Goal: Register for event/course: Register for event/course

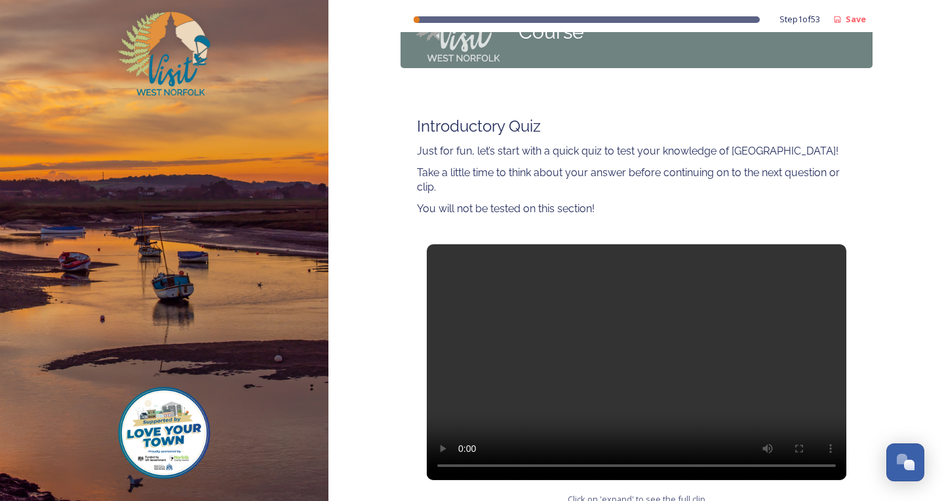
scroll to position [174, 0]
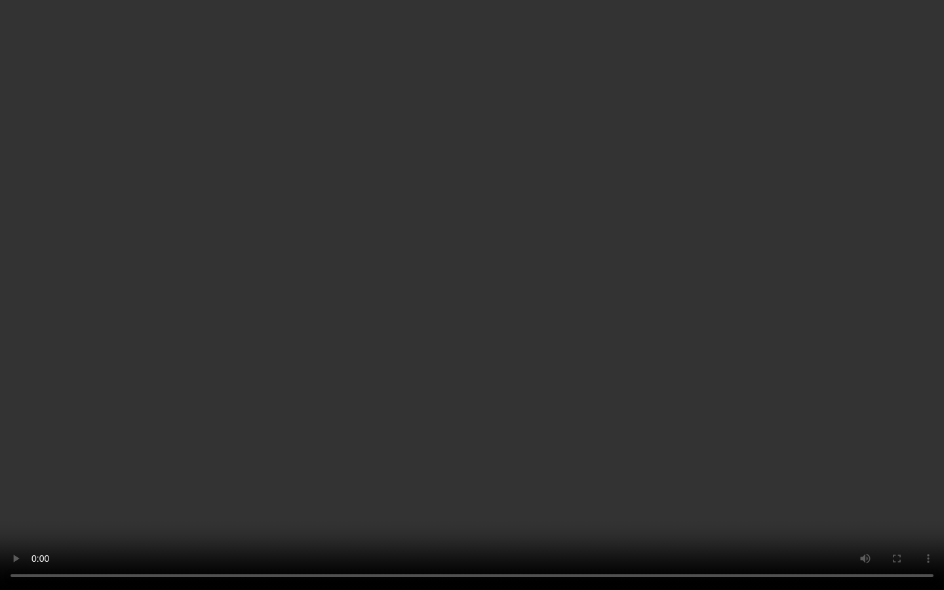
click at [479, 310] on video at bounding box center [472, 295] width 944 height 590
click at [461, 293] on video at bounding box center [472, 295] width 944 height 590
click at [231, 102] on video at bounding box center [472, 295] width 944 height 590
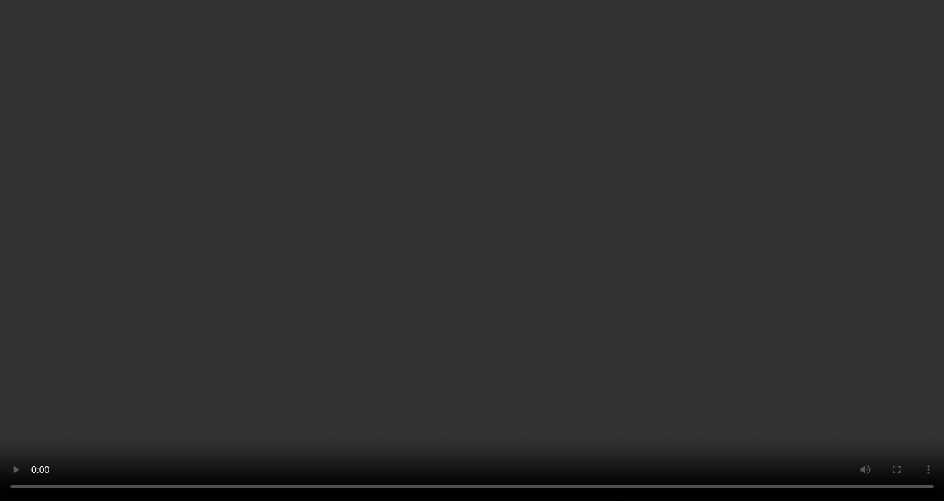
scroll to position [239, 0]
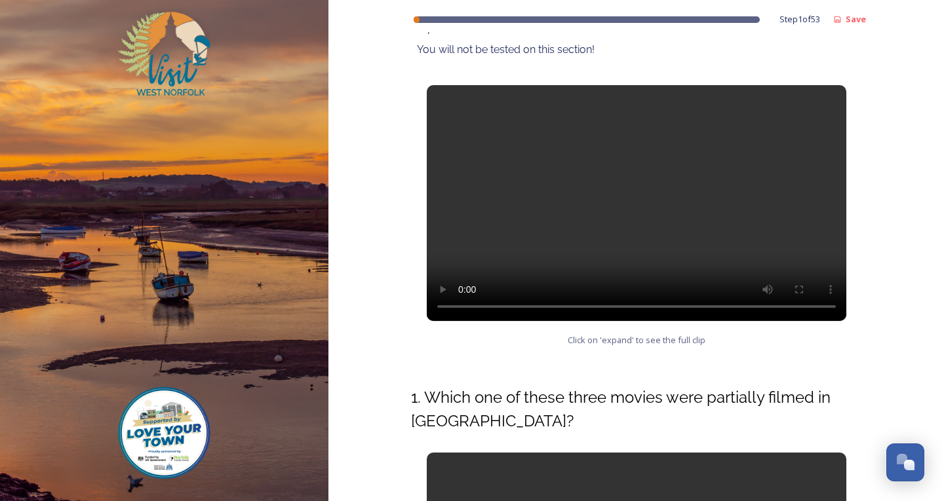
drag, startPoint x: 862, startPoint y: 110, endPoint x: 869, endPoint y: 119, distance: 10.8
click at [869, 116] on div "Step 1 of 53 Save West Norfolk Tourism Ambassadors Course Introductory Quiz Jus…" at bounding box center [636, 374] width 616 height 1226
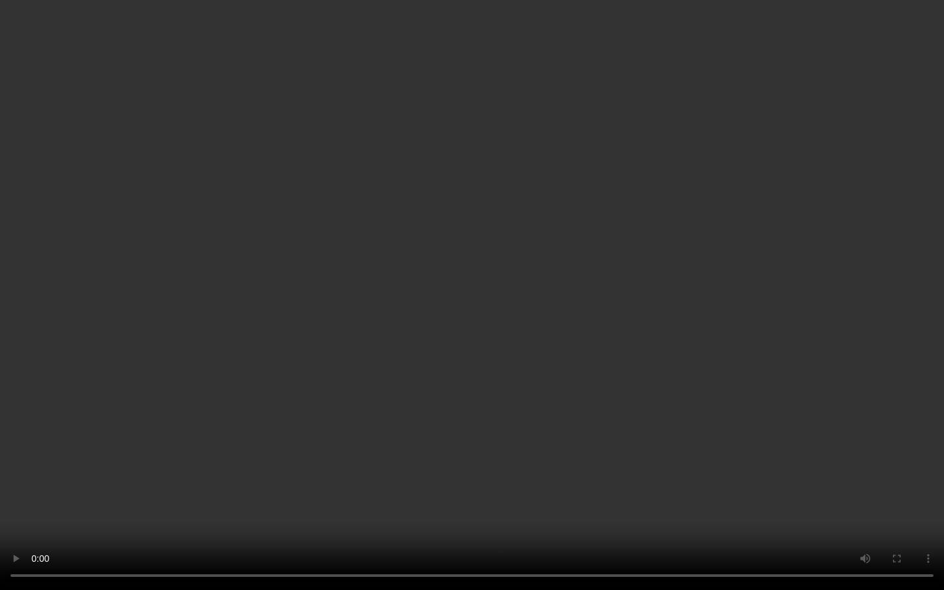
click at [443, 313] on video at bounding box center [472, 295] width 944 height 590
click at [149, 247] on video at bounding box center [472, 295] width 944 height 590
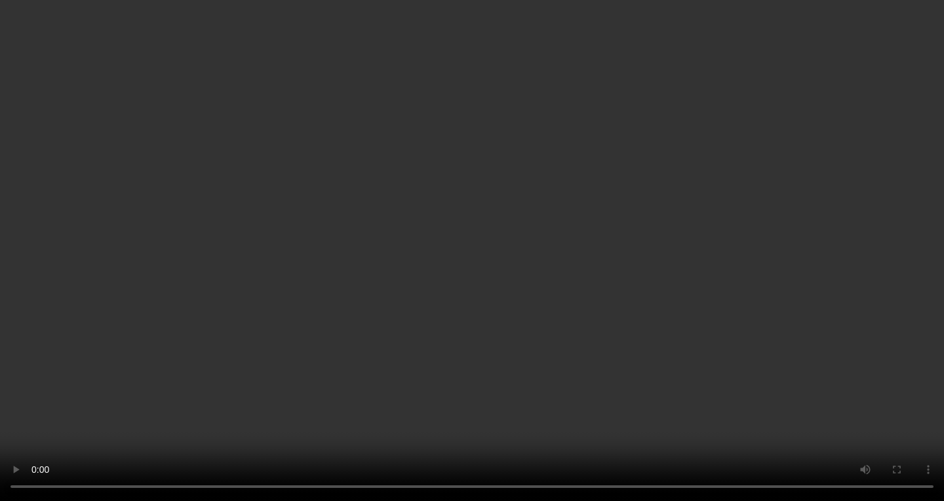
scroll to position [501, 0]
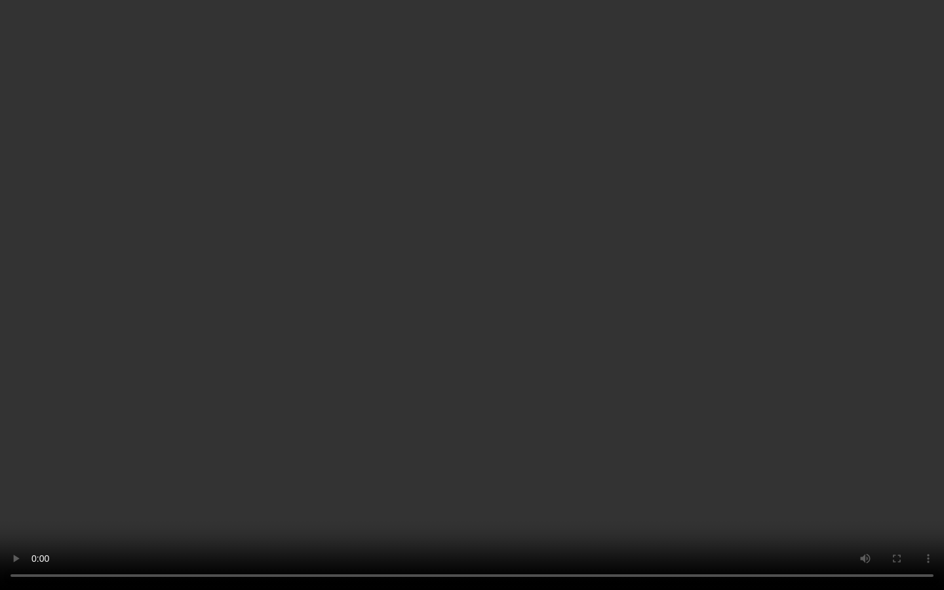
click at [431, 396] on video at bounding box center [472, 295] width 944 height 590
click at [858, 409] on video at bounding box center [472, 295] width 944 height 590
click at [855, 406] on video at bounding box center [472, 295] width 944 height 590
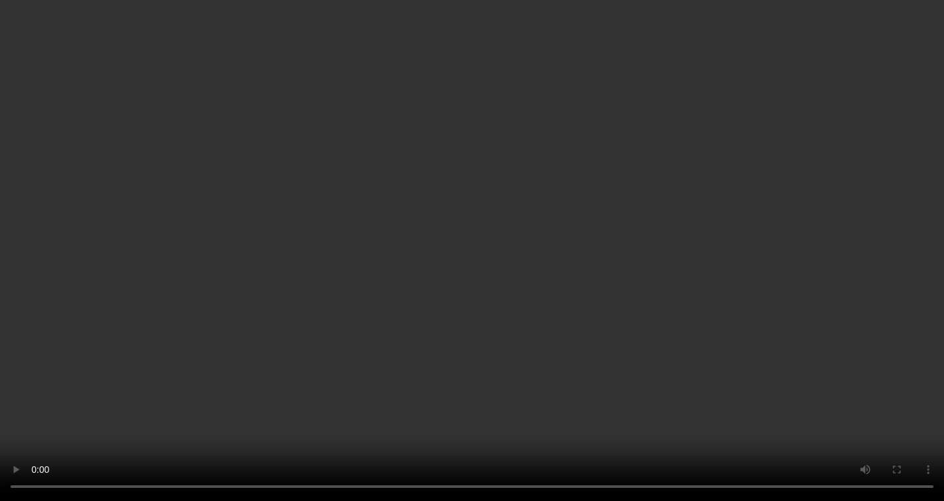
scroll to position [633, 0]
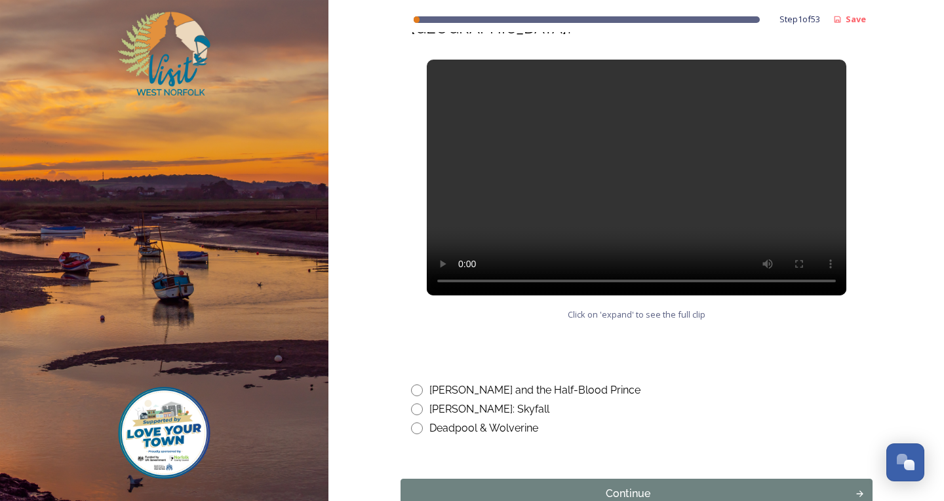
click at [414, 394] on input "radio" at bounding box center [417, 391] width 12 height 12
radio input "true"
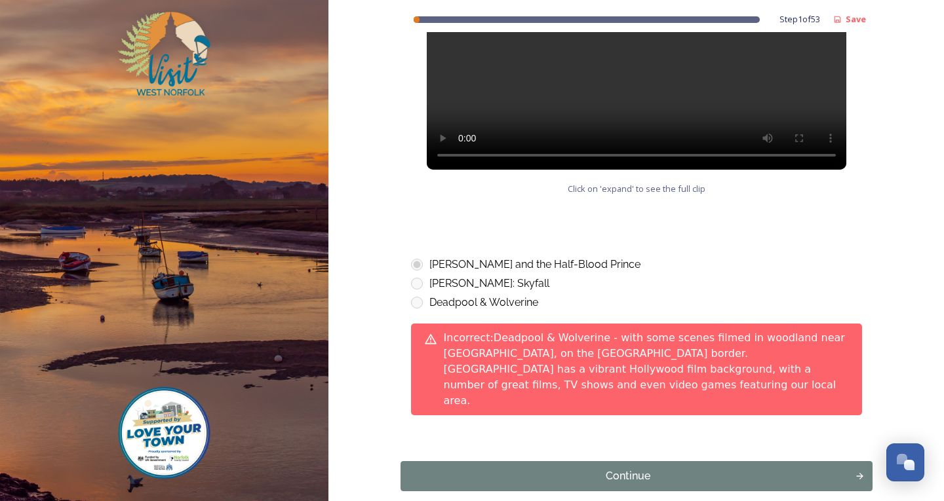
scroll to position [762, 0]
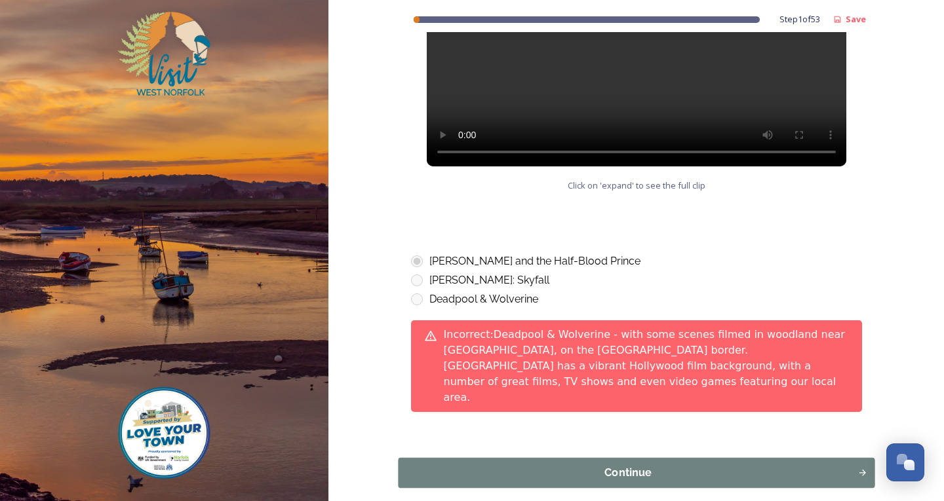
click at [700, 458] on button "Continue" at bounding box center [636, 473] width 477 height 30
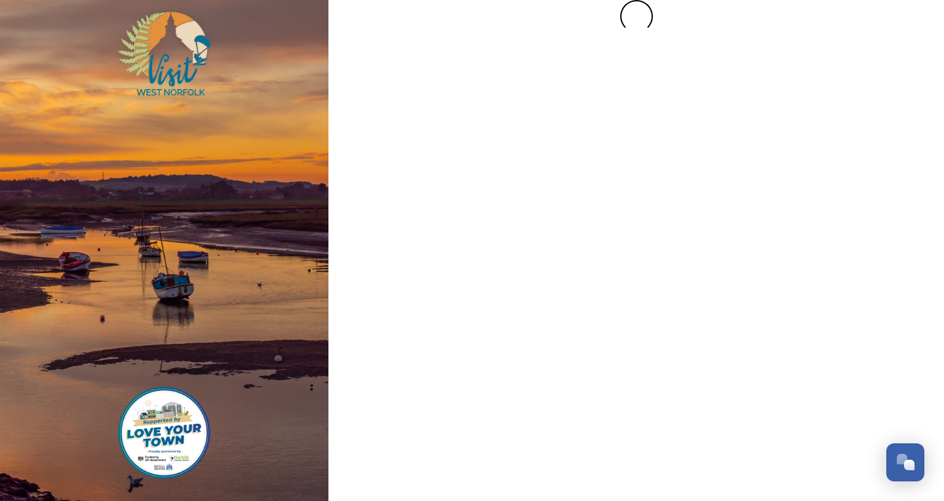
scroll to position [0, 0]
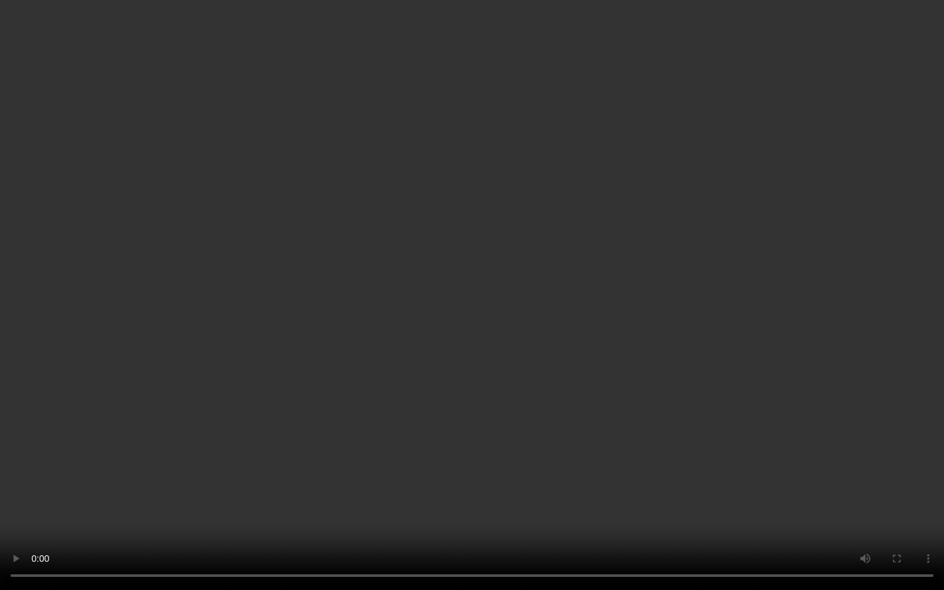
click at [5, 501] on video at bounding box center [472, 295] width 944 height 590
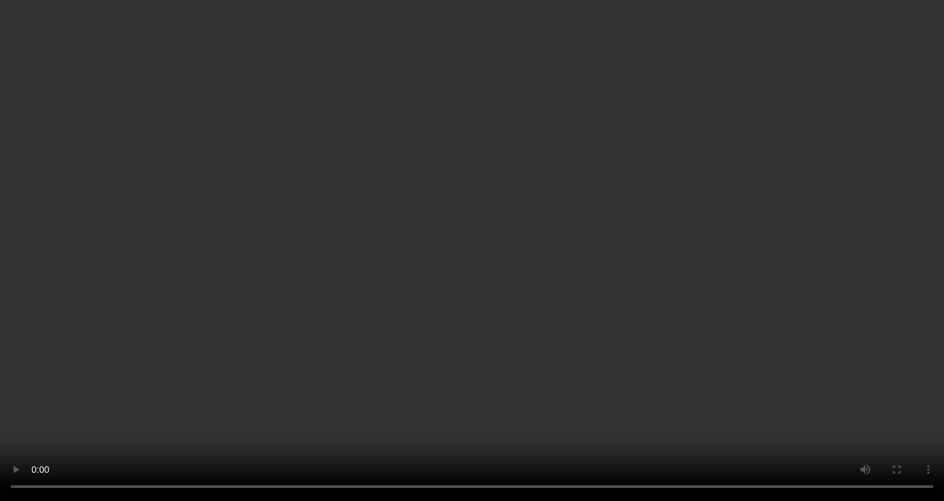
scroll to position [328, 0]
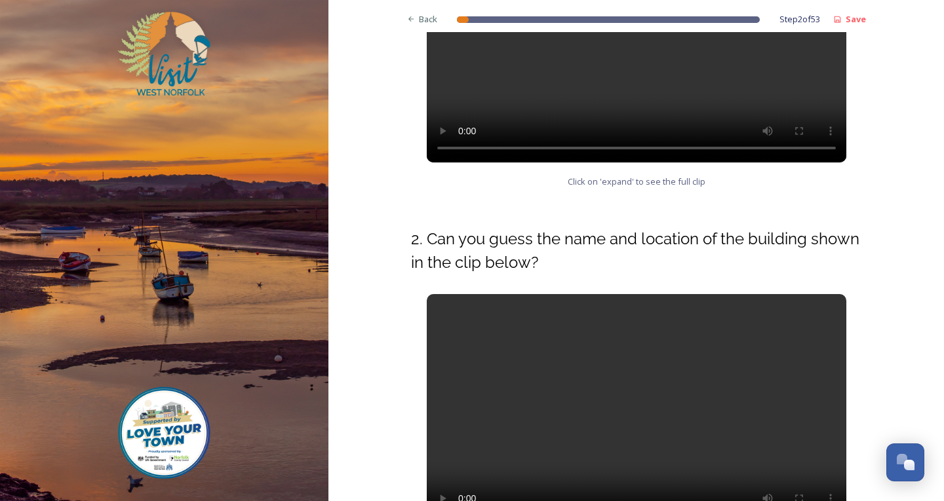
click at [623, 320] on video at bounding box center [637, 412] width 420 height 236
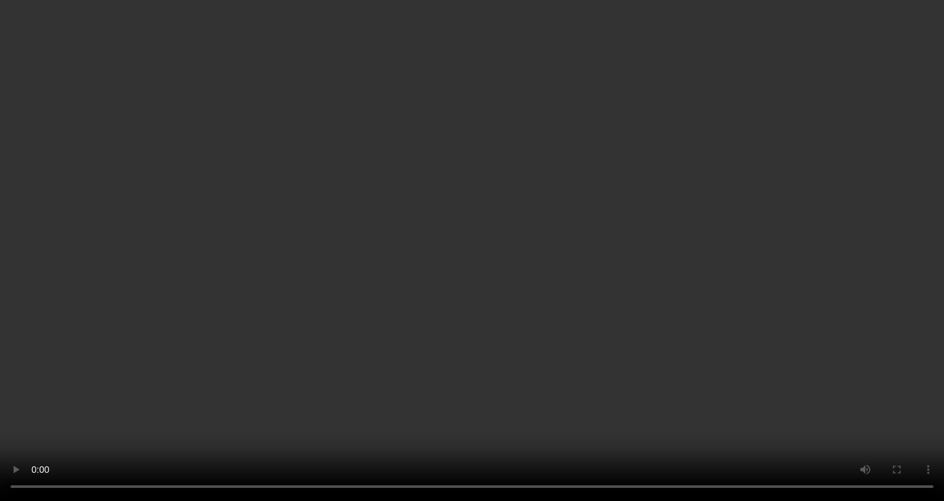
scroll to position [646, 0]
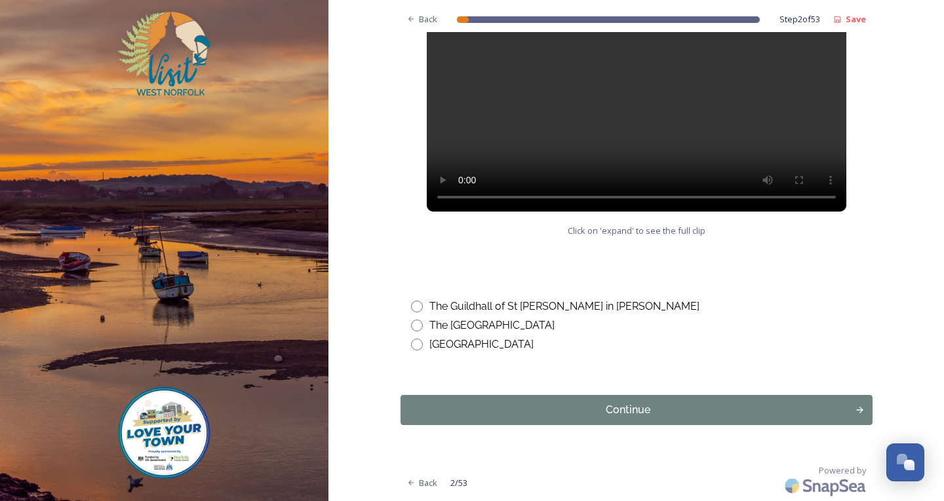
click at [411, 307] on input "radio" at bounding box center [417, 307] width 12 height 12
radio input "true"
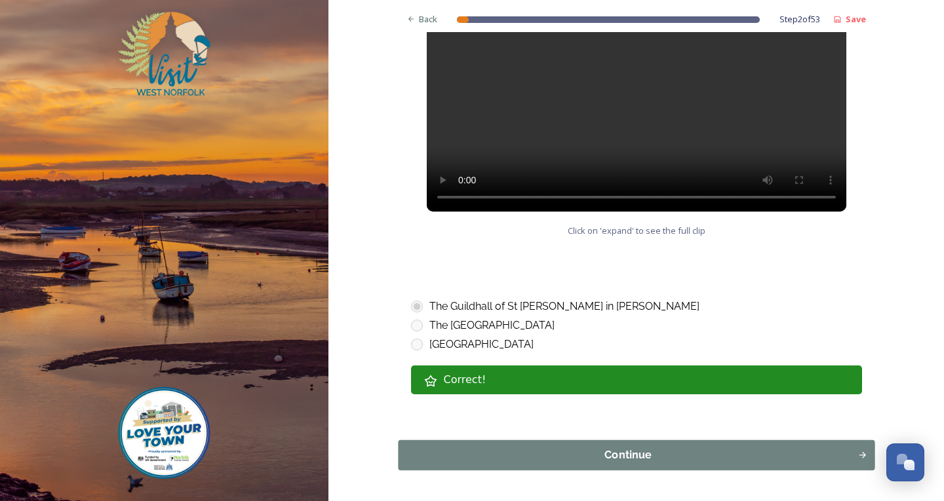
click at [544, 453] on div "Continue" at bounding box center [627, 456] width 445 height 16
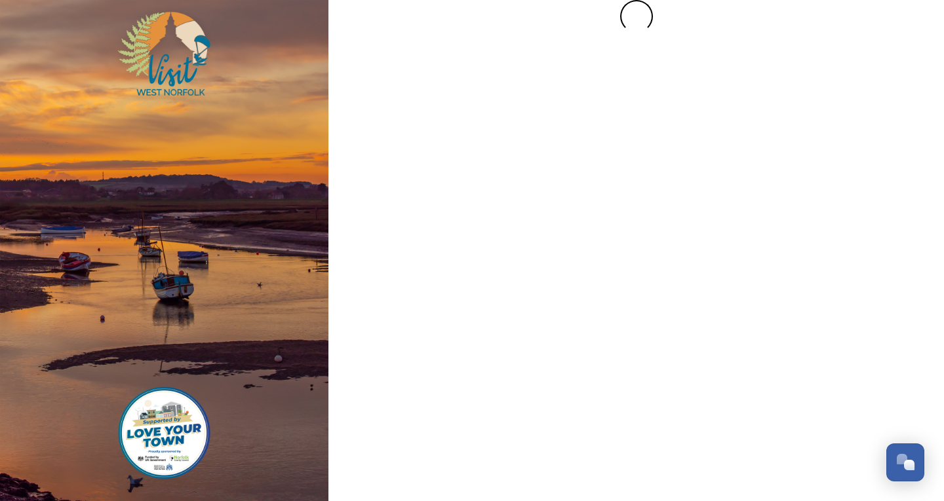
scroll to position [0, 0]
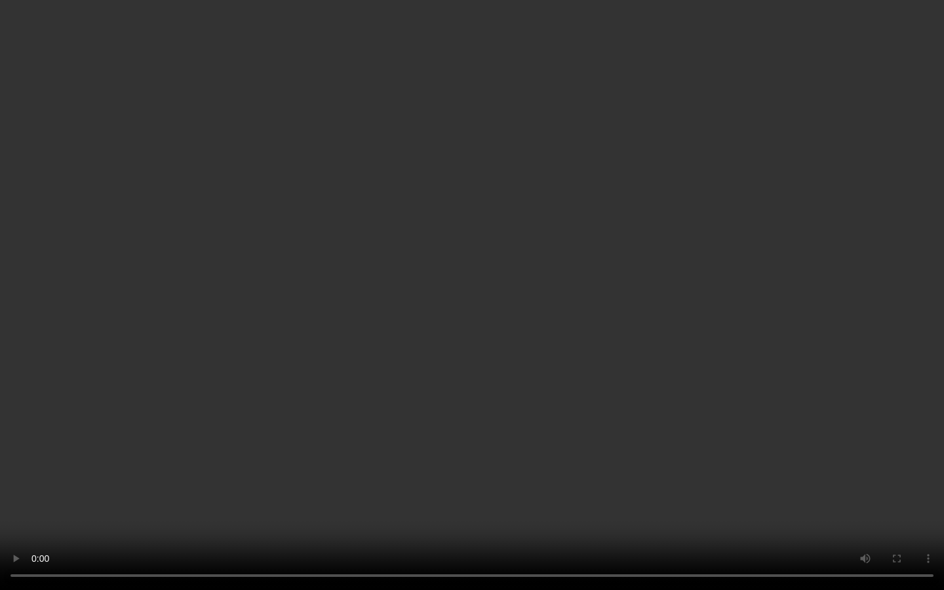
click at [542, 349] on video at bounding box center [472, 295] width 944 height 590
click at [28, 378] on video at bounding box center [472, 295] width 944 height 590
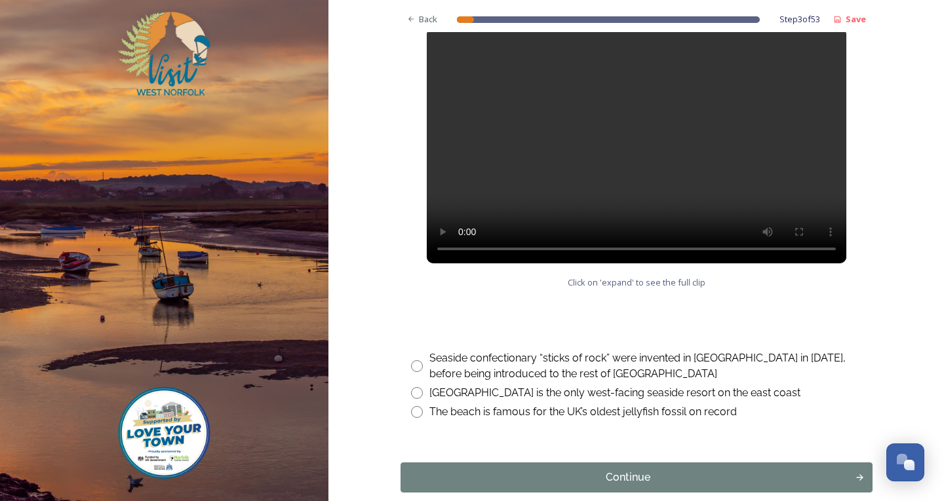
scroll to position [590, 0]
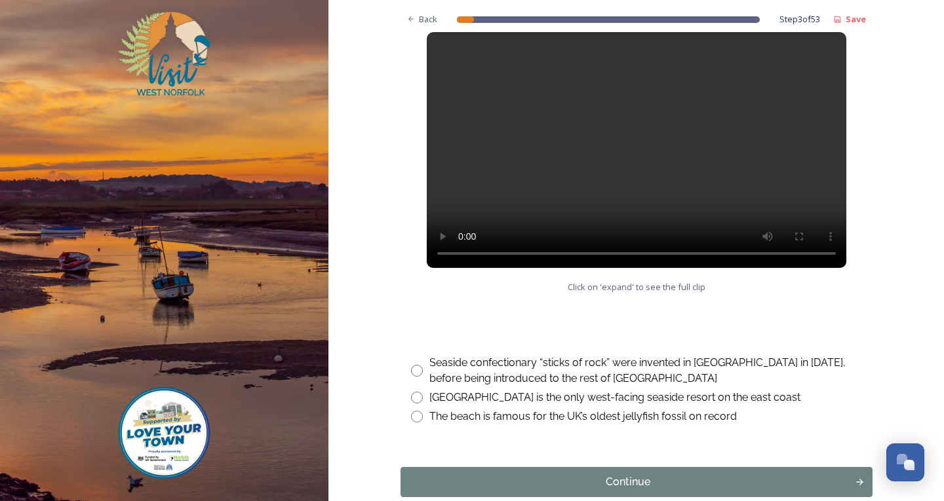
click at [412, 373] on input "radio" at bounding box center [417, 371] width 12 height 12
radio input "true"
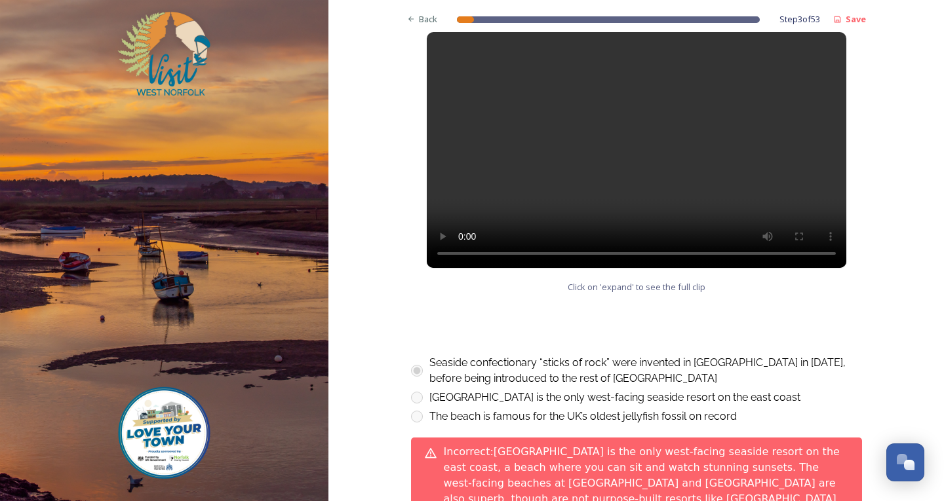
scroll to position [656, 0]
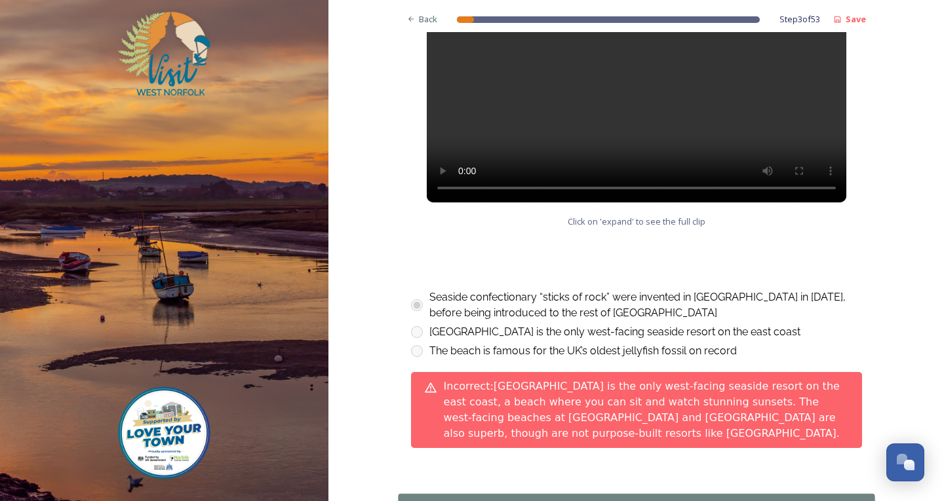
click at [602, 501] on div "Continue" at bounding box center [627, 509] width 445 height 16
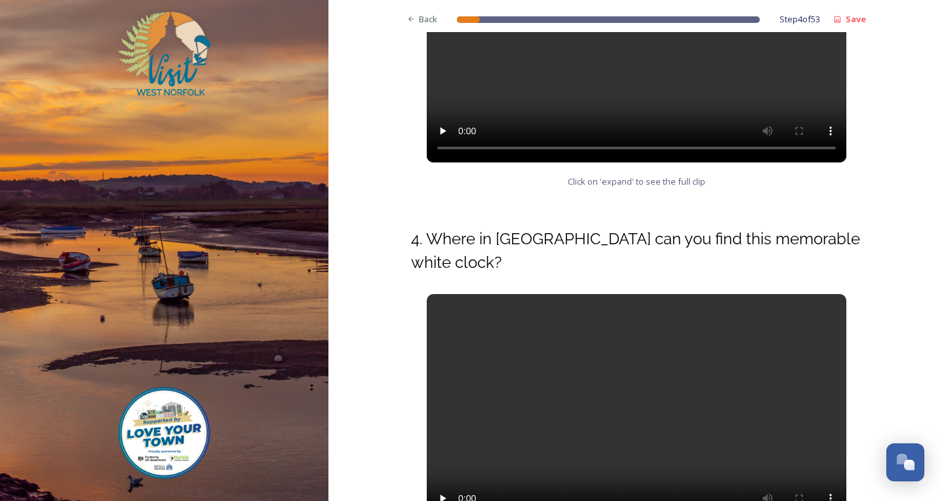
scroll to position [524, 0]
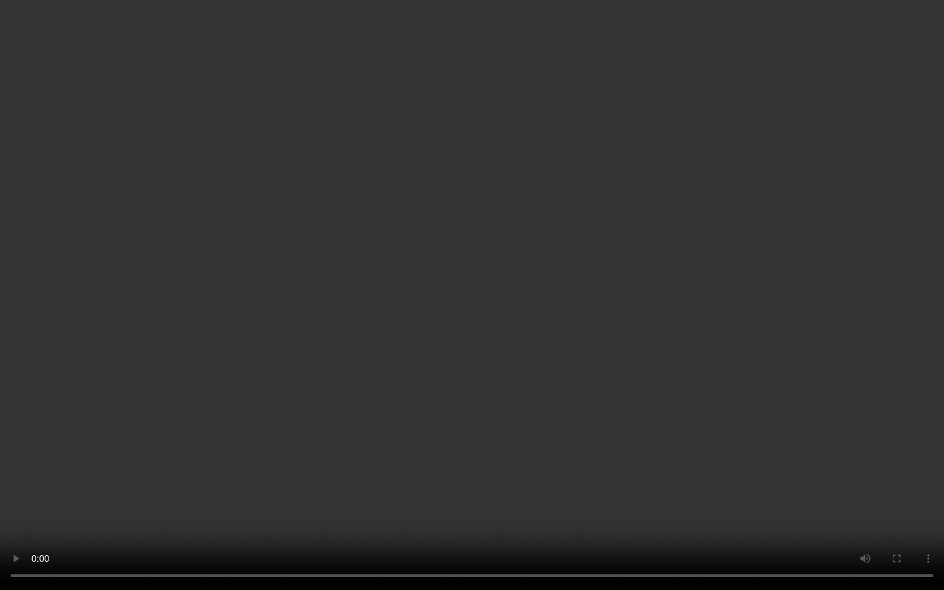
click at [383, 323] on video at bounding box center [472, 295] width 944 height 590
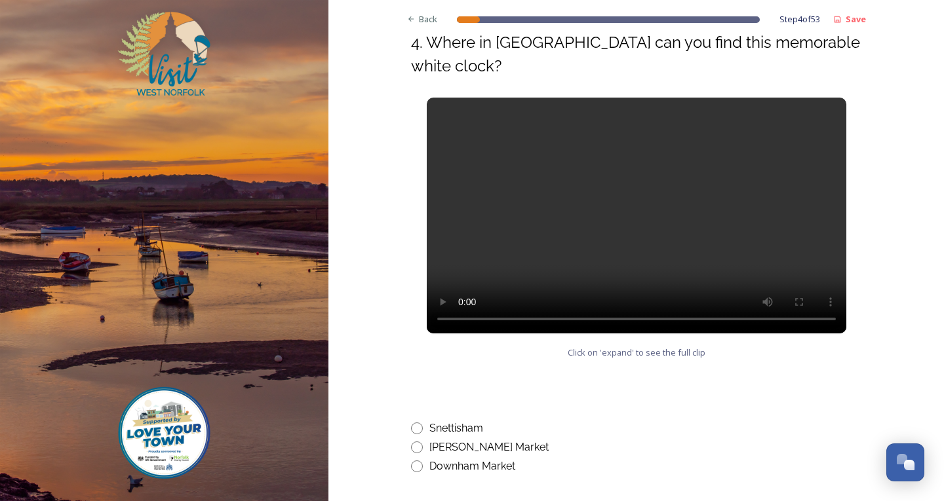
click at [411, 471] on input "radio" at bounding box center [417, 467] width 12 height 12
radio input "true"
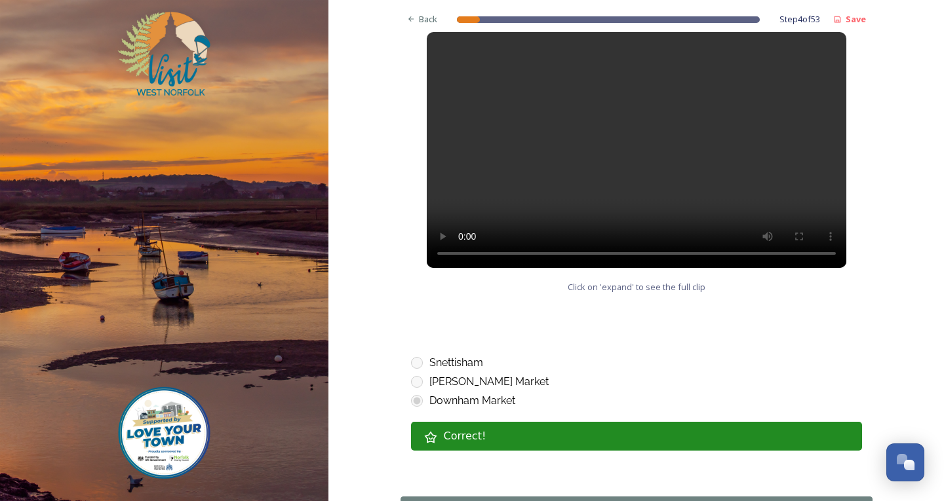
scroll to position [692, 0]
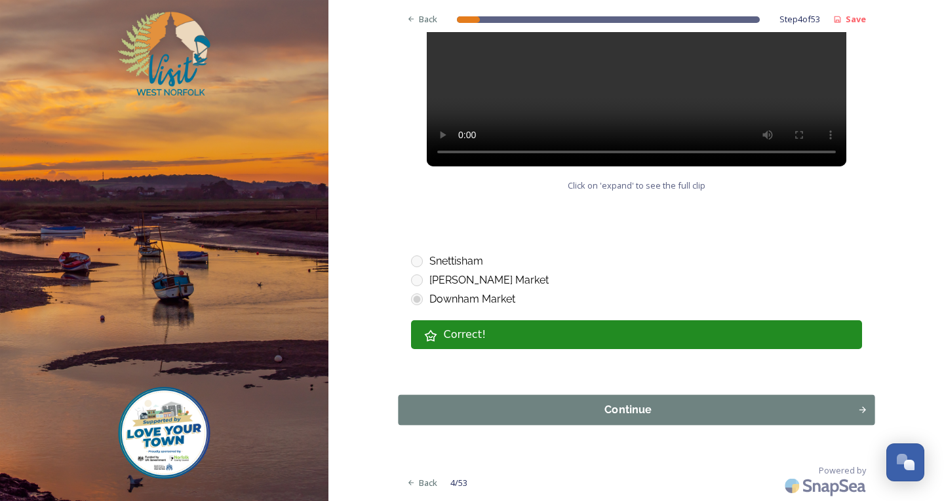
click at [557, 412] on div "Continue" at bounding box center [627, 410] width 445 height 16
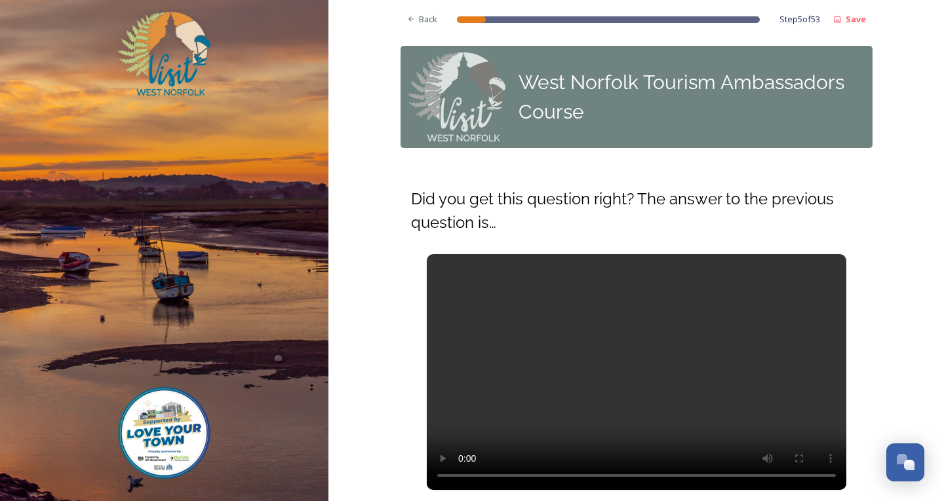
click at [587, 351] on video at bounding box center [637, 372] width 420 height 236
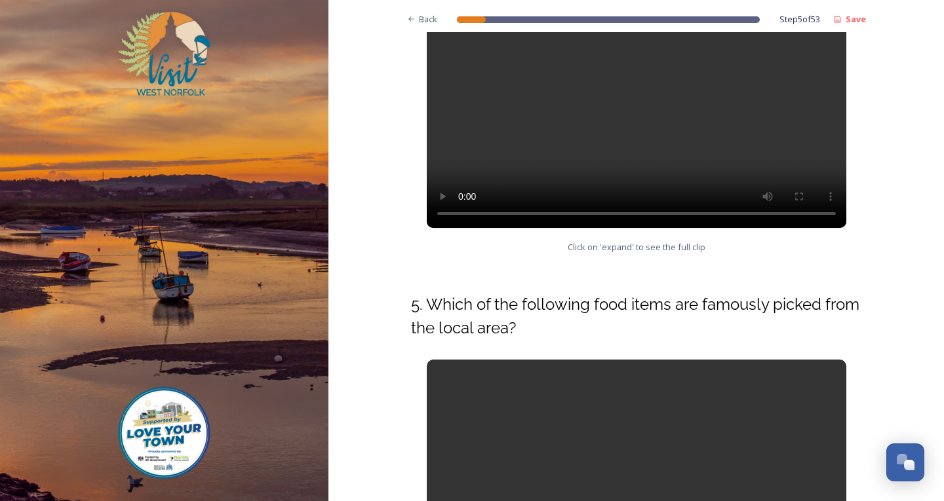
scroll to position [524, 0]
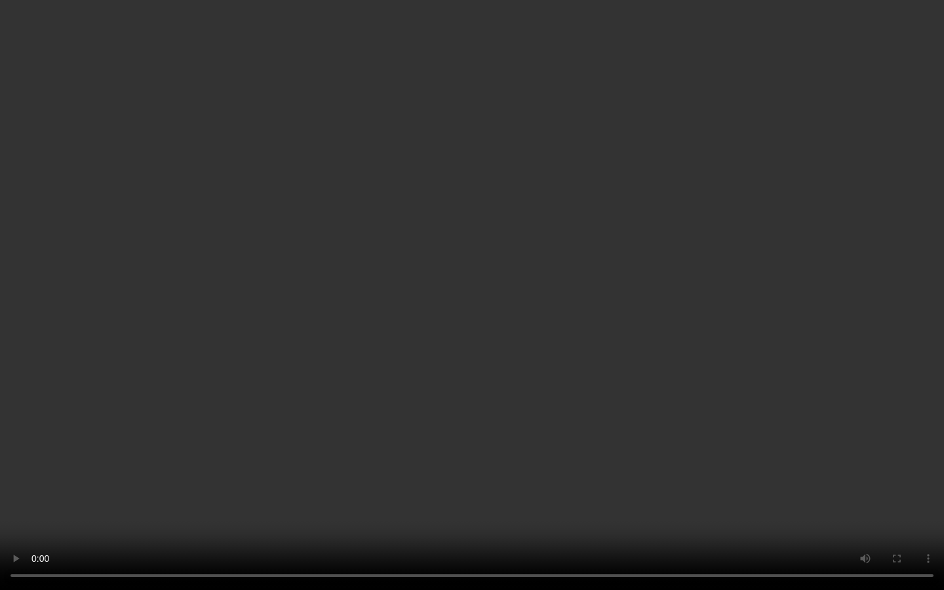
click at [82, 206] on video at bounding box center [472, 295] width 944 height 590
click at [87, 209] on video at bounding box center [472, 295] width 944 height 590
click at [88, 209] on video at bounding box center [472, 295] width 944 height 590
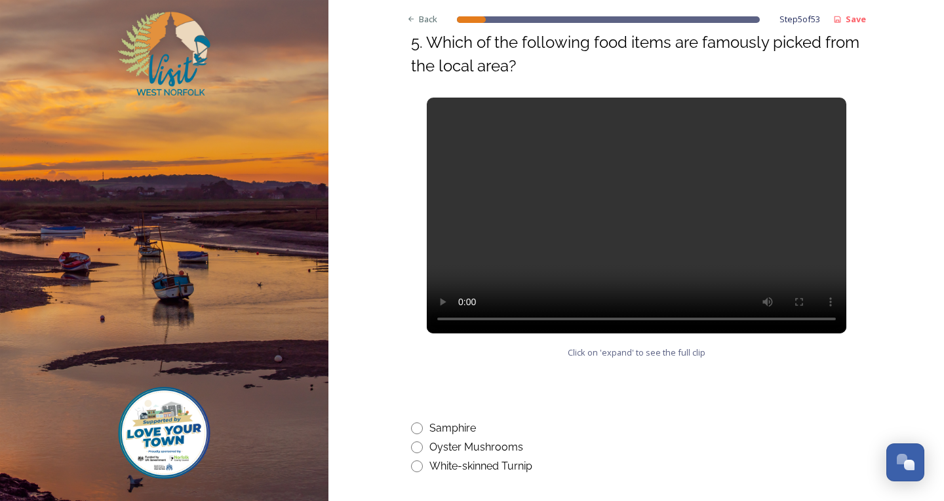
scroll to position [646, 0]
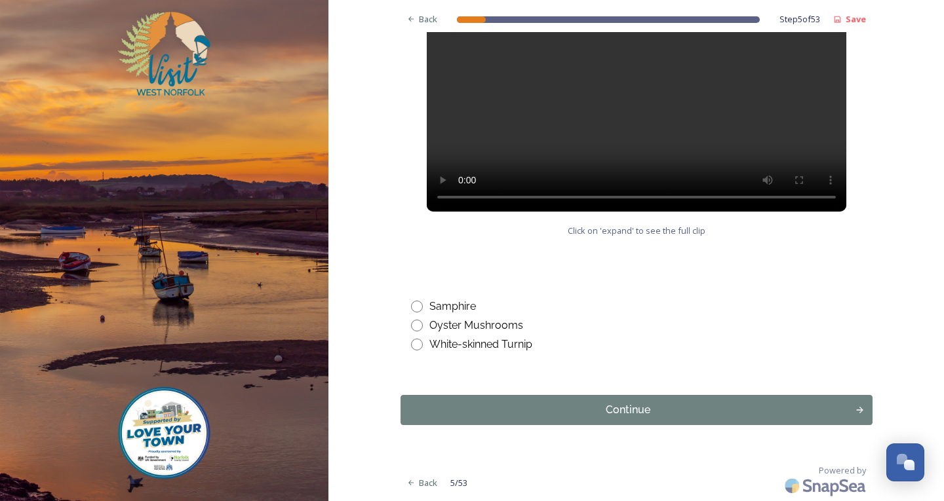
click at [414, 312] on div "Samphire" at bounding box center [636, 307] width 451 height 16
radio input "true"
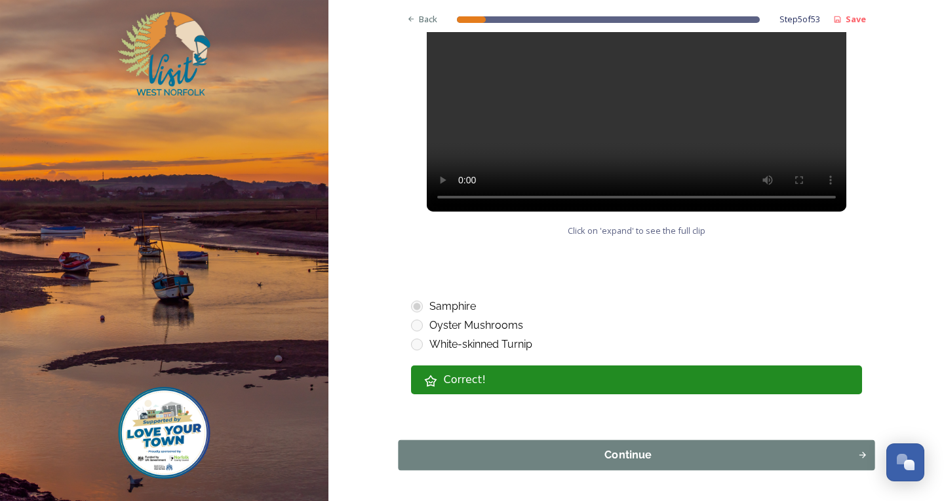
click at [498, 462] on div "Continue" at bounding box center [627, 456] width 445 height 16
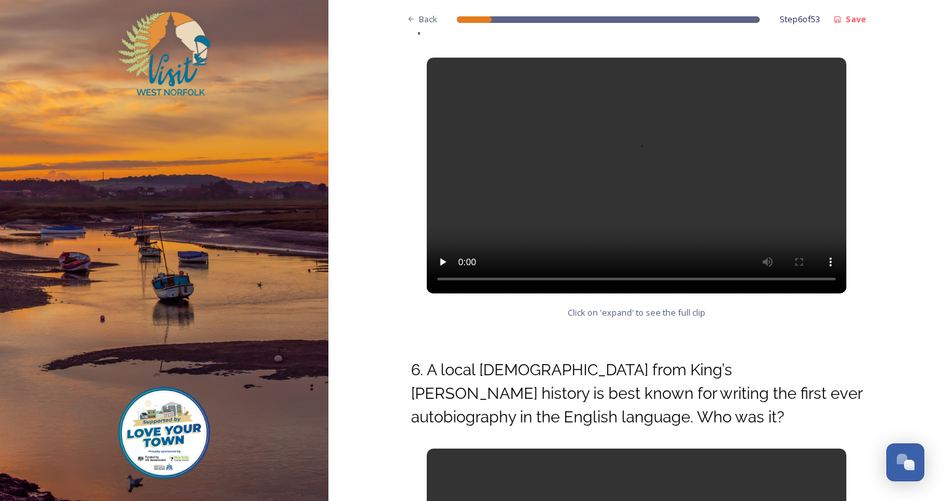
scroll to position [459, 0]
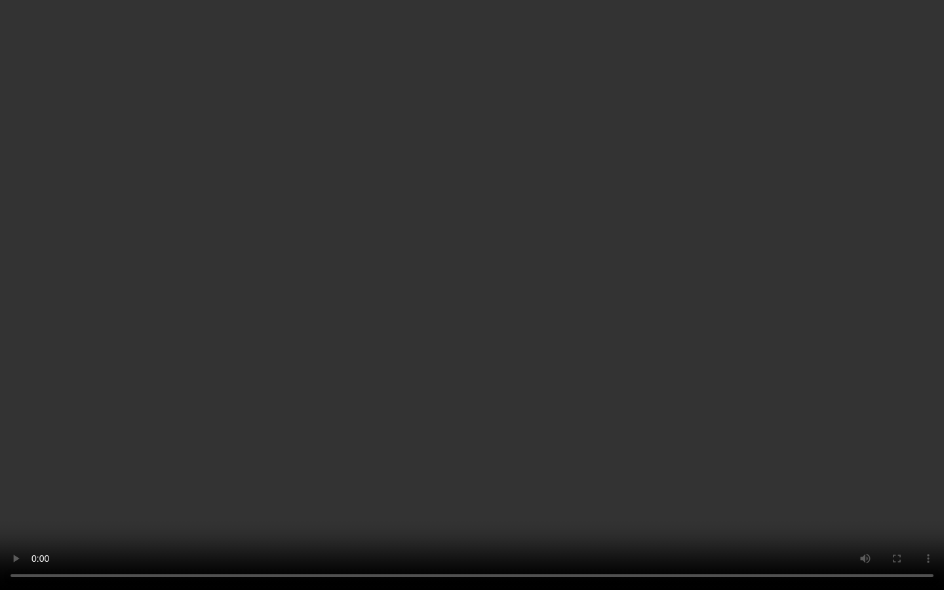
click at [140, 68] on video at bounding box center [472, 295] width 944 height 590
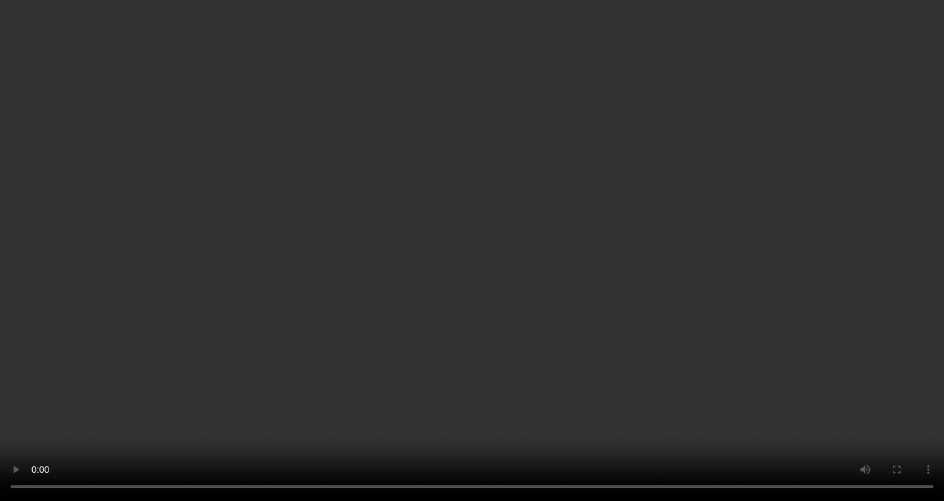
scroll to position [590, 0]
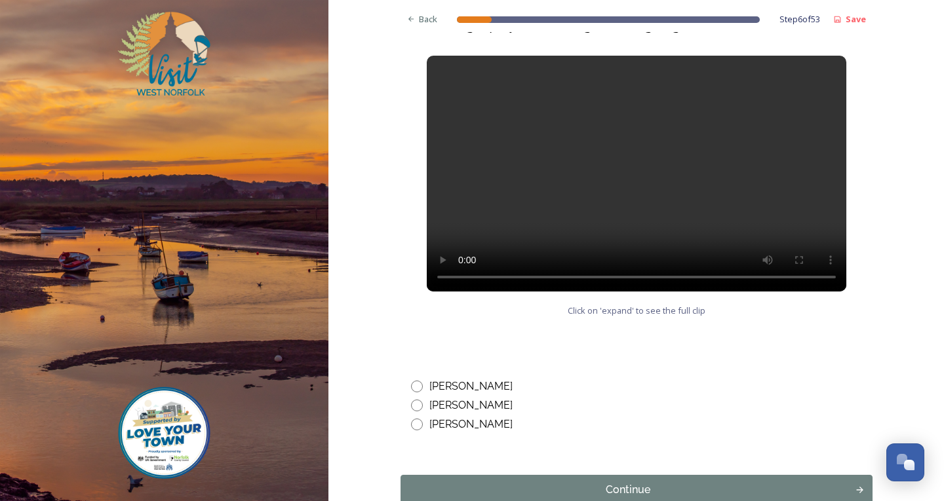
click at [416, 383] on input "radio" at bounding box center [417, 387] width 12 height 12
radio input "true"
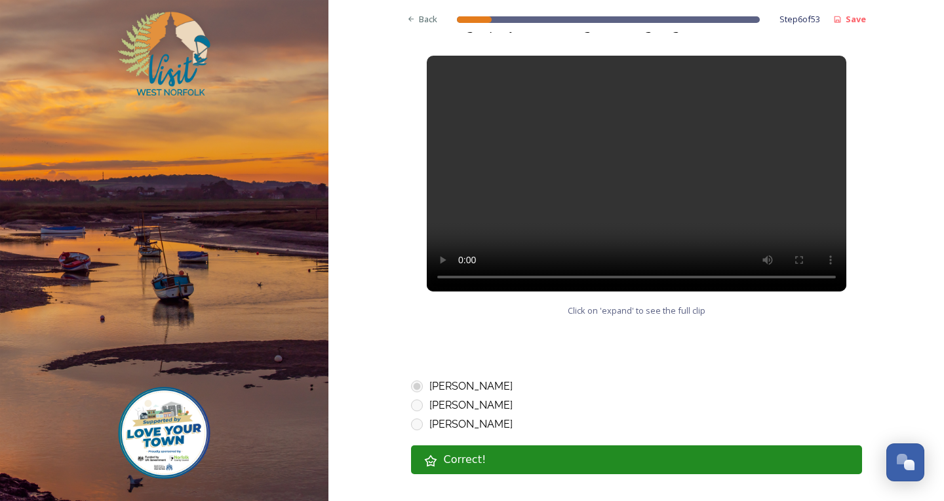
scroll to position [715, 0]
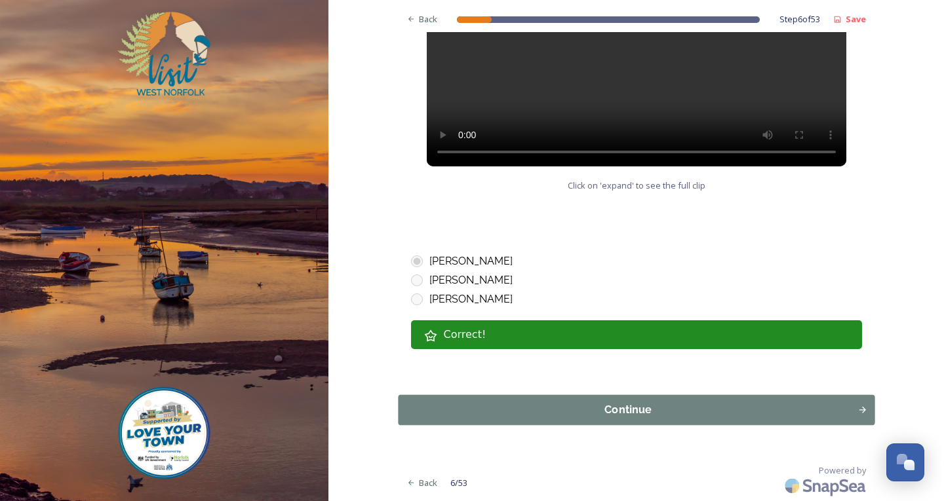
click at [485, 410] on div "Continue" at bounding box center [627, 410] width 445 height 16
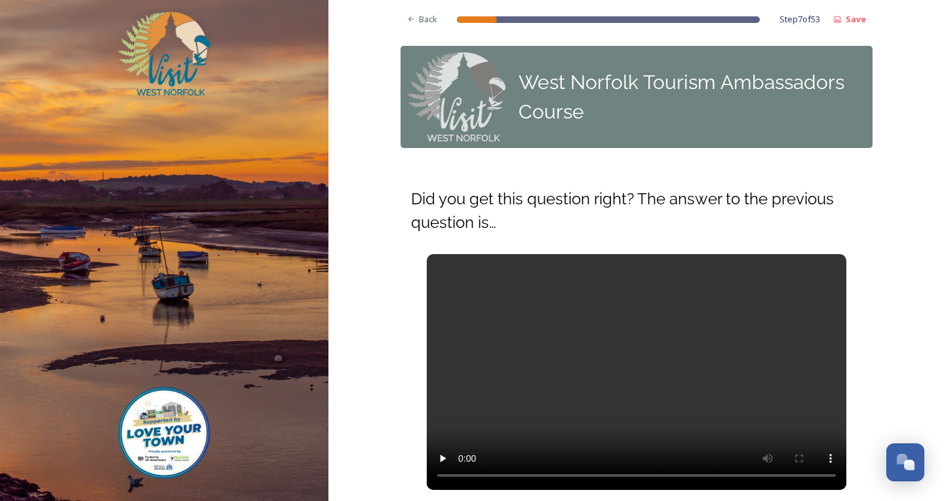
scroll to position [153, 0]
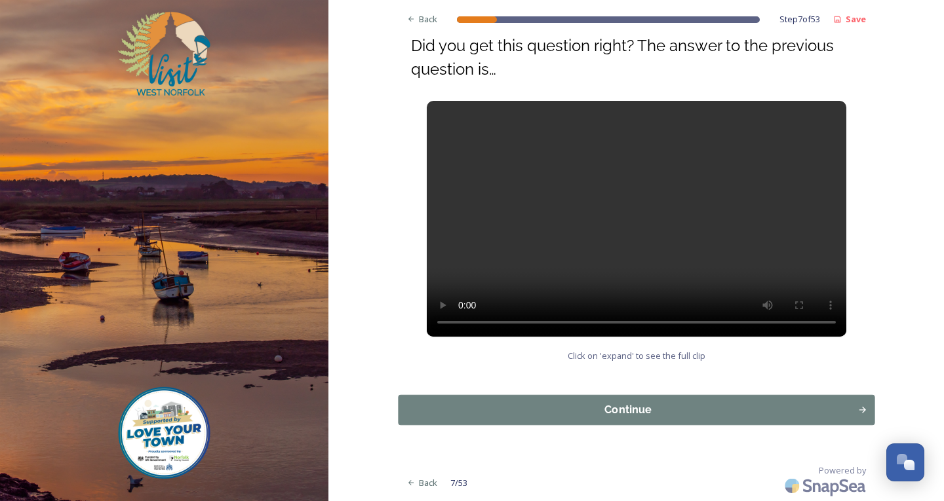
click at [488, 411] on div "Continue" at bounding box center [627, 410] width 445 height 16
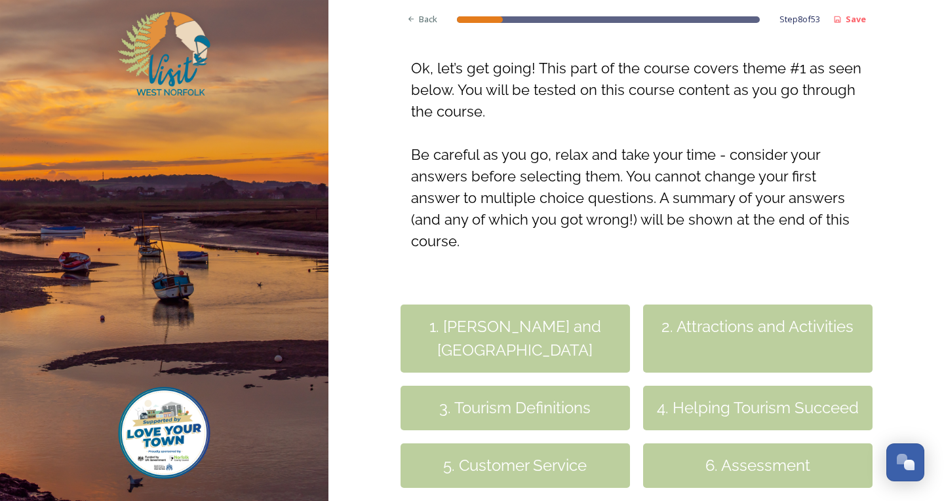
scroll to position [323, 0]
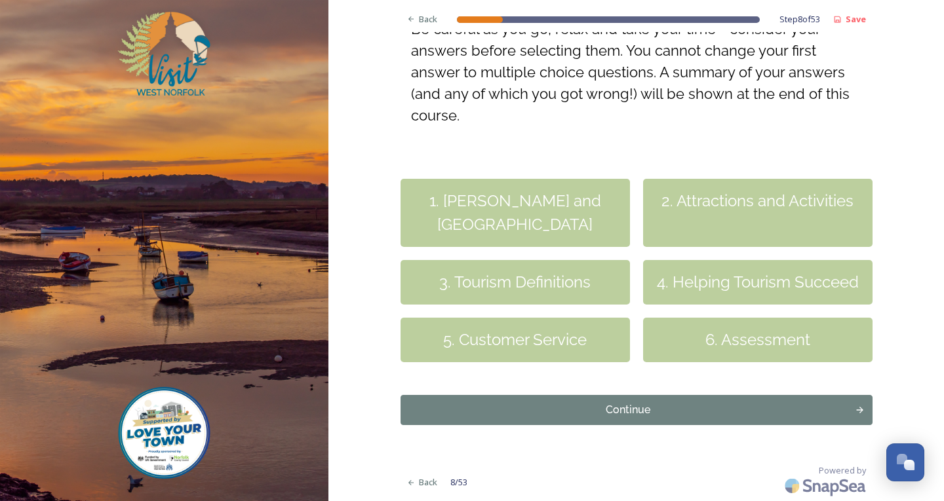
click at [496, 202] on div "1. [PERSON_NAME] and [GEOGRAPHIC_DATA]" at bounding box center [515, 213] width 229 height 68
click at [570, 414] on div "Continue" at bounding box center [627, 410] width 445 height 16
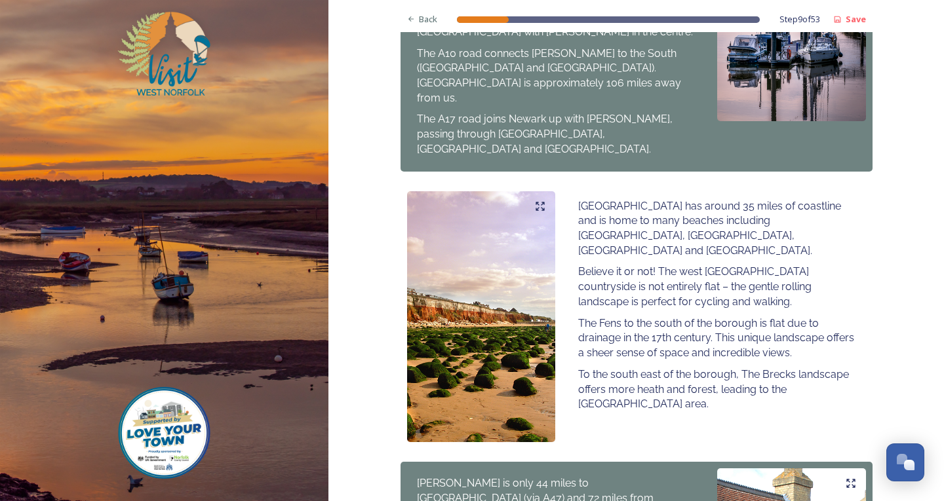
scroll to position [934, 0]
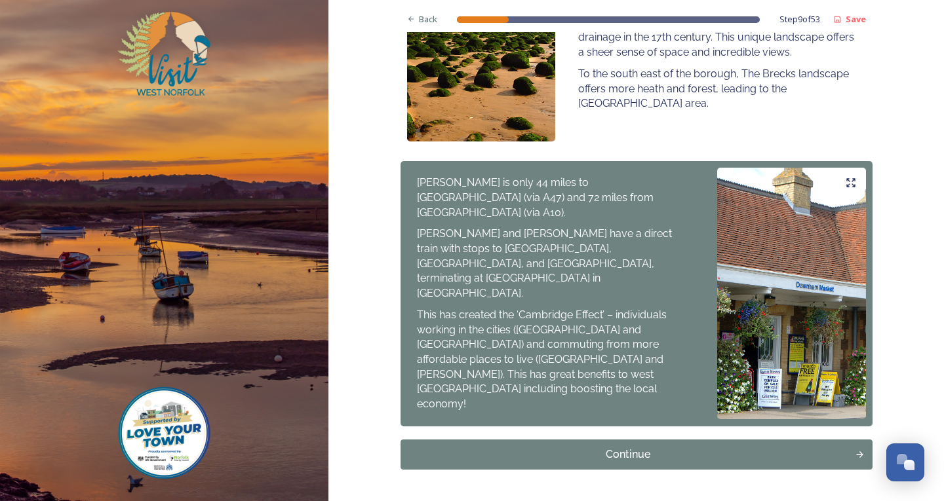
click at [635, 447] on div "Continue" at bounding box center [628, 455] width 441 height 16
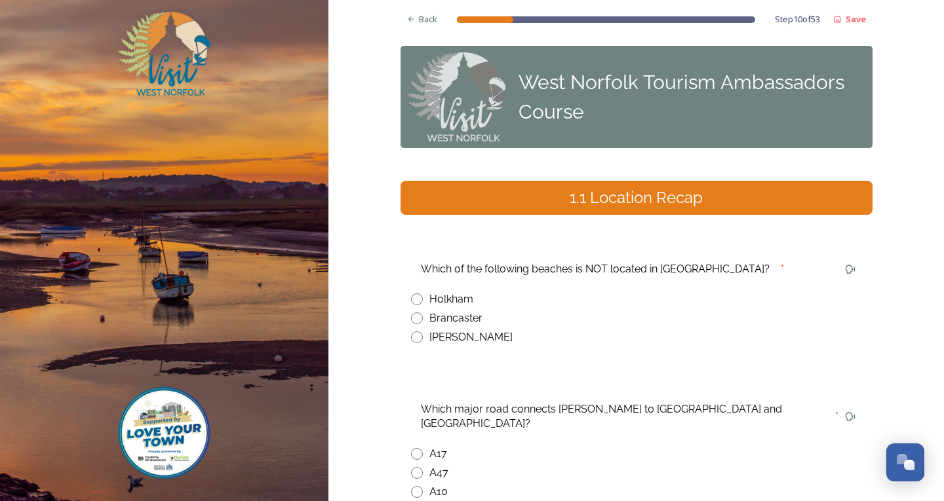
scroll to position [66, 0]
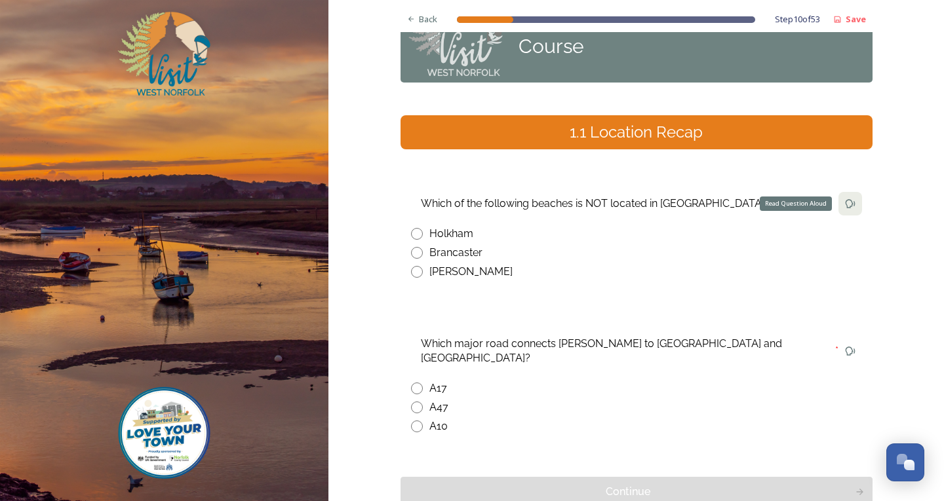
click at [838, 199] on div "Read Question Aloud" at bounding box center [850, 204] width 24 height 24
click at [851, 202] on div "Read Question Aloud" at bounding box center [850, 204] width 24 height 24
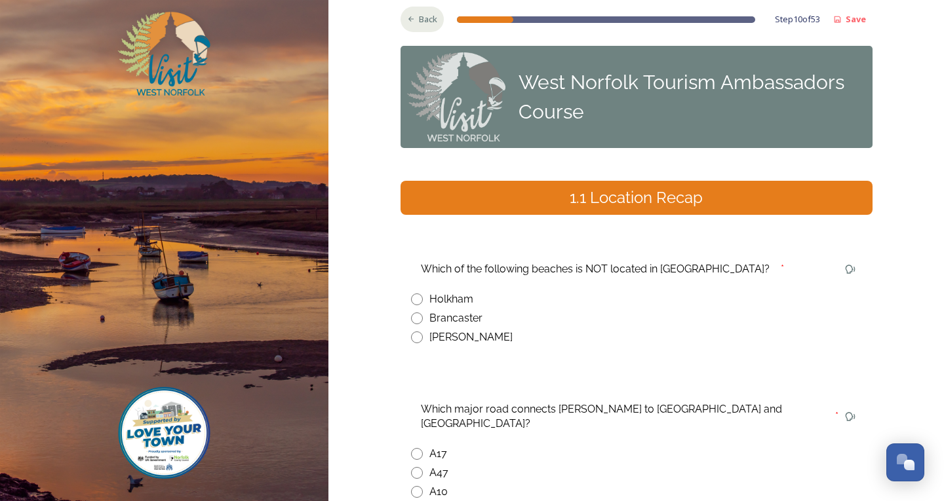
click at [422, 22] on span "Back" at bounding box center [428, 19] width 18 height 12
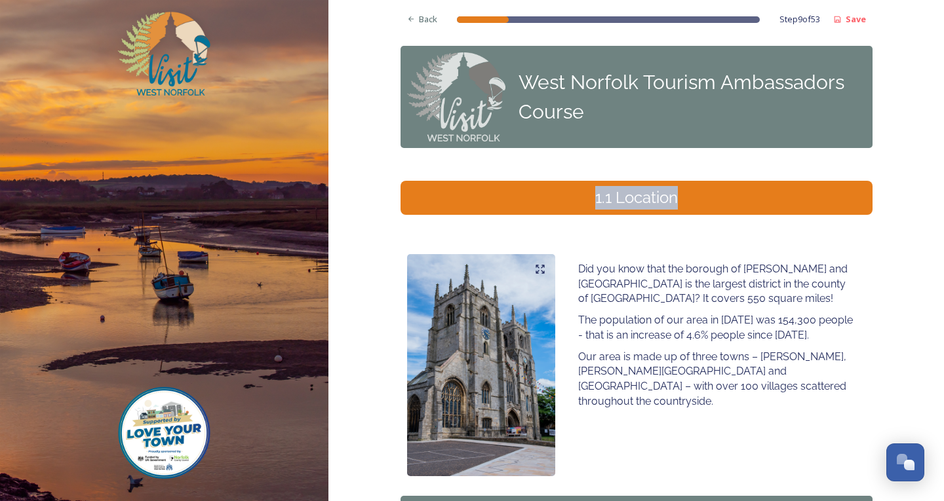
drag, startPoint x: 933, startPoint y: 156, endPoint x: 943, endPoint y: 200, distance: 45.0
click at [943, 200] on div "Back Step 9 of 53 Save West Norfolk Tourism Ambassadors Course 1.1 Location Did…" at bounding box center [636, 250] width 616 height 501
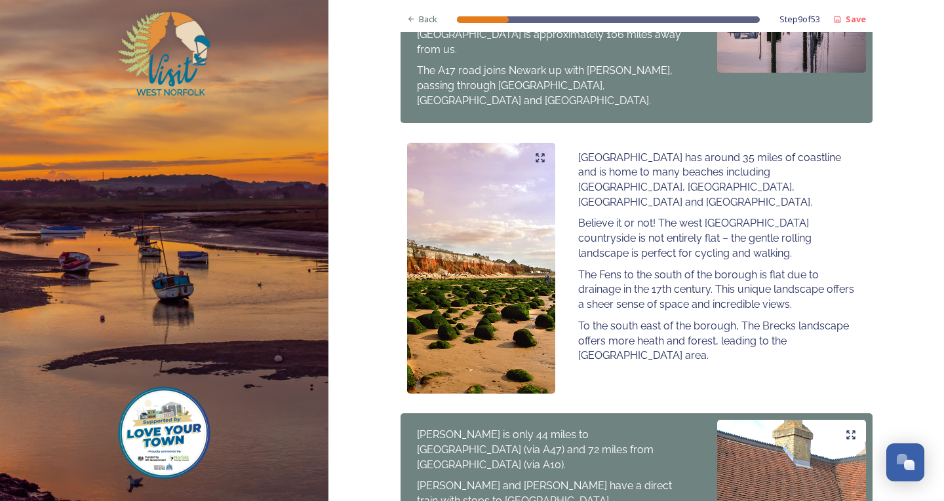
scroll to position [934, 0]
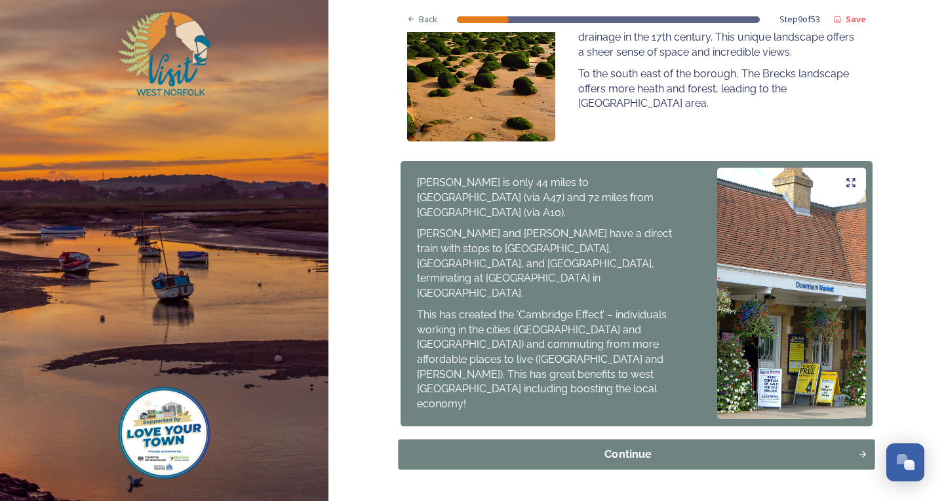
click at [581, 447] on div "Continue" at bounding box center [627, 455] width 445 height 16
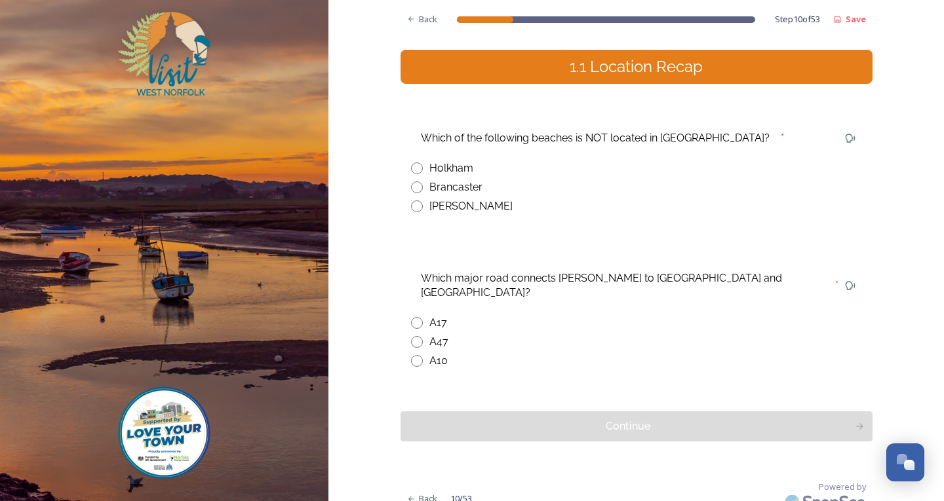
scroll to position [0, 0]
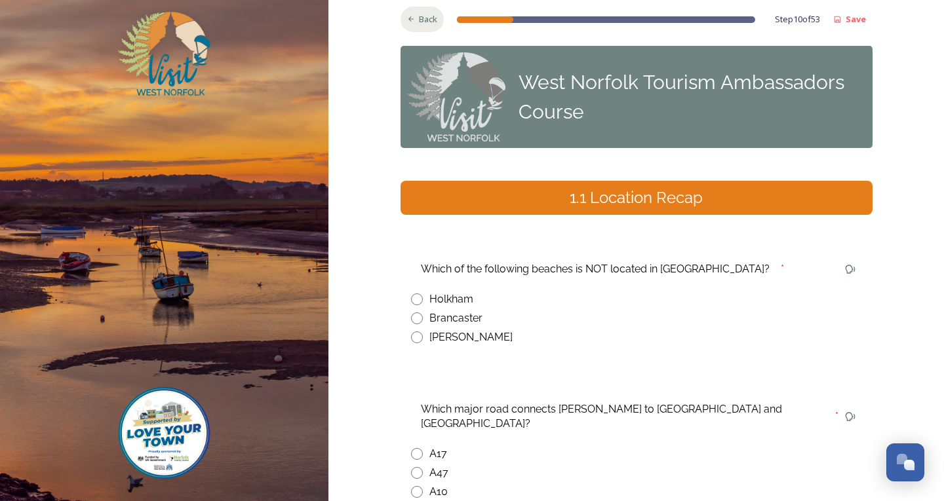
click at [433, 19] on span "Back" at bounding box center [428, 19] width 18 height 12
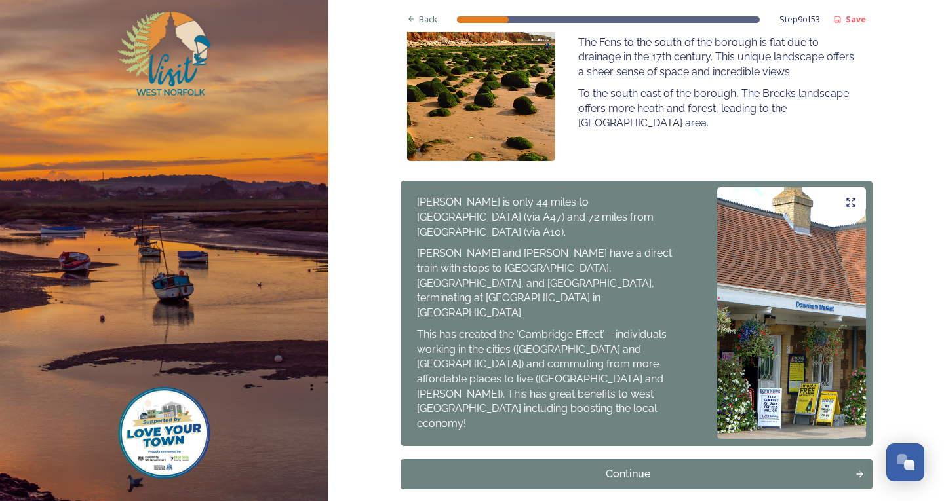
scroll to position [934, 0]
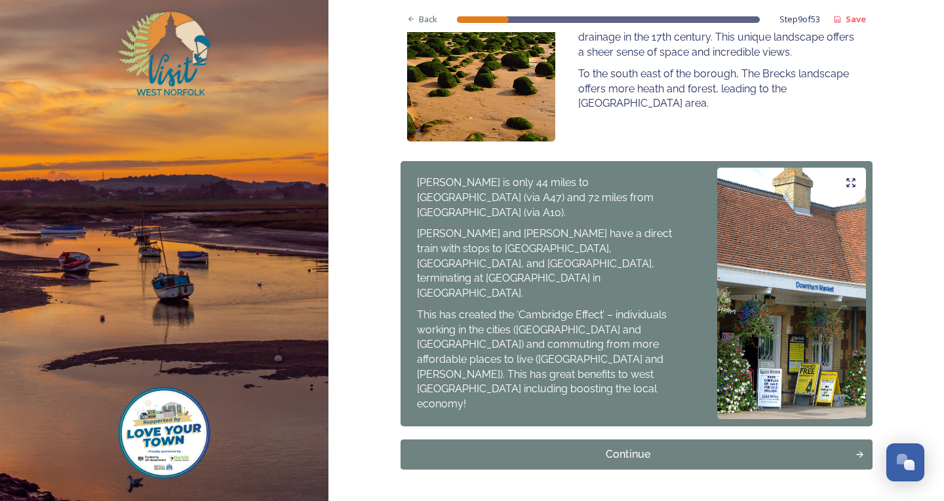
click at [552, 447] on div "Continue" at bounding box center [627, 455] width 445 height 16
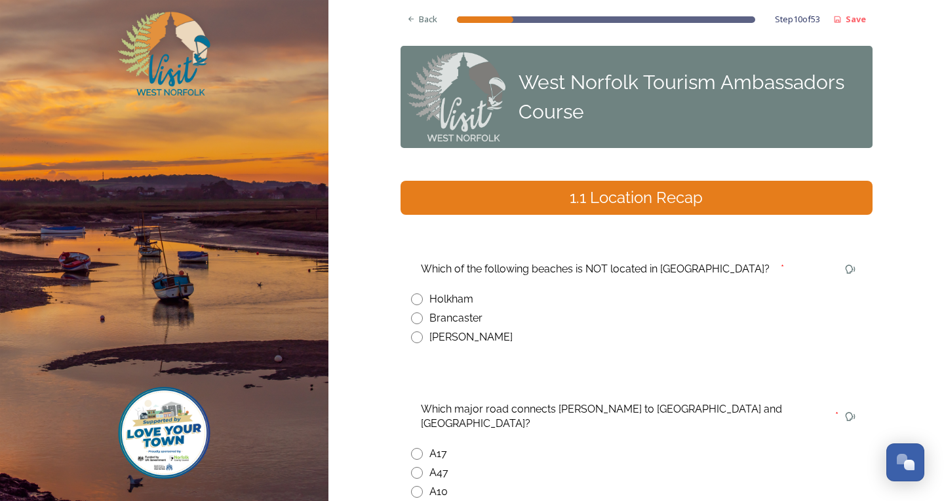
click at [417, 336] on input "radio" at bounding box center [417, 338] width 12 height 12
radio input "true"
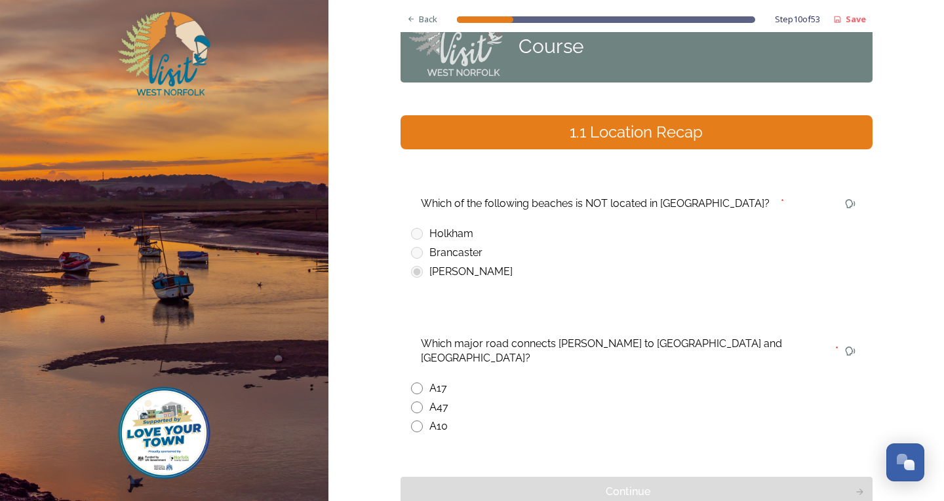
drag, startPoint x: 414, startPoint y: 412, endPoint x: 422, endPoint y: 402, distance: 12.2
click at [414, 421] on input "radio" at bounding box center [417, 427] width 12 height 12
radio input "true"
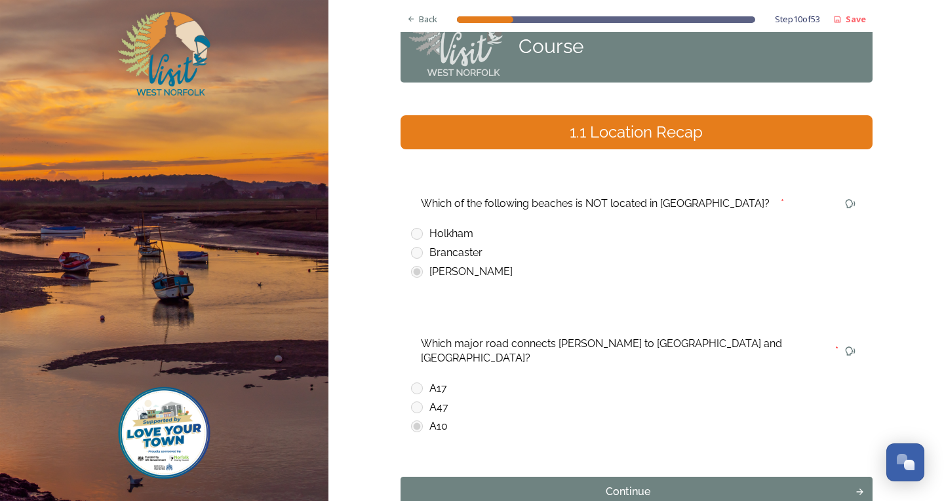
scroll to position [131, 0]
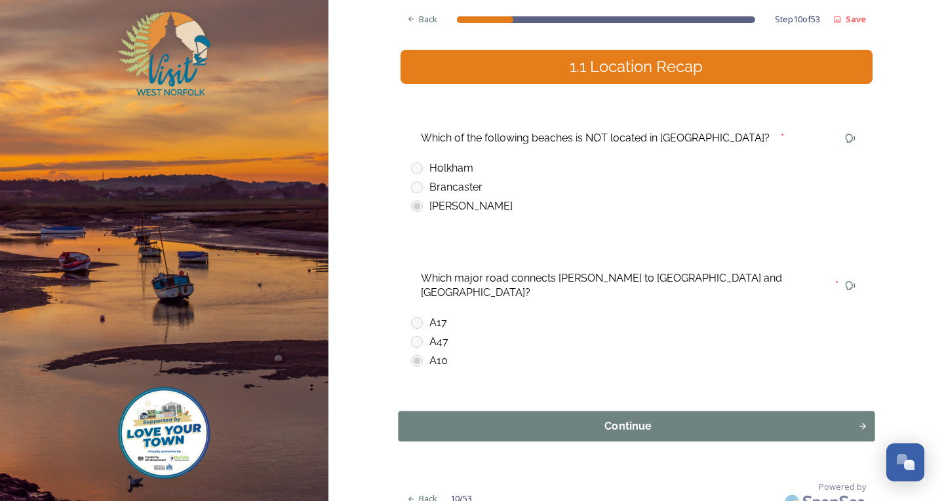
click at [484, 419] on div "Continue" at bounding box center [627, 427] width 445 height 16
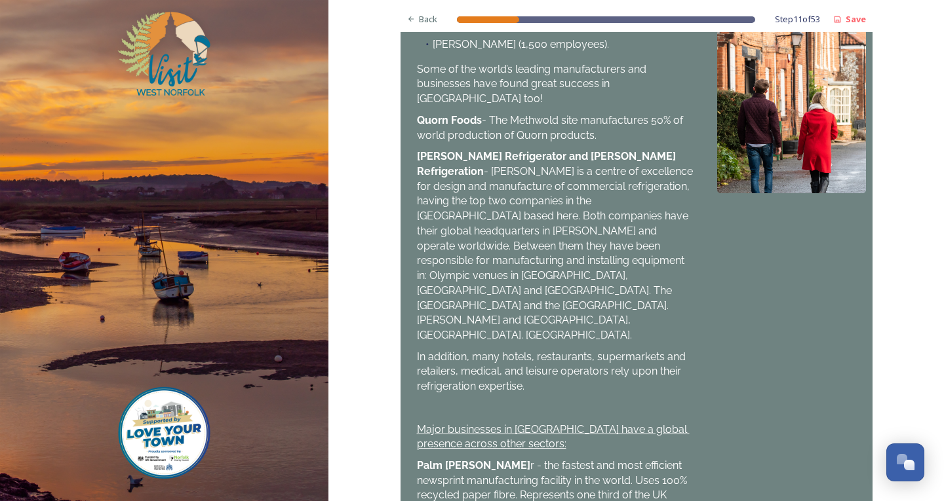
scroll to position [918, 0]
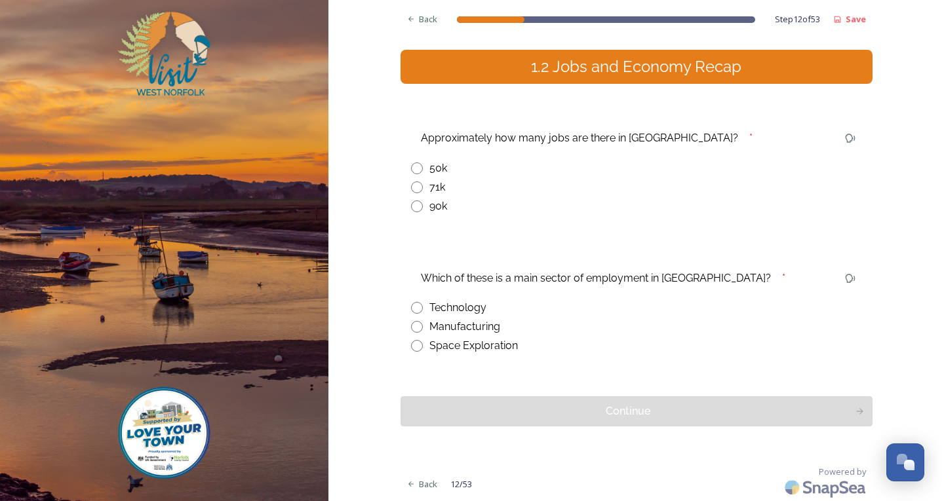
scroll to position [0, 0]
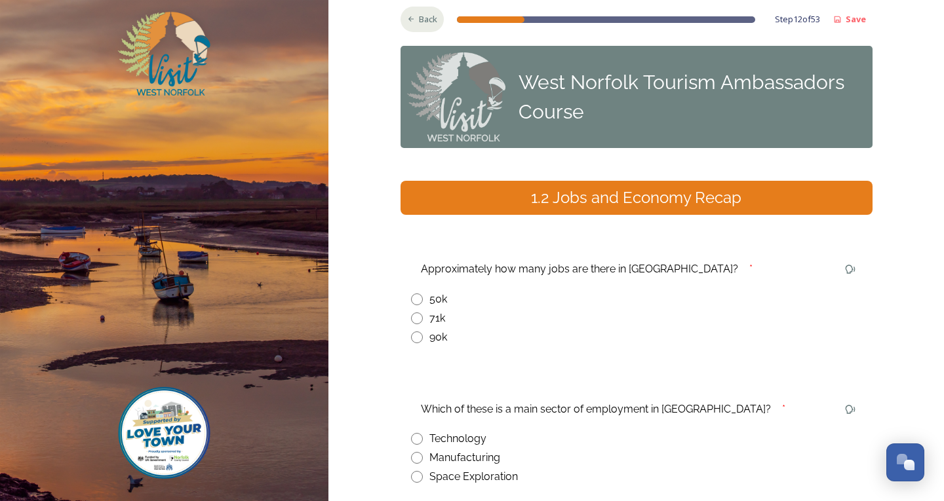
click at [410, 15] on icon at bounding box center [411, 19] width 9 height 9
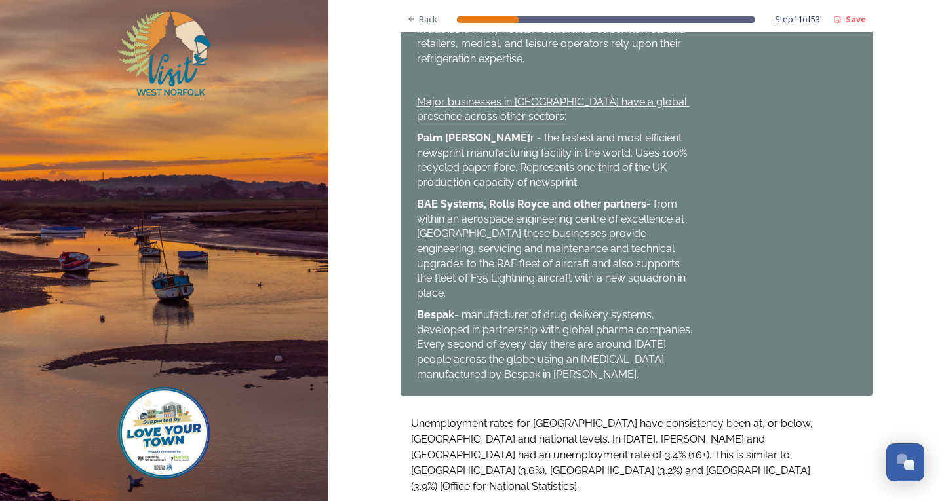
scroll to position [947, 0]
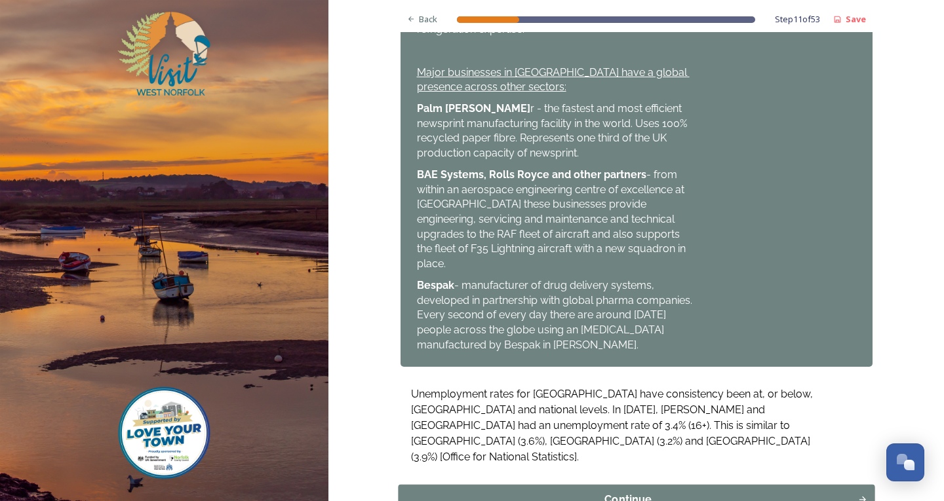
click at [606, 492] on div "Continue" at bounding box center [627, 500] width 445 height 16
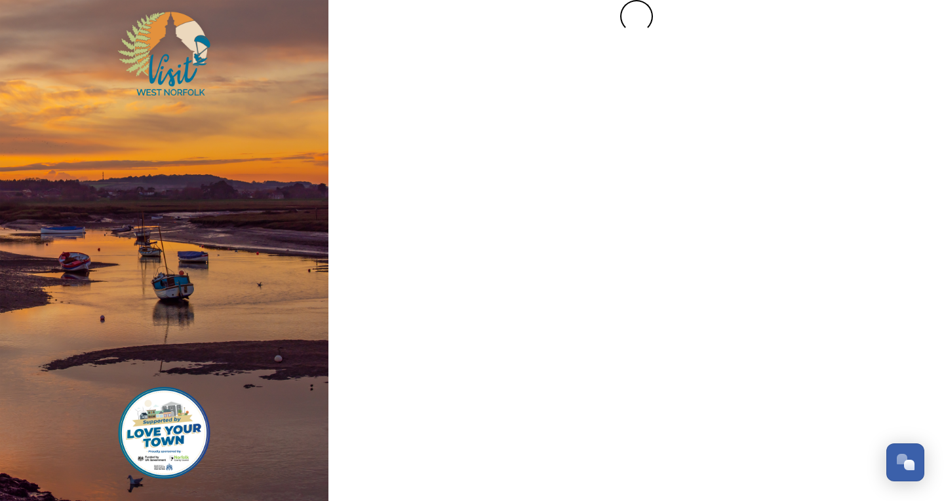
scroll to position [0, 0]
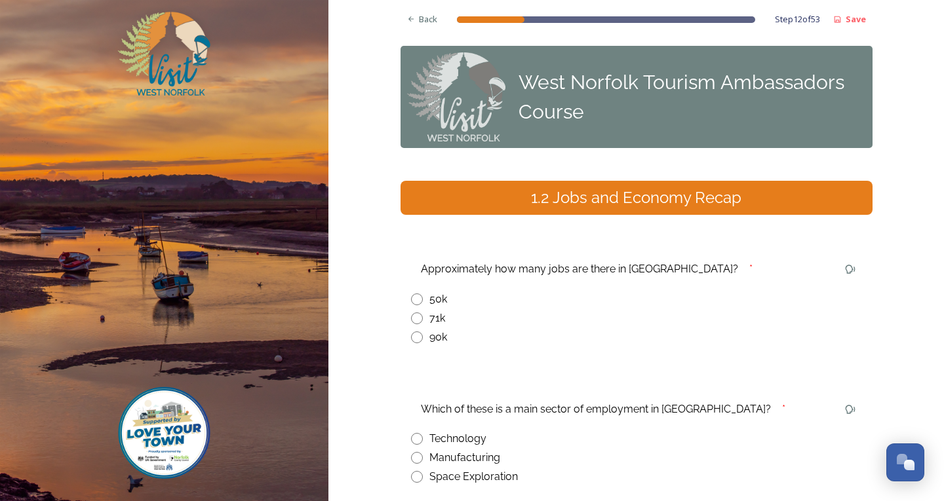
click at [411, 321] on input "radio" at bounding box center [417, 319] width 12 height 12
radio input "true"
click at [433, 9] on div "Back" at bounding box center [423, 20] width 44 height 26
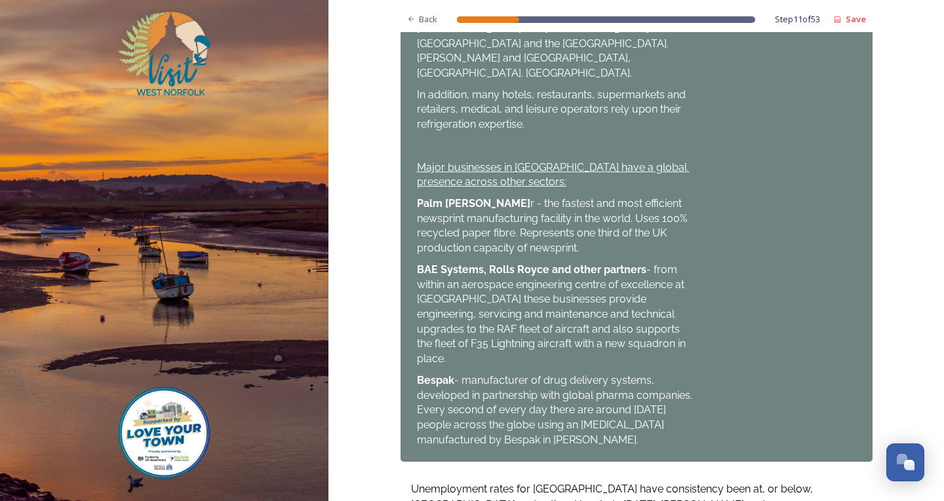
scroll to position [947, 0]
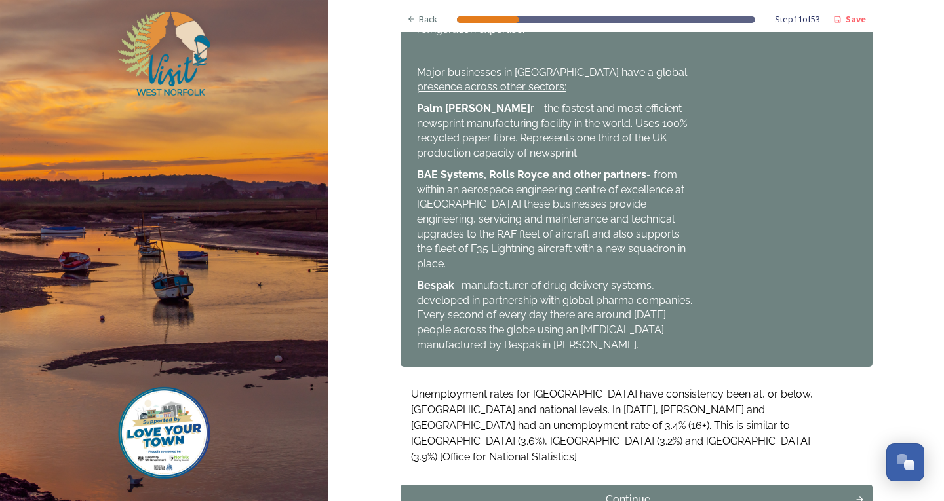
click at [510, 492] on div "Continue" at bounding box center [627, 500] width 445 height 16
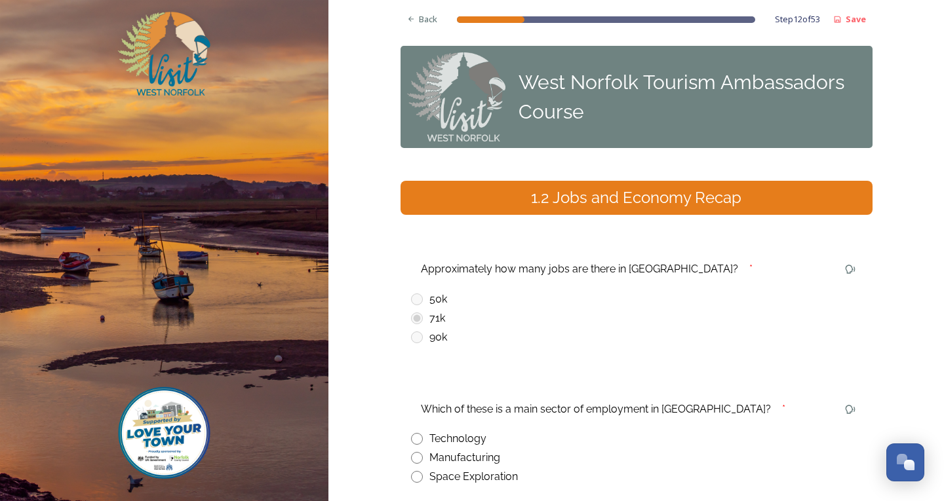
scroll to position [131, 0]
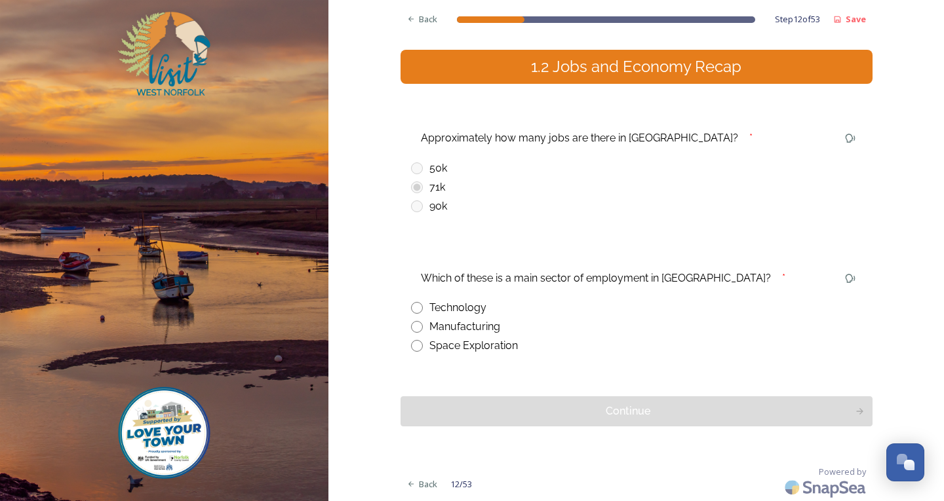
click at [411, 326] on input "radio" at bounding box center [417, 327] width 12 height 12
radio input "true"
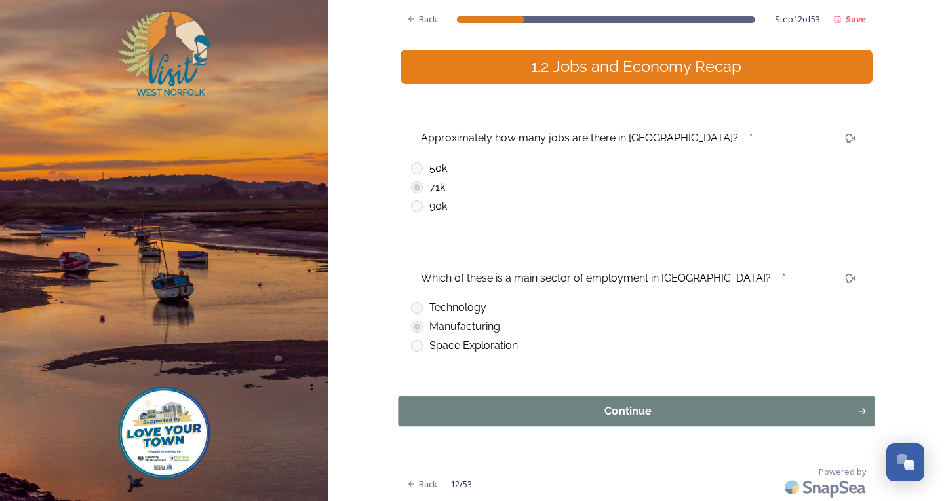
click at [450, 414] on div "Continue" at bounding box center [627, 412] width 445 height 16
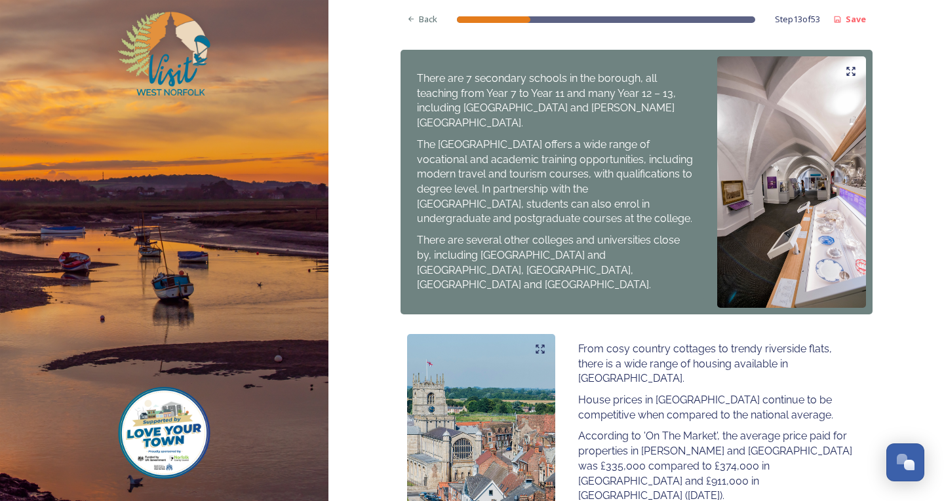
scroll to position [770, 0]
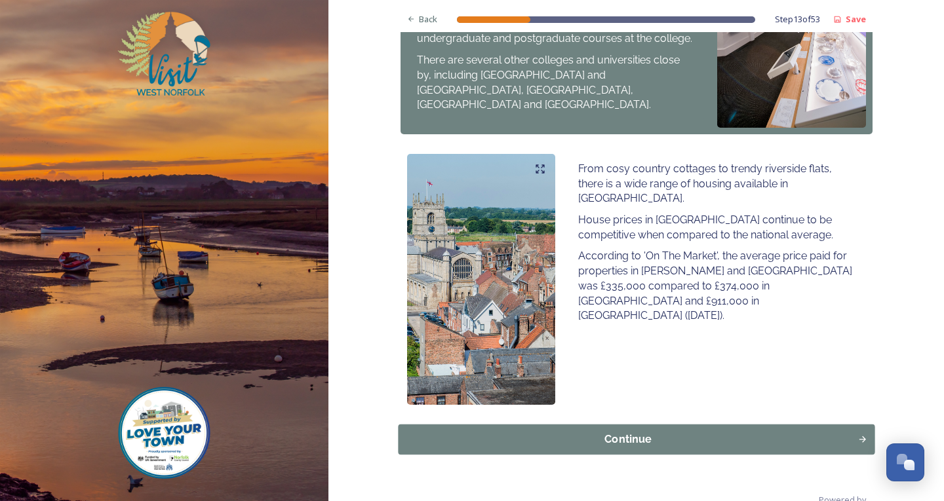
click at [518, 432] on div "Continue" at bounding box center [627, 440] width 445 height 16
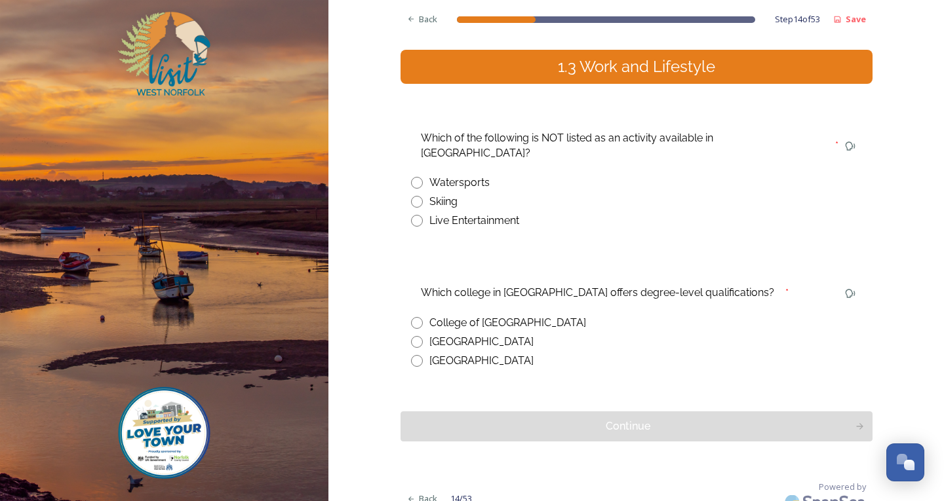
scroll to position [0, 0]
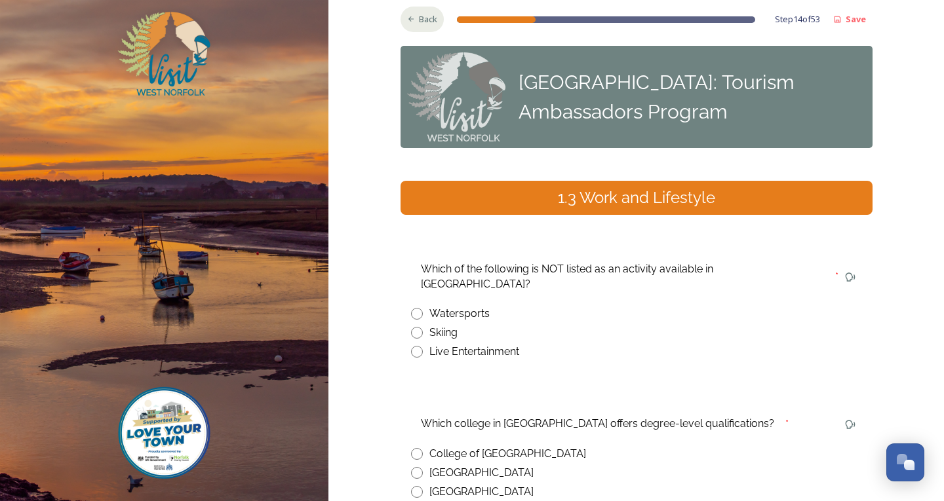
click at [408, 26] on div "Back" at bounding box center [423, 20] width 44 height 26
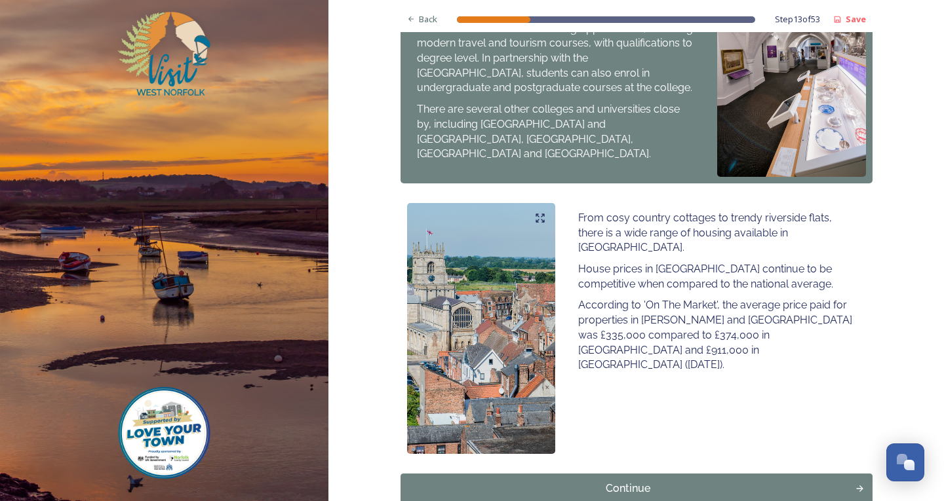
scroll to position [770, 0]
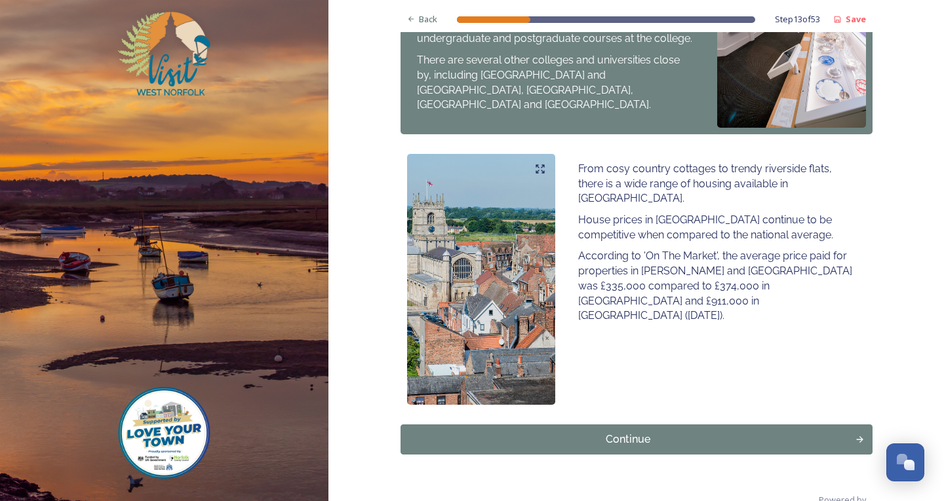
click at [577, 432] on div "Continue" at bounding box center [627, 440] width 445 height 16
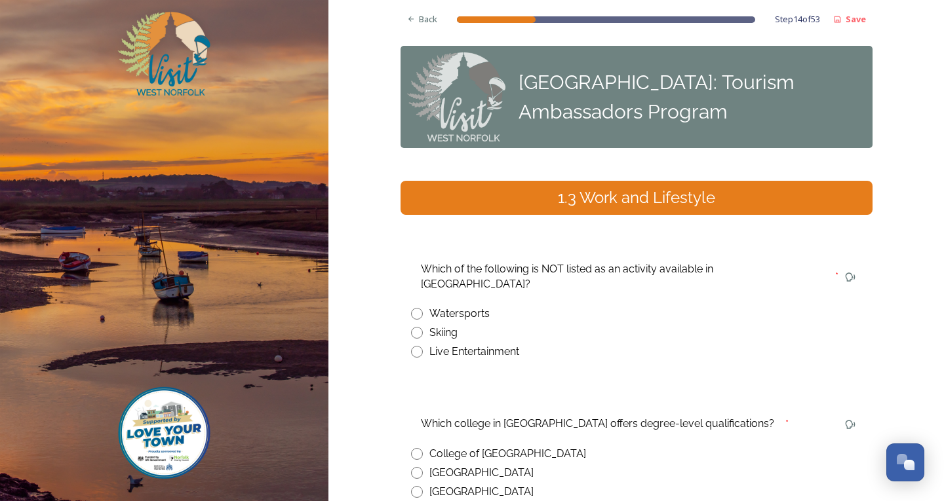
click at [411, 327] on input "radio" at bounding box center [417, 333] width 12 height 12
radio input "true"
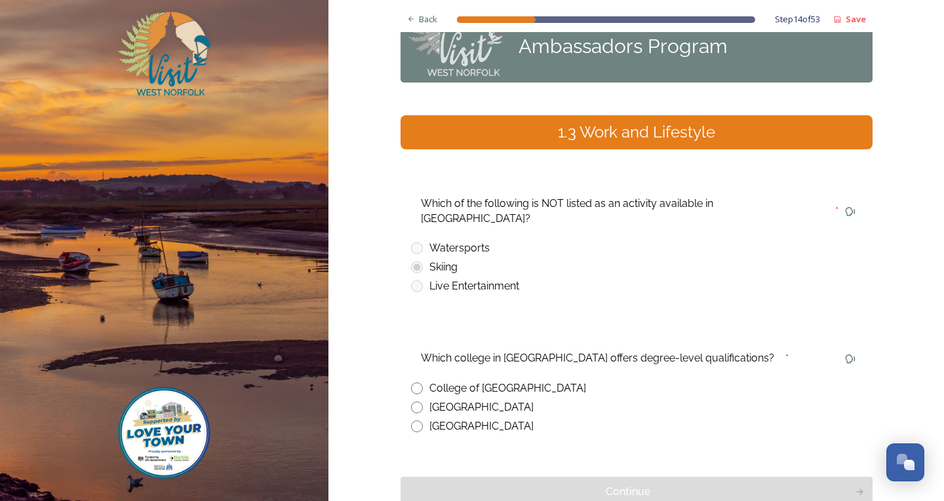
click at [413, 383] on input "radio" at bounding box center [417, 389] width 12 height 12
radio input "true"
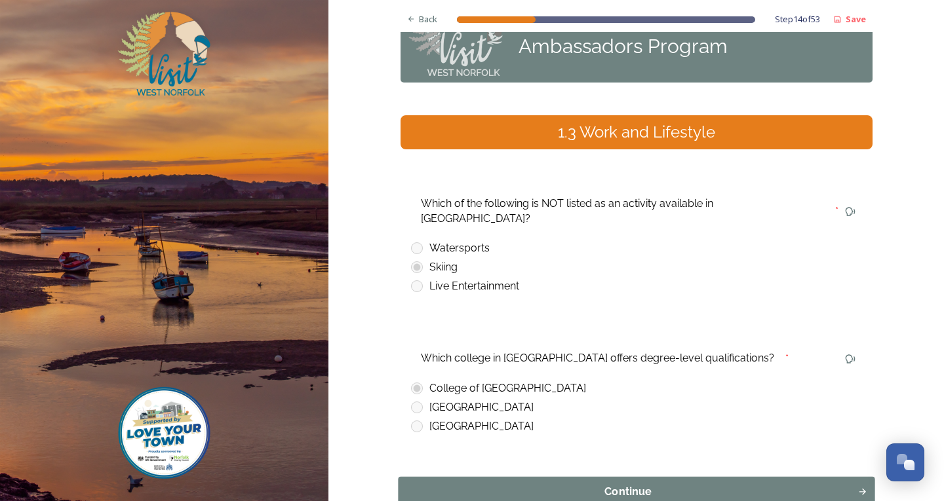
click at [479, 484] on div "Continue" at bounding box center [627, 492] width 445 height 16
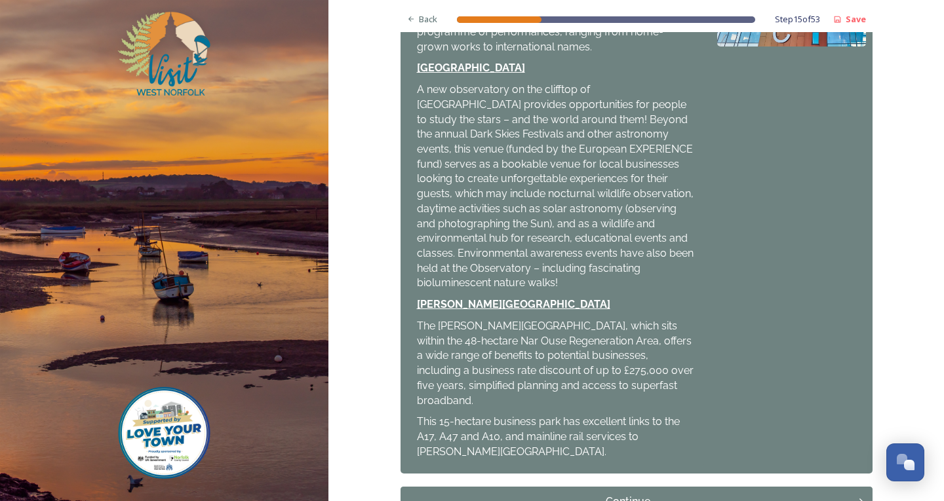
scroll to position [536, 0]
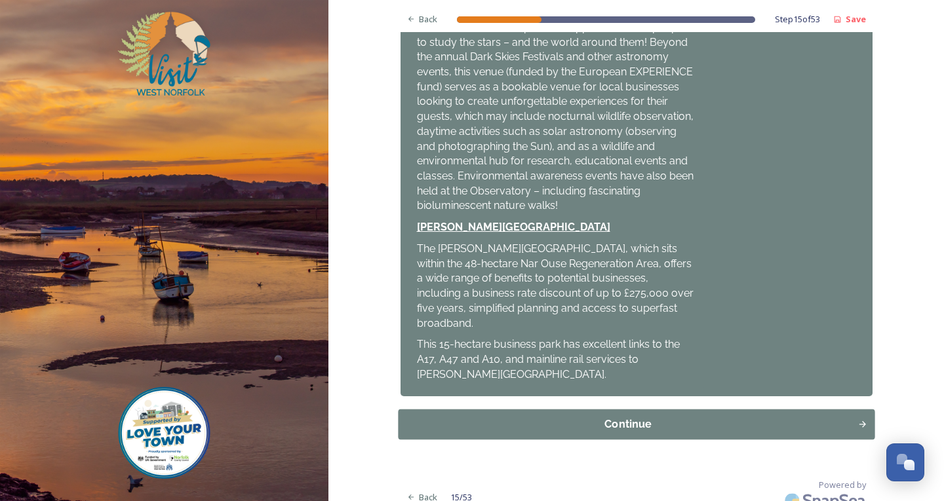
click at [475, 417] on div "Continue" at bounding box center [627, 425] width 445 height 16
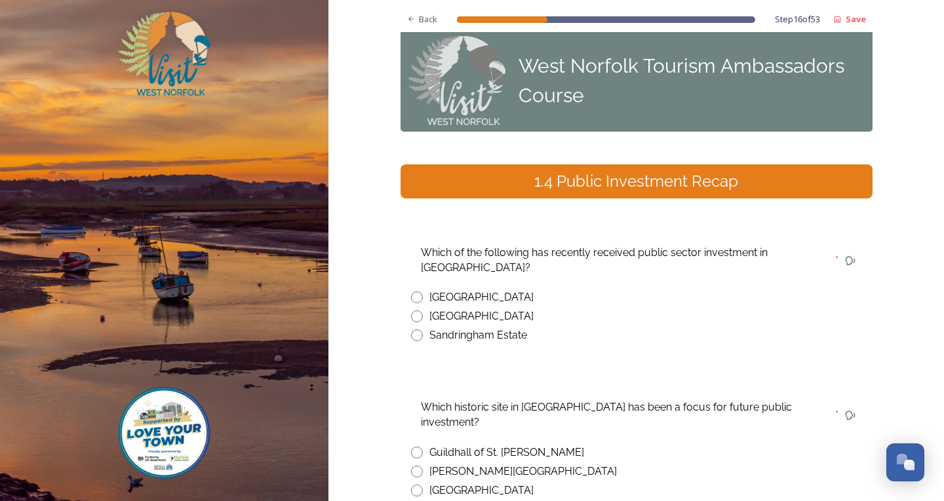
scroll to position [0, 0]
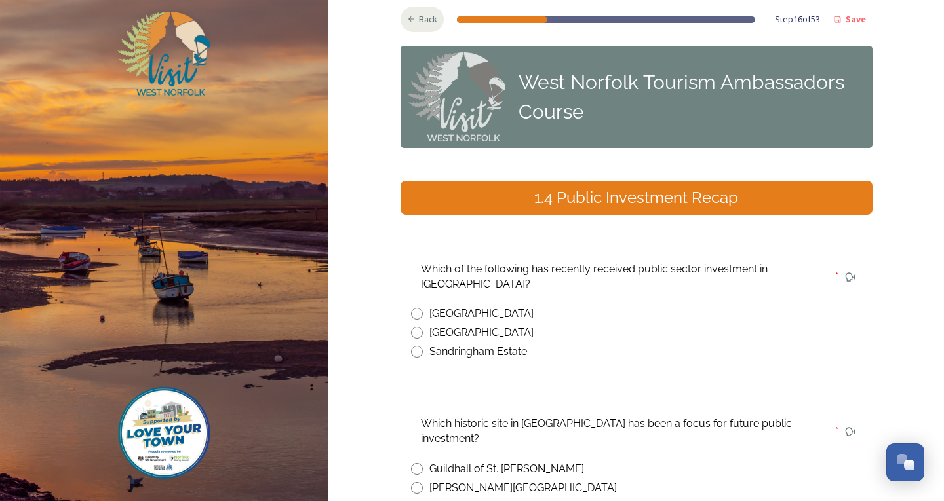
click at [401, 17] on div "Back" at bounding box center [423, 20] width 44 height 26
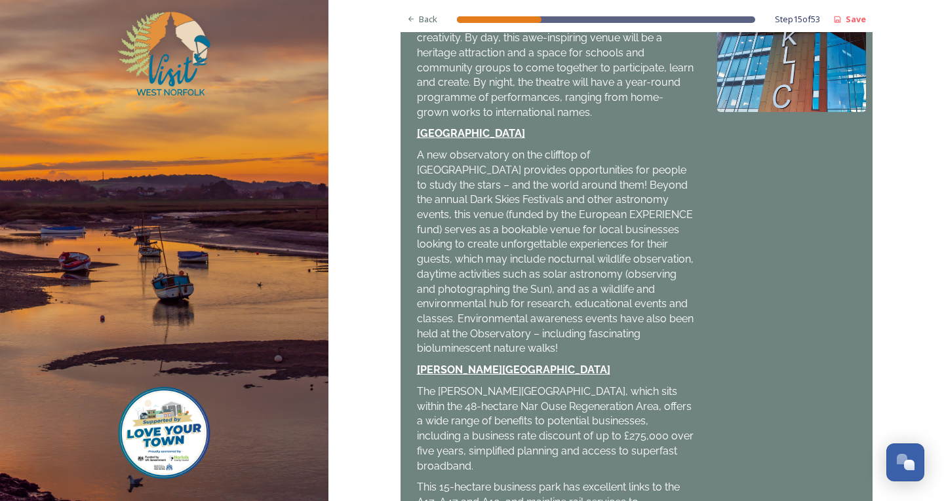
scroll to position [536, 0]
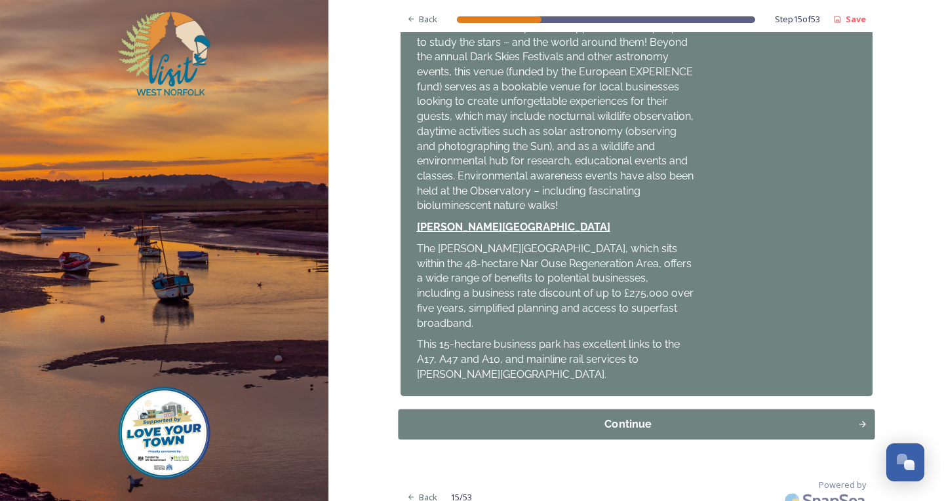
click at [488, 417] on div "Continue" at bounding box center [627, 425] width 445 height 16
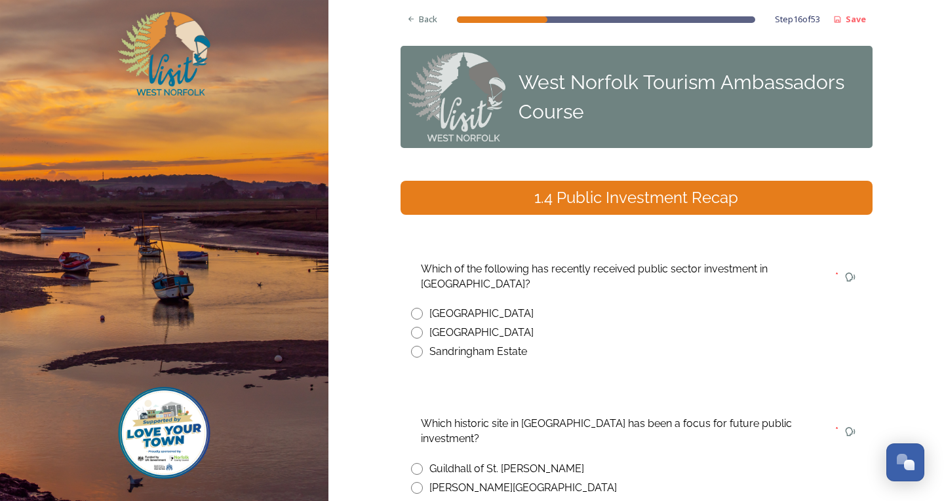
click at [419, 461] on div "Guildhall of St. [PERSON_NAME]" at bounding box center [636, 469] width 451 height 16
radio input "true"
click at [410, 26] on div "Back" at bounding box center [423, 20] width 44 height 26
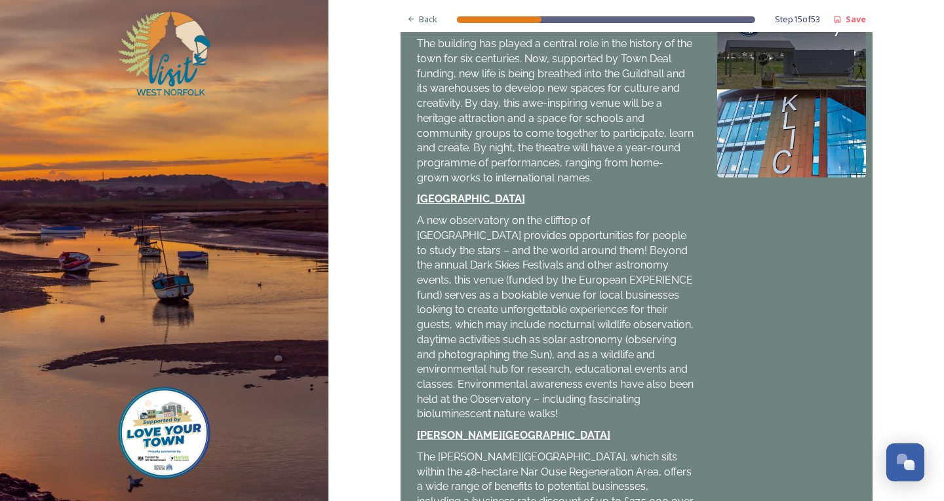
scroll to position [536, 0]
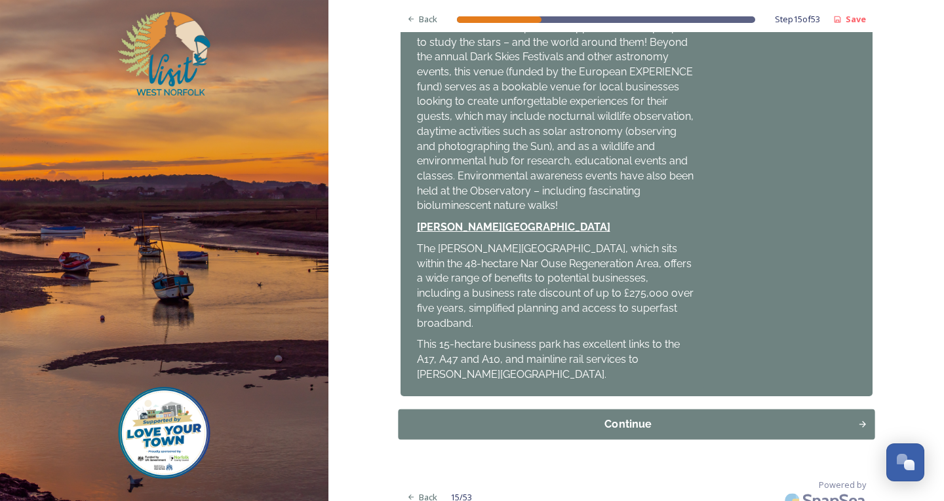
click at [588, 417] on div "Continue" at bounding box center [627, 425] width 445 height 16
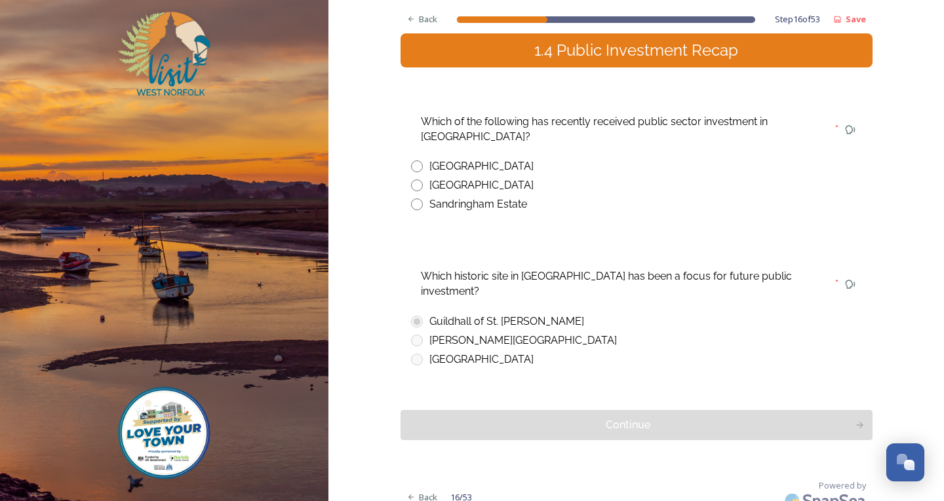
scroll to position [0, 0]
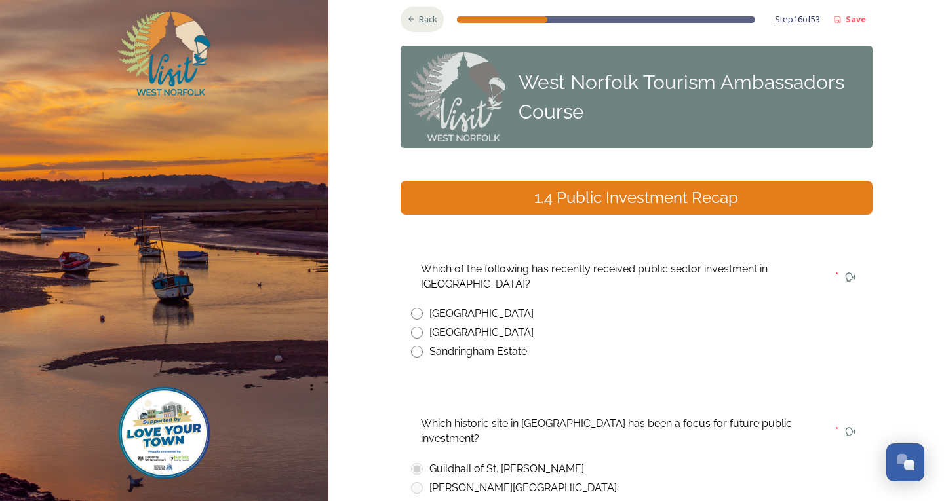
click at [407, 22] on icon at bounding box center [411, 19] width 9 height 9
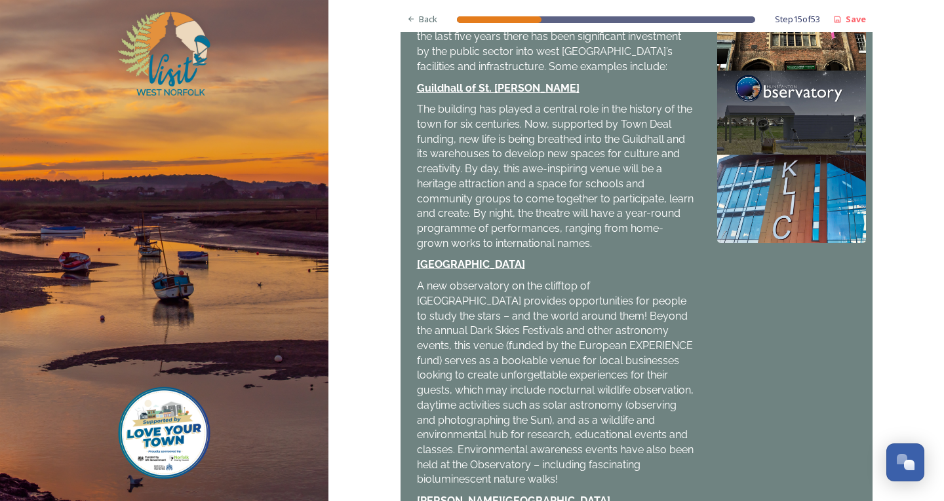
scroll to position [459, 0]
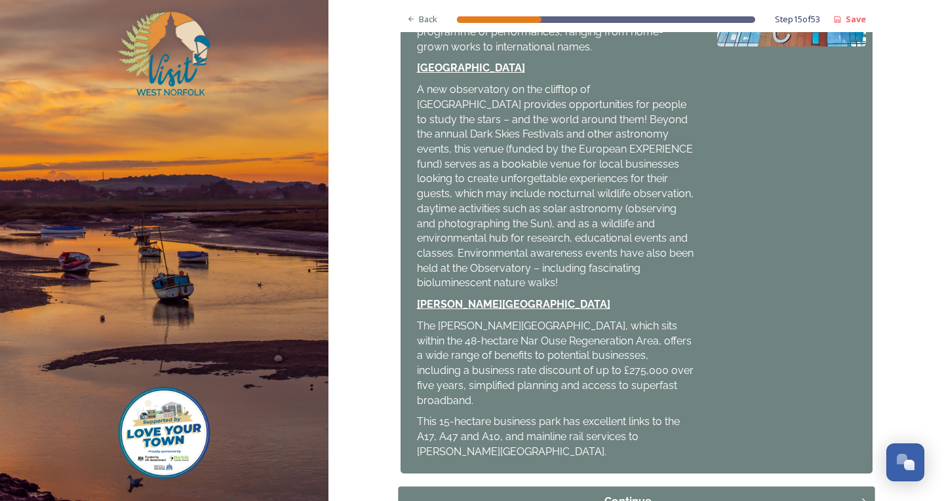
click at [511, 487] on button "Continue" at bounding box center [636, 502] width 477 height 30
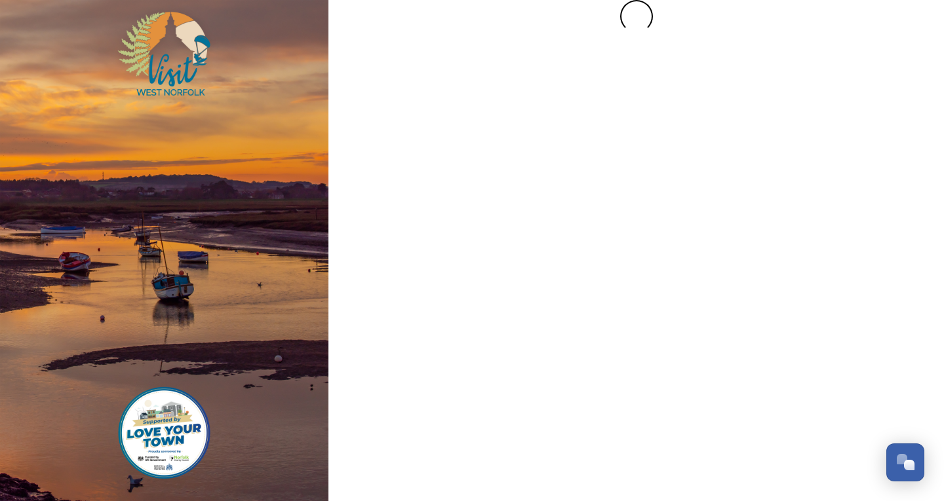
scroll to position [0, 0]
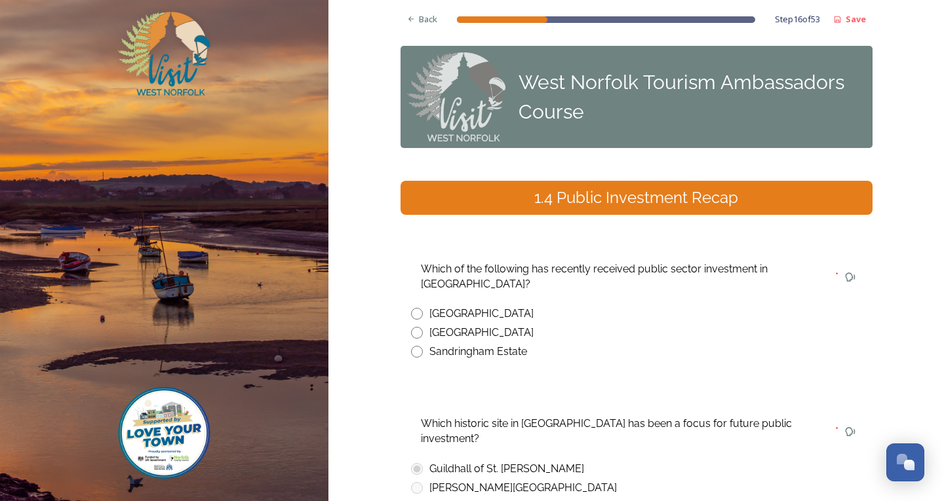
click at [416, 309] on input "radio" at bounding box center [417, 314] width 12 height 12
radio input "true"
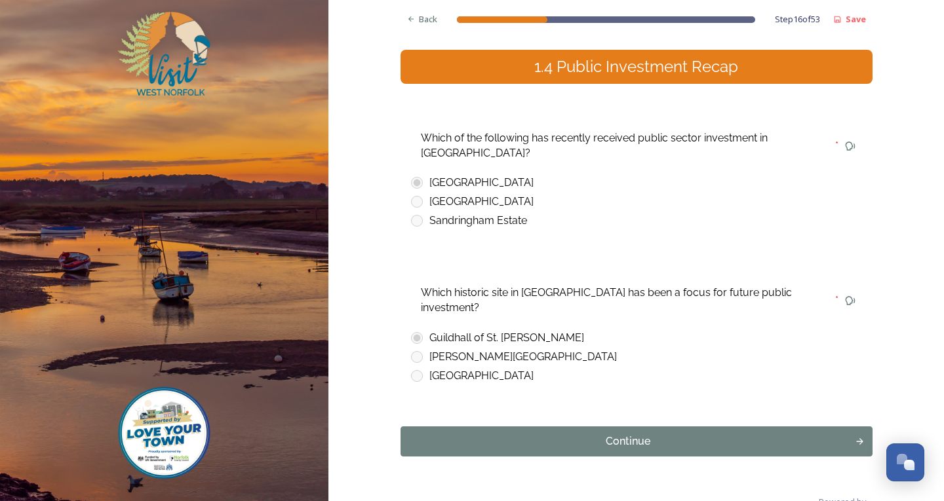
scroll to position [147, 0]
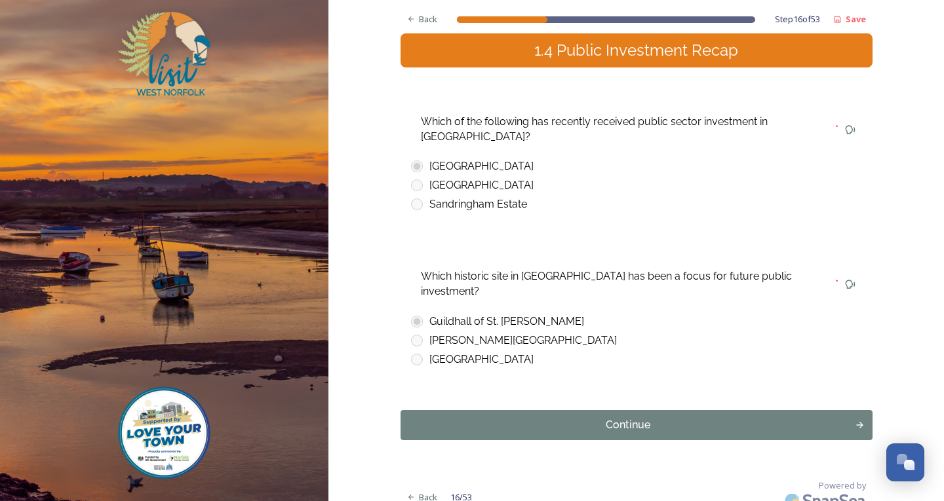
click at [512, 385] on div "Back Step 16 of 53 Save West Norfolk Tourism Ambassadors Course 1.4 Public Inve…" at bounding box center [637, 185] width 472 height 664
click at [511, 418] on div "Continue" at bounding box center [627, 426] width 445 height 16
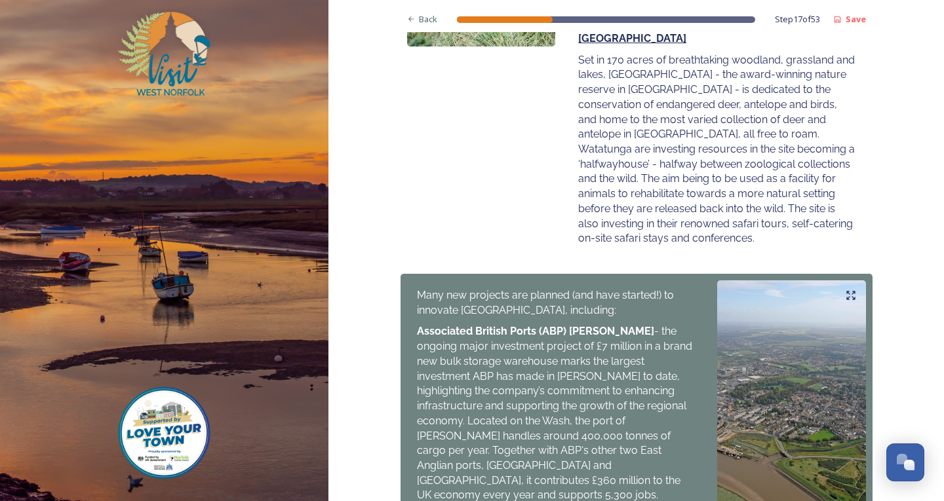
scroll to position [600, 0]
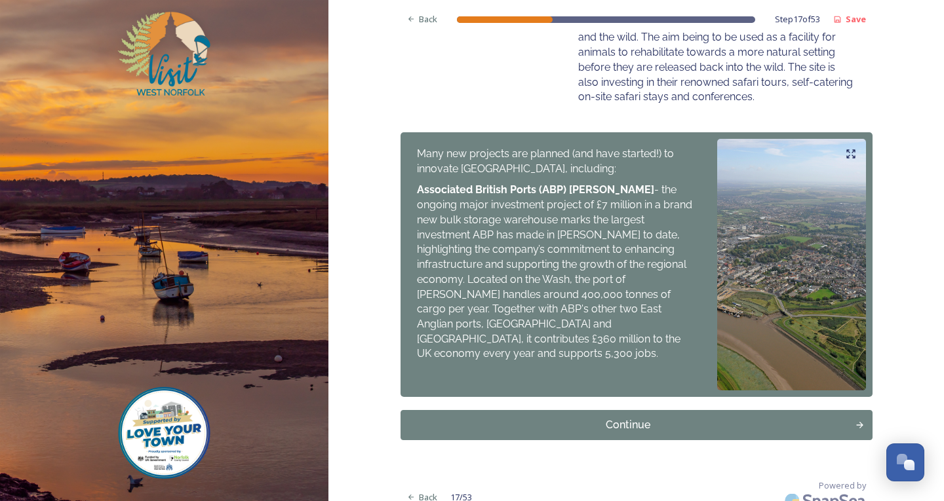
click at [507, 410] on button "Continue" at bounding box center [637, 425] width 472 height 30
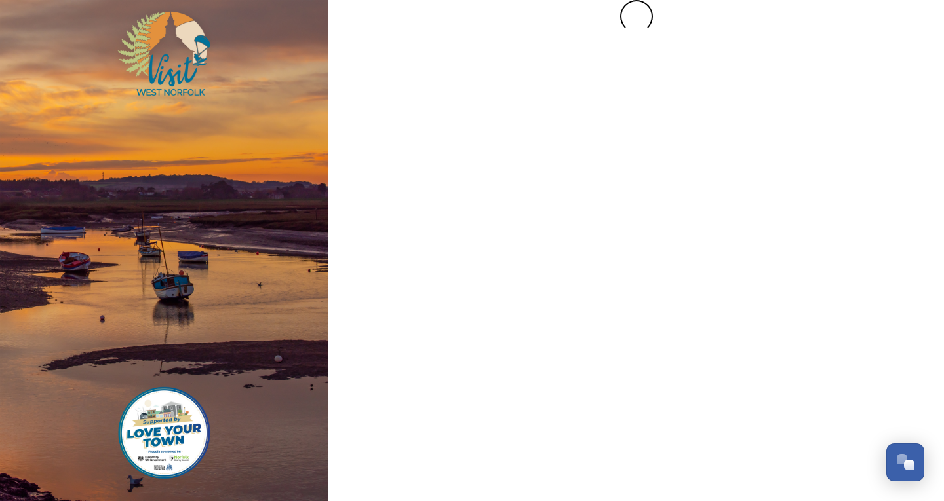
scroll to position [0, 0]
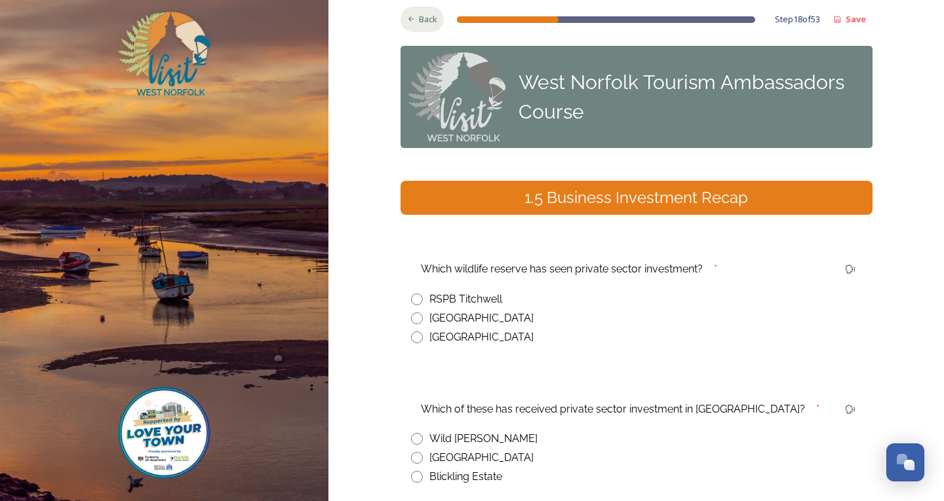
click at [410, 18] on div "Back" at bounding box center [423, 20] width 44 height 26
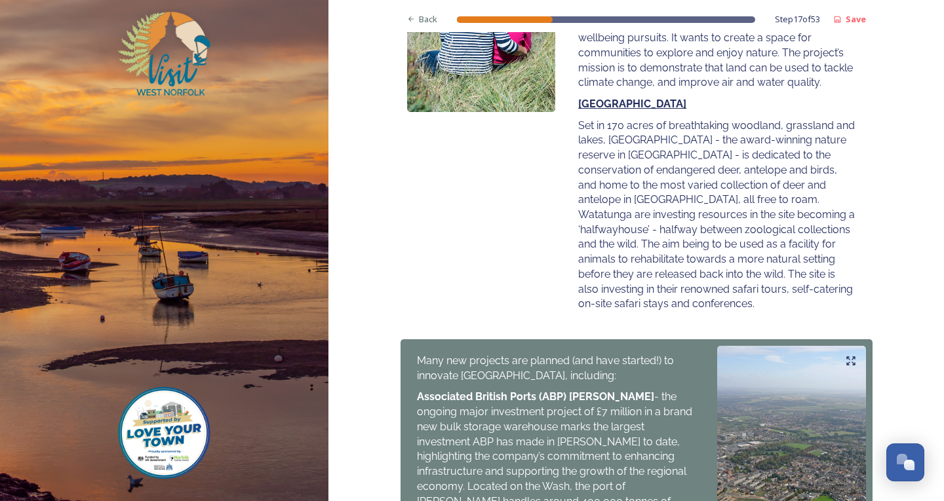
scroll to position [600, 0]
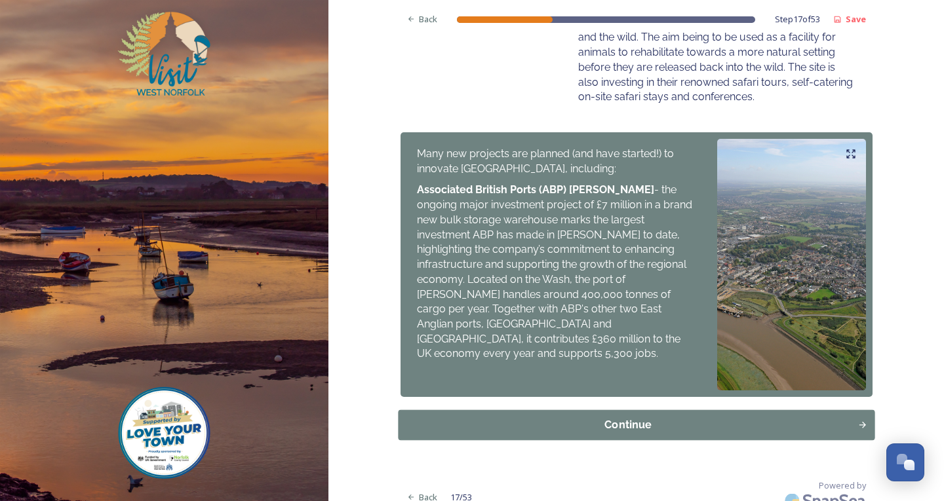
click at [536, 420] on button "Continue" at bounding box center [636, 425] width 477 height 30
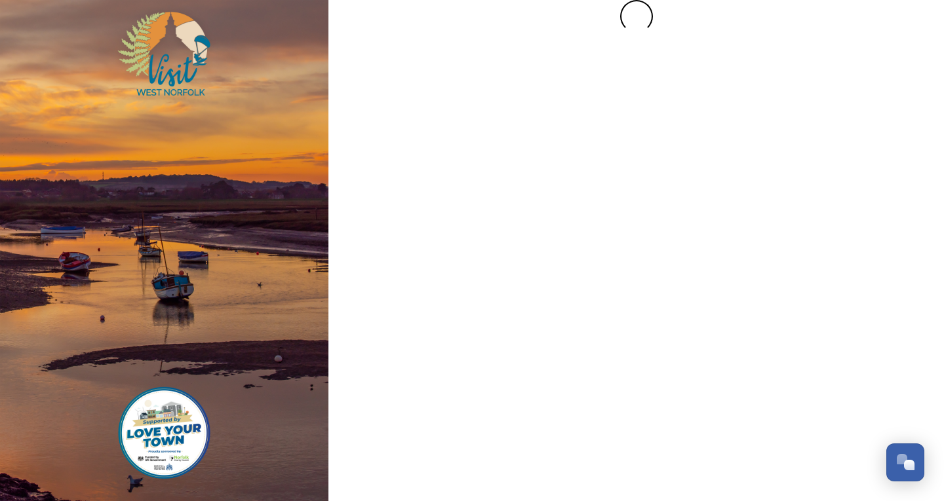
scroll to position [0, 0]
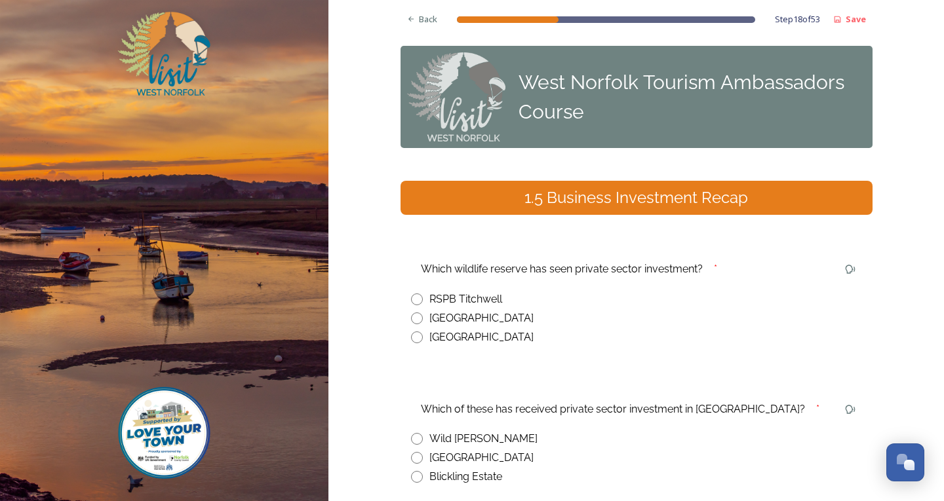
click at [412, 300] on input "radio" at bounding box center [417, 300] width 12 height 12
radio input "true"
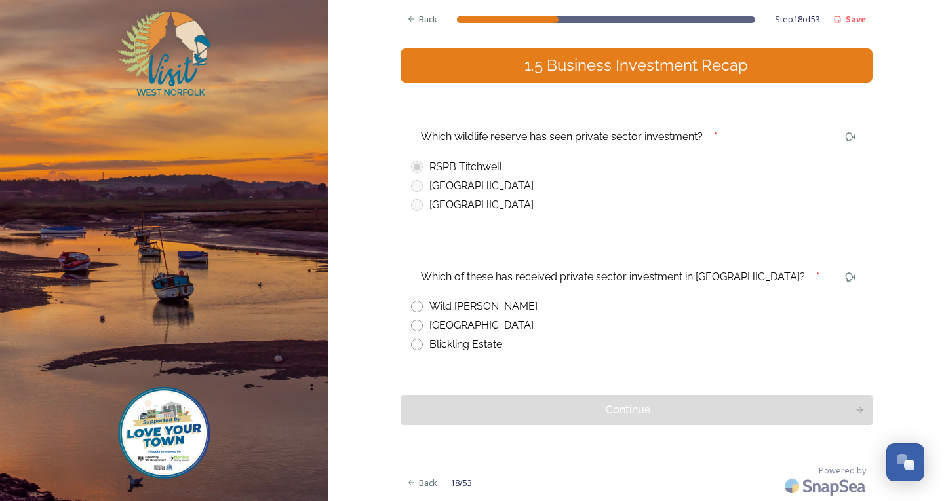
click at [414, 307] on input "radio" at bounding box center [417, 307] width 12 height 12
radio input "true"
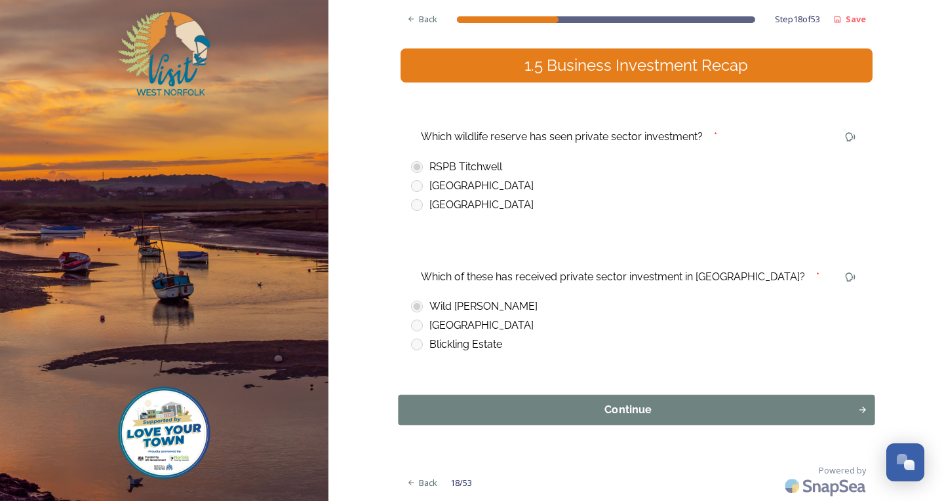
click at [446, 398] on button "Continue" at bounding box center [636, 410] width 477 height 30
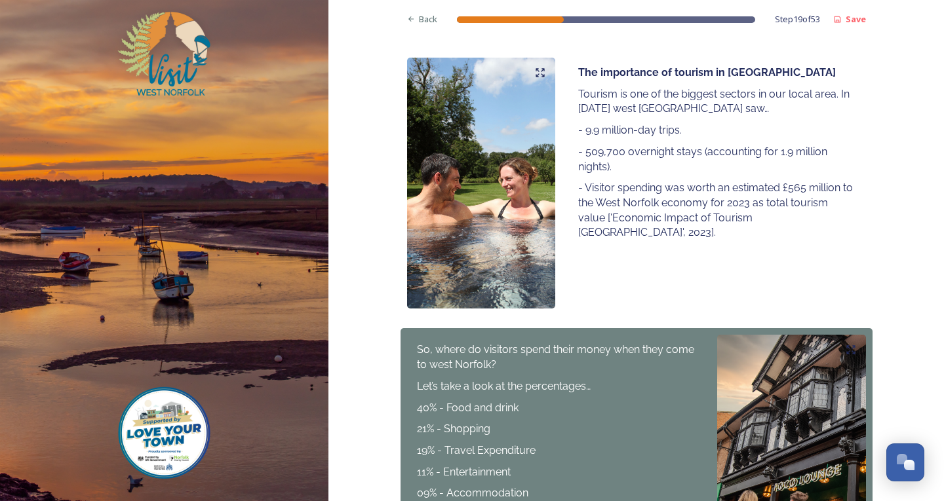
scroll to position [393, 0]
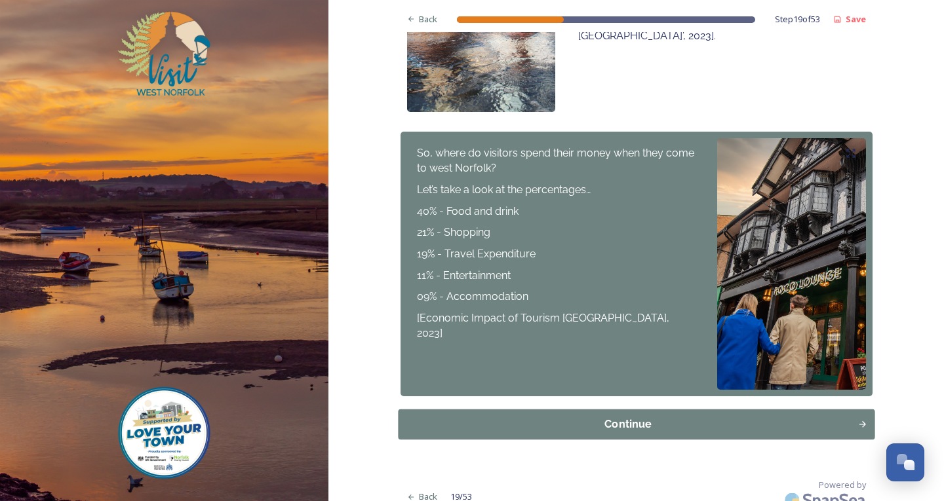
click at [480, 422] on div "Continue" at bounding box center [627, 425] width 445 height 16
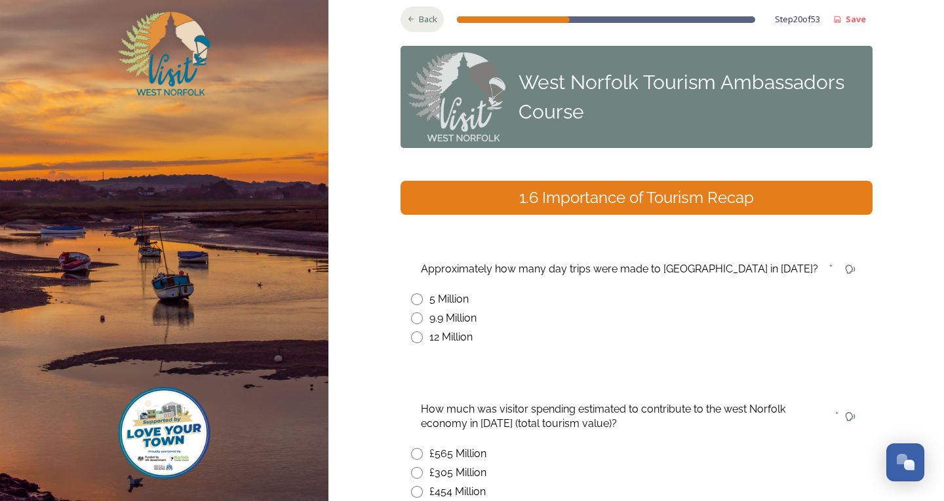
click at [425, 23] on span "Back" at bounding box center [428, 19] width 18 height 12
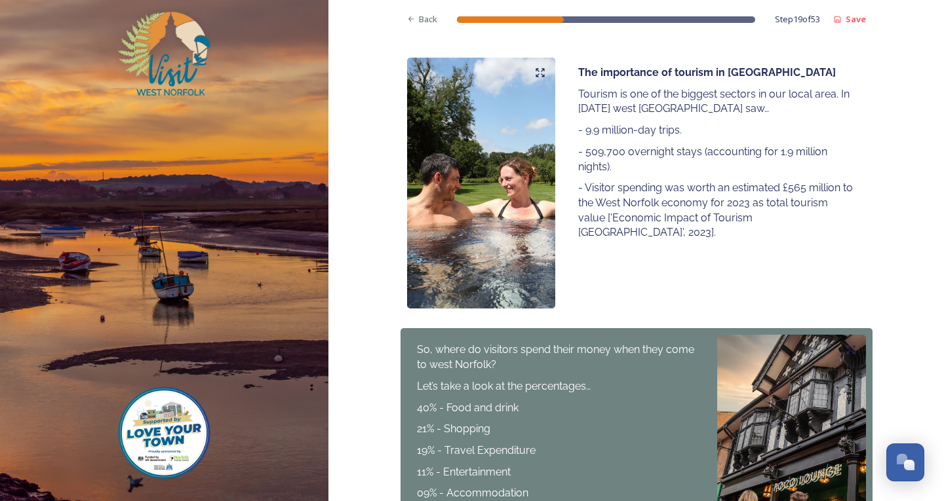
scroll to position [408, 0]
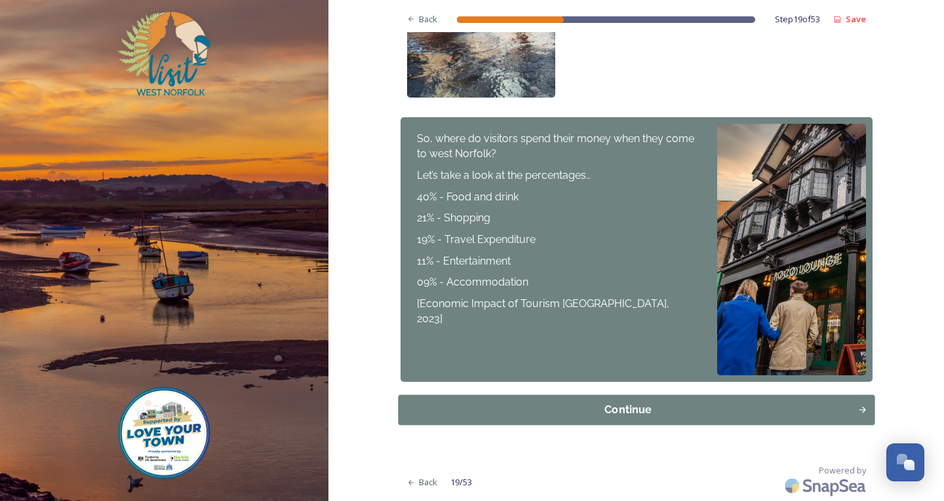
click at [522, 417] on div "Continue" at bounding box center [627, 410] width 445 height 16
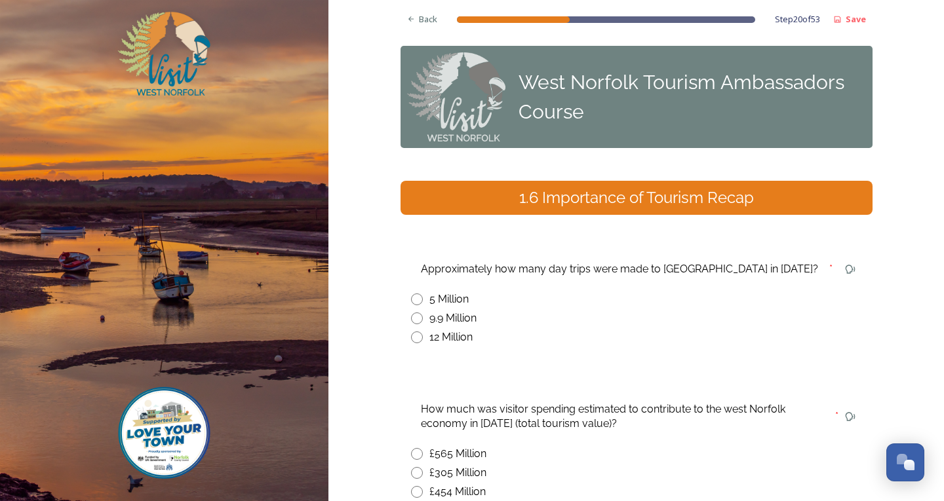
click at [412, 323] on input "radio" at bounding box center [417, 319] width 12 height 12
radio input "true"
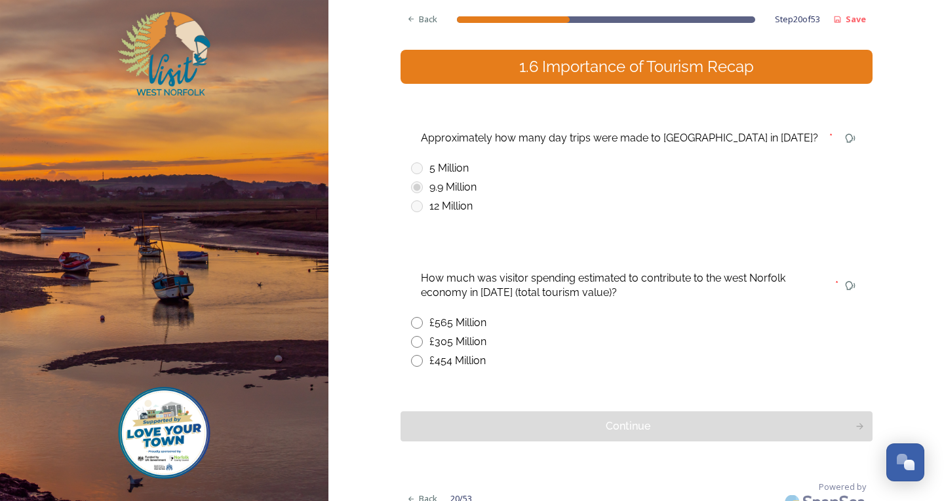
click at [414, 324] on input "radio" at bounding box center [417, 323] width 12 height 12
radio input "true"
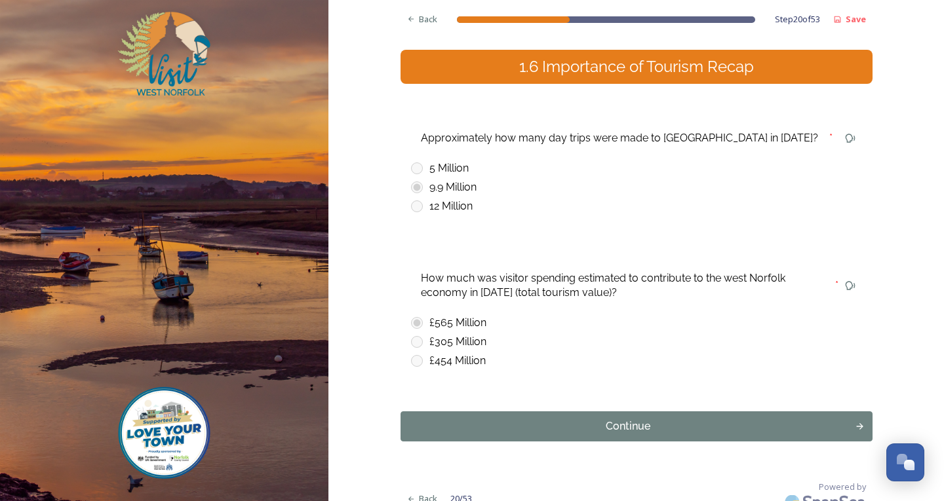
click at [440, 429] on div "Continue" at bounding box center [628, 427] width 441 height 16
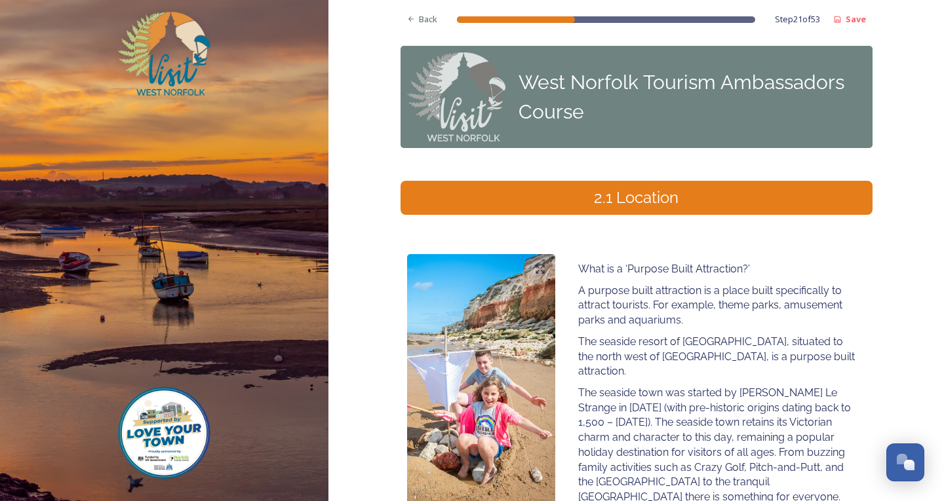
scroll to position [66, 0]
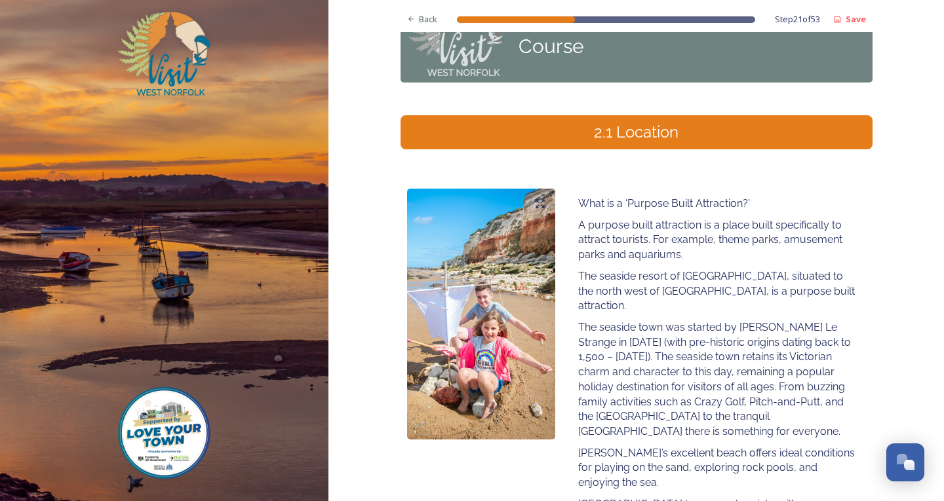
drag, startPoint x: 425, startPoint y: 203, endPoint x: 394, endPoint y: 187, distance: 34.9
click at [394, 187] on div "Back Step 21 of 53 Save West Norfolk Tourism Ambassadors Course 2.1 Location Wh…" at bounding box center [636, 496] width 616 height 1124
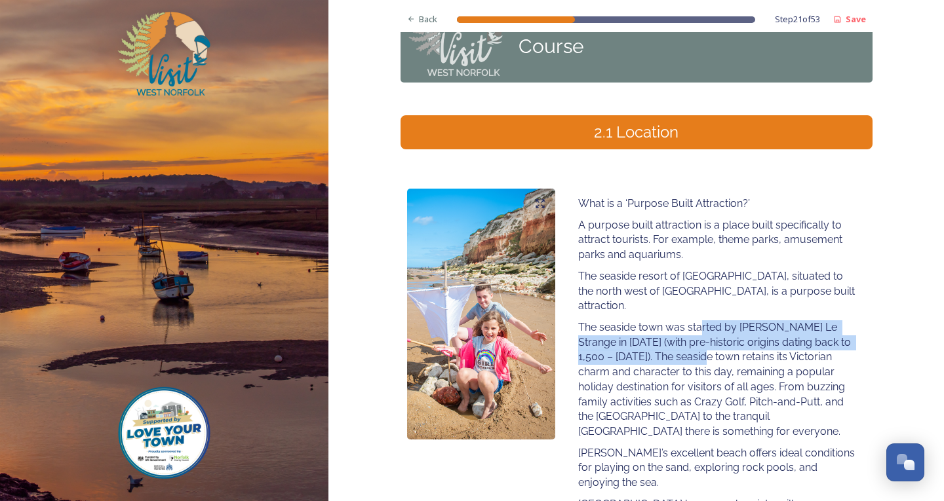
drag, startPoint x: 694, startPoint y: 315, endPoint x: 708, endPoint y: 340, distance: 28.5
click at [708, 340] on p "The seaside town was started by [PERSON_NAME] Le Strange in [DATE] (with pre-hi…" at bounding box center [716, 380] width 277 height 119
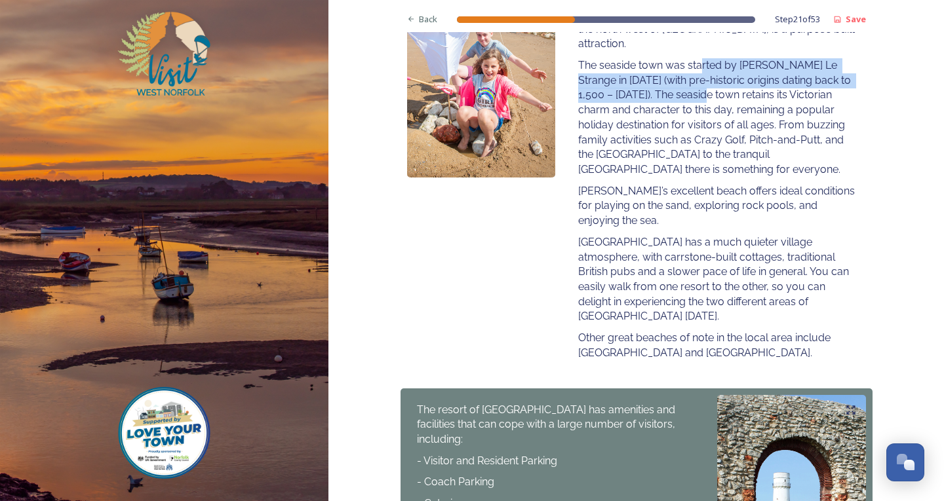
scroll to position [578, 0]
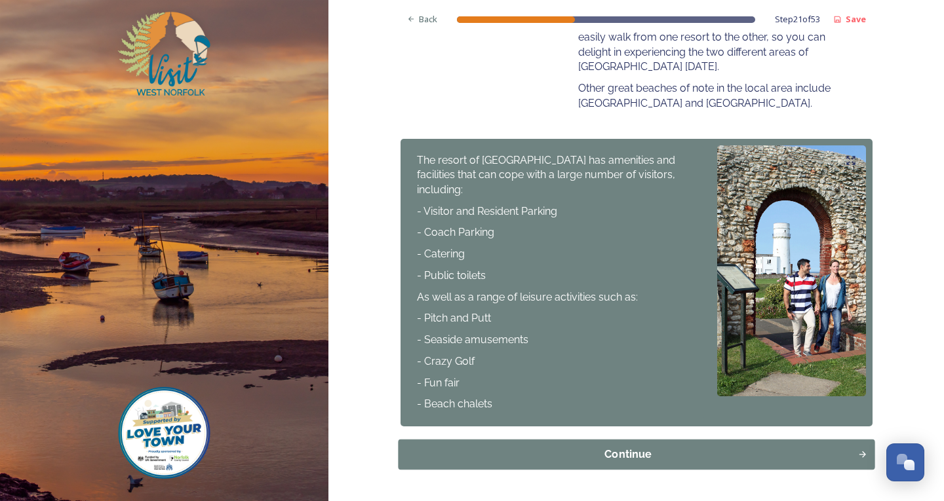
click at [458, 447] on div "Continue" at bounding box center [627, 455] width 445 height 16
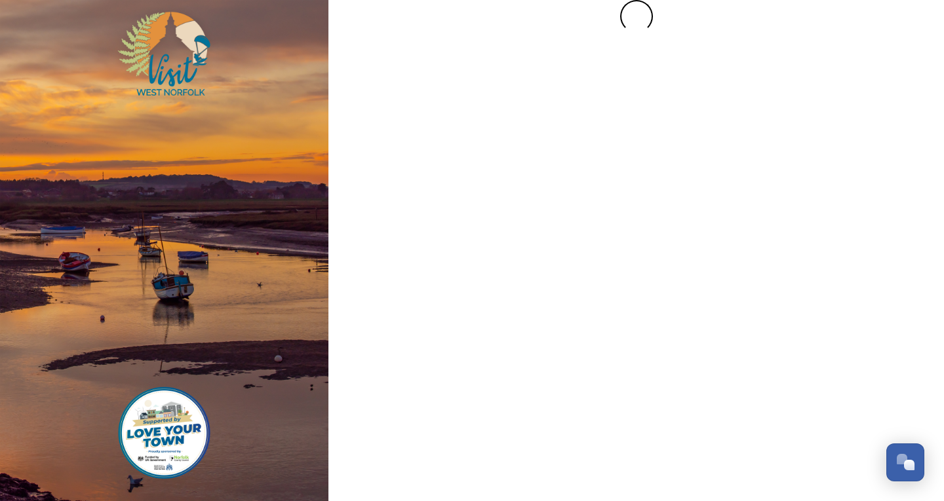
scroll to position [0, 0]
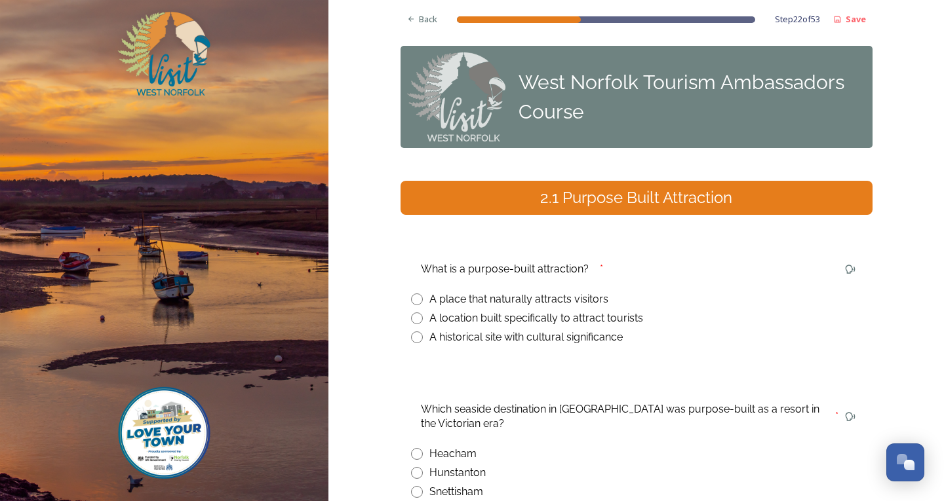
click at [431, 192] on div "2.1 Purpose Built Attraction" at bounding box center [636, 198] width 461 height 24
click at [401, 17] on div "Back" at bounding box center [423, 20] width 44 height 26
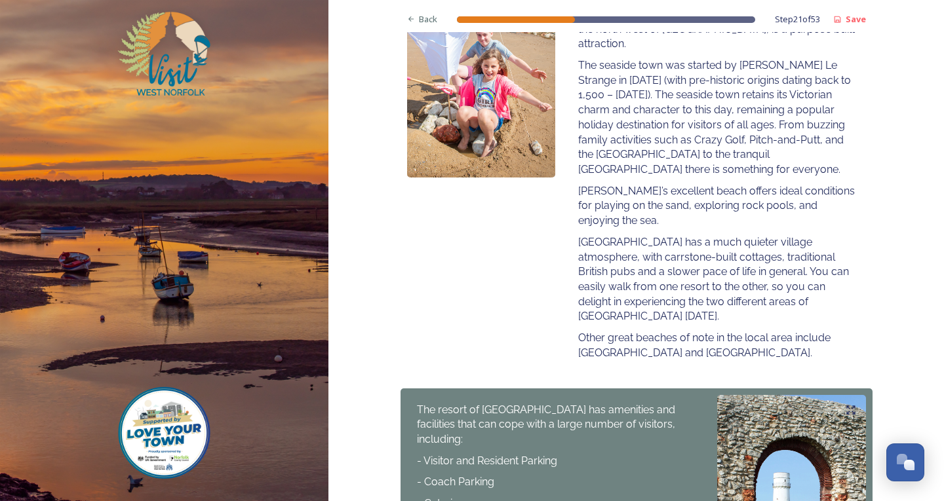
scroll to position [578, 0]
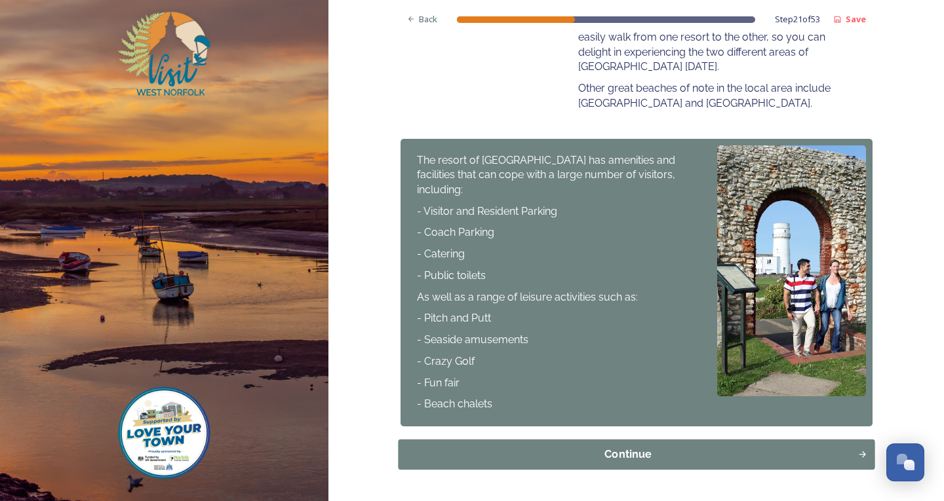
click at [477, 447] on div "Continue" at bounding box center [627, 455] width 445 height 16
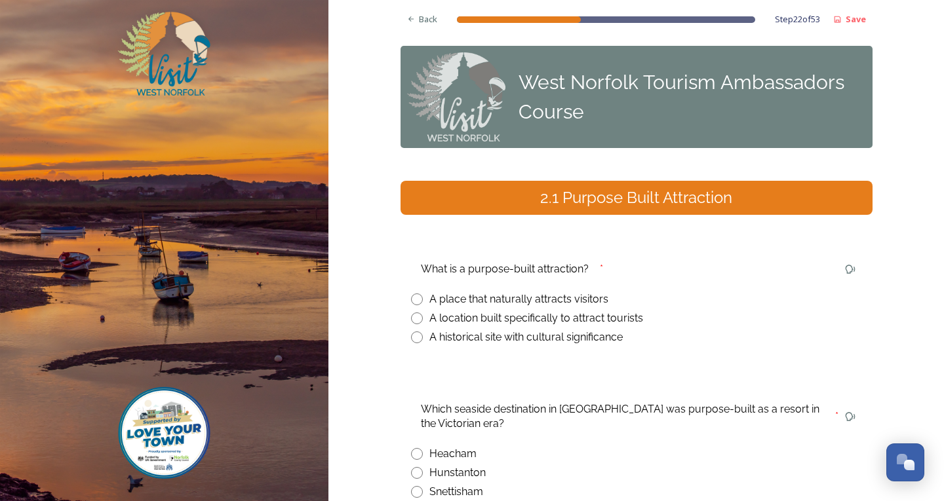
click at [411, 315] on input "radio" at bounding box center [417, 319] width 12 height 12
radio input "true"
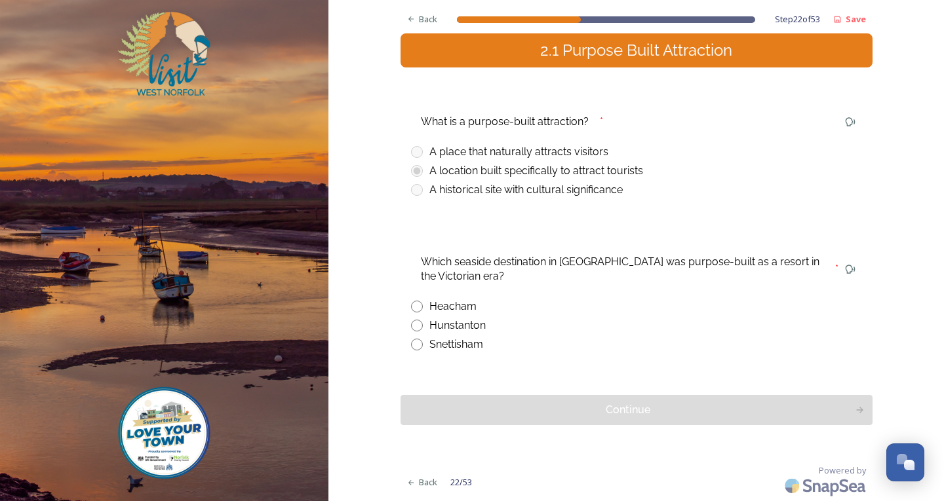
click at [418, 326] on input "radio" at bounding box center [417, 326] width 12 height 12
radio input "true"
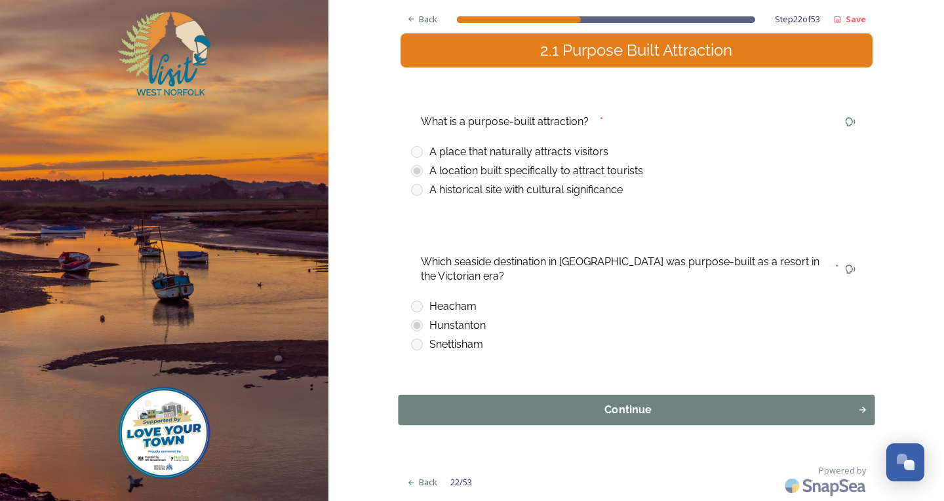
click at [460, 400] on button "Continue" at bounding box center [636, 410] width 477 height 30
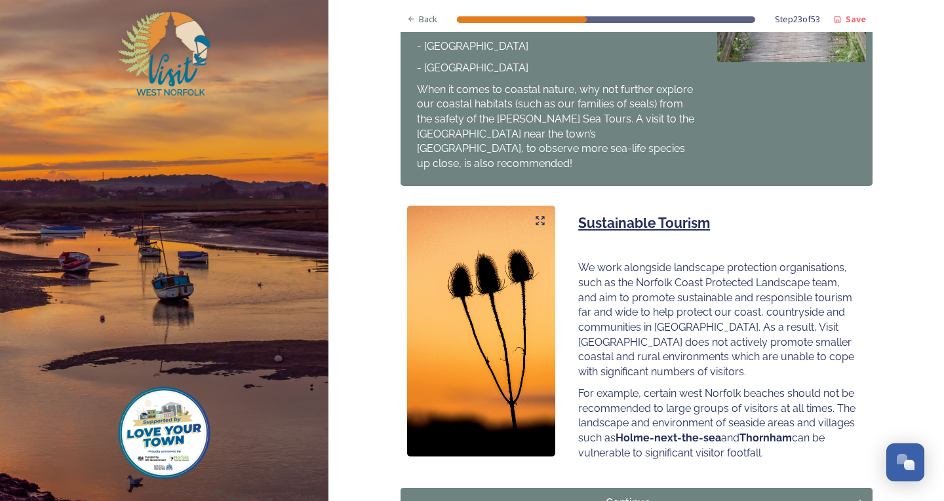
scroll to position [800, 0]
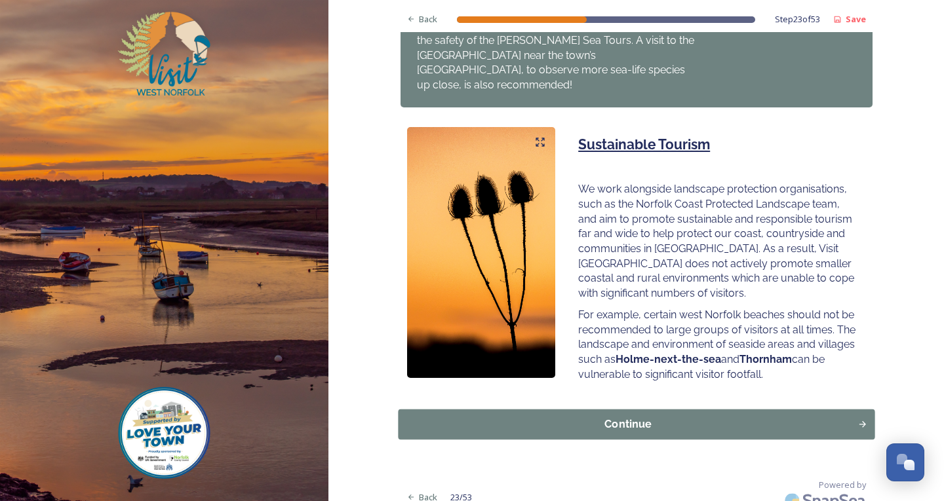
click at [444, 417] on div "Continue" at bounding box center [627, 425] width 445 height 16
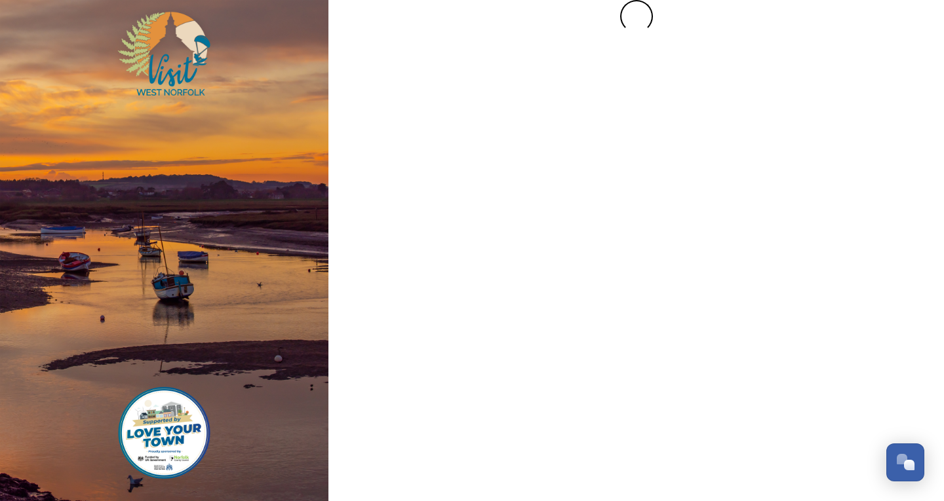
scroll to position [0, 0]
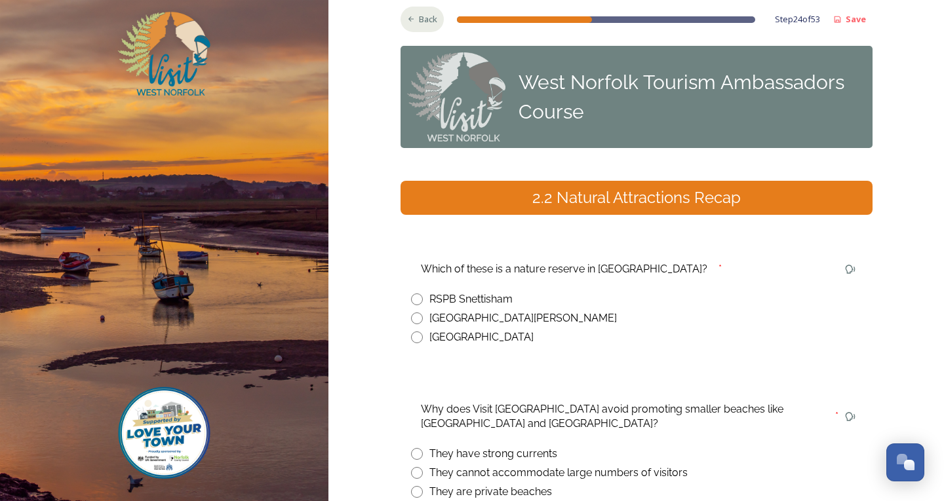
click at [419, 15] on span "Back" at bounding box center [428, 19] width 18 height 12
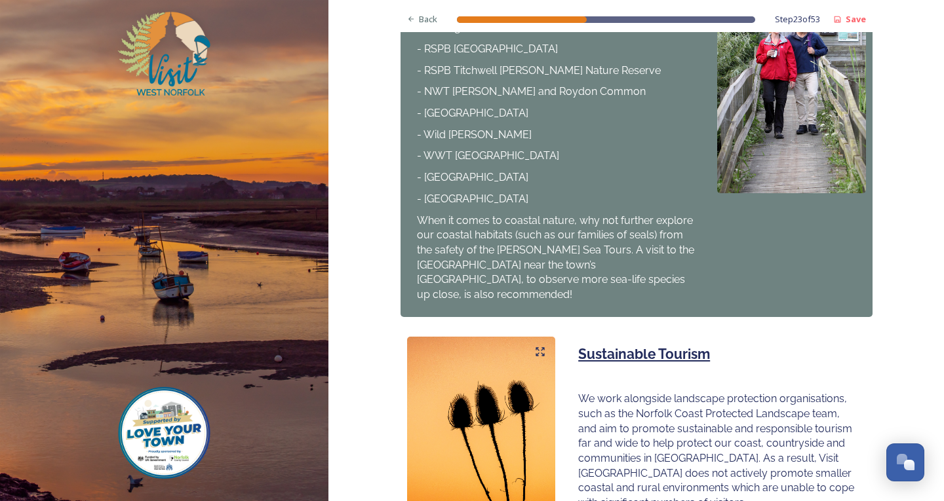
scroll to position [800, 0]
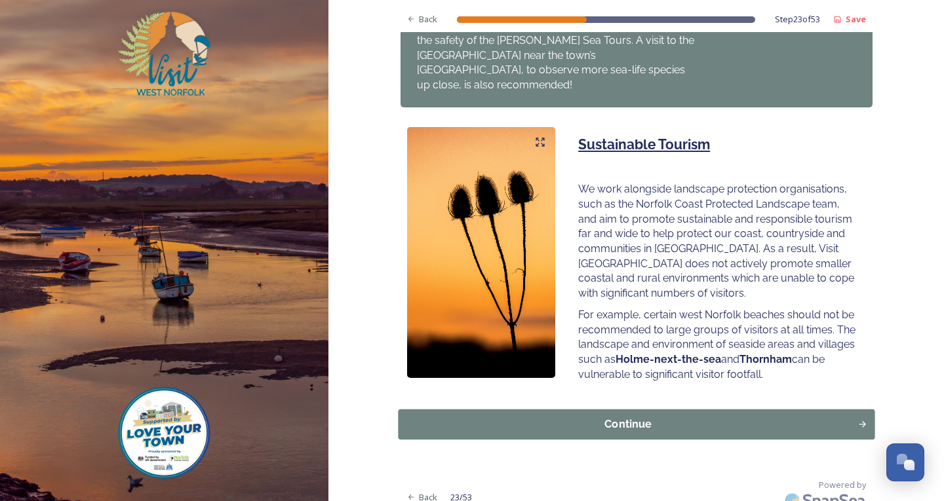
click at [620, 417] on div "Continue" at bounding box center [627, 425] width 445 height 16
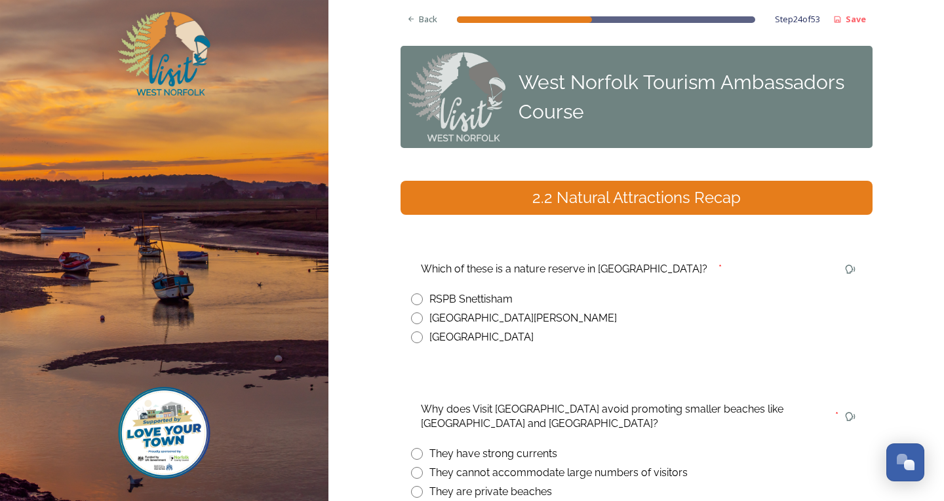
click at [412, 299] on input "radio" at bounding box center [417, 300] width 12 height 12
radio input "true"
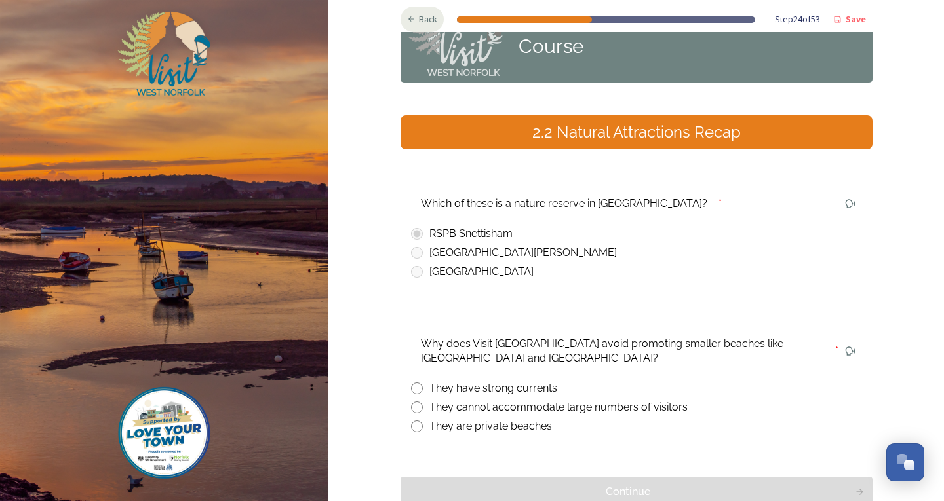
click at [413, 17] on div "Back" at bounding box center [423, 20] width 44 height 26
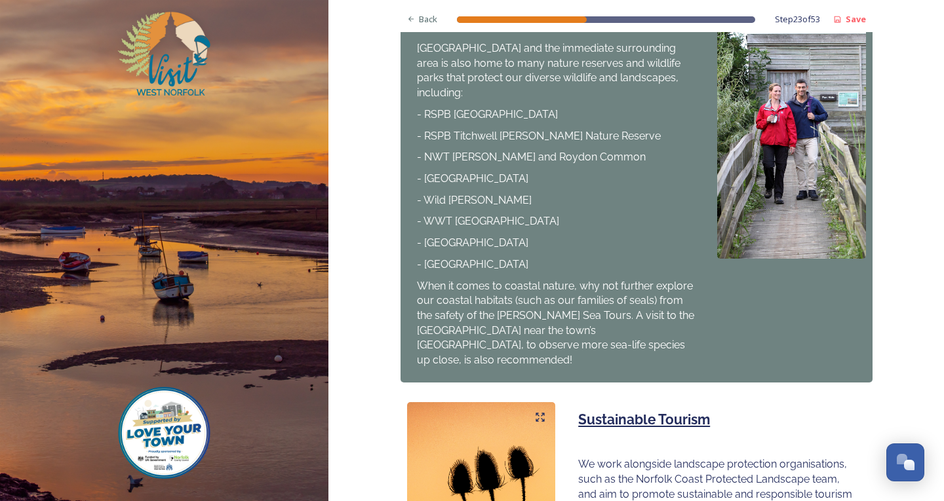
scroll to position [787, 0]
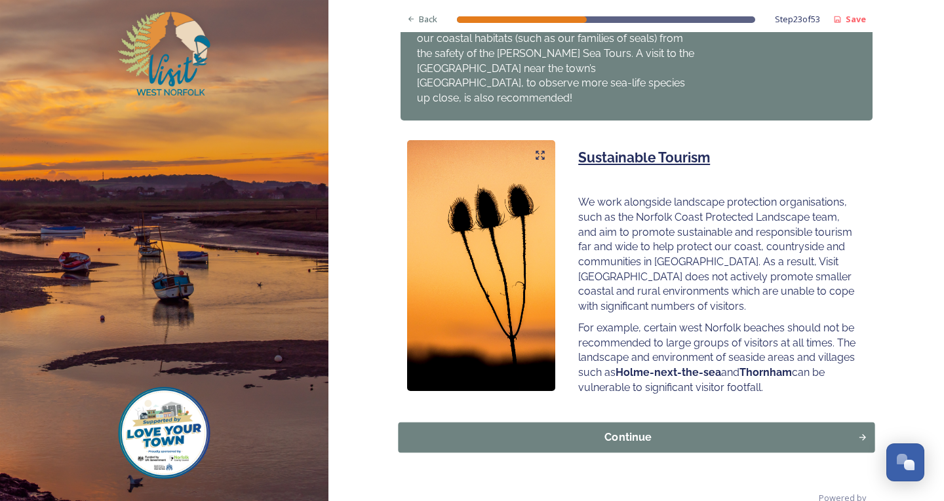
click at [513, 430] on div "Continue" at bounding box center [627, 438] width 445 height 16
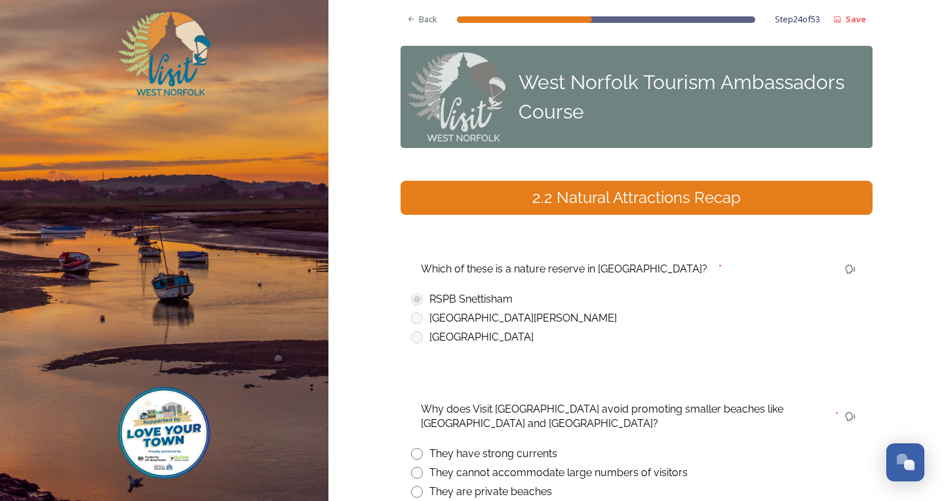
scroll to position [66, 0]
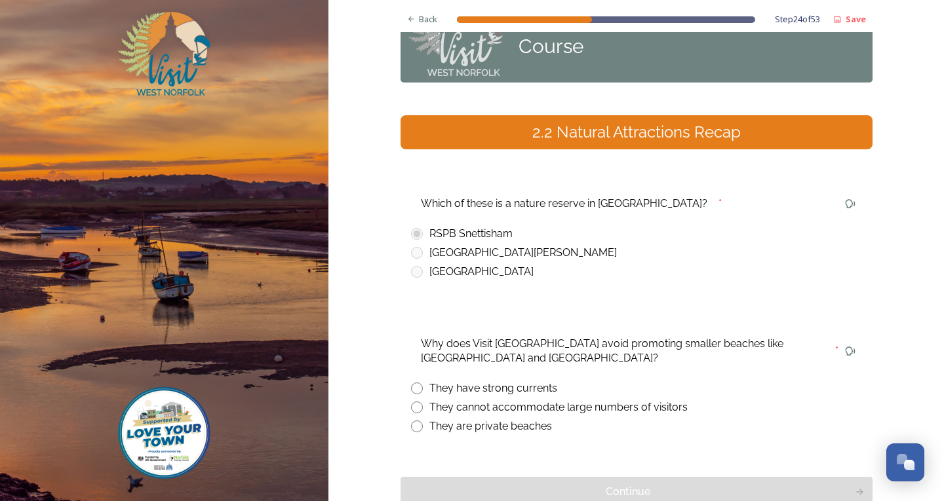
click at [412, 407] on input "radio" at bounding box center [417, 408] width 12 height 12
radio input "true"
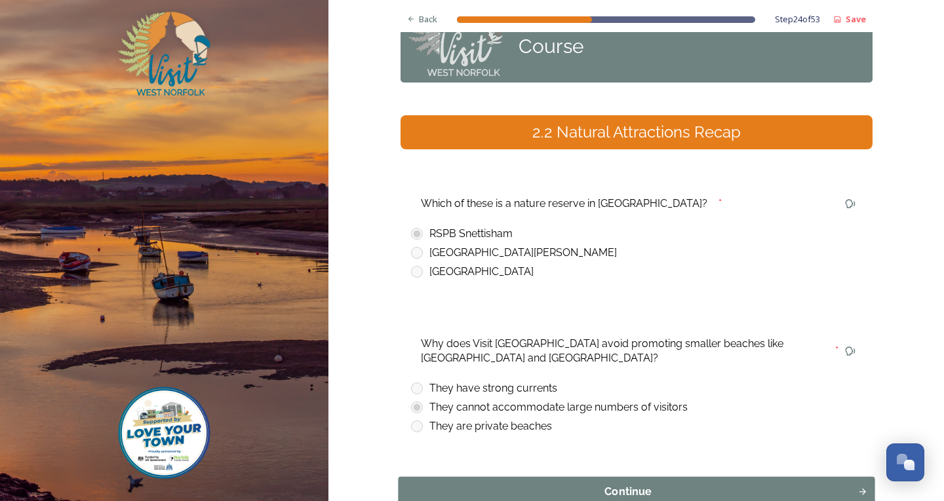
click at [437, 494] on div "Continue" at bounding box center [627, 492] width 445 height 16
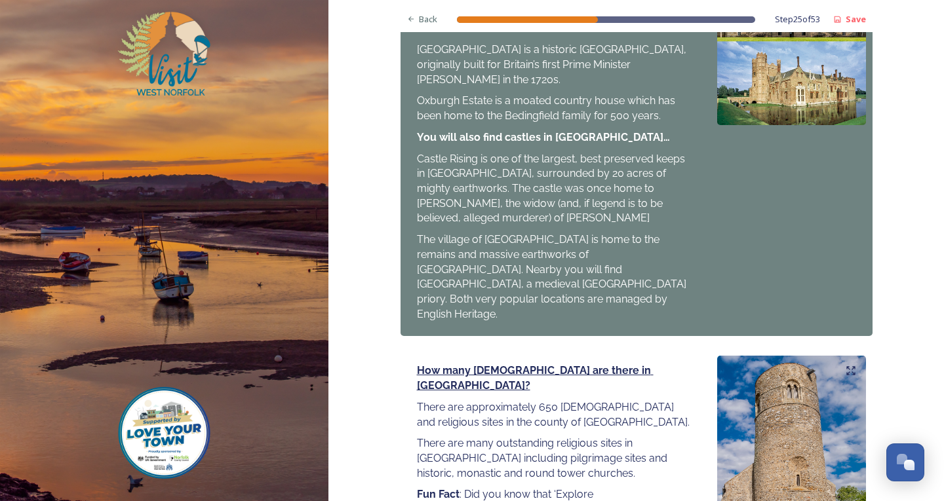
scroll to position [1442, 0]
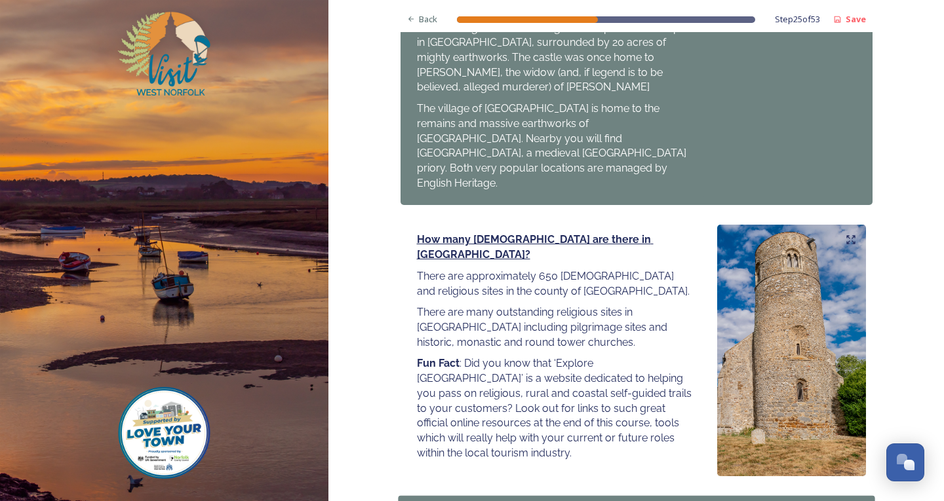
click at [561, 496] on button "Continue" at bounding box center [636, 511] width 477 height 30
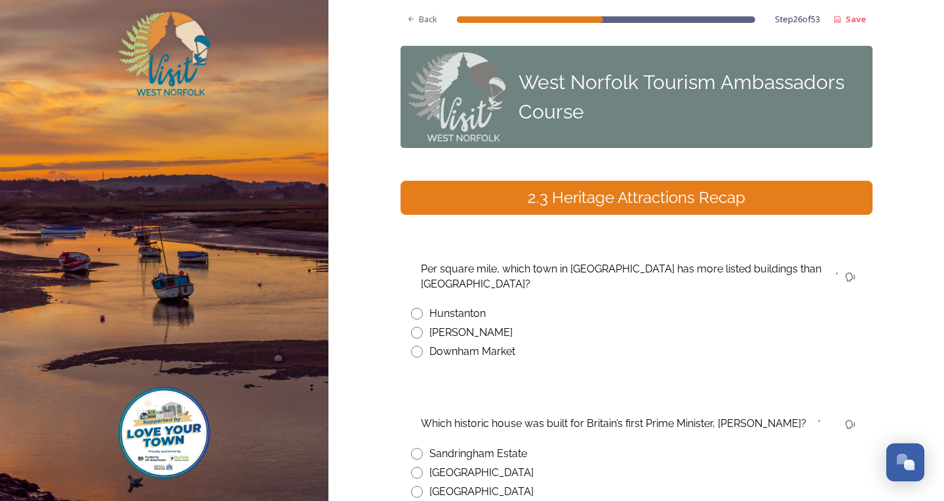
scroll to position [132, 0]
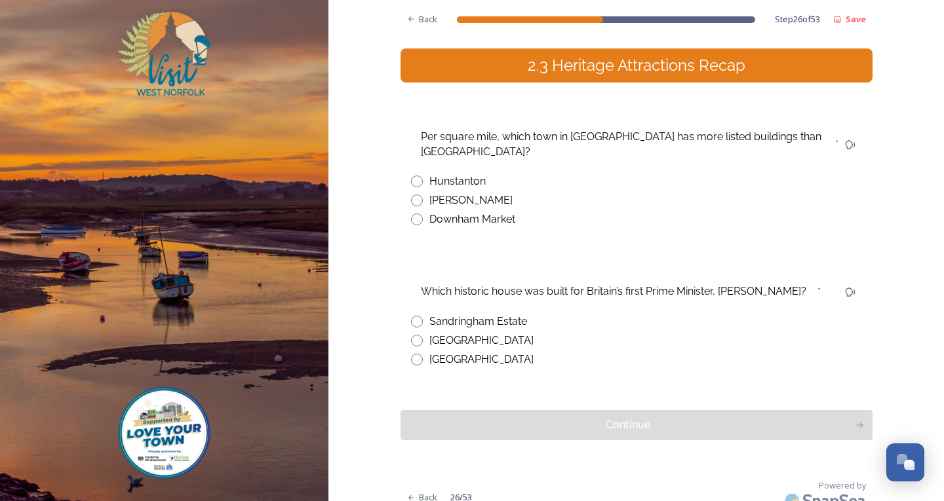
click at [411, 195] on input "radio" at bounding box center [417, 201] width 12 height 12
radio input "true"
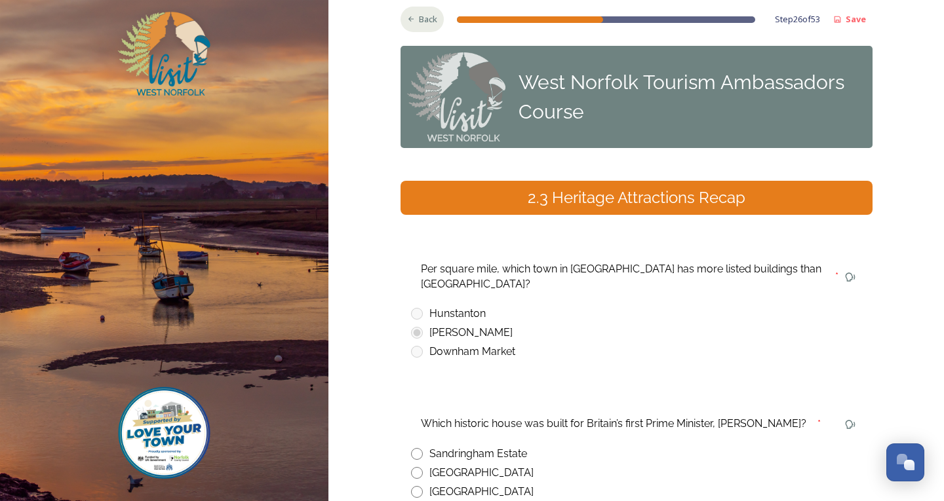
click at [409, 18] on icon at bounding box center [411, 19] width 9 height 9
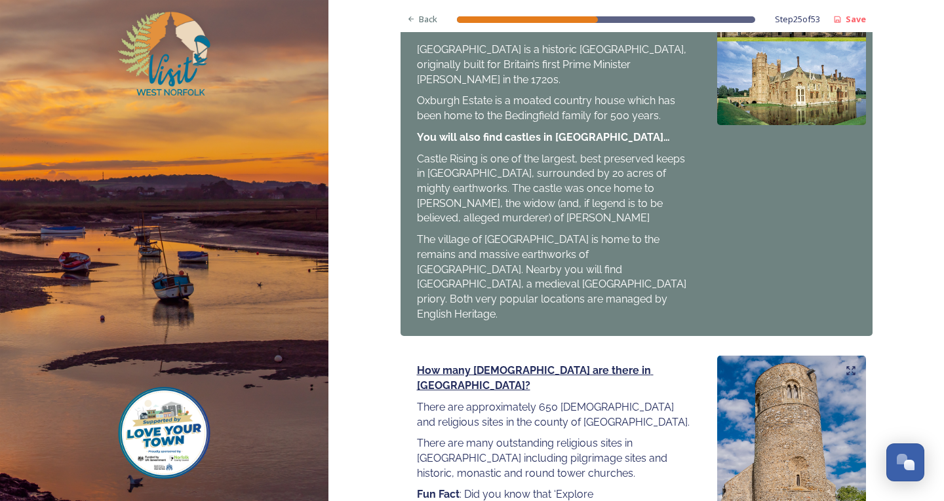
scroll to position [1464, 0]
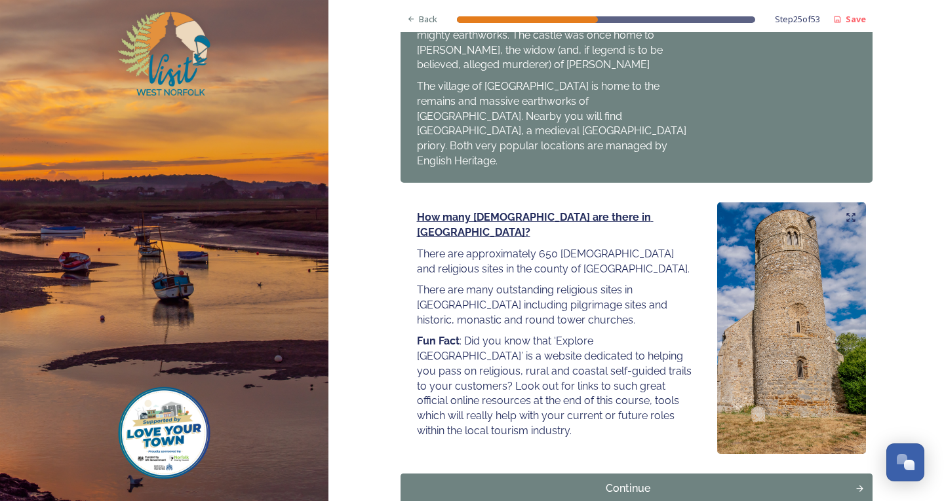
click at [551, 481] on div "Continue" at bounding box center [627, 489] width 445 height 16
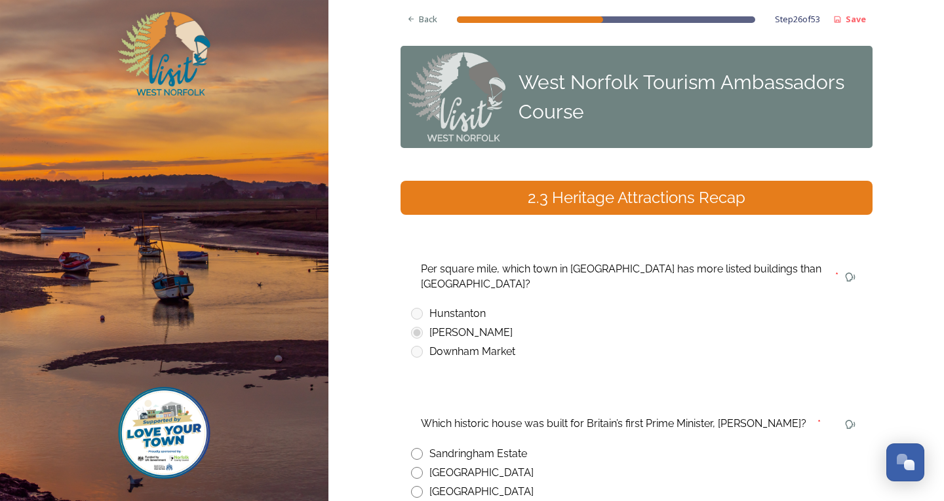
click at [413, 486] on input "radio" at bounding box center [417, 492] width 12 height 12
radio input "true"
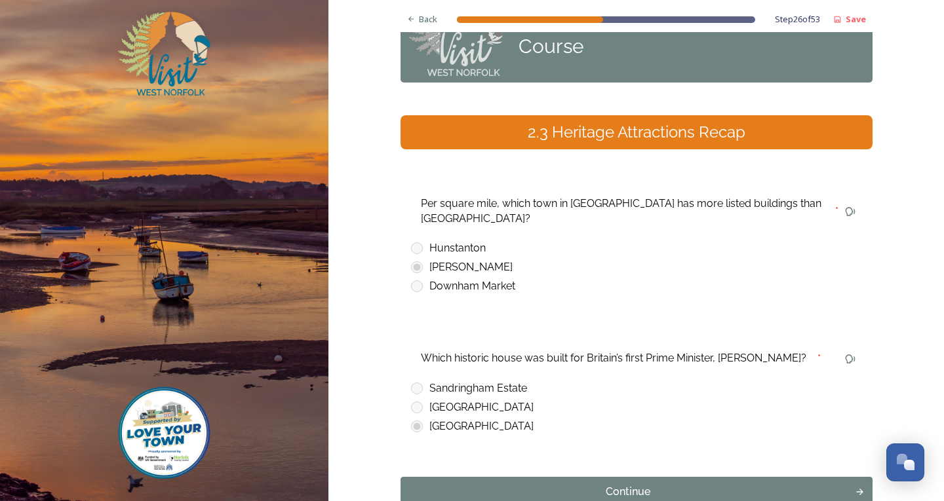
click at [578, 477] on button "Continue" at bounding box center [637, 492] width 472 height 30
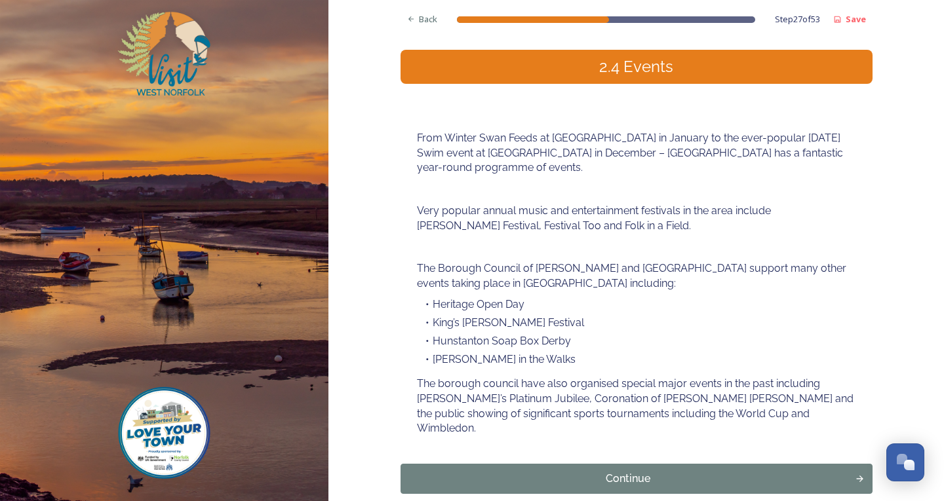
scroll to position [185, 0]
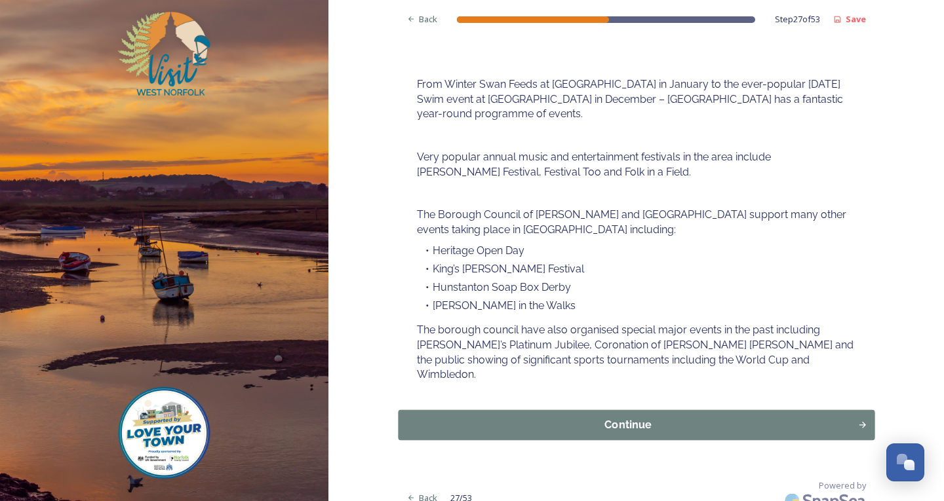
click at [491, 418] on div "Continue" at bounding box center [627, 426] width 445 height 16
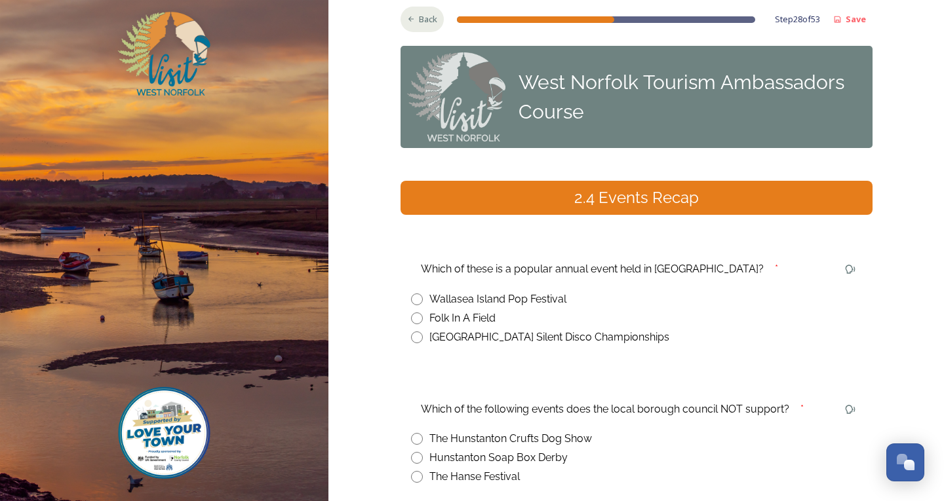
click at [407, 14] on div "Back" at bounding box center [423, 20] width 44 height 26
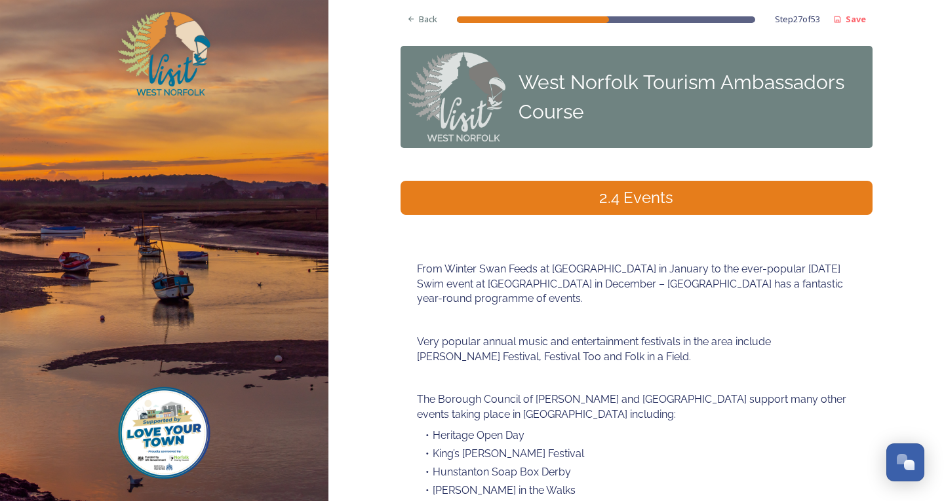
scroll to position [185, 0]
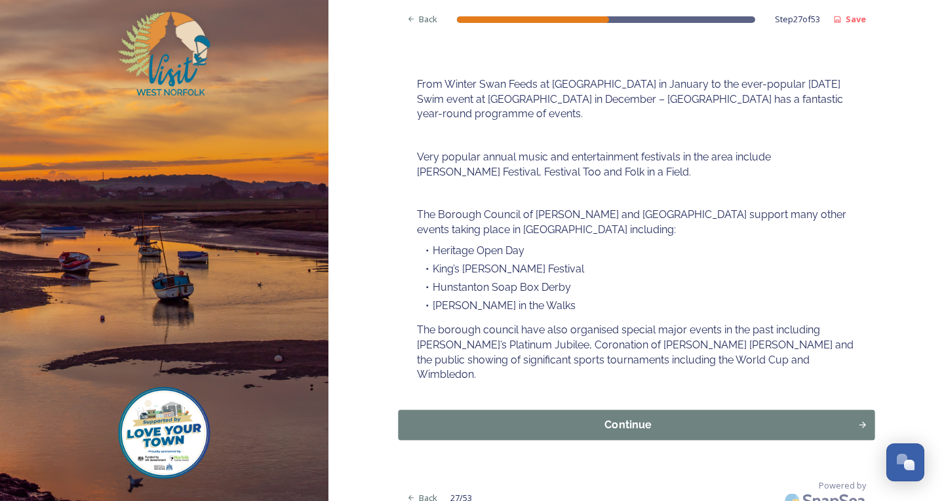
click at [496, 418] on div "Continue" at bounding box center [627, 426] width 445 height 16
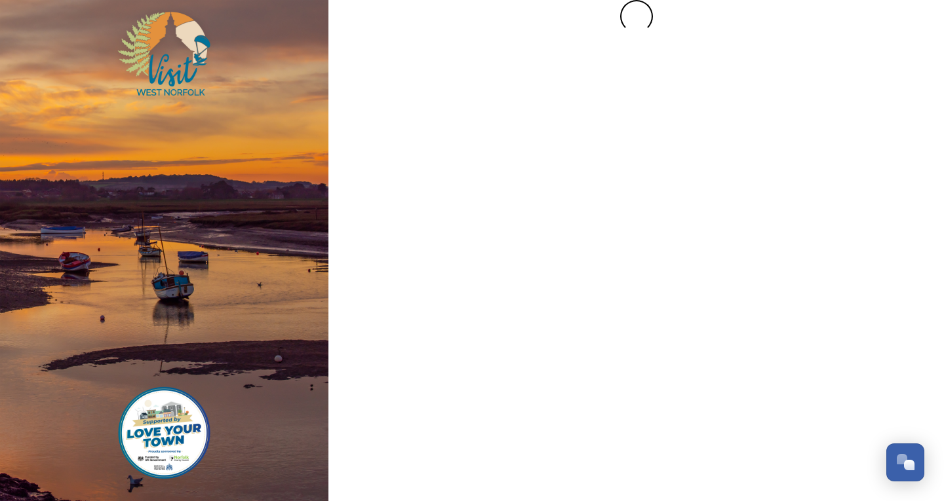
scroll to position [0, 0]
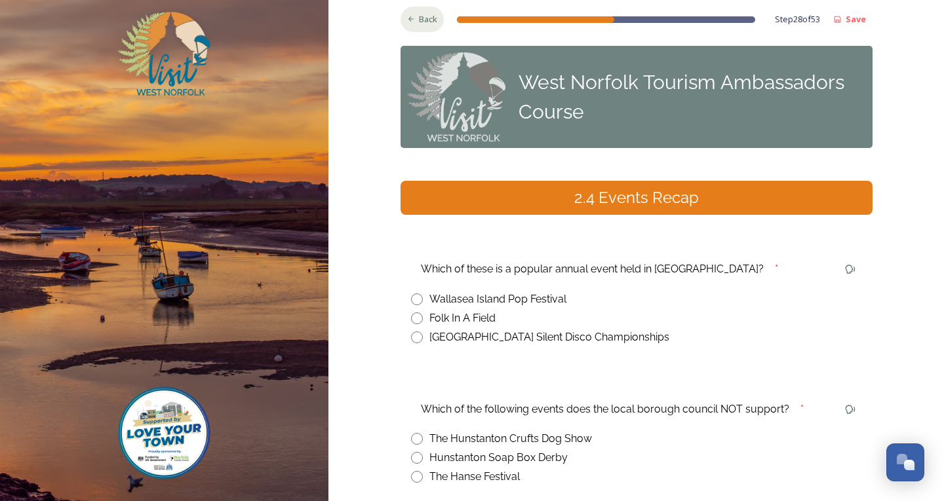
click at [407, 19] on icon at bounding box center [411, 19] width 9 height 9
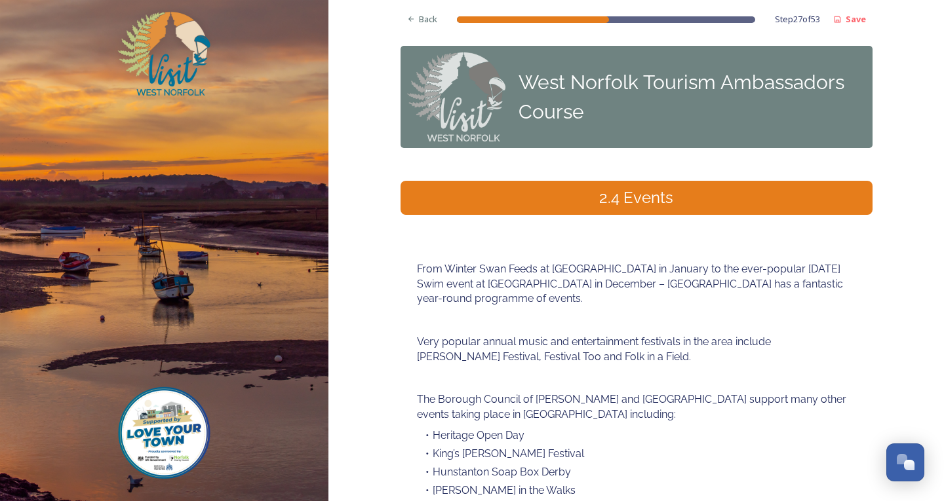
scroll to position [185, 0]
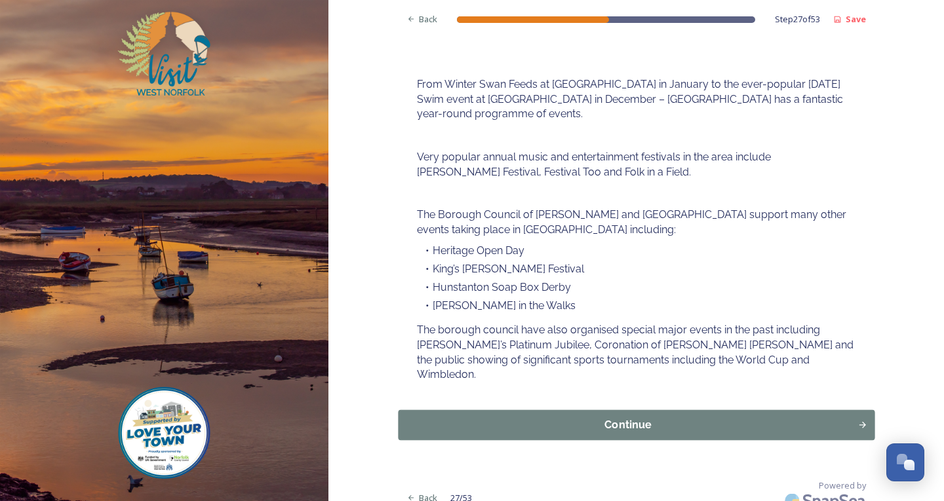
click at [486, 410] on button "Continue" at bounding box center [636, 425] width 477 height 30
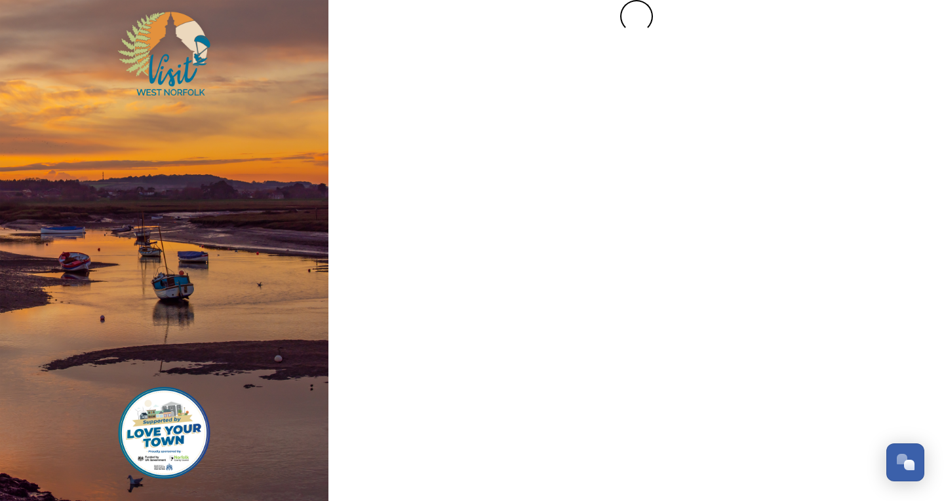
scroll to position [0, 0]
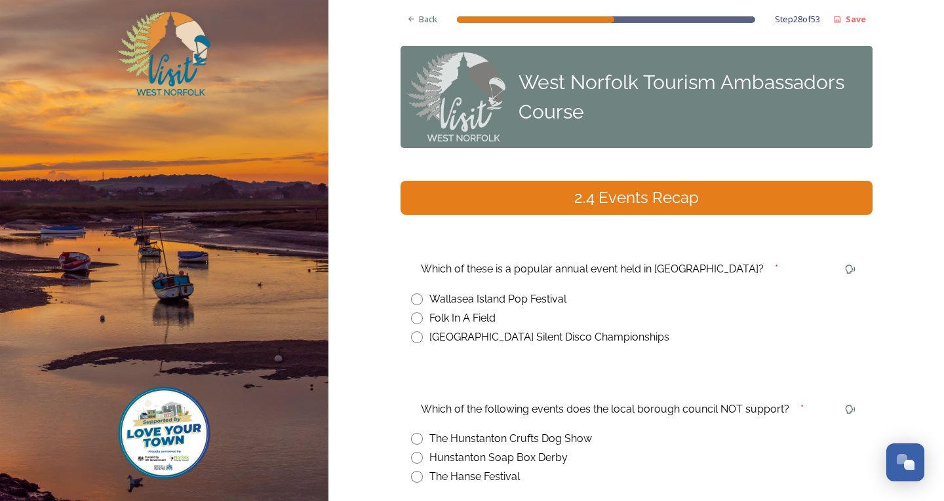
click at [411, 323] on input "radio" at bounding box center [417, 319] width 12 height 12
radio input "true"
drag, startPoint x: 422, startPoint y: 24, endPoint x: 418, endPoint y: 33, distance: 9.7
click at [422, 24] on span "Back" at bounding box center [428, 19] width 18 height 12
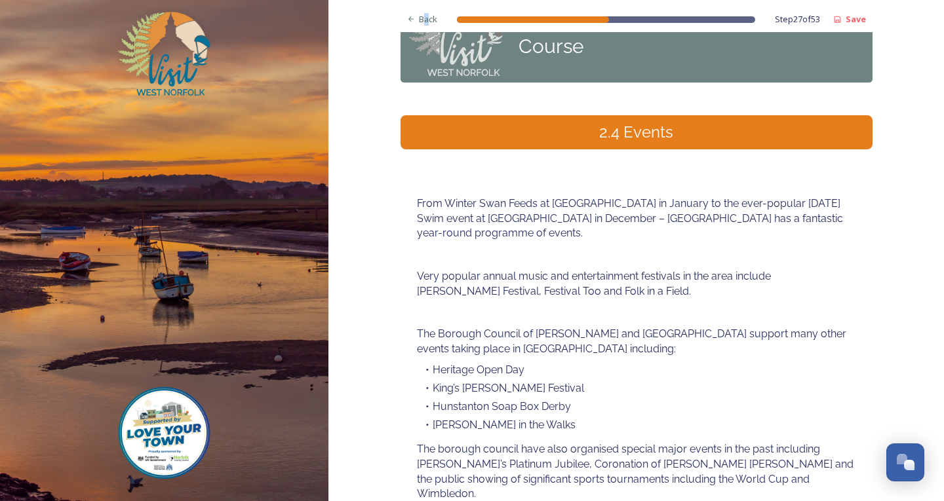
scroll to position [185, 0]
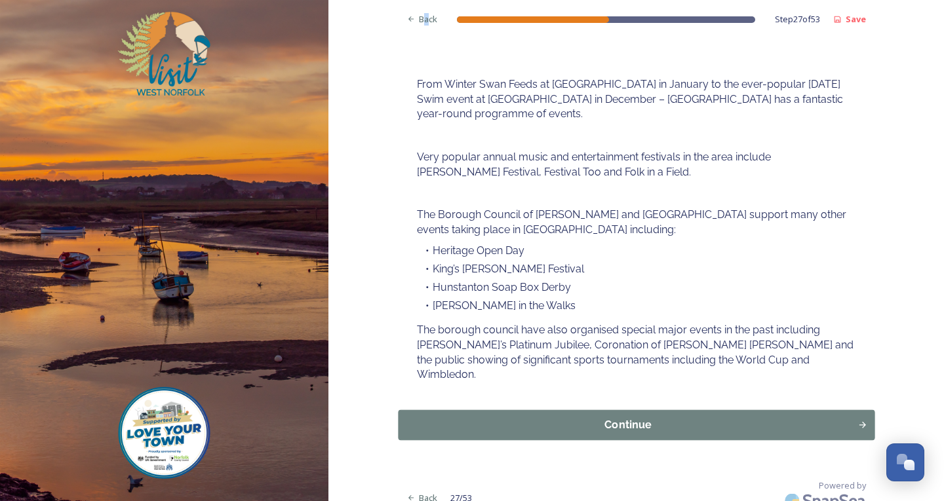
click at [471, 410] on button "Continue" at bounding box center [636, 425] width 477 height 30
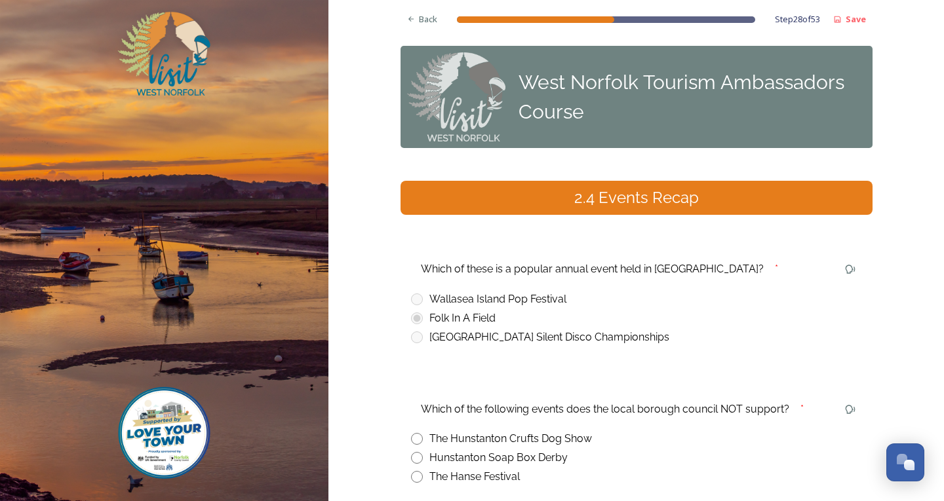
click at [414, 443] on input "radio" at bounding box center [417, 439] width 12 height 12
radio input "true"
click at [429, 401] on div "Which of the following events does the local borough council NOT support?" at bounding box center [605, 410] width 388 height 31
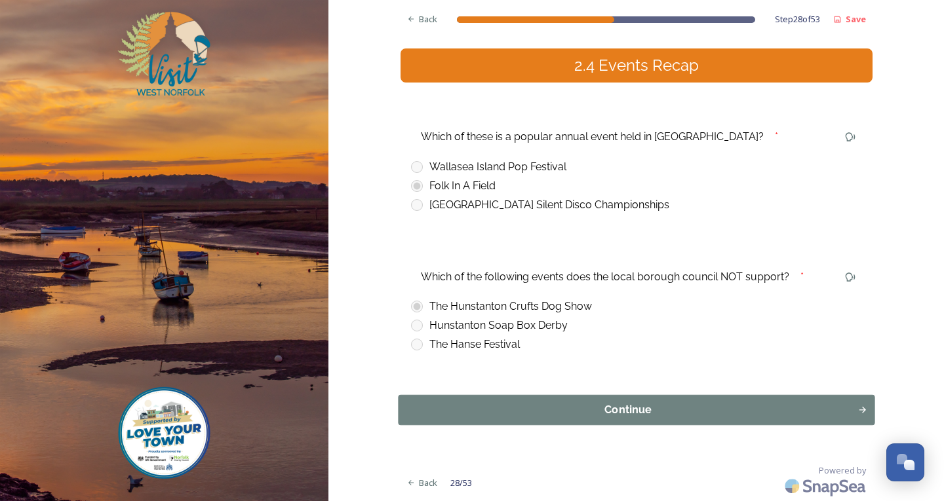
click at [456, 412] on div "Continue" at bounding box center [627, 410] width 445 height 16
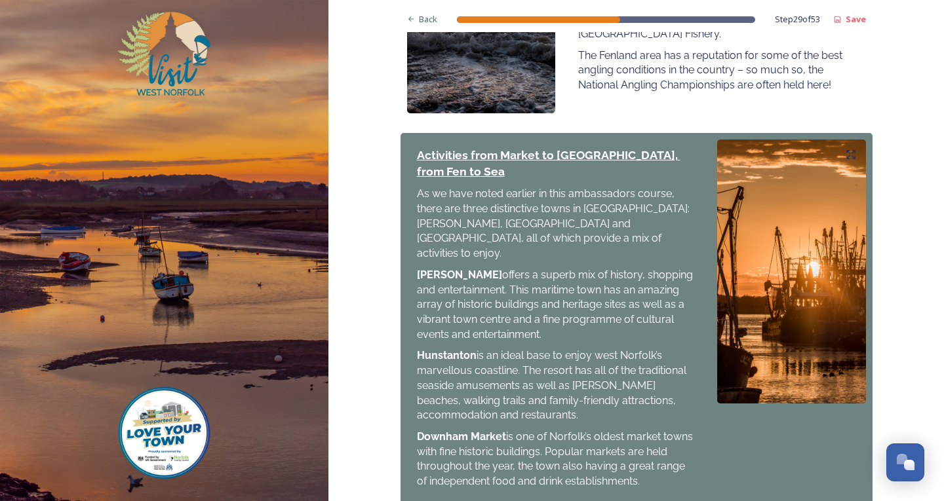
scroll to position [1403, 0]
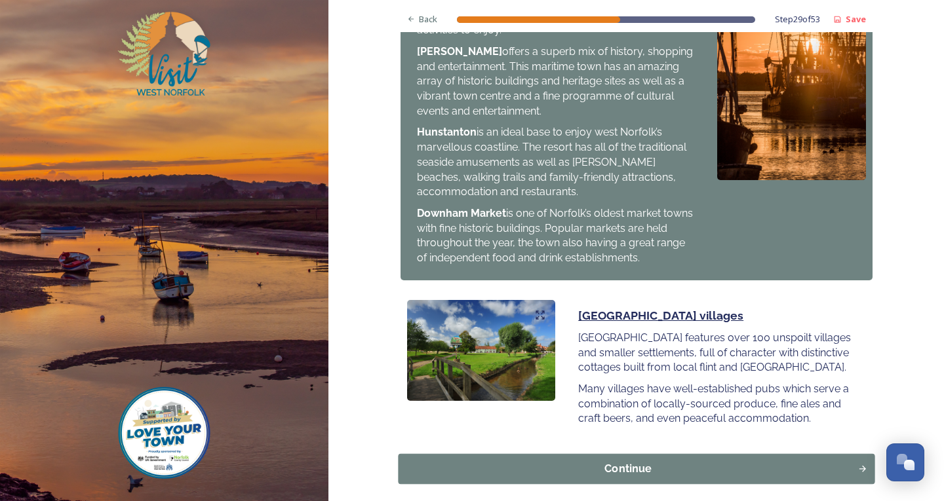
click at [505, 454] on button "Continue" at bounding box center [636, 469] width 477 height 30
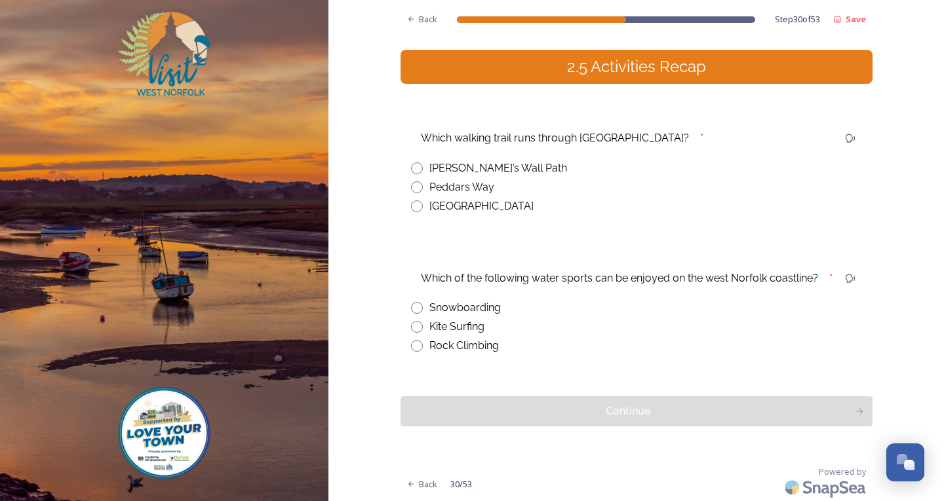
scroll to position [0, 0]
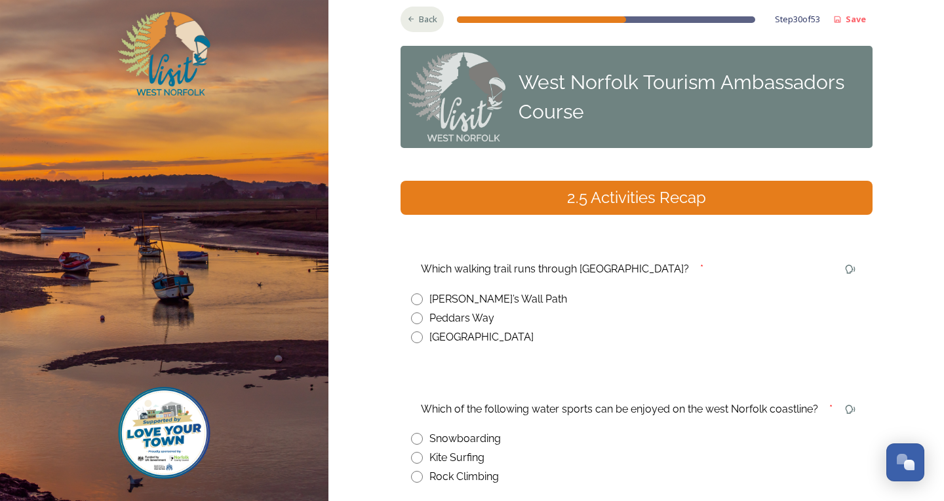
click at [419, 22] on span "Back" at bounding box center [428, 19] width 18 height 12
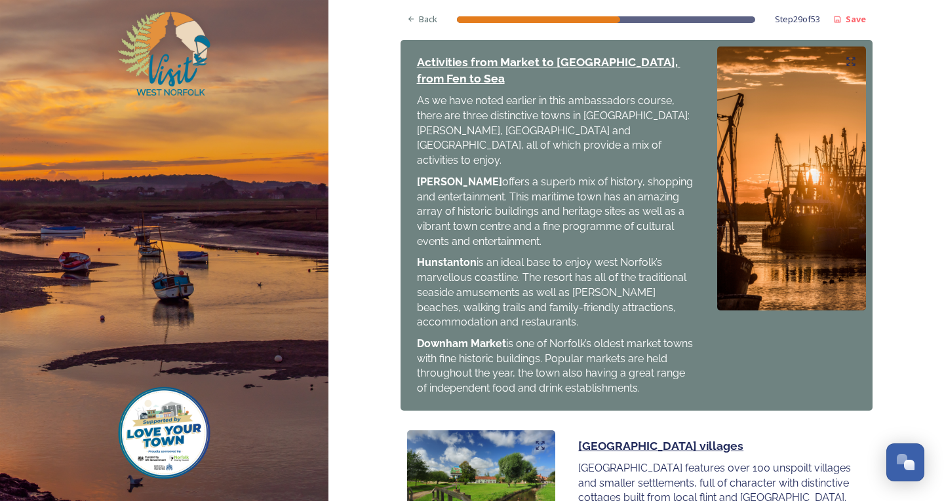
scroll to position [1403, 0]
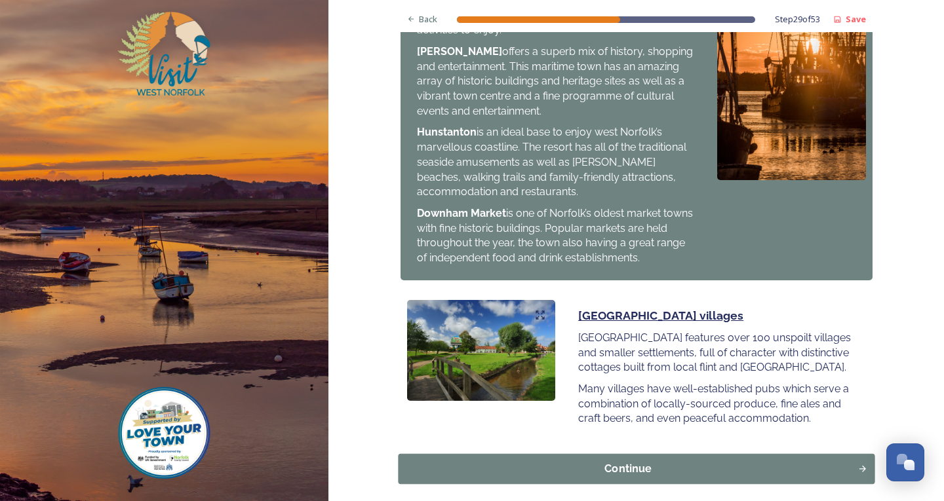
click at [718, 454] on button "Continue" at bounding box center [636, 469] width 477 height 30
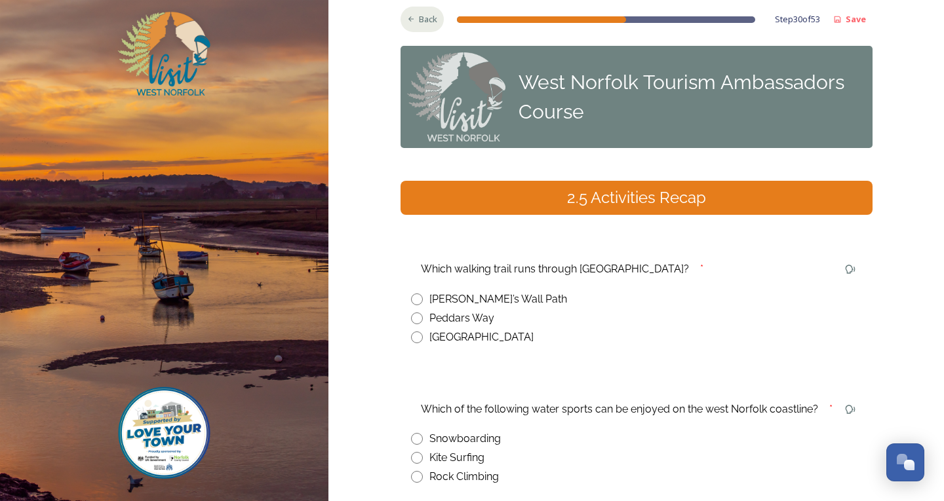
click at [408, 19] on icon at bounding box center [411, 19] width 9 height 9
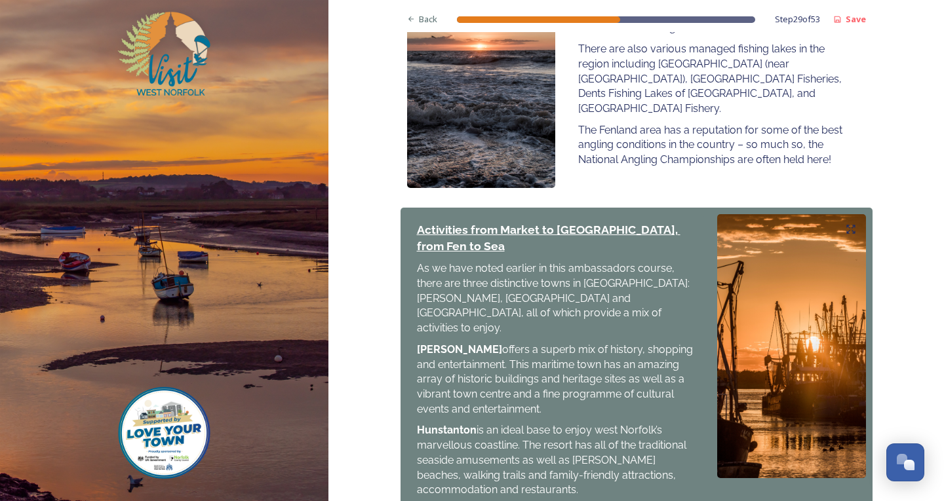
scroll to position [1403, 0]
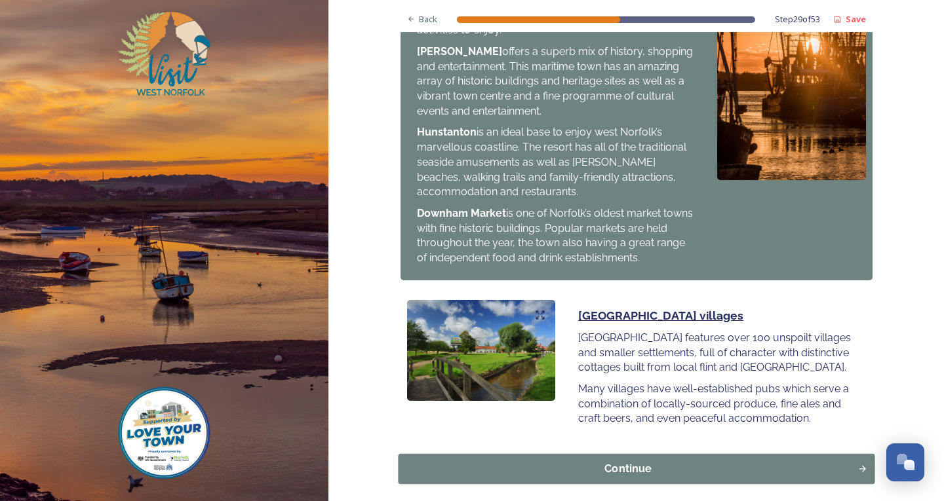
click at [567, 461] on div "Continue" at bounding box center [627, 469] width 445 height 16
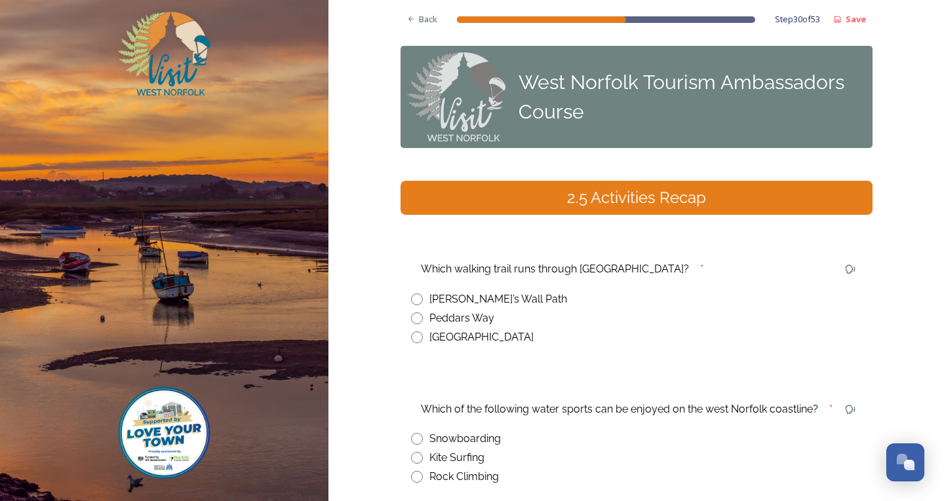
click at [411, 316] on input "radio" at bounding box center [417, 319] width 12 height 12
radio input "true"
click at [419, 15] on span "Back" at bounding box center [428, 19] width 18 height 12
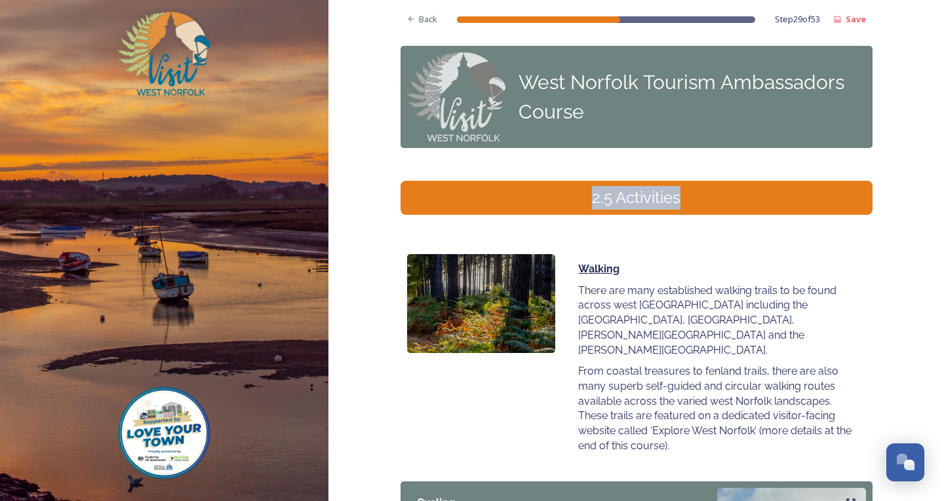
drag, startPoint x: 932, startPoint y: 118, endPoint x: 941, endPoint y: 156, distance: 39.1
click at [938, 167] on div "Back Step 29 of 53 Save West Norfolk Tourism Ambassadors Course 2.5 Activities …" at bounding box center [636, 250] width 616 height 501
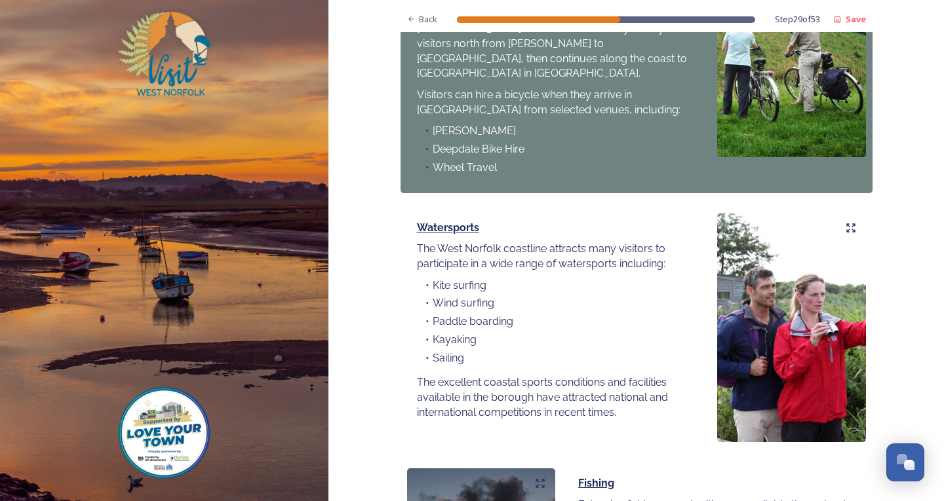
scroll to position [564, 0]
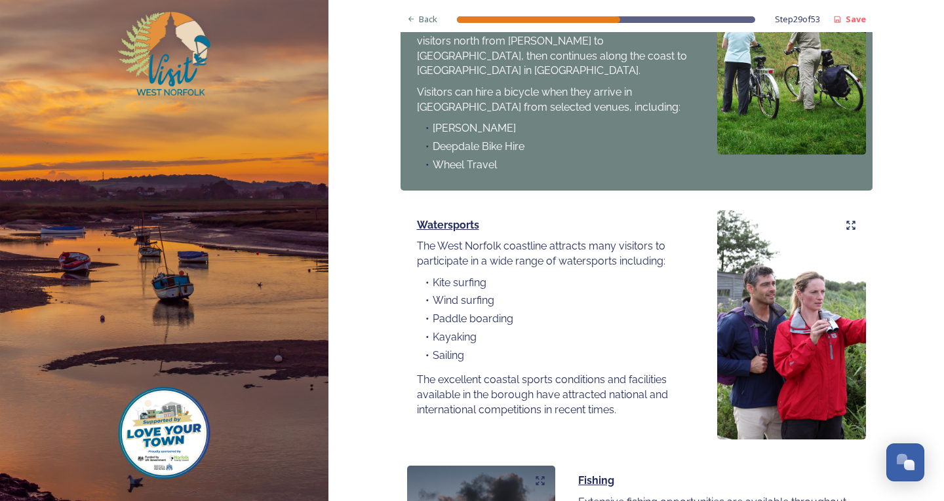
click at [426, 276] on li "Kite surfing" at bounding box center [555, 283] width 277 height 15
click at [454, 276] on ul "Kite surfing Wind surfing Paddle boarding Kayaking Sailing" at bounding box center [555, 321] width 277 height 91
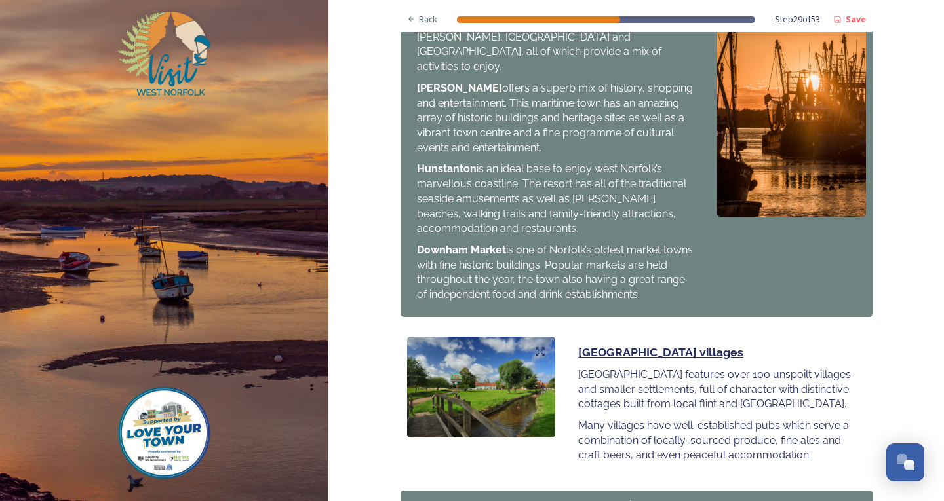
scroll to position [1403, 0]
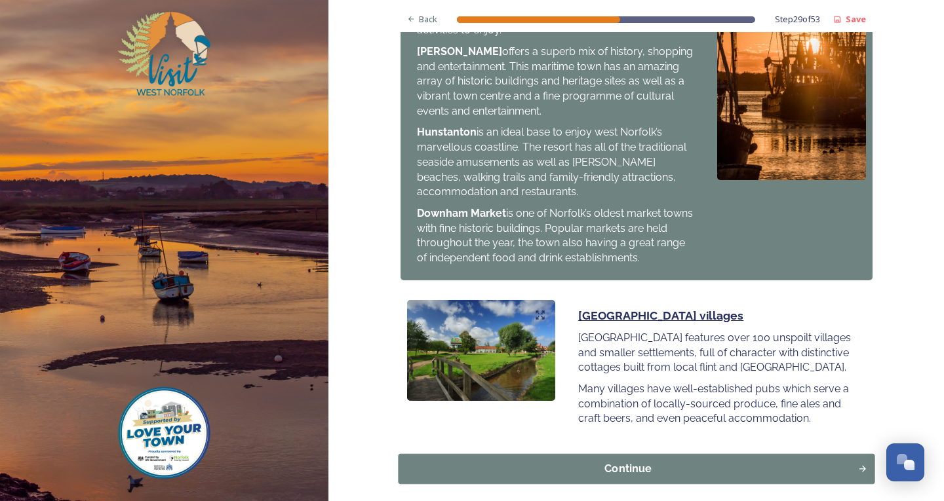
click at [704, 461] on div "Continue" at bounding box center [627, 469] width 445 height 16
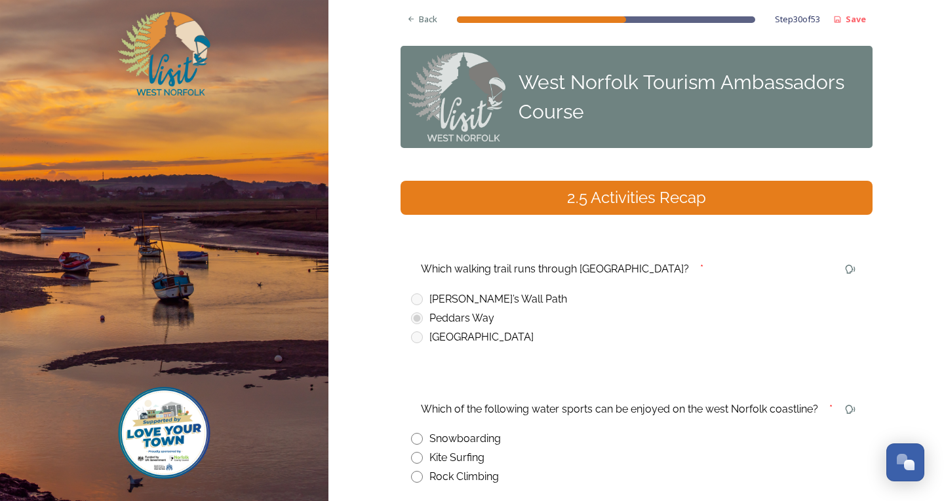
click at [413, 459] on input "radio" at bounding box center [417, 458] width 12 height 12
radio input "true"
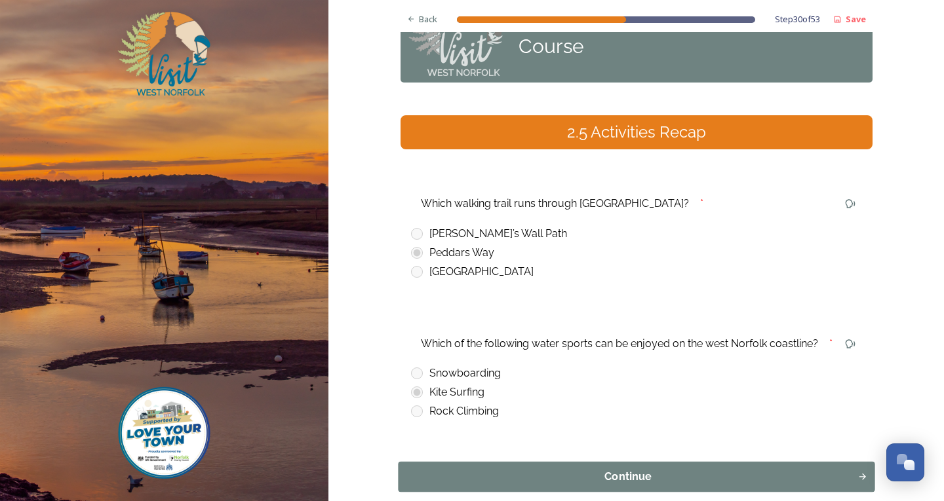
click at [520, 479] on div "Continue" at bounding box center [627, 477] width 445 height 16
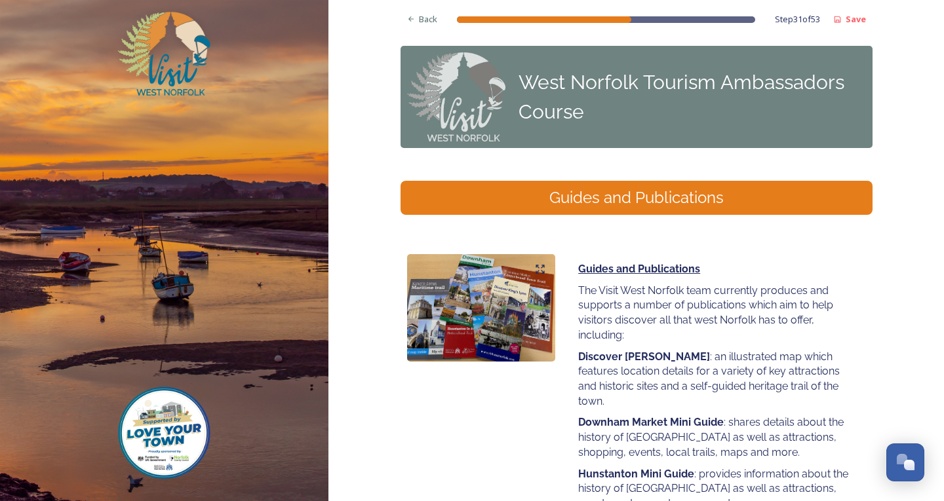
scroll to position [210, 0]
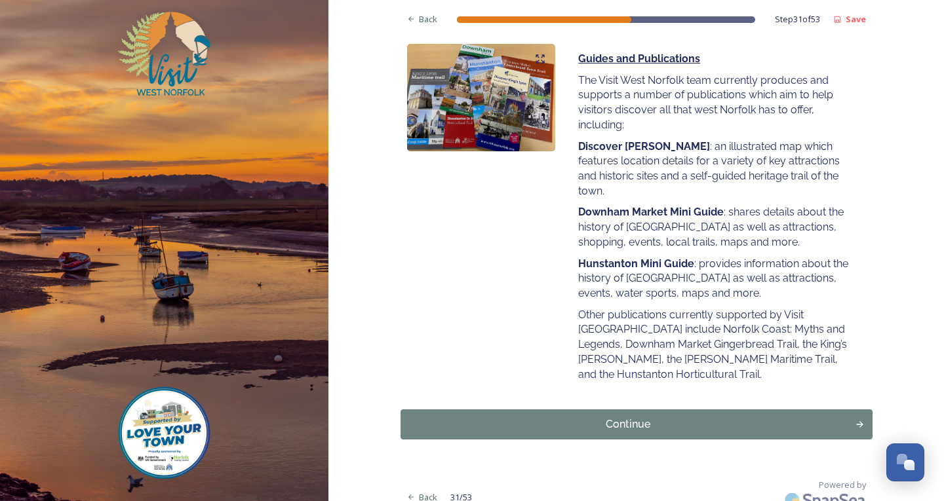
click at [564, 425] on button "Continue" at bounding box center [637, 425] width 472 height 30
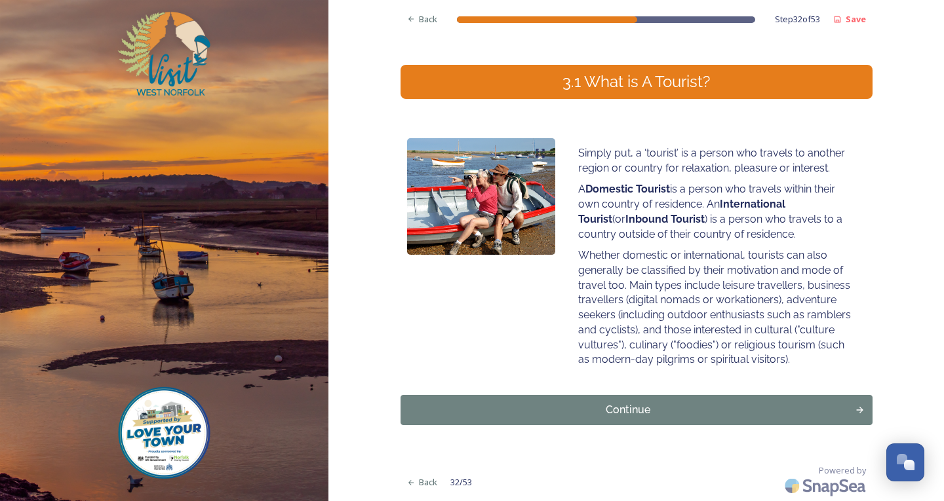
scroll to position [0, 0]
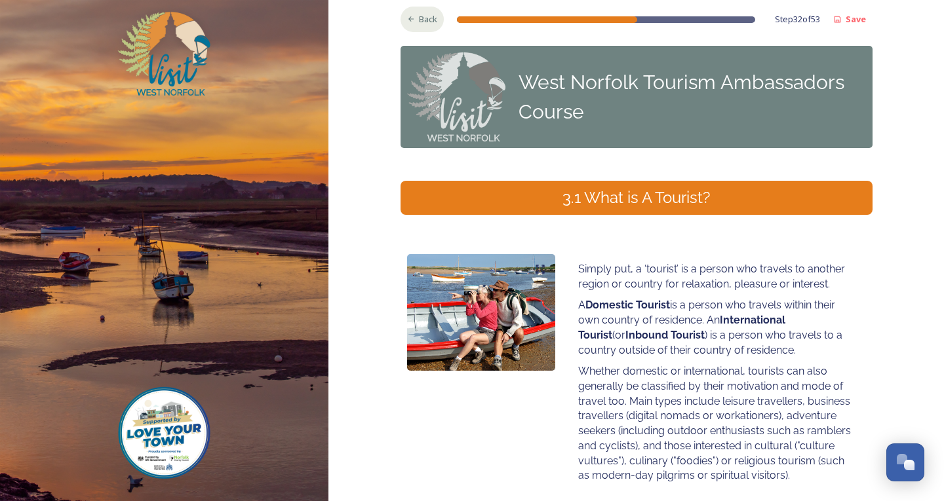
click at [420, 11] on div "Back" at bounding box center [423, 20] width 44 height 26
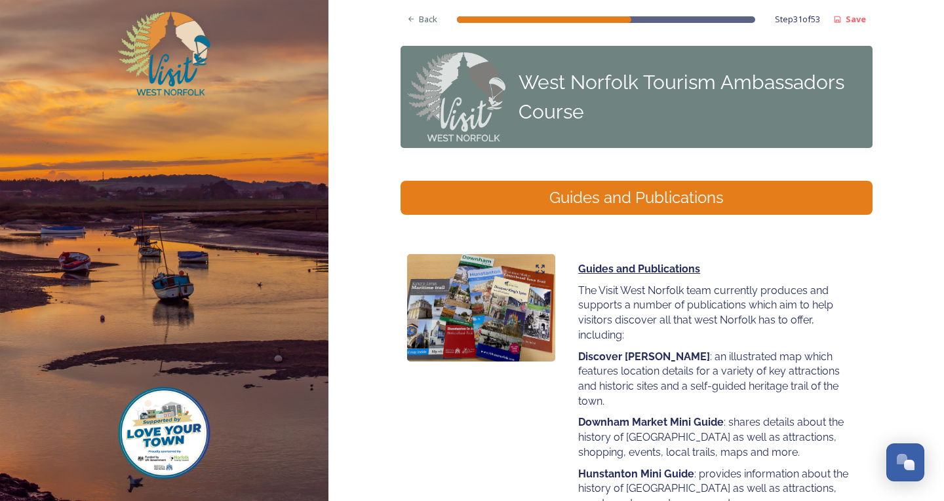
scroll to position [210, 0]
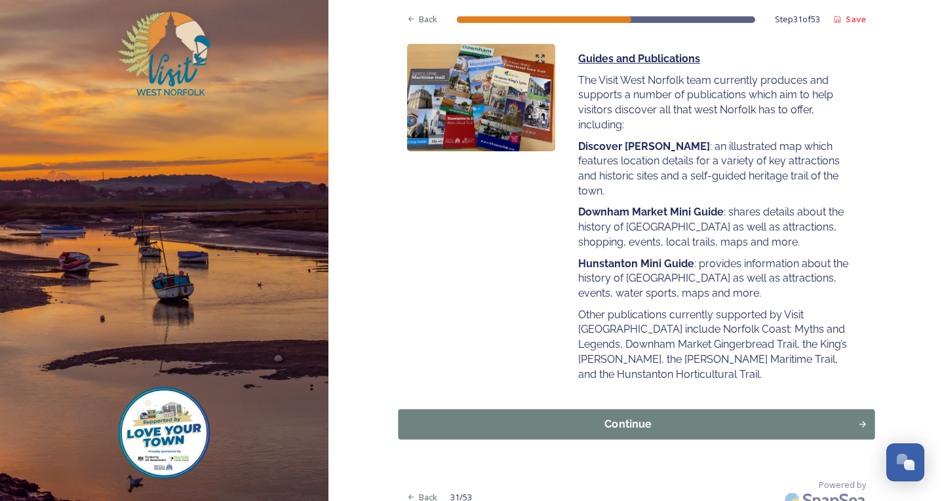
click at [558, 417] on div "Continue" at bounding box center [627, 425] width 445 height 16
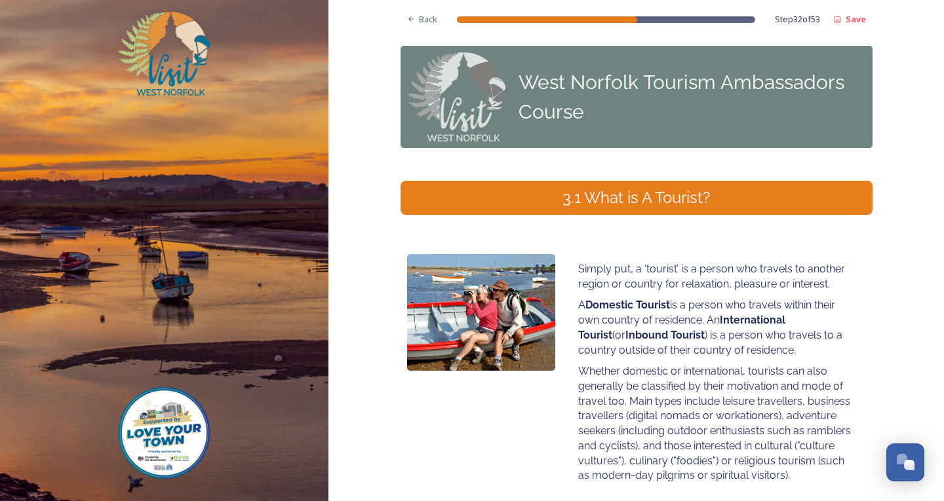
scroll to position [66, 0]
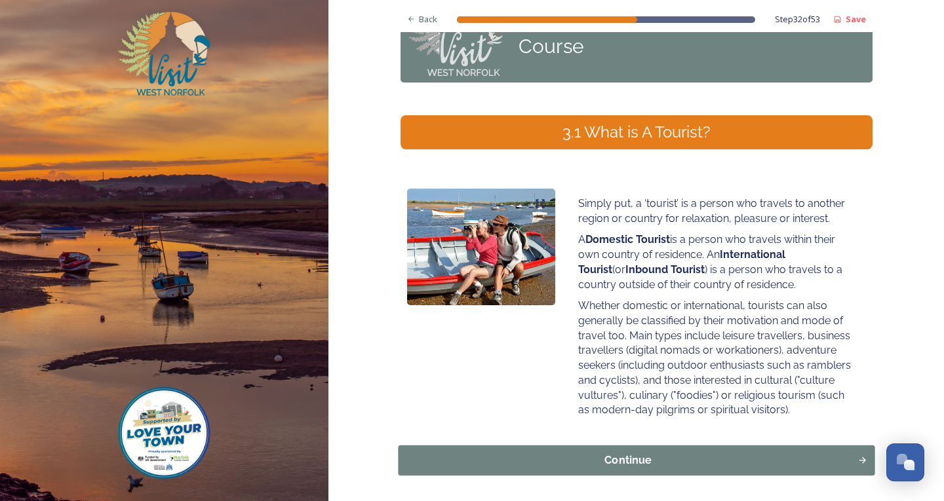
click at [519, 452] on button "Continue" at bounding box center [636, 461] width 477 height 30
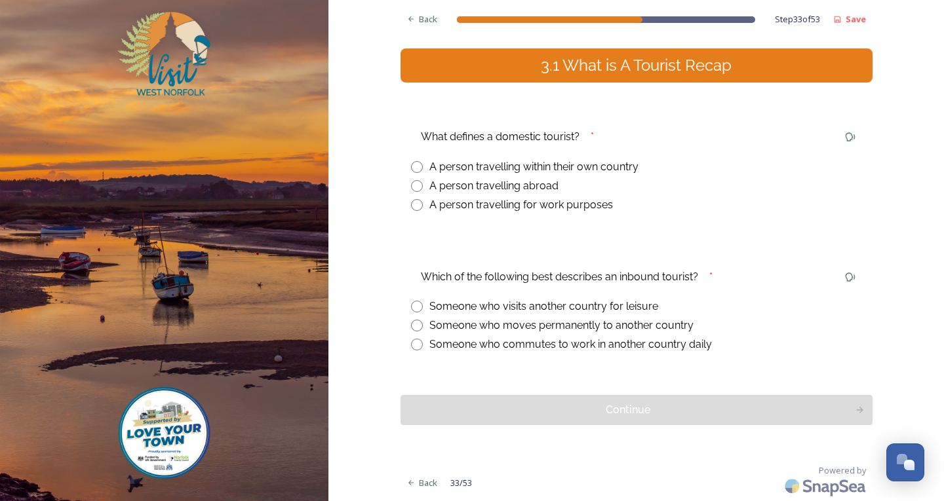
scroll to position [0, 0]
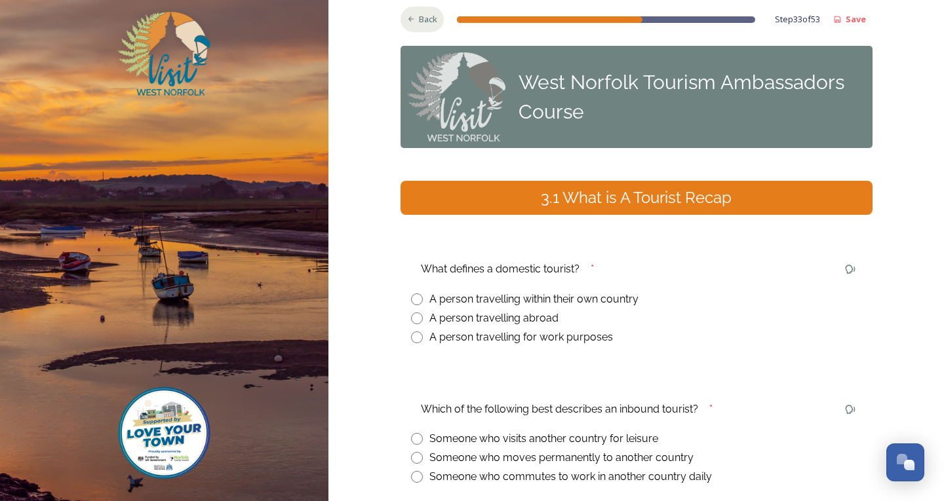
click at [422, 26] on span "Back" at bounding box center [428, 19] width 18 height 12
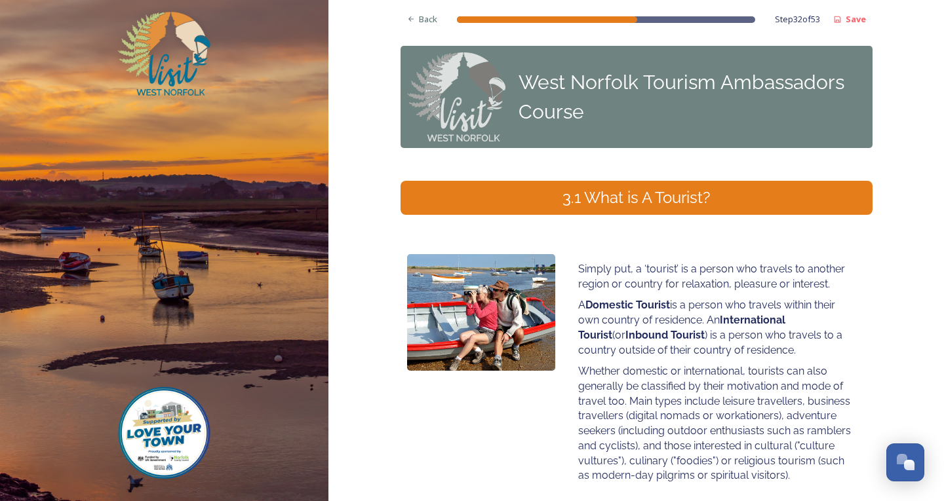
scroll to position [116, 0]
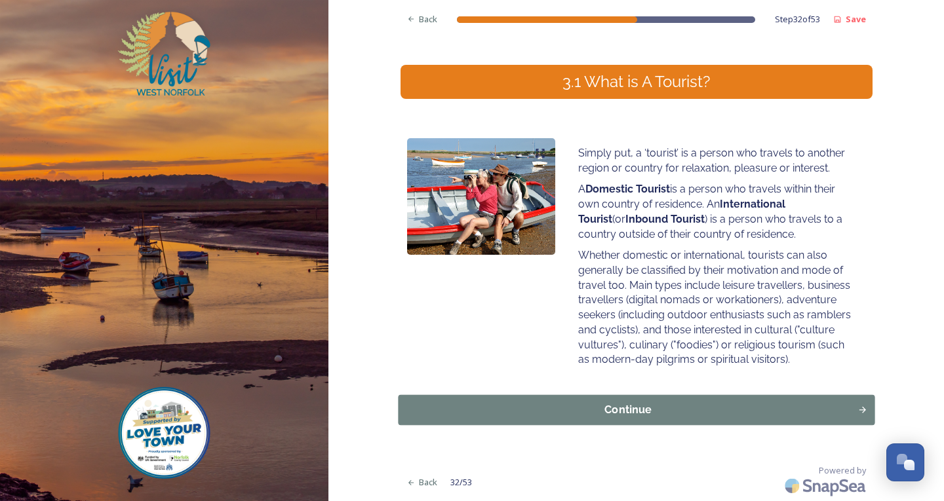
click at [566, 395] on button "Continue" at bounding box center [636, 410] width 477 height 30
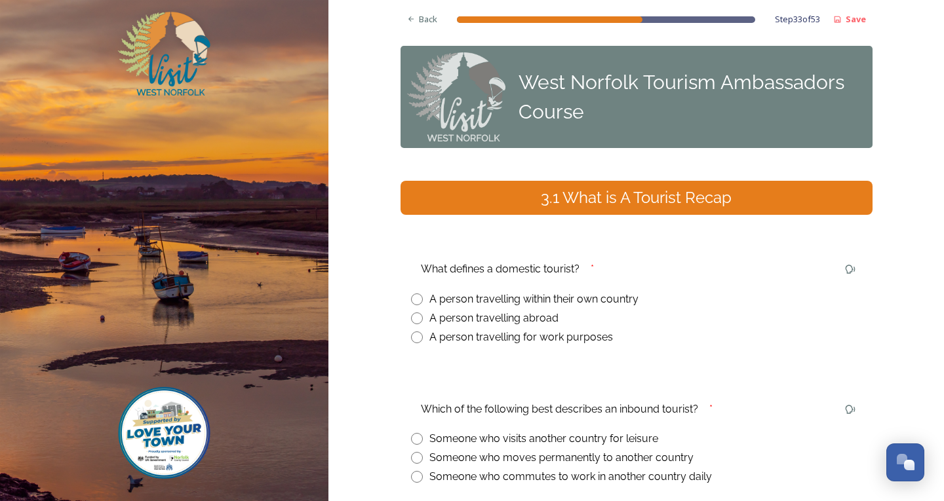
click at [412, 298] on input "radio" at bounding box center [417, 300] width 12 height 12
radio input "true"
click at [411, 441] on input "radio" at bounding box center [417, 439] width 12 height 12
radio input "true"
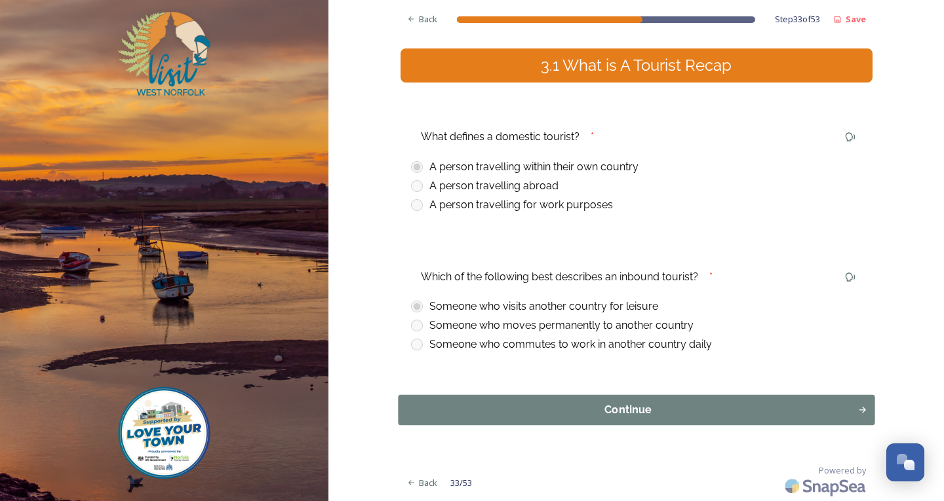
click at [485, 410] on div "Continue" at bounding box center [627, 410] width 445 height 16
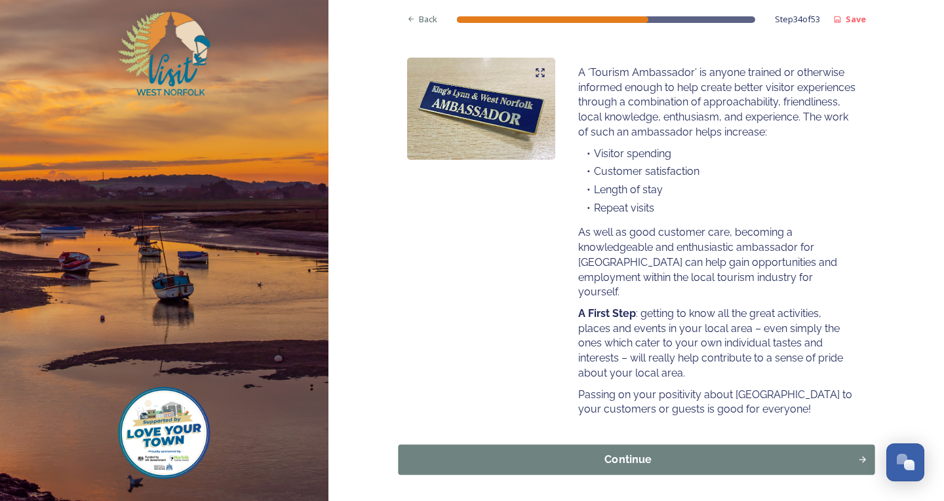
scroll to position [246, 0]
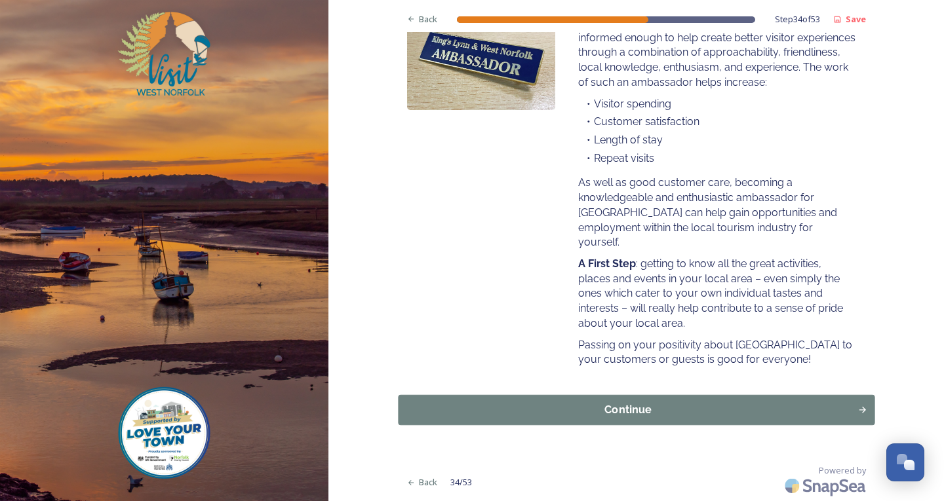
click at [557, 406] on div "Continue" at bounding box center [627, 410] width 445 height 16
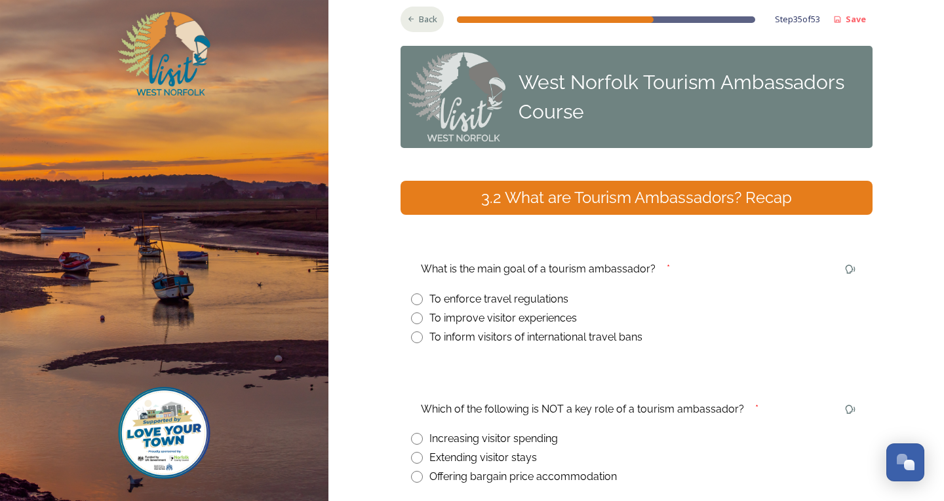
click at [412, 24] on div "Back" at bounding box center [423, 20] width 44 height 26
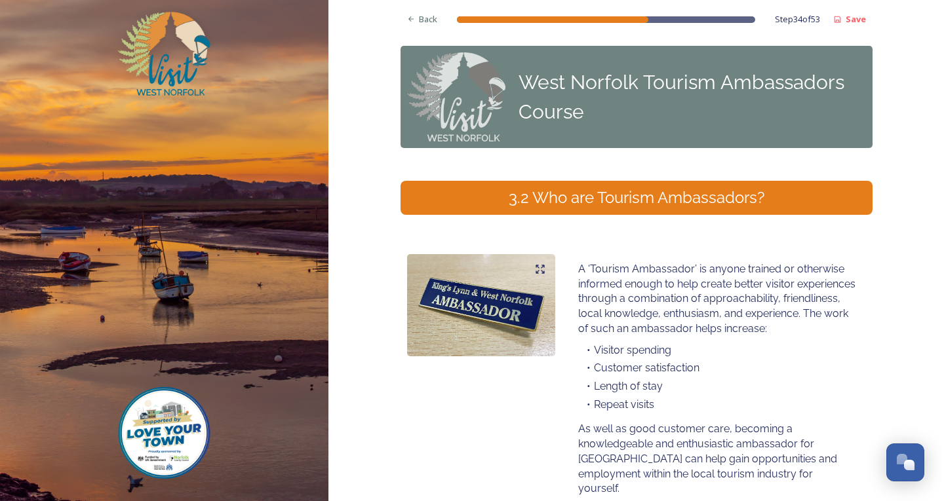
scroll to position [246, 0]
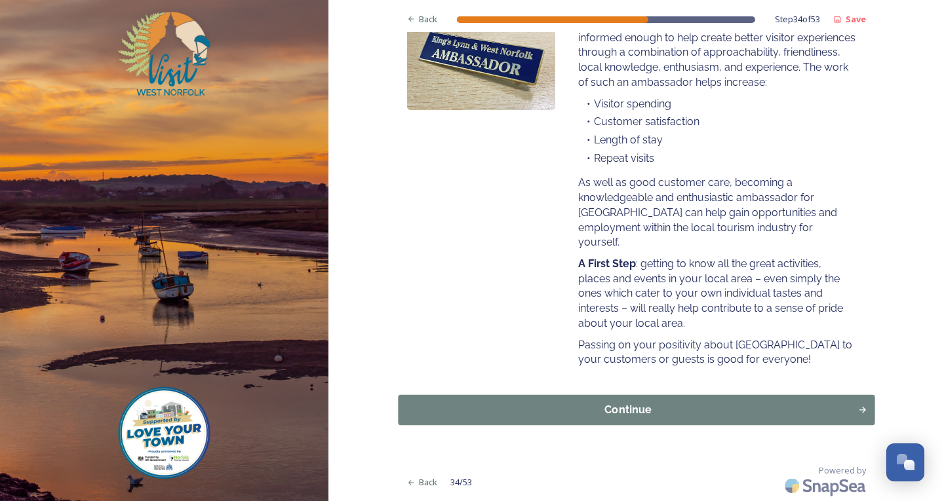
click at [526, 416] on div "Continue" at bounding box center [627, 410] width 445 height 16
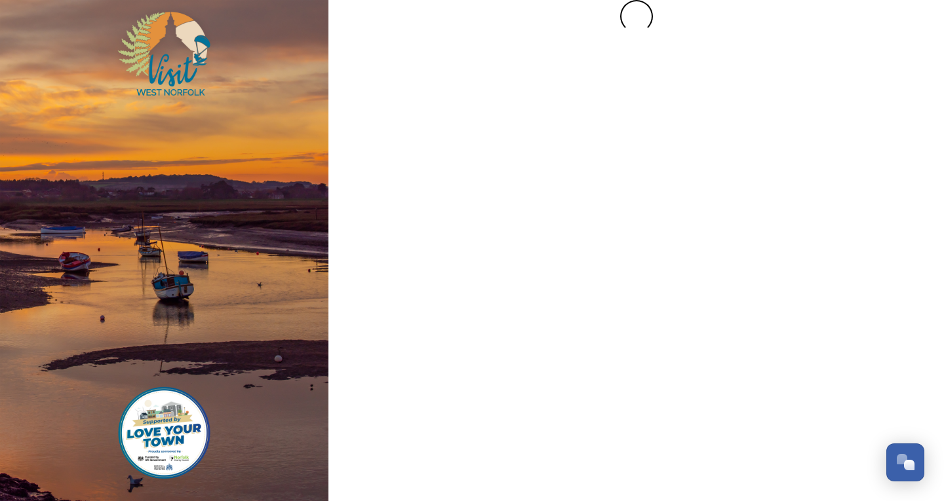
scroll to position [0, 0]
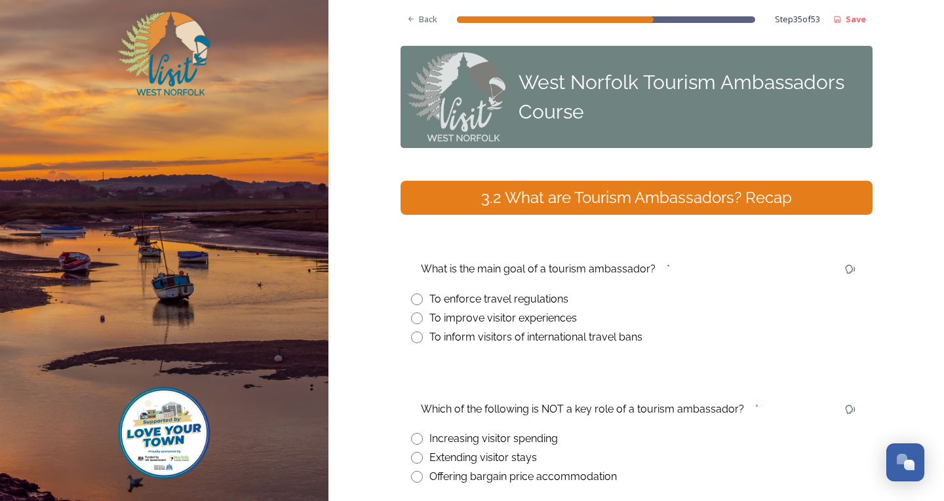
click at [414, 319] on input "radio" at bounding box center [417, 319] width 12 height 12
radio input "true"
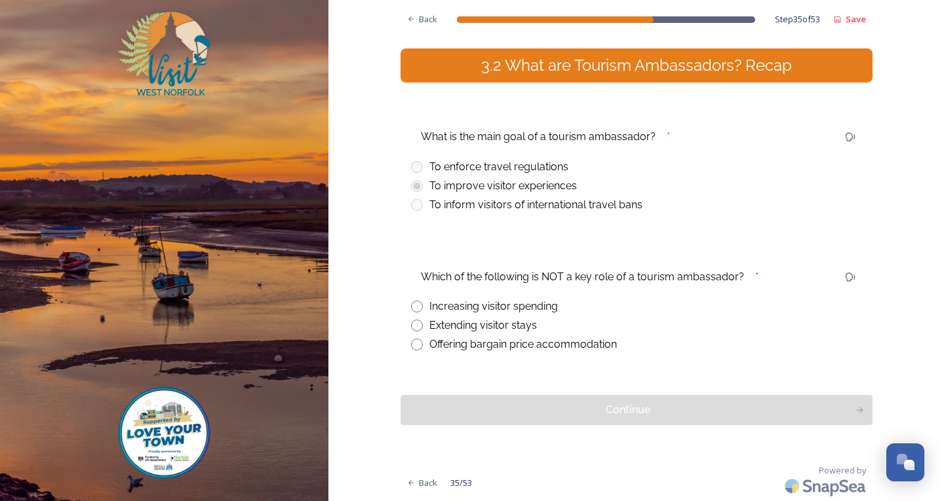
click at [413, 346] on input "radio" at bounding box center [417, 345] width 12 height 12
radio input "true"
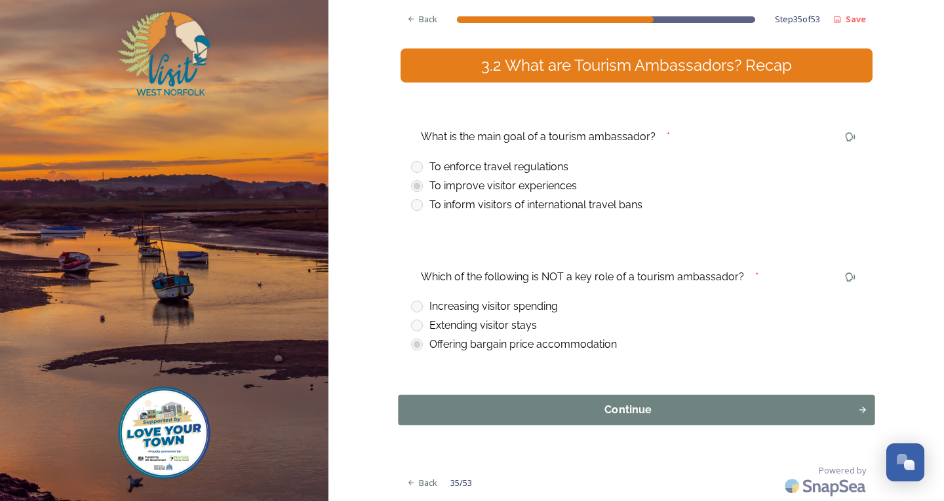
click at [448, 409] on div "Continue" at bounding box center [627, 410] width 445 height 16
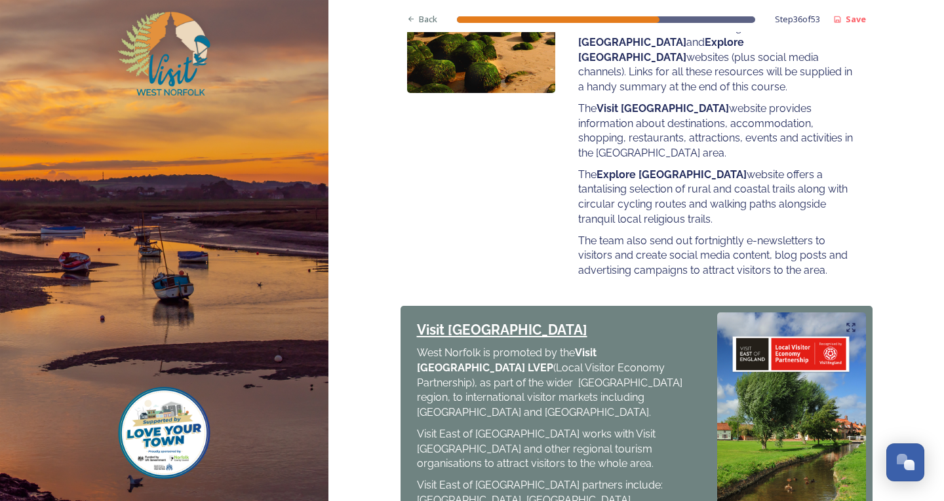
scroll to position [615, 0]
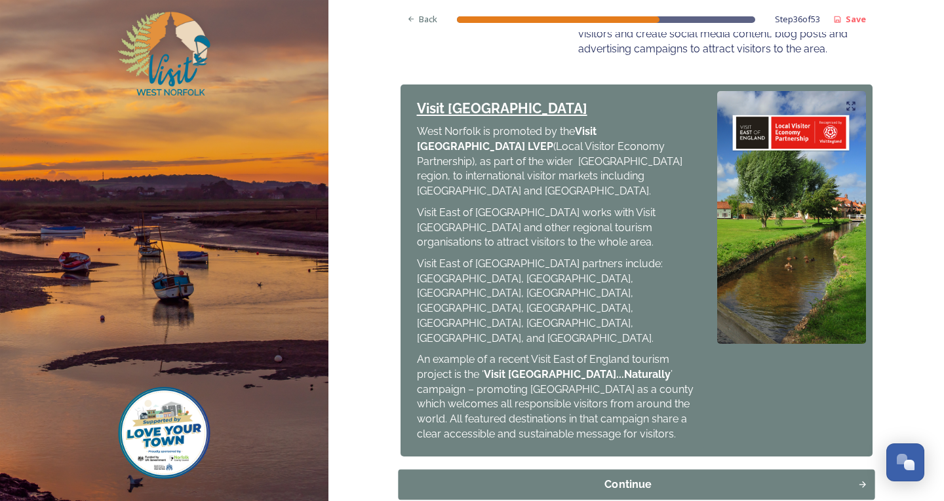
click at [659, 469] on button "Continue" at bounding box center [636, 484] width 477 height 30
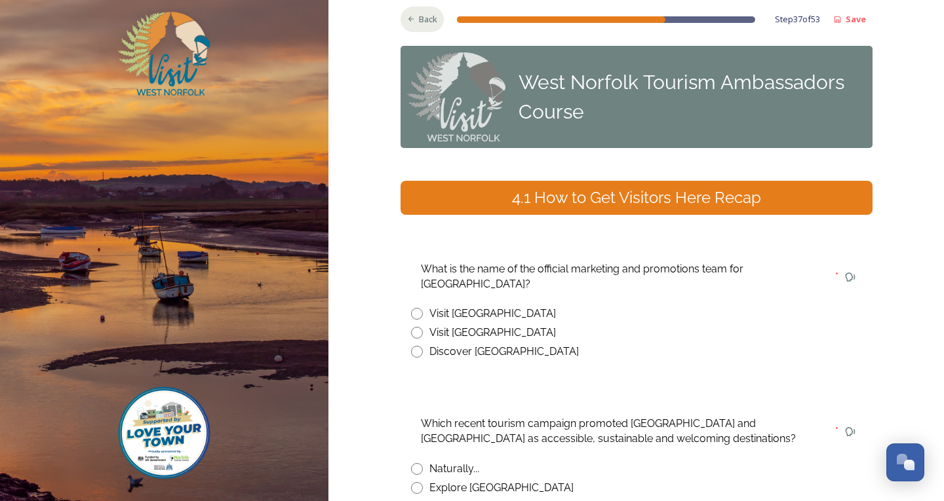
click at [419, 25] on span "Back" at bounding box center [428, 19] width 18 height 12
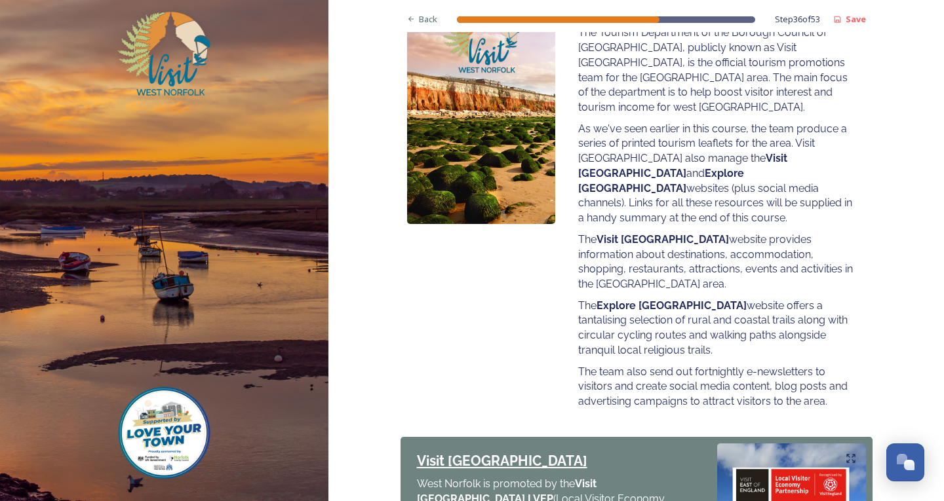
scroll to position [590, 0]
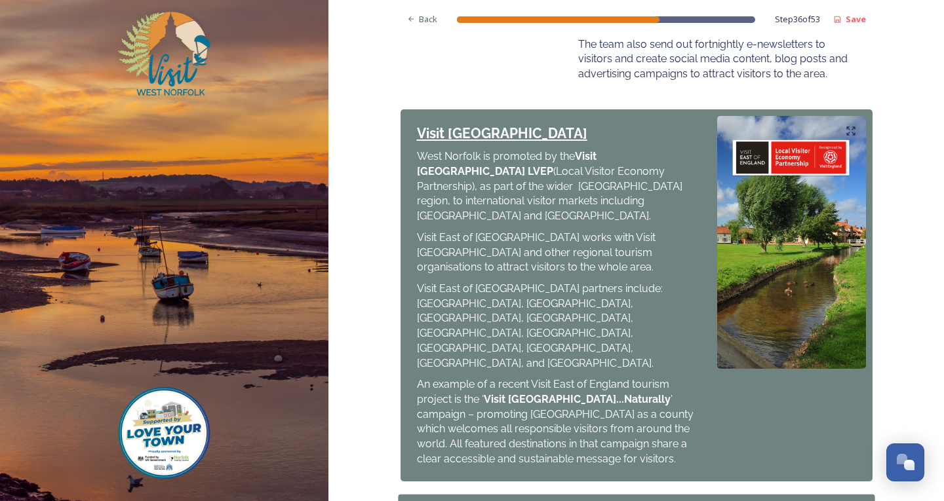
click at [547, 501] on div "Continue" at bounding box center [627, 509] width 445 height 16
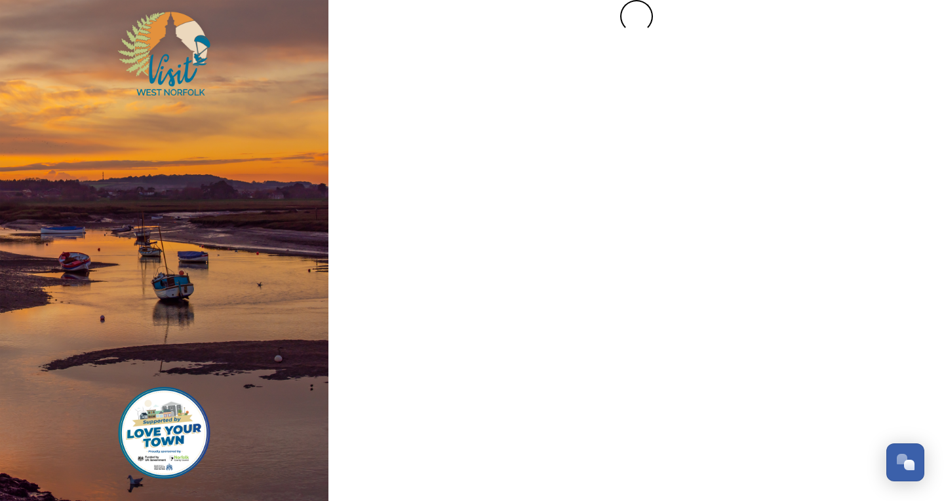
scroll to position [0, 0]
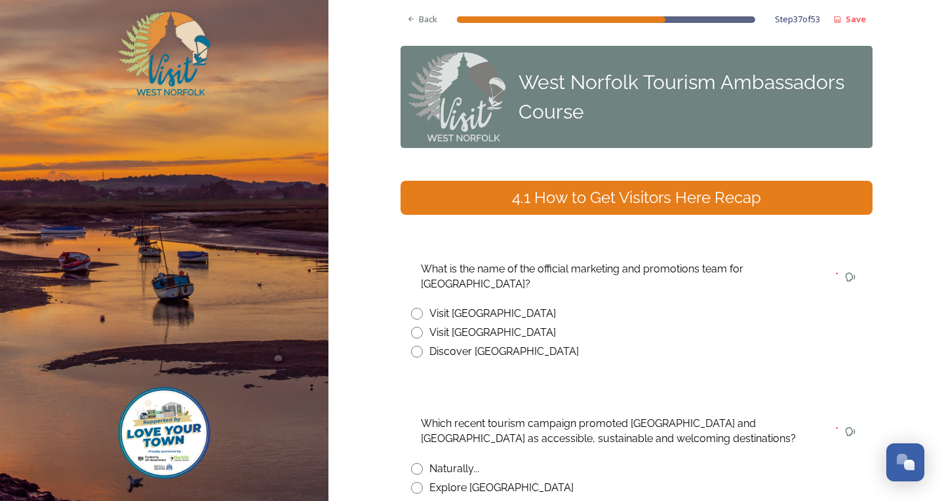
click at [412, 327] on input "radio" at bounding box center [417, 333] width 12 height 12
radio input "true"
click at [412, 23] on div "Back" at bounding box center [423, 20] width 44 height 26
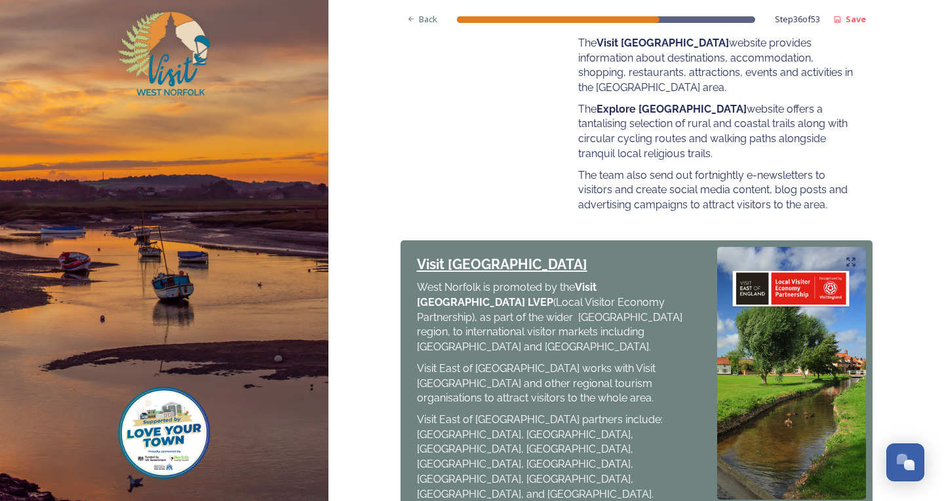
scroll to position [590, 0]
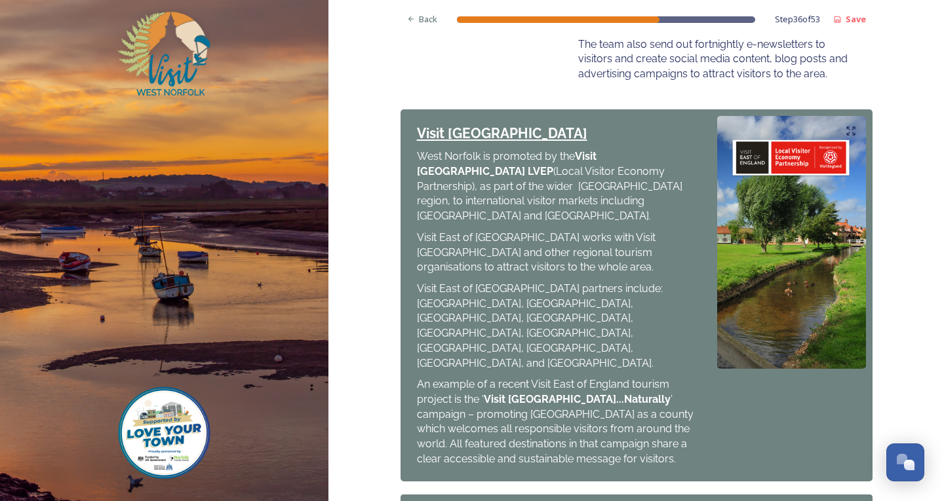
click at [512, 414] on div "Back Step 36 of 53 Save West Norfolk Tourism Ambassadors Course 4.1 How to Get …" at bounding box center [637, 5] width 472 height 1191
click at [518, 501] on div "Continue" at bounding box center [627, 509] width 445 height 16
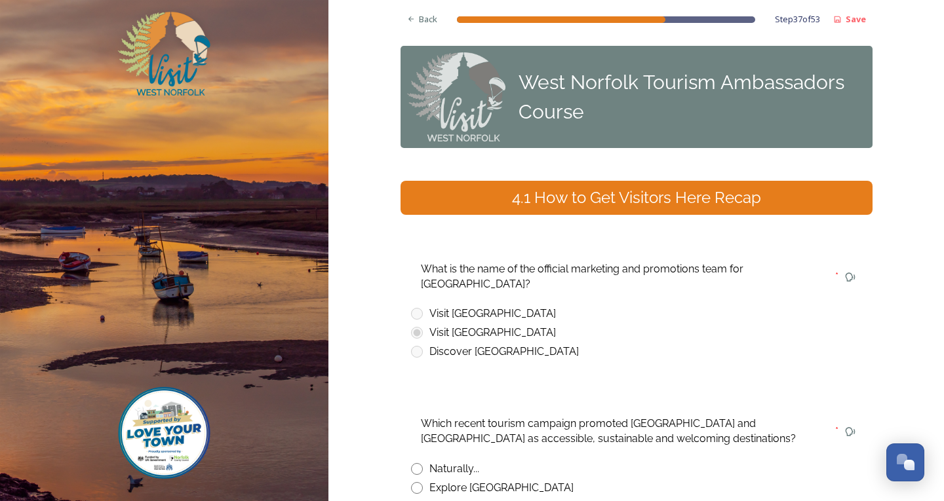
scroll to position [66, 0]
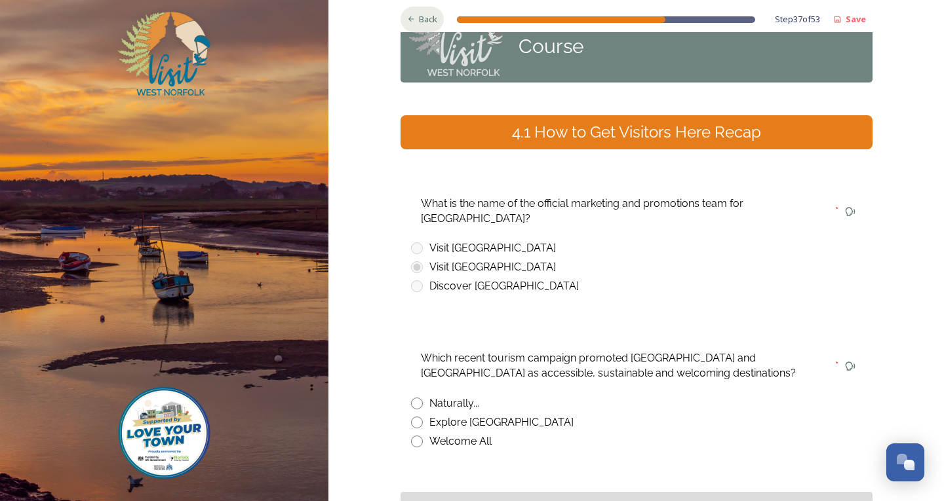
click at [411, 16] on div "Back" at bounding box center [423, 20] width 44 height 26
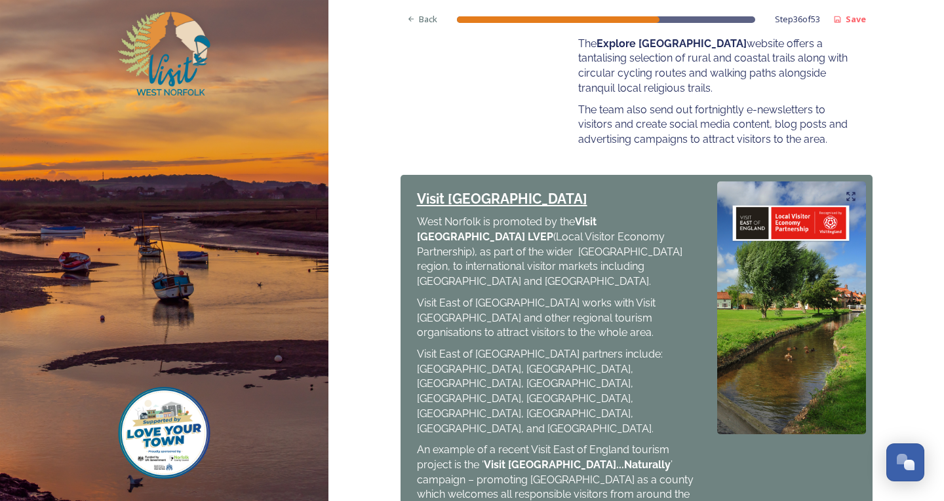
scroll to position [615, 0]
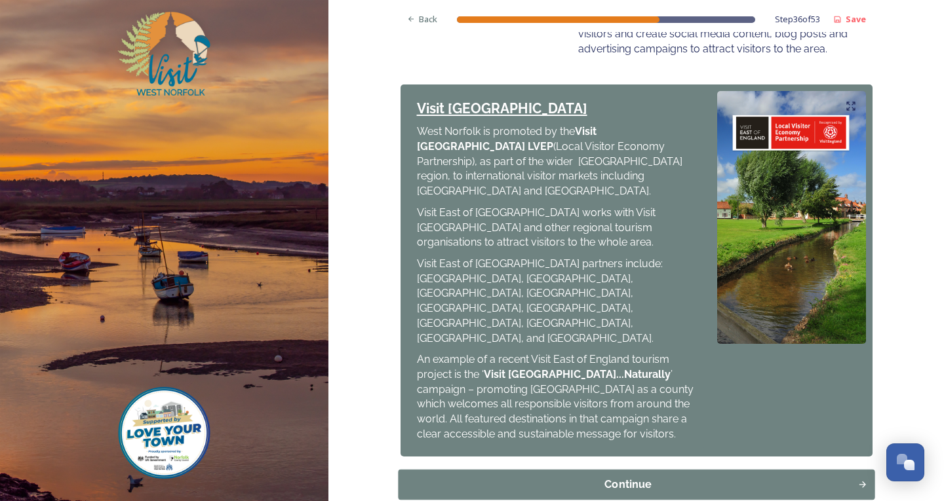
click at [450, 477] on div "Continue" at bounding box center [627, 485] width 445 height 16
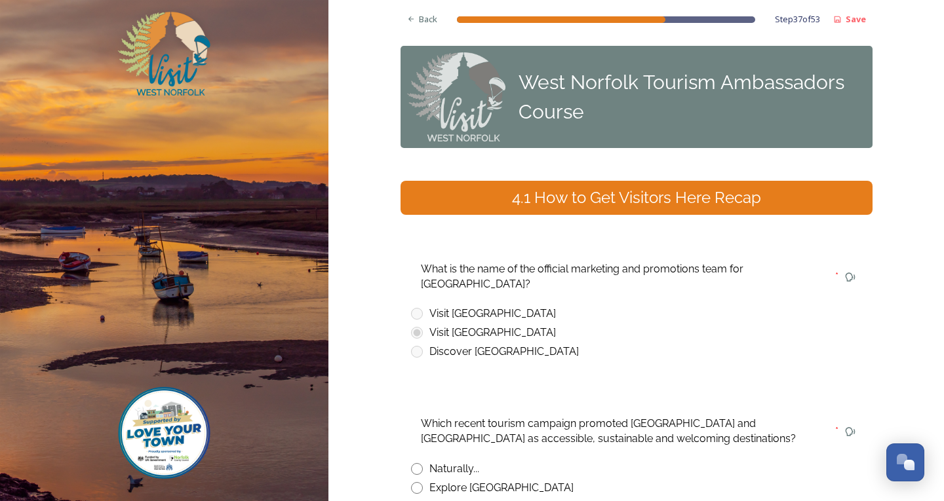
click at [411, 463] on input "radio" at bounding box center [417, 469] width 12 height 12
radio input "true"
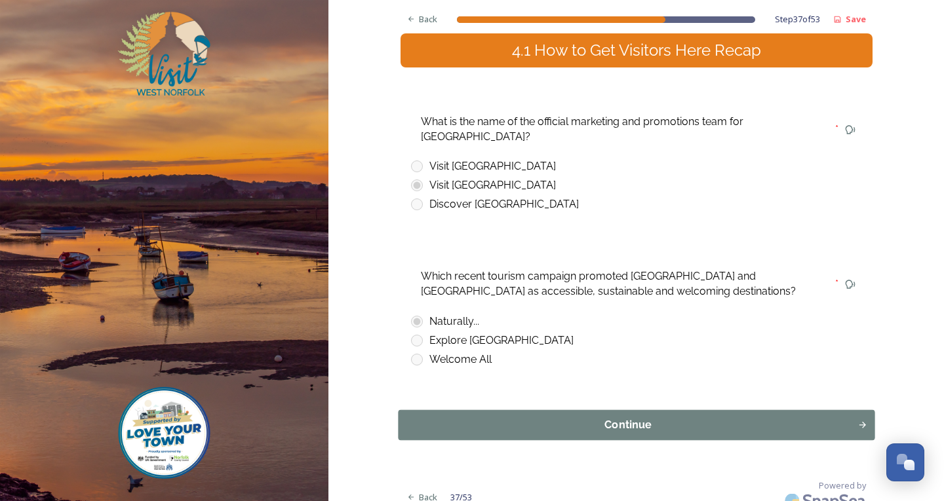
click at [458, 418] on div "Continue" at bounding box center [627, 426] width 445 height 16
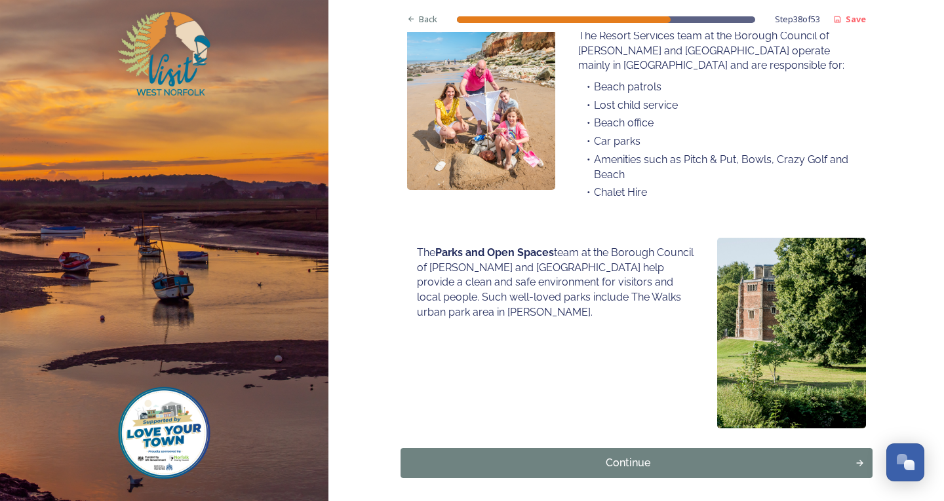
scroll to position [926, 0]
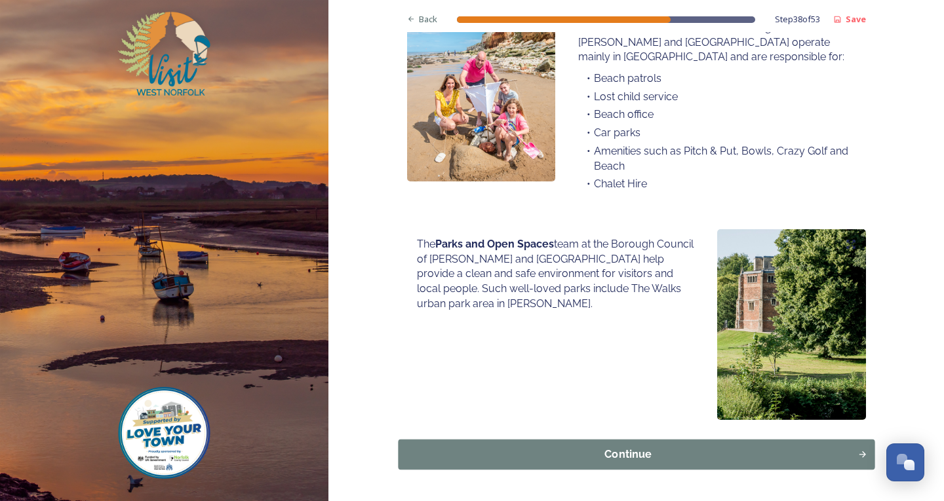
click at [452, 440] on button "Continue" at bounding box center [636, 455] width 477 height 30
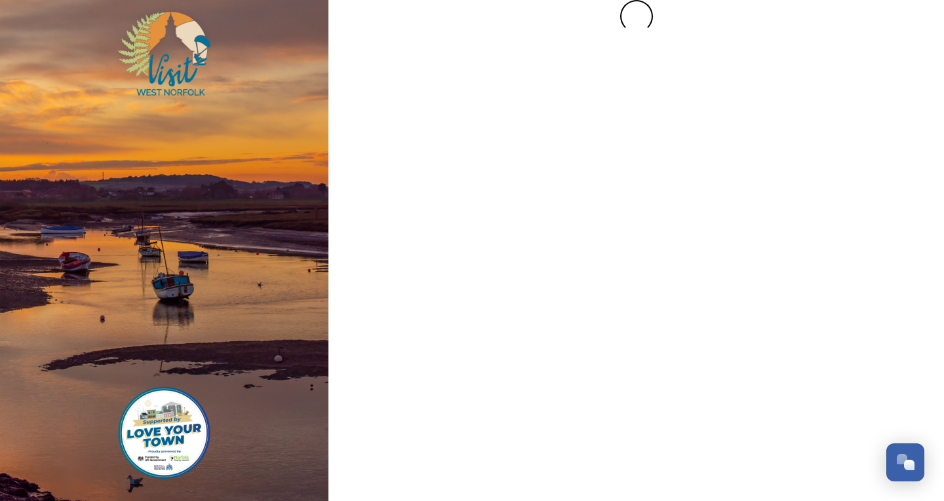
scroll to position [0, 0]
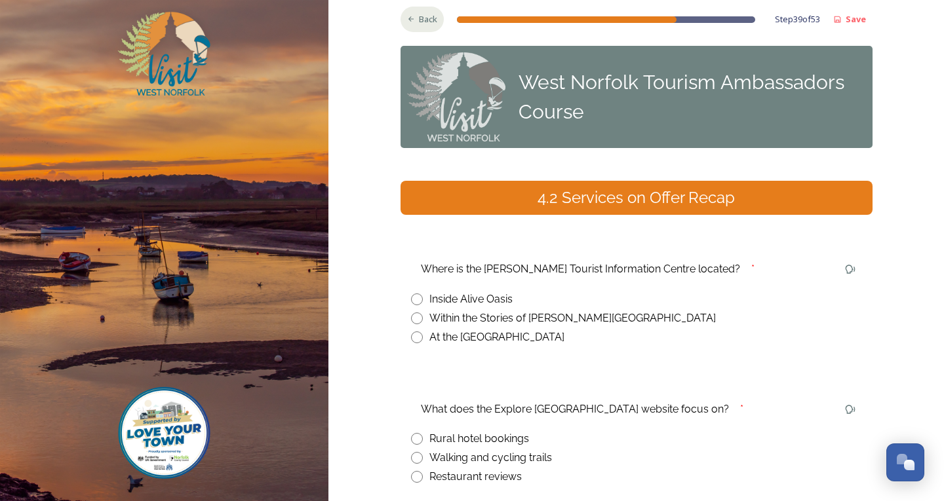
click at [419, 23] on span "Back" at bounding box center [428, 19] width 18 height 12
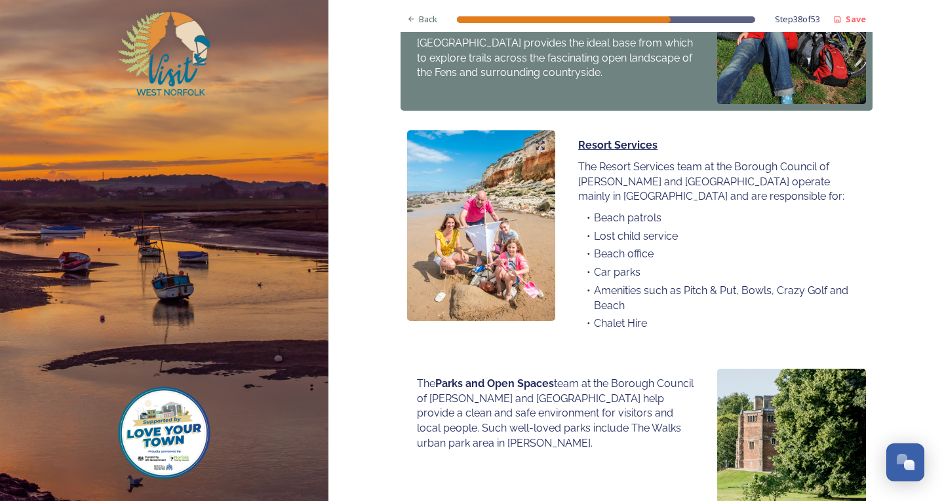
scroll to position [926, 0]
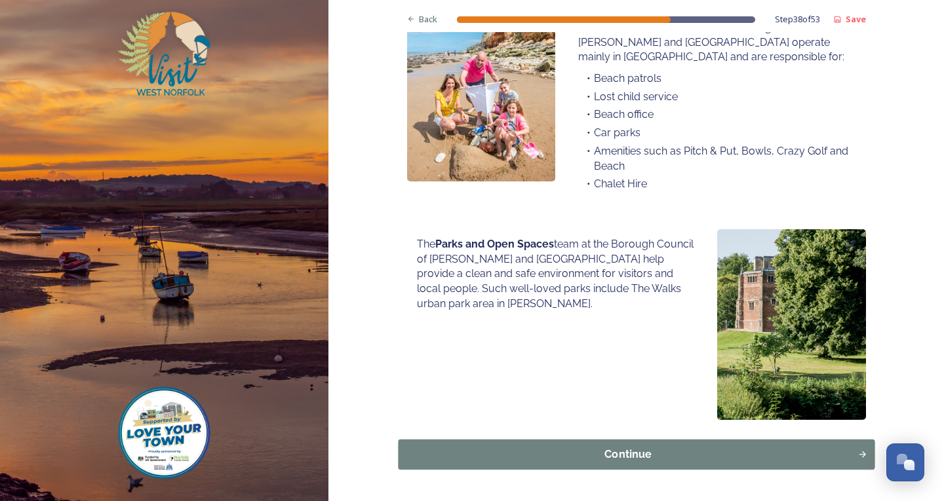
click at [474, 440] on button "Continue" at bounding box center [636, 455] width 477 height 30
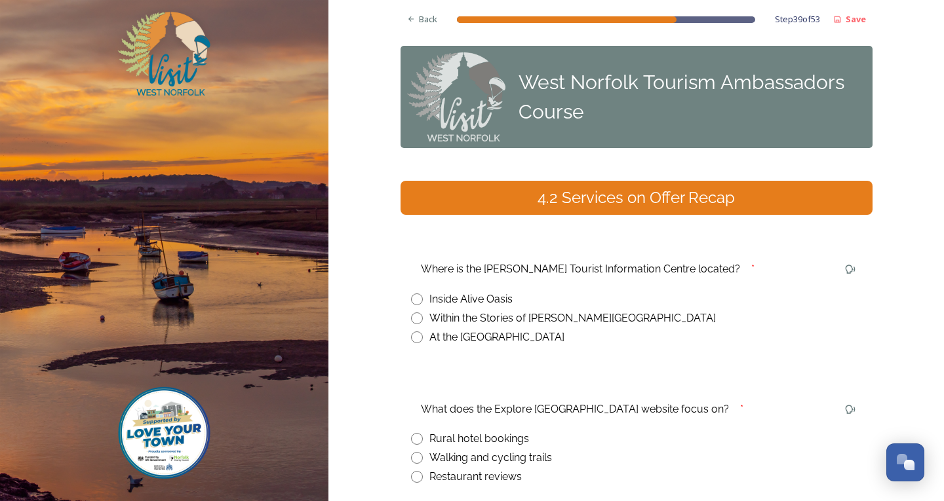
click at [416, 319] on input "radio" at bounding box center [417, 319] width 12 height 12
radio input "true"
click at [416, 31] on div "Back Step 39 of 53 Save West Norfolk Tourism Ambassadors Course 4.2 Services on…" at bounding box center [637, 317] width 472 height 634
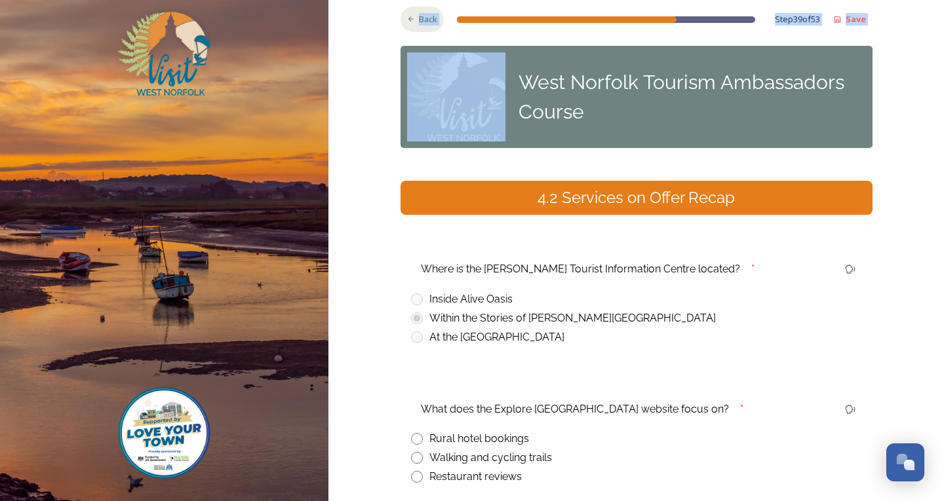
click at [416, 27] on div "Back" at bounding box center [423, 20] width 44 height 26
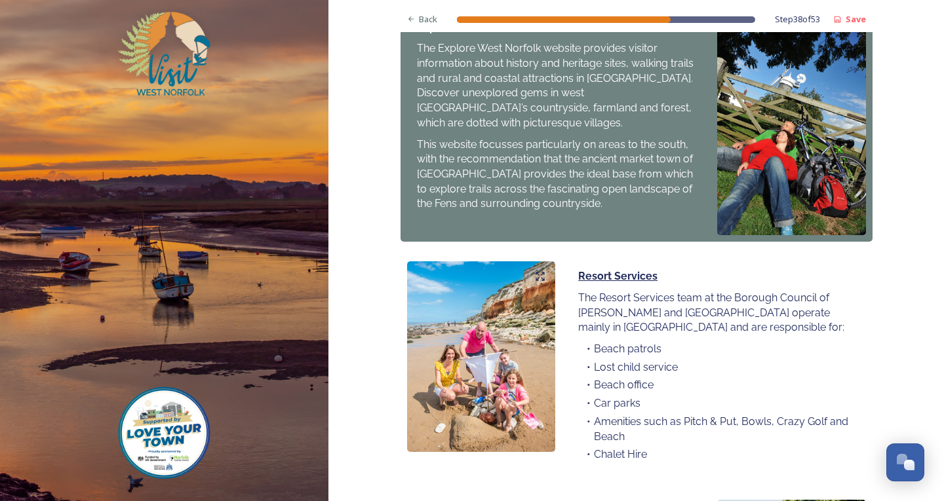
scroll to position [926, 0]
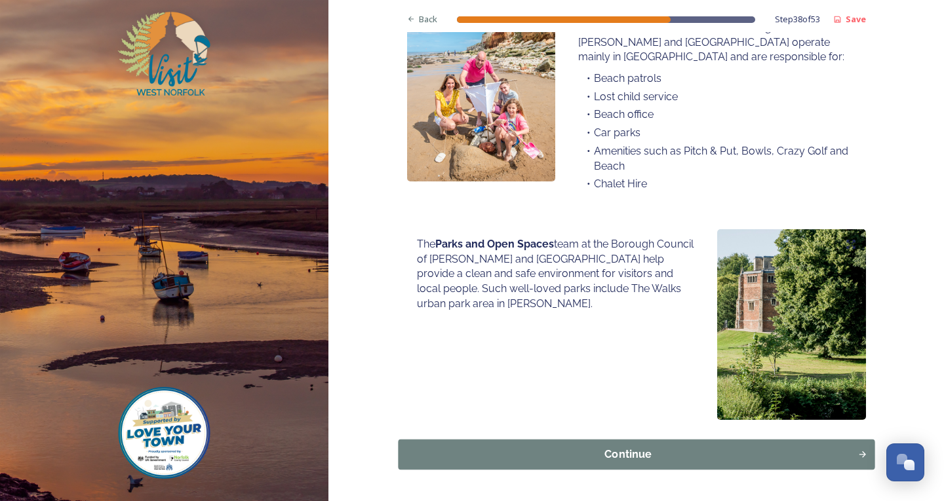
click at [504, 447] on div "Continue" at bounding box center [627, 455] width 445 height 16
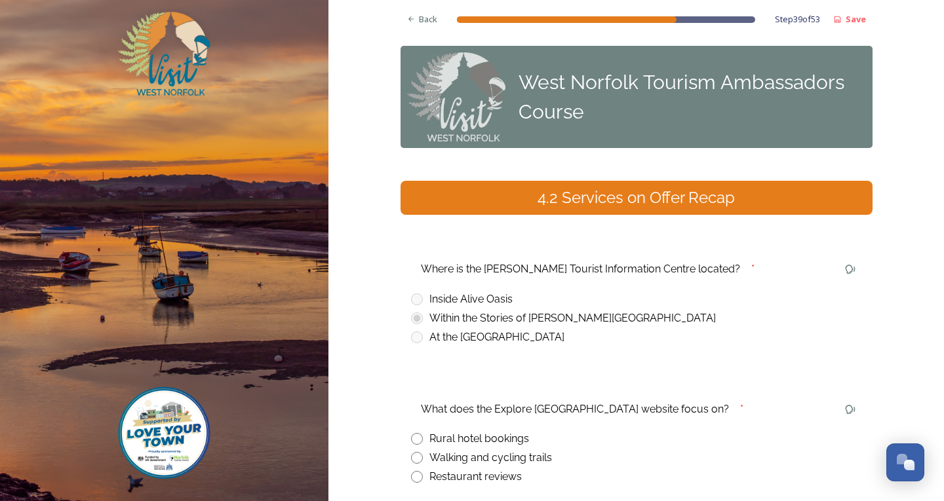
scroll to position [66, 0]
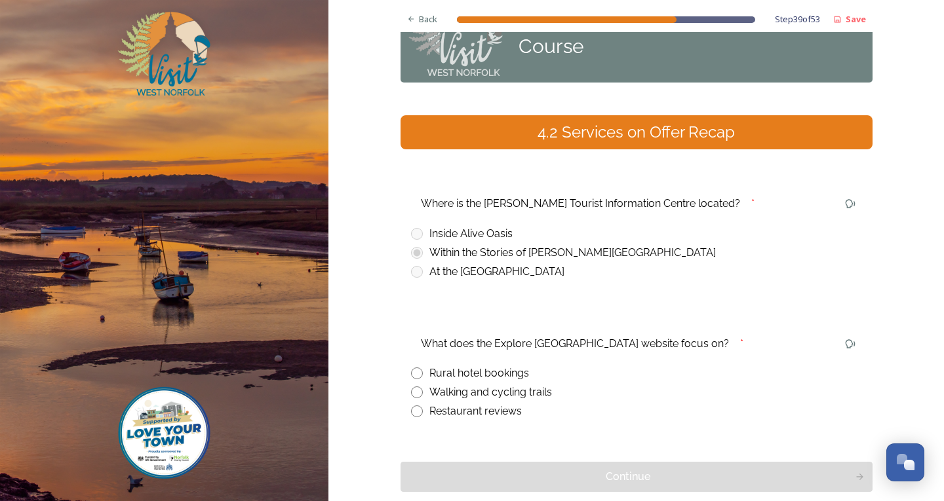
click at [411, 394] on input "radio" at bounding box center [417, 393] width 12 height 12
radio input "true"
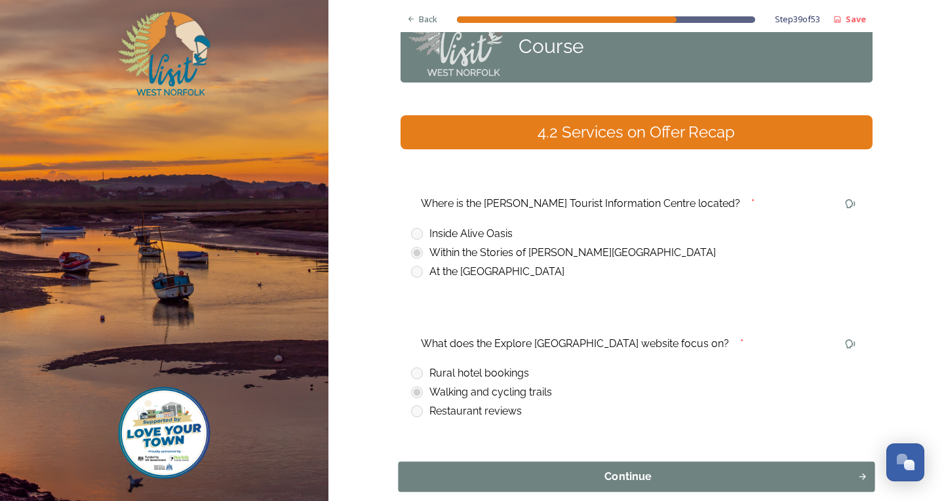
click at [456, 463] on button "Continue" at bounding box center [636, 477] width 477 height 30
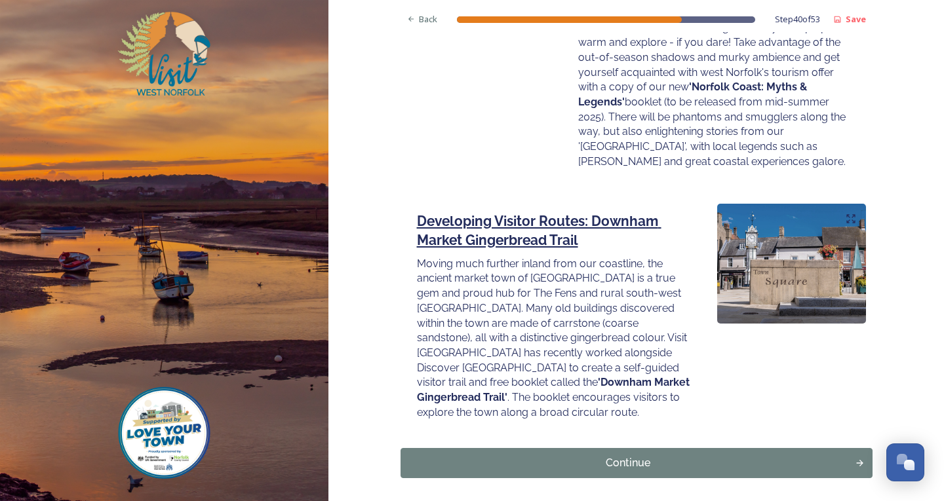
scroll to position [1793, 0]
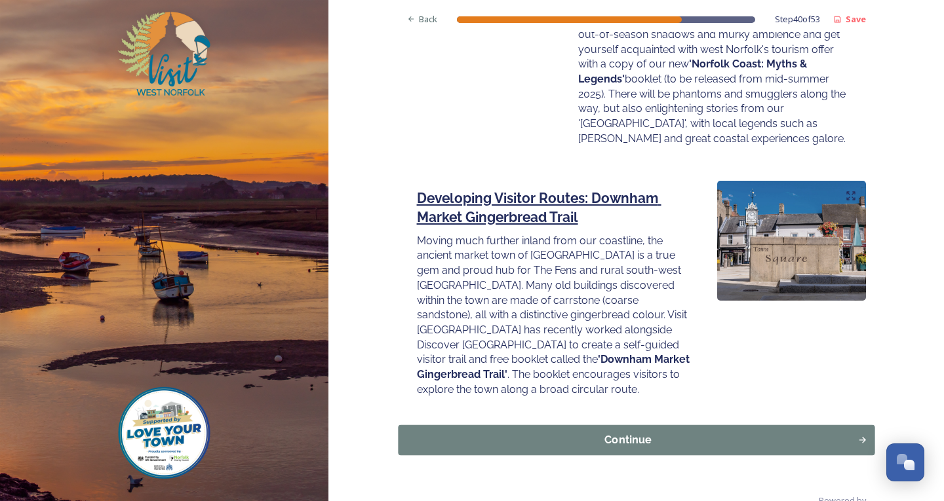
click at [604, 432] on div "Continue" at bounding box center [627, 440] width 445 height 16
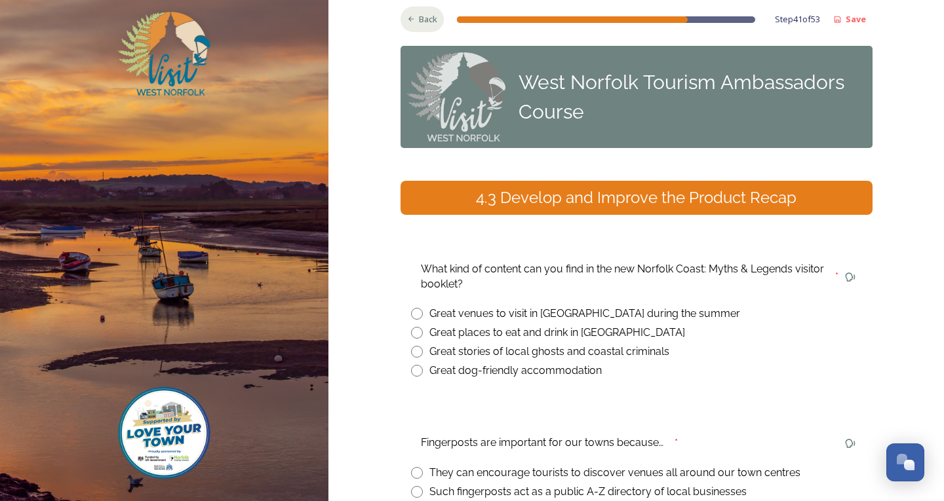
click at [406, 13] on div "Back" at bounding box center [423, 20] width 44 height 26
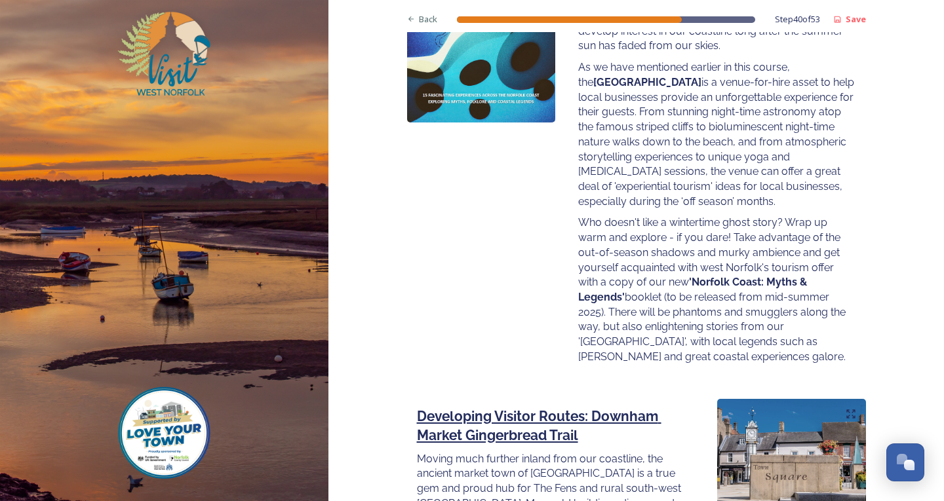
scroll to position [1793, 0]
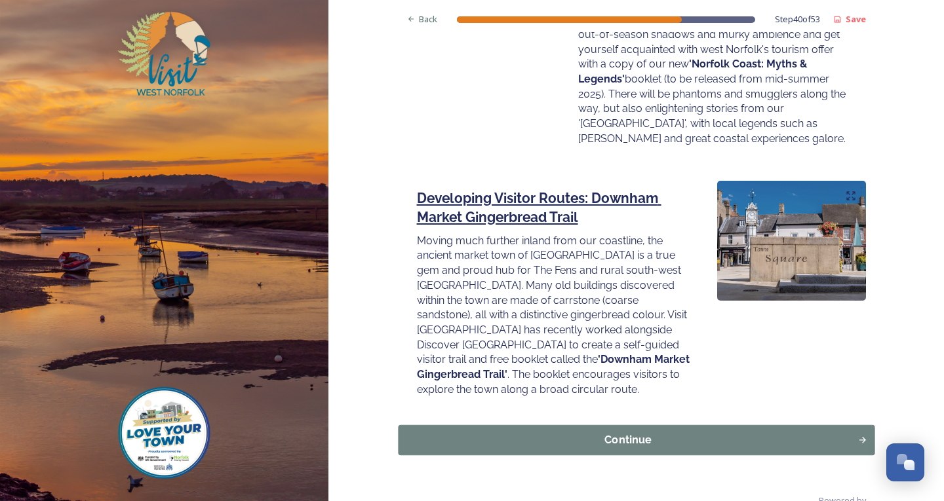
click at [594, 432] on div "Continue" at bounding box center [627, 440] width 445 height 16
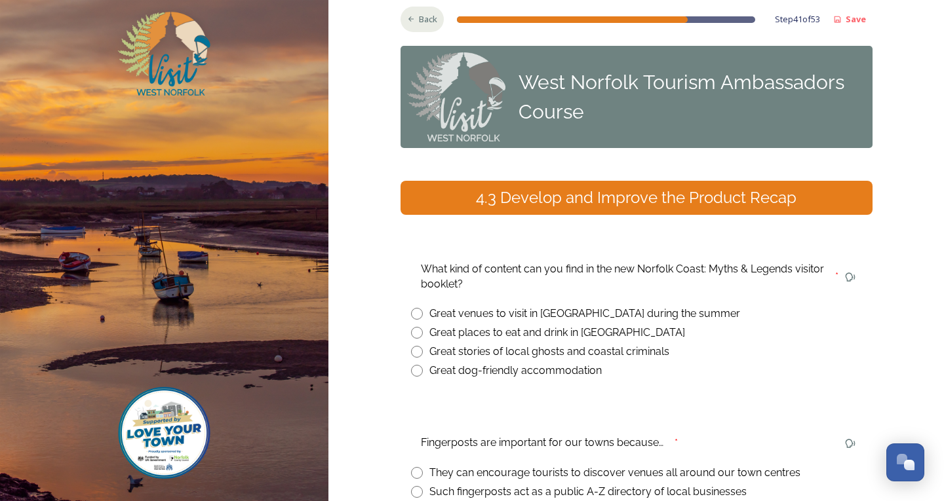
click at [411, 17] on div "Back" at bounding box center [423, 20] width 44 height 26
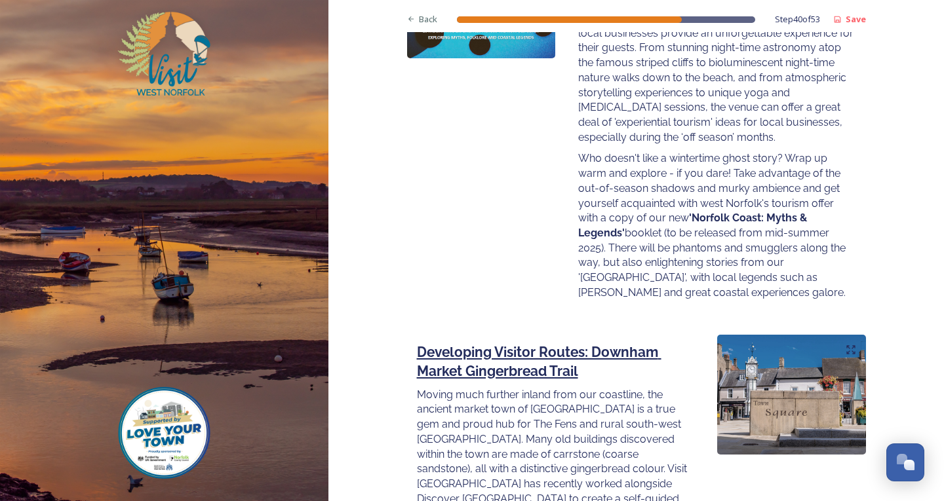
scroll to position [1793, 0]
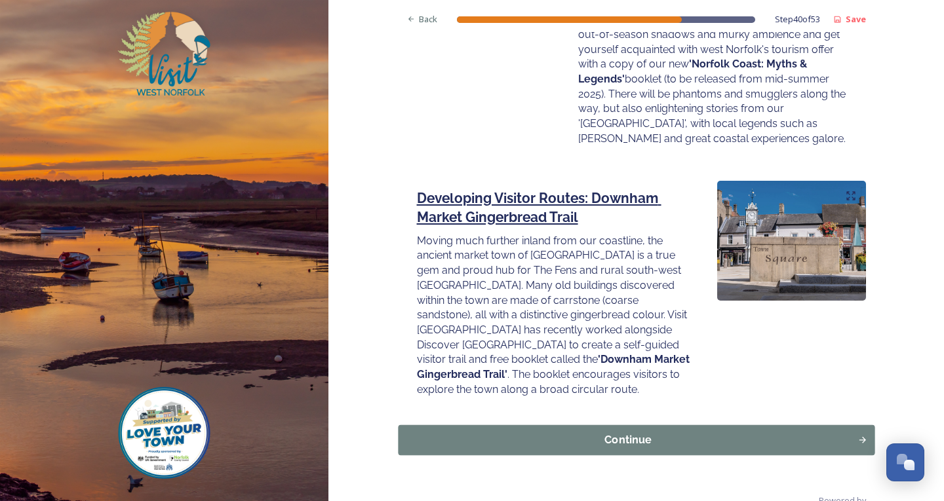
click at [547, 432] on div "Continue" at bounding box center [627, 440] width 445 height 16
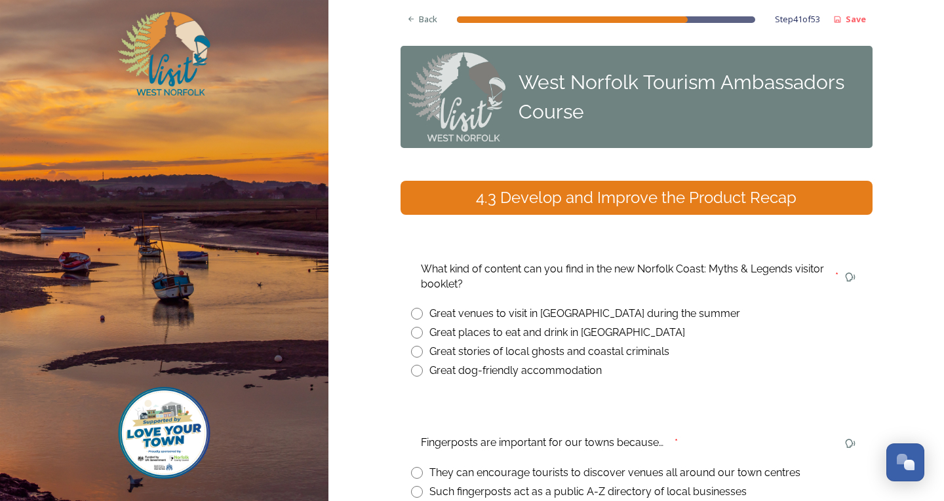
scroll to position [186, 0]
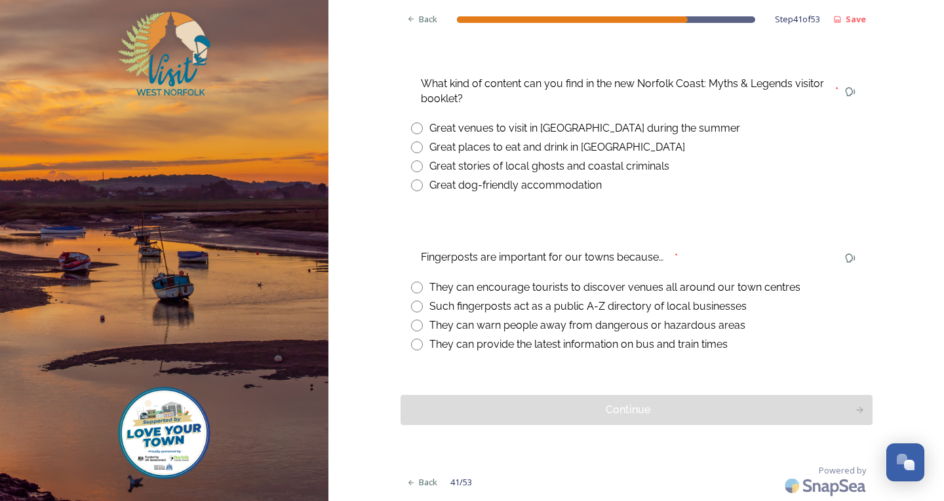
click at [414, 288] on input "radio" at bounding box center [417, 288] width 12 height 12
radio input "true"
click at [423, 12] on div "Back" at bounding box center [423, 20] width 44 height 26
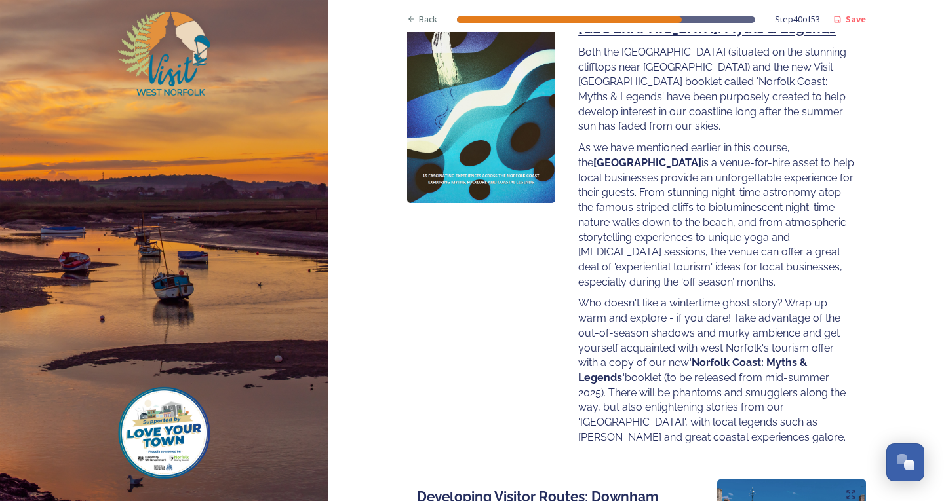
scroll to position [1793, 0]
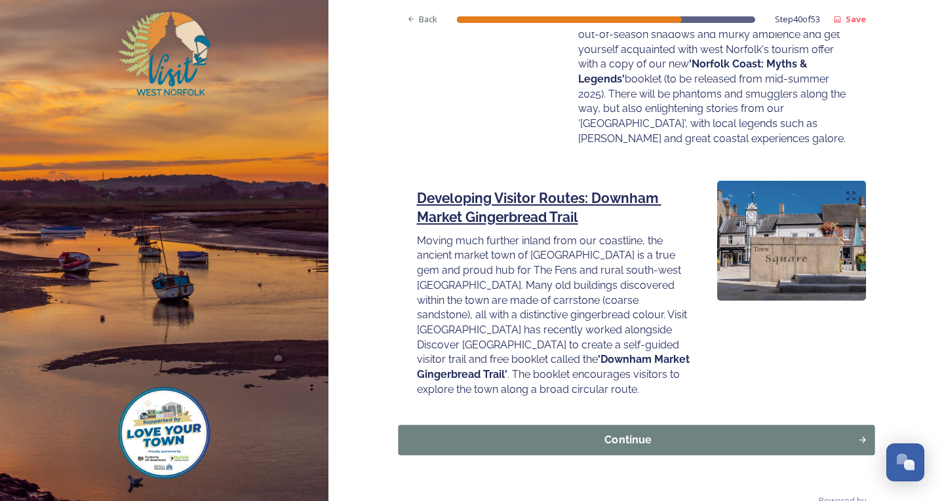
click at [479, 425] on button "Continue" at bounding box center [636, 440] width 477 height 30
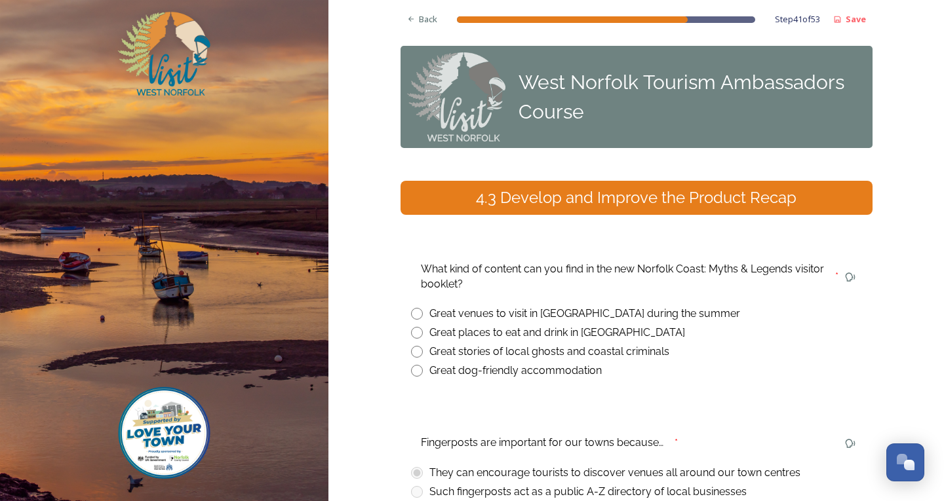
scroll to position [131, 0]
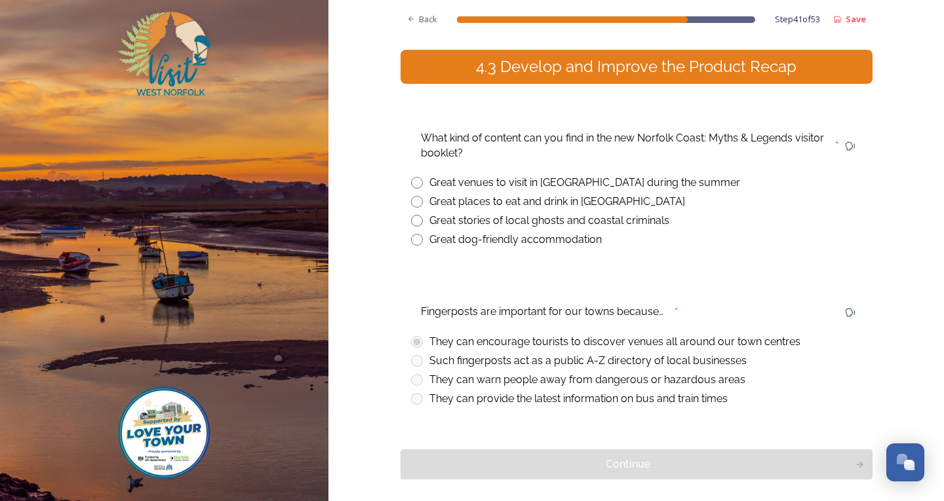
click at [418, 218] on div "Great stories of local ghosts and coastal criminals" at bounding box center [636, 221] width 451 height 16
radio input "true"
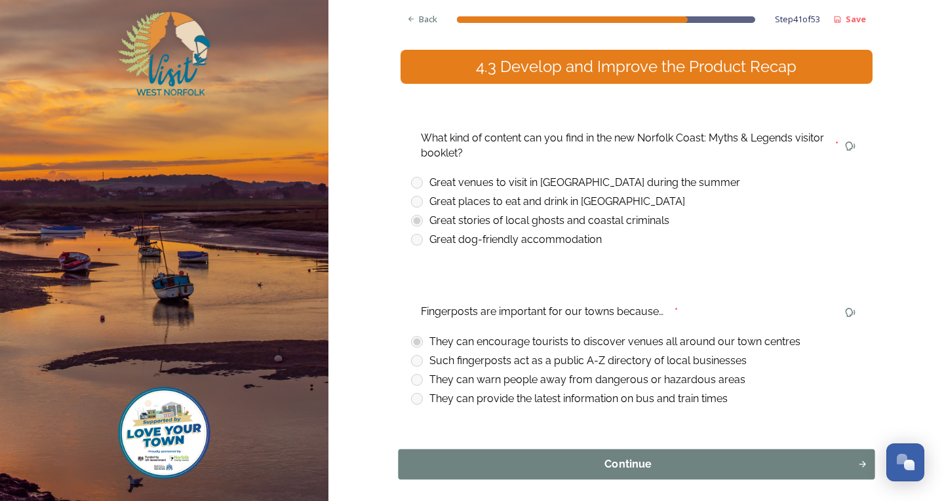
click at [474, 471] on div "Continue" at bounding box center [627, 465] width 445 height 16
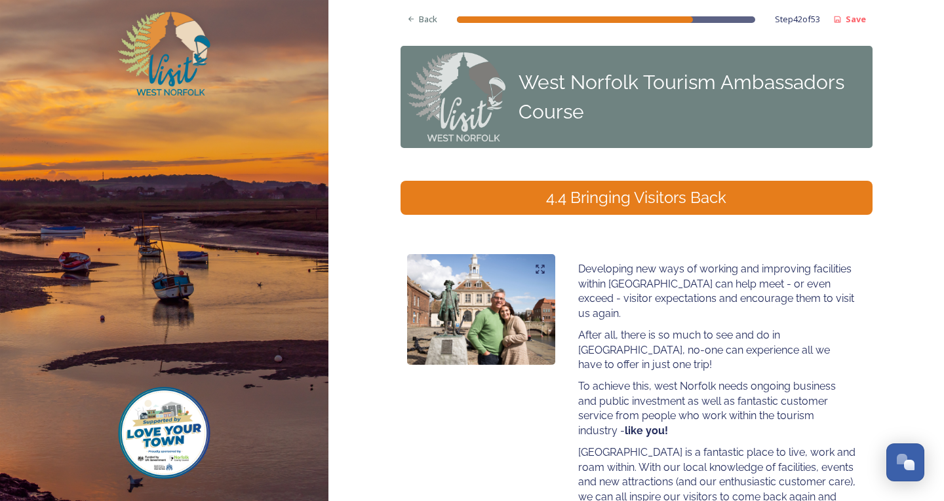
scroll to position [123, 0]
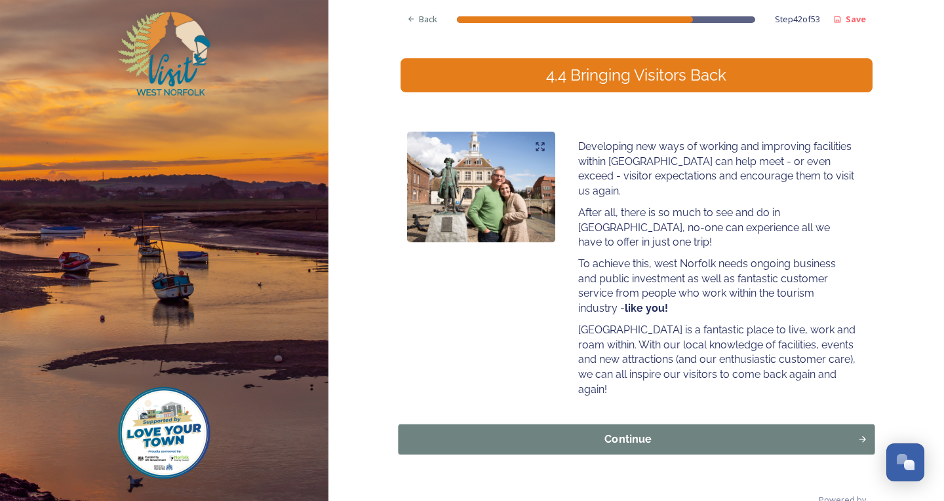
click at [559, 432] on div "Continue" at bounding box center [627, 440] width 445 height 16
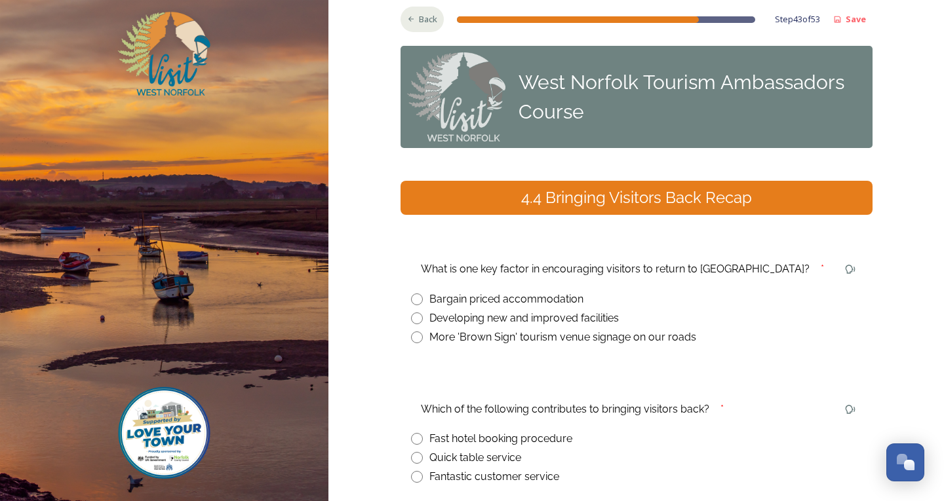
click at [408, 20] on icon at bounding box center [411, 19] width 9 height 9
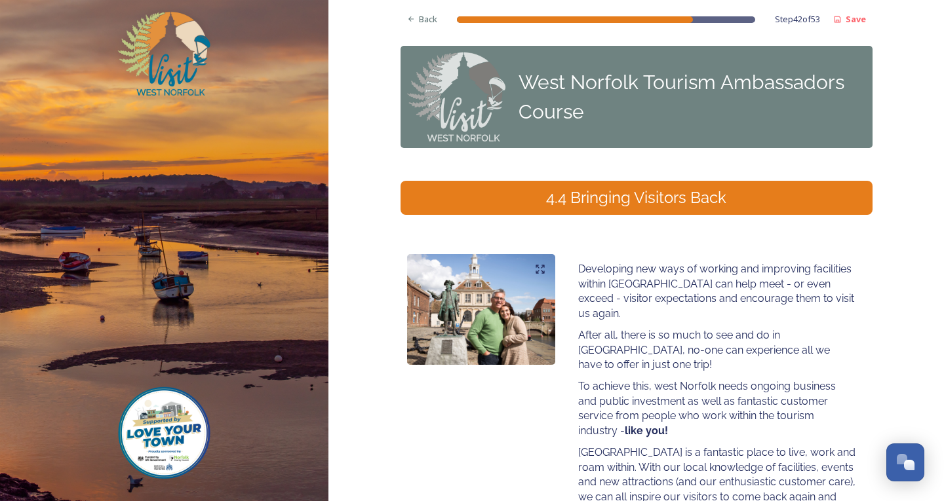
scroll to position [66, 0]
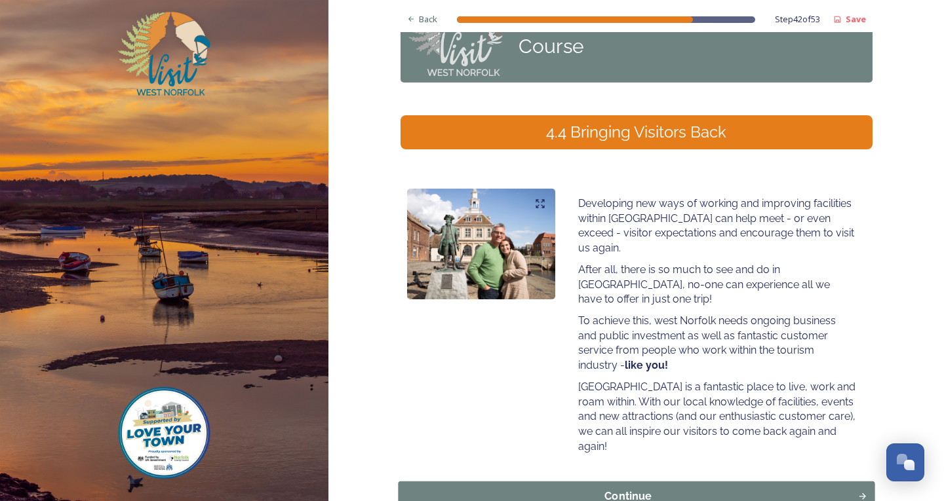
click at [496, 489] on div "Continue" at bounding box center [627, 497] width 445 height 16
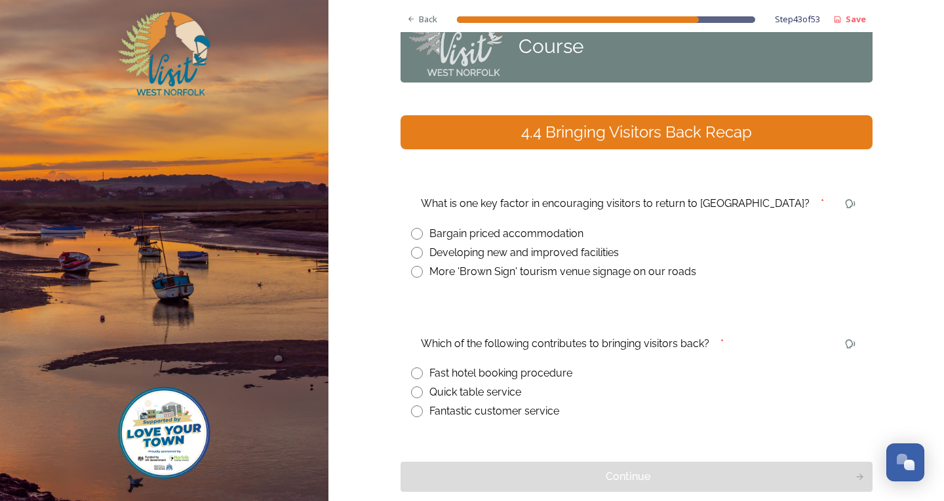
click at [416, 412] on input "radio" at bounding box center [417, 412] width 12 height 12
radio input "true"
click at [408, 20] on icon at bounding box center [411, 19] width 9 height 9
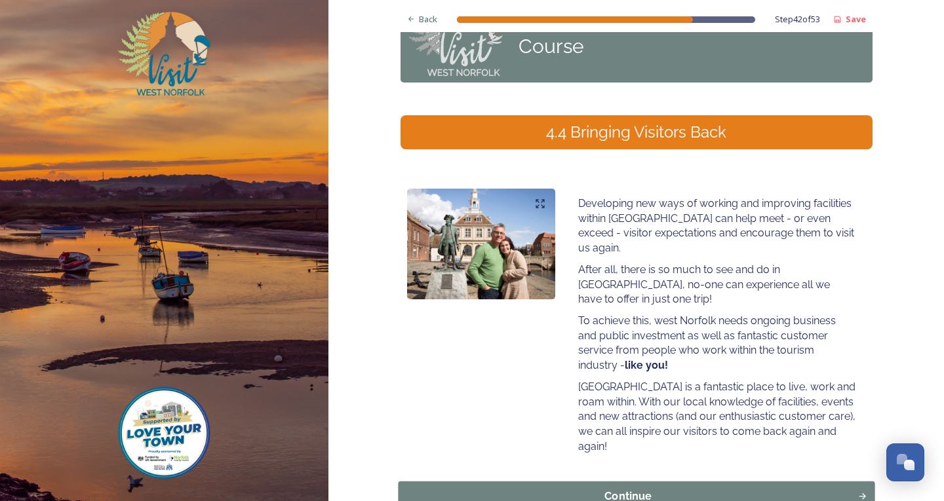
click at [618, 489] on div "Continue" at bounding box center [627, 497] width 445 height 16
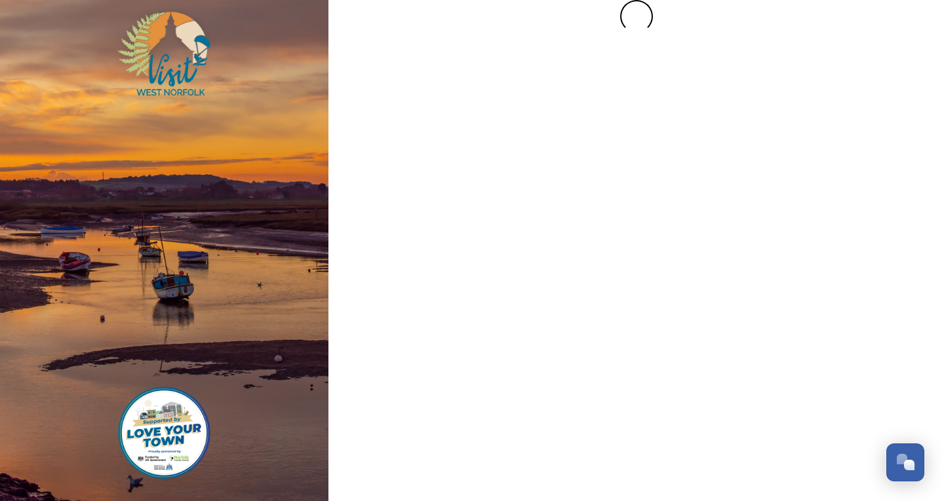
scroll to position [0, 0]
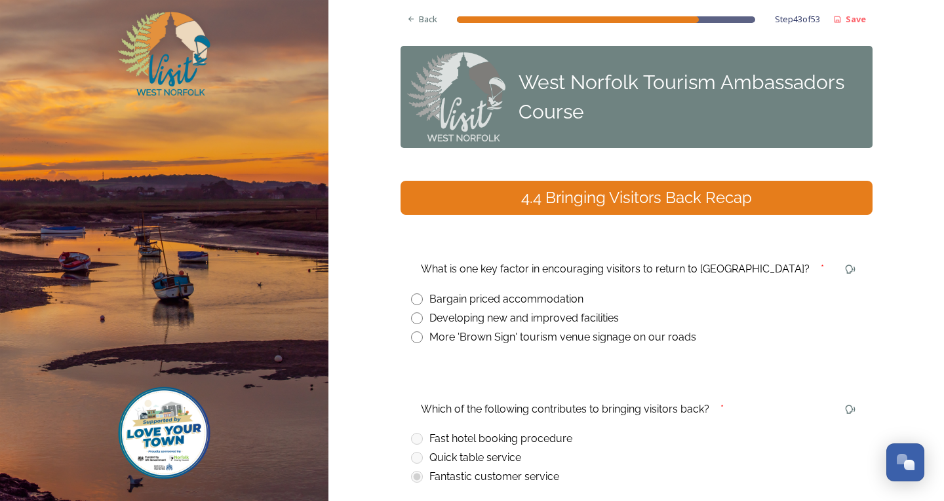
click at [415, 315] on input "radio" at bounding box center [417, 319] width 12 height 12
radio input "true"
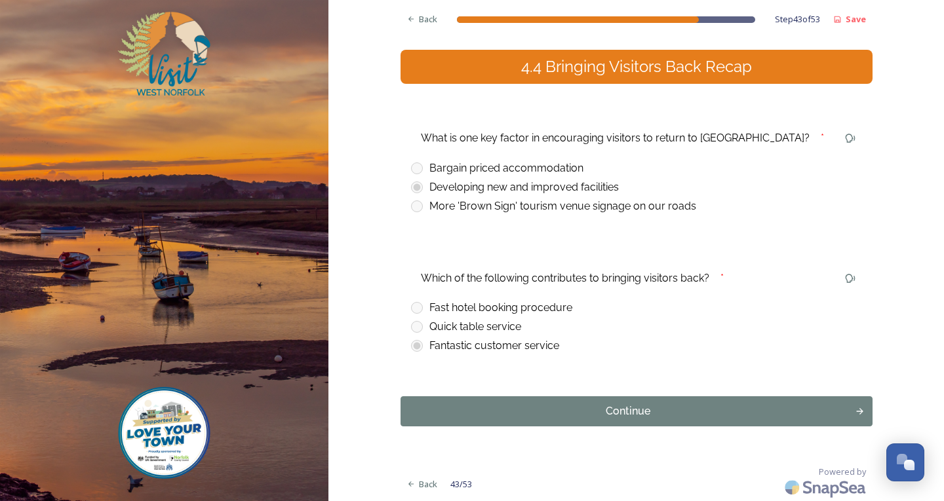
click at [451, 397] on button "Continue" at bounding box center [637, 412] width 472 height 30
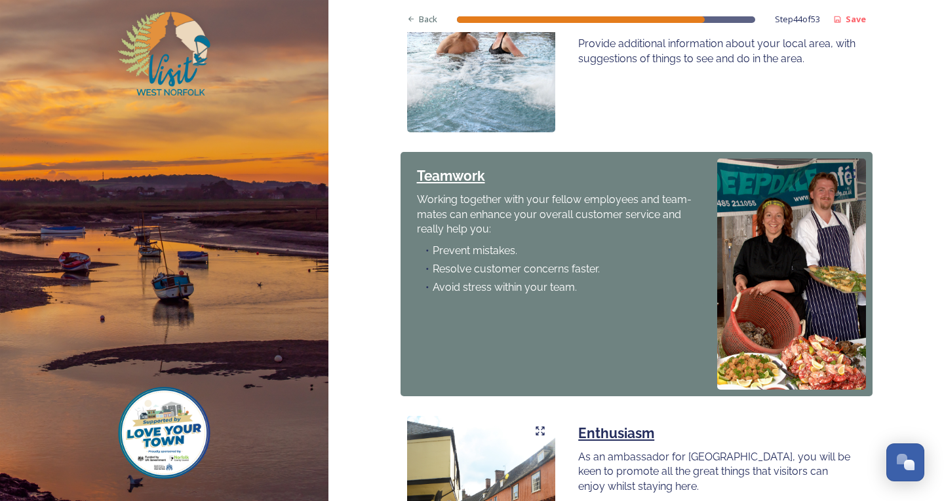
scroll to position [1114, 0]
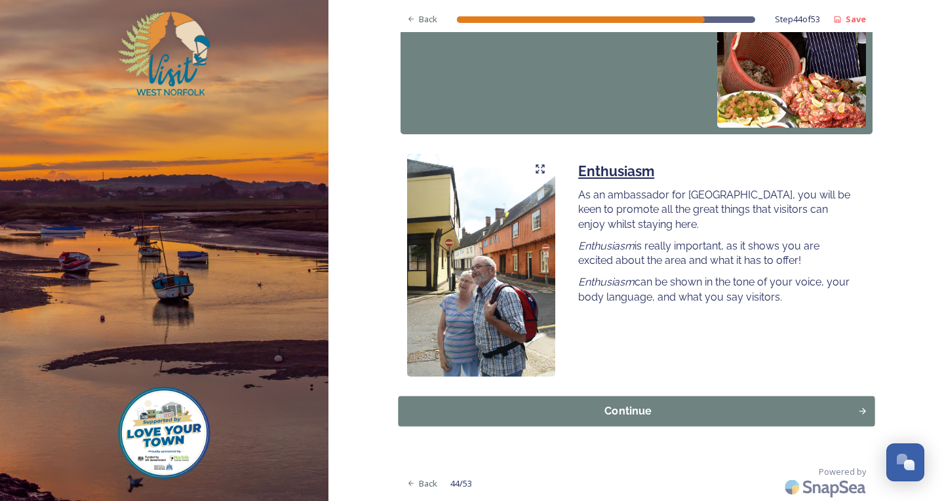
click at [642, 407] on div "Continue" at bounding box center [627, 411] width 445 height 16
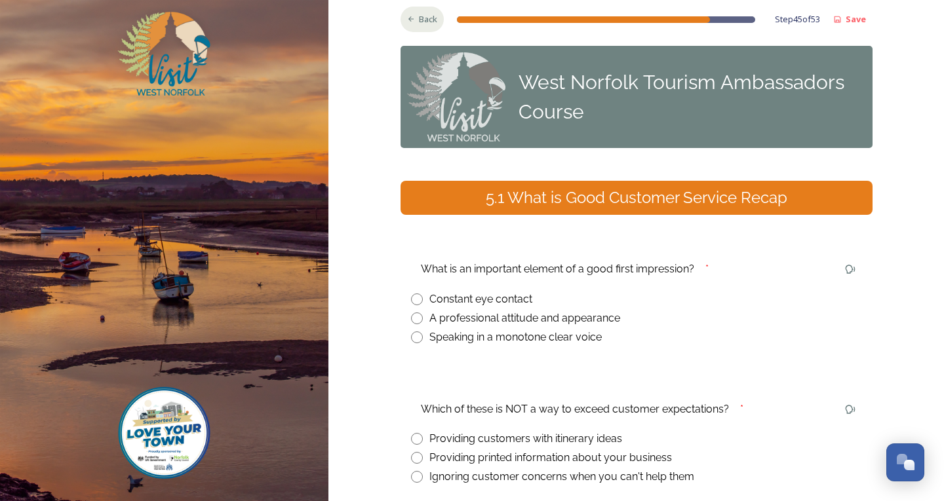
click at [407, 23] on icon at bounding box center [411, 19] width 9 height 9
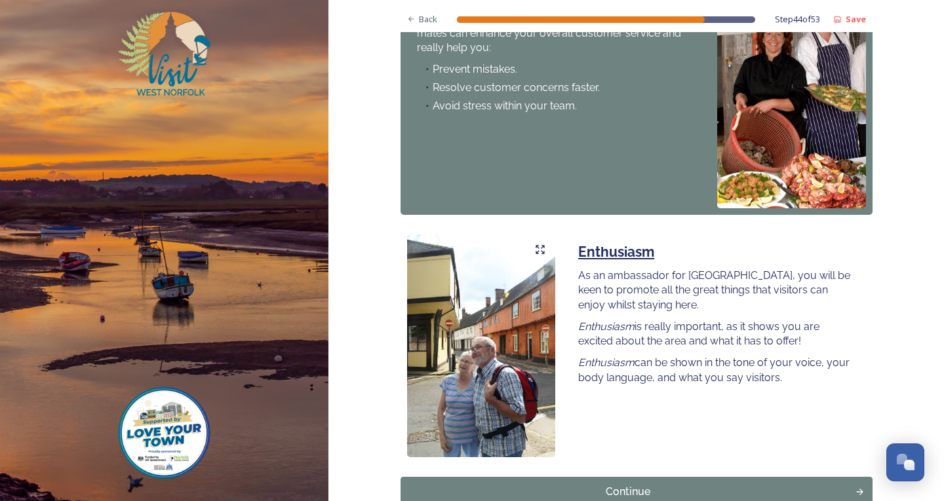
scroll to position [1116, 0]
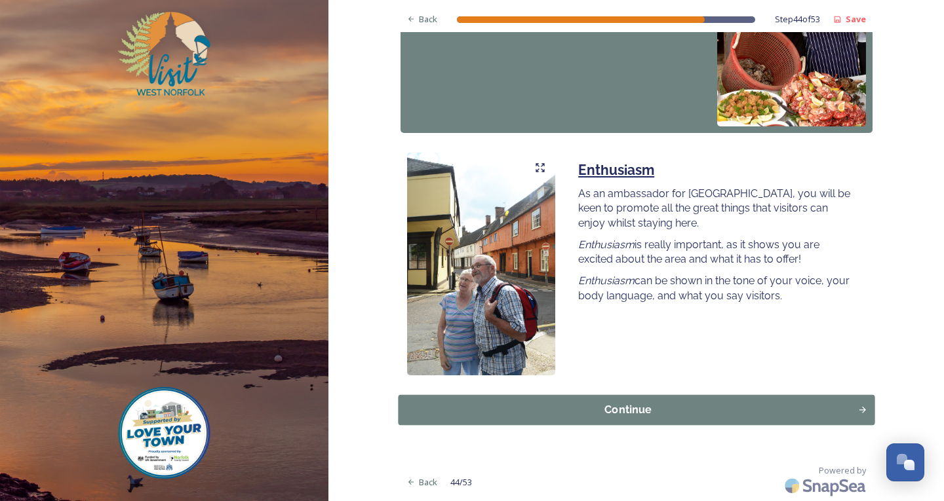
click at [664, 420] on button "Continue" at bounding box center [636, 410] width 477 height 30
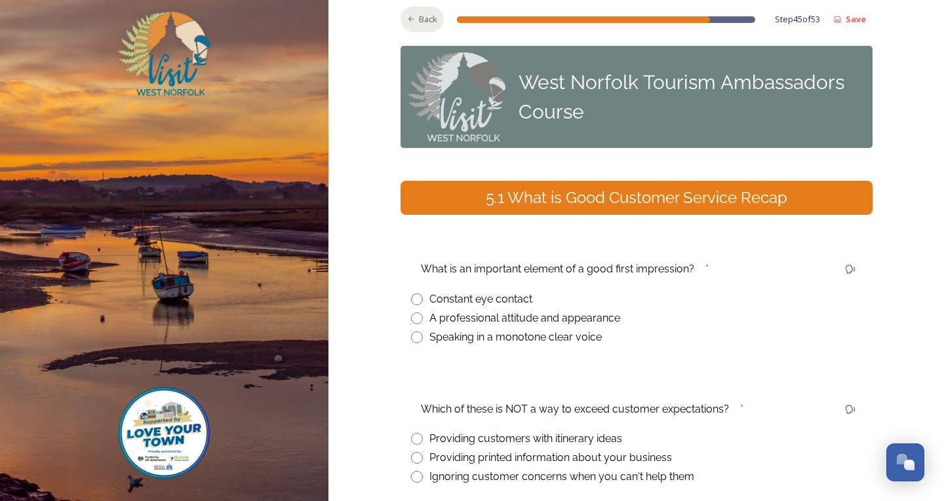
click at [419, 22] on span "Back" at bounding box center [428, 19] width 18 height 12
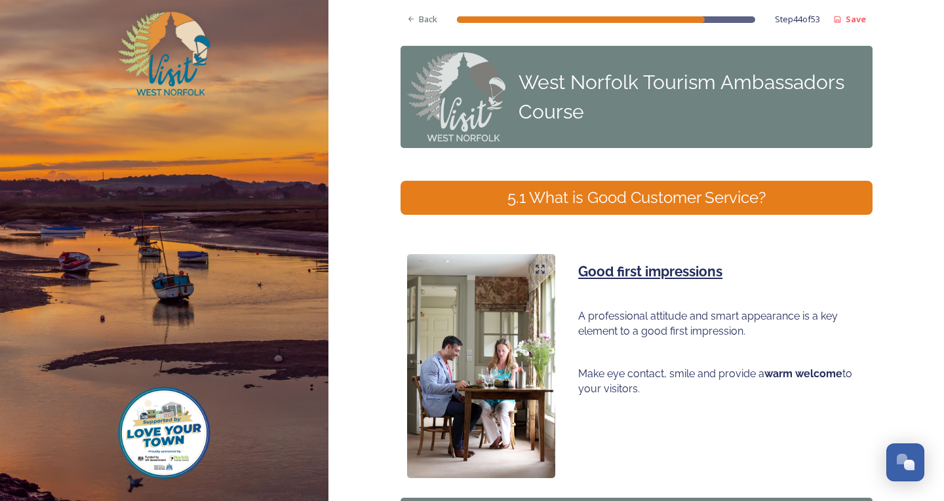
click at [558, 388] on div "Good first impressions A professional attitude and smart appearance is a key el…" at bounding box center [637, 366] width 472 height 237
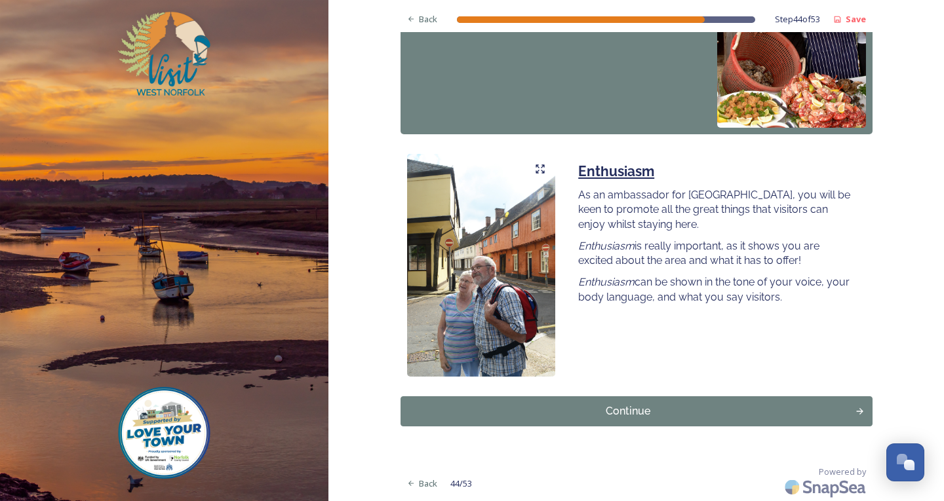
scroll to position [1116, 0]
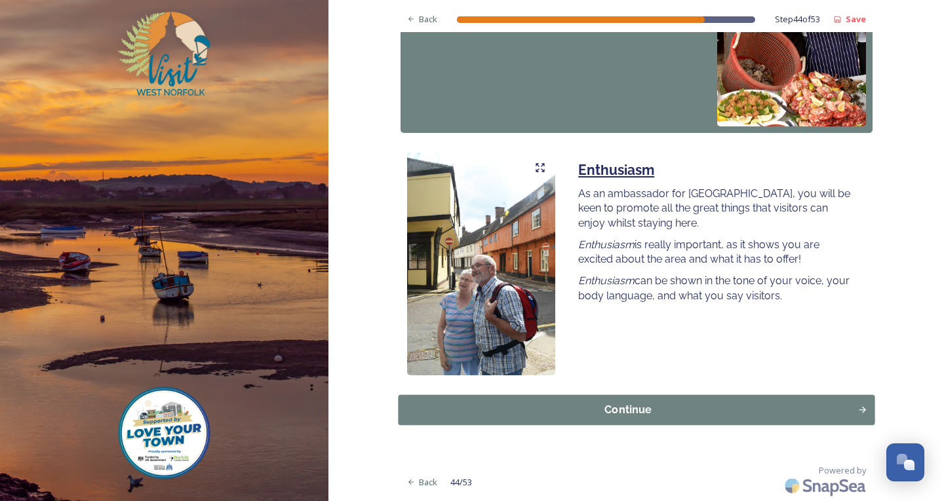
click at [539, 411] on div "Continue" at bounding box center [627, 410] width 445 height 16
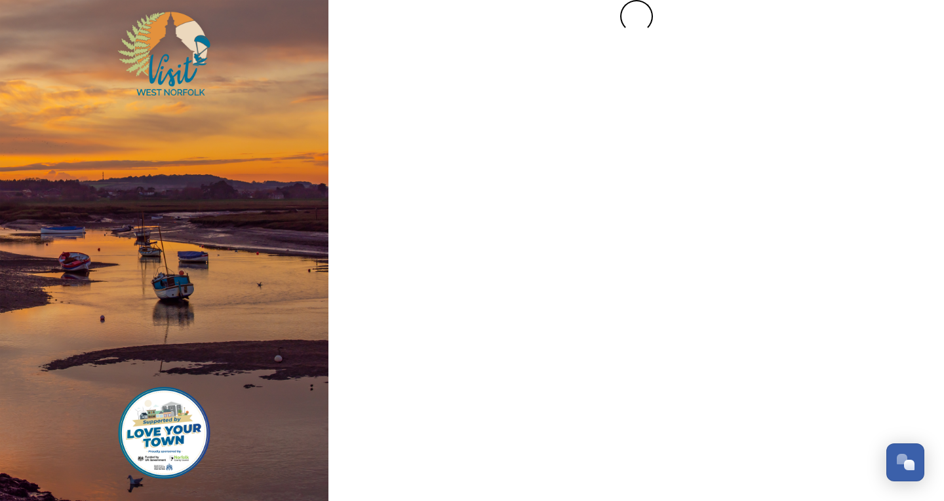
scroll to position [0, 0]
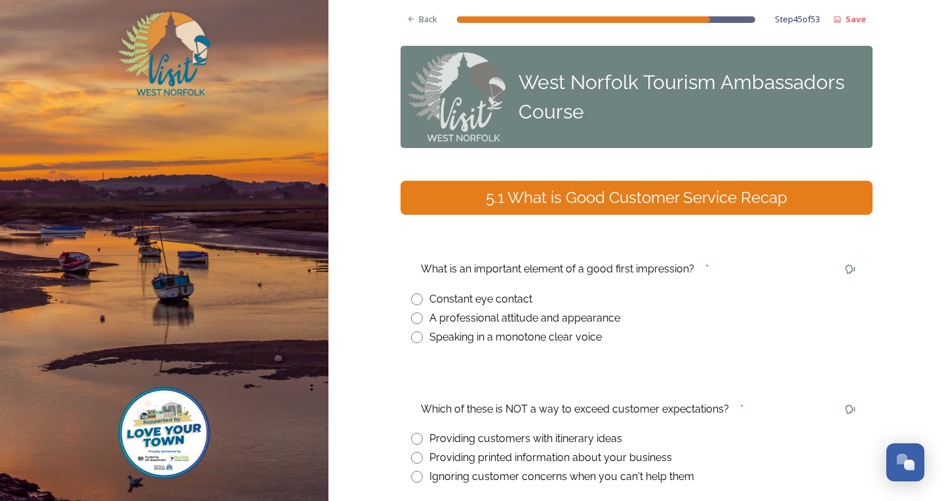
click at [411, 321] on input "radio" at bounding box center [417, 319] width 12 height 12
radio input "true"
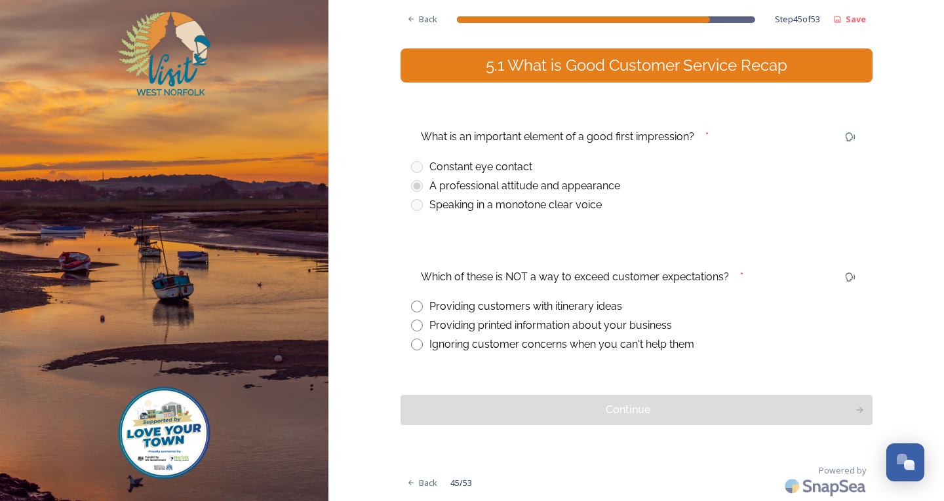
click at [411, 346] on input "radio" at bounding box center [417, 345] width 12 height 12
radio input "true"
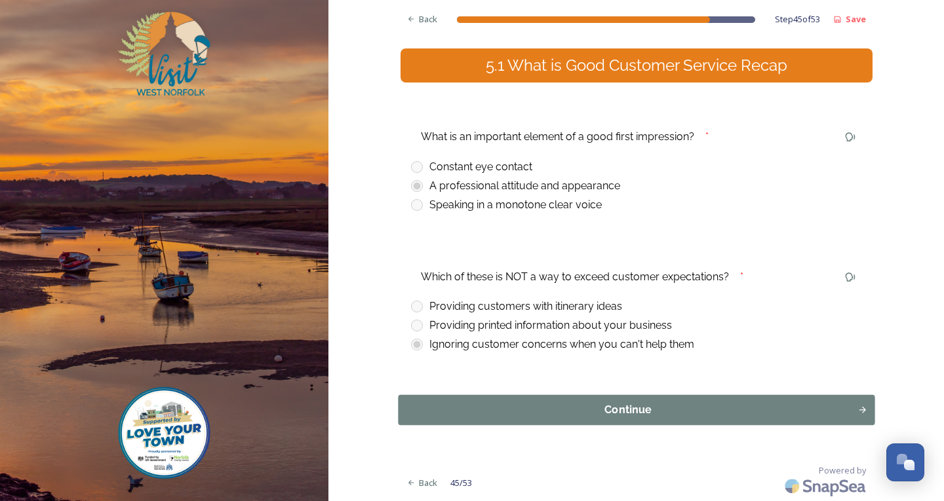
click at [431, 408] on div "Continue" at bounding box center [627, 410] width 445 height 16
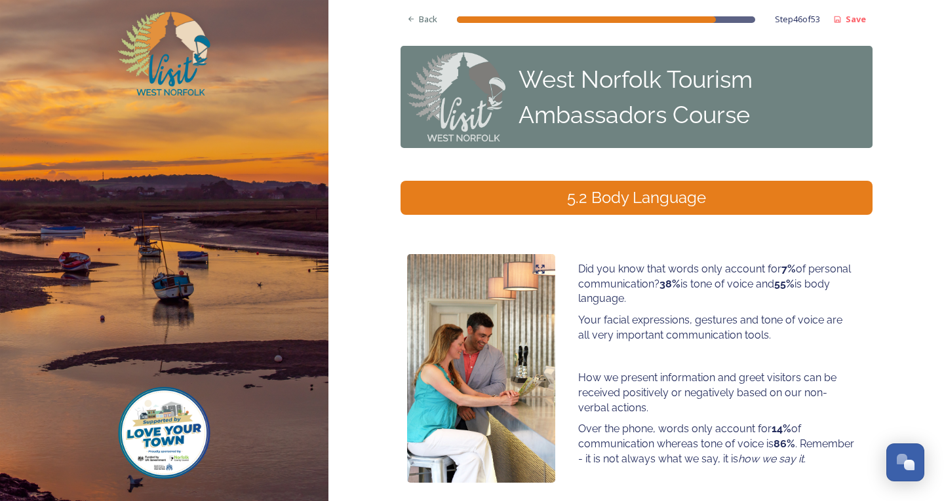
scroll to position [108, 0]
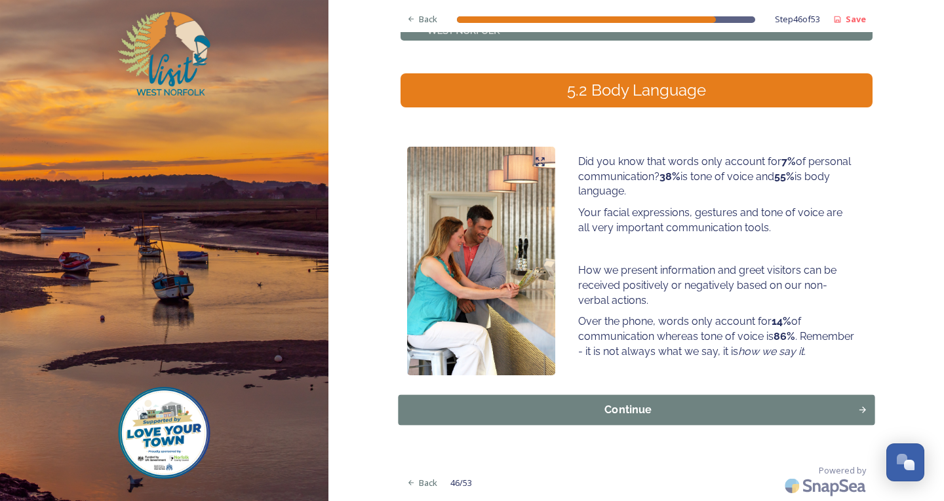
click at [555, 418] on div "Continue" at bounding box center [627, 410] width 445 height 16
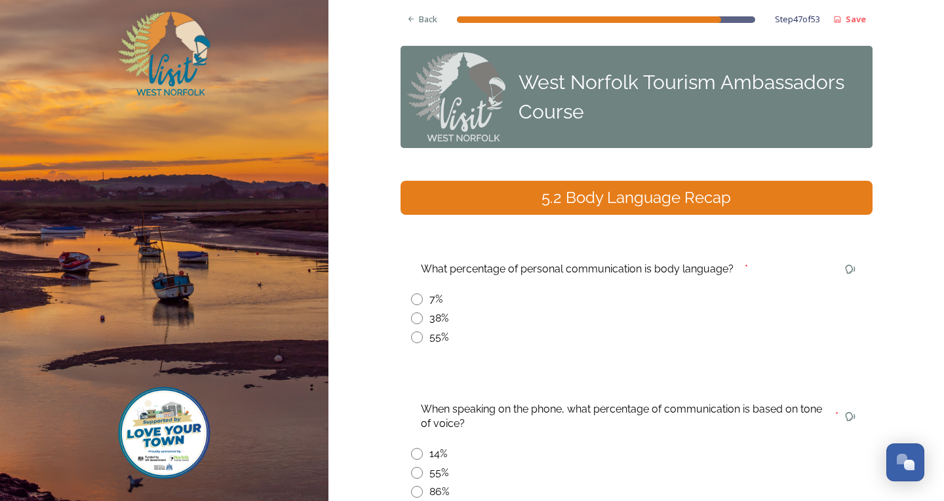
click at [411, 302] on input "radio" at bounding box center [417, 300] width 12 height 12
radio input "true"
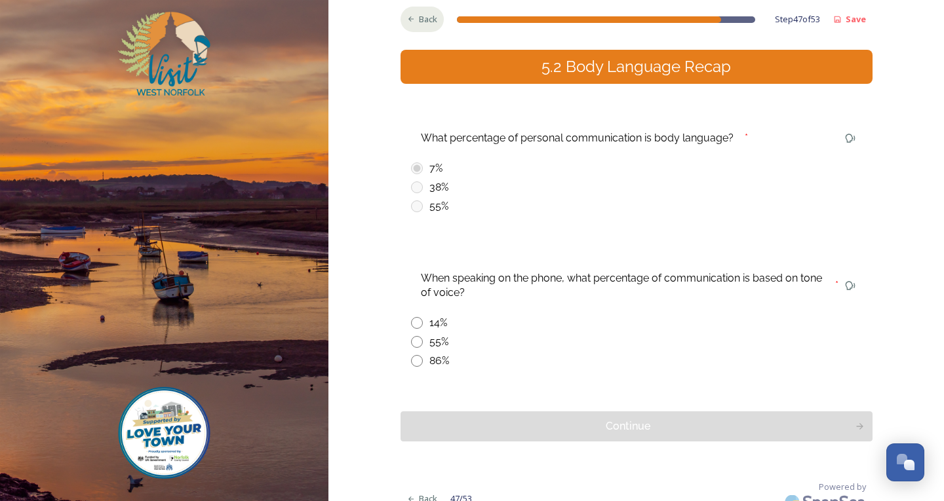
click at [402, 26] on div "Back" at bounding box center [423, 20] width 44 height 26
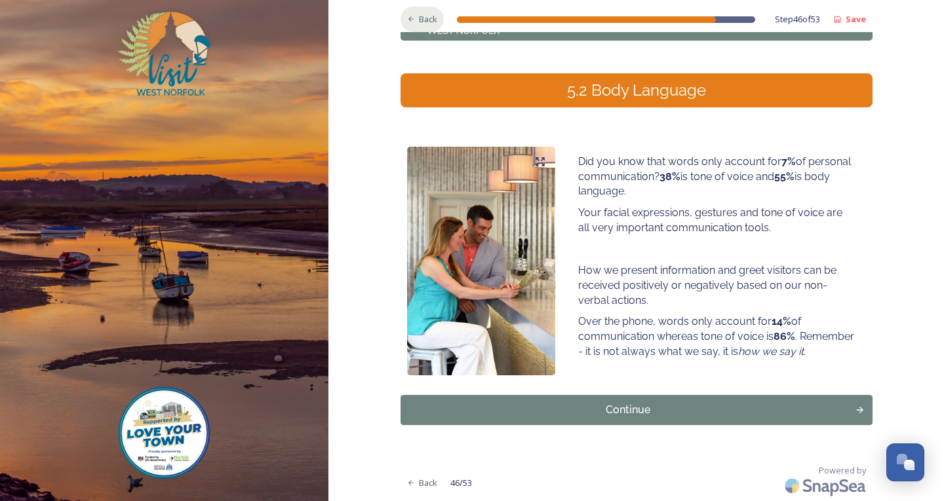
scroll to position [91, 0]
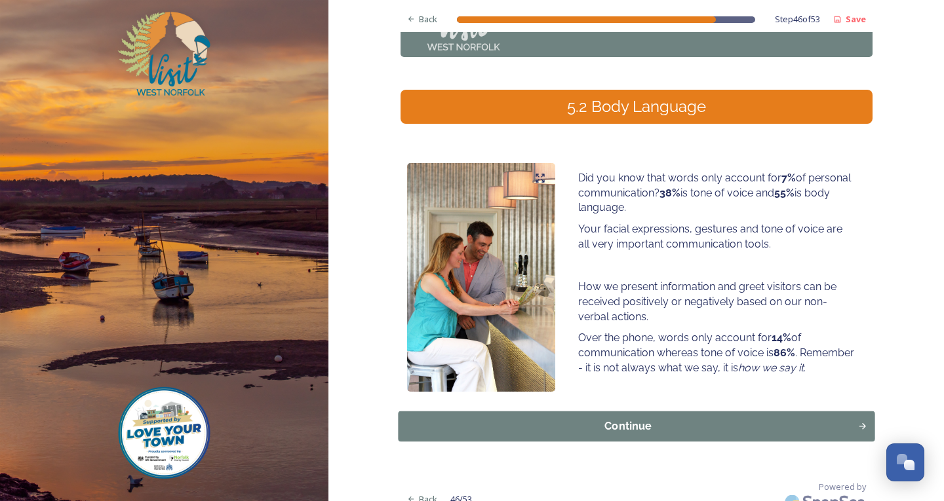
click at [560, 434] on div "Continue" at bounding box center [627, 427] width 445 height 16
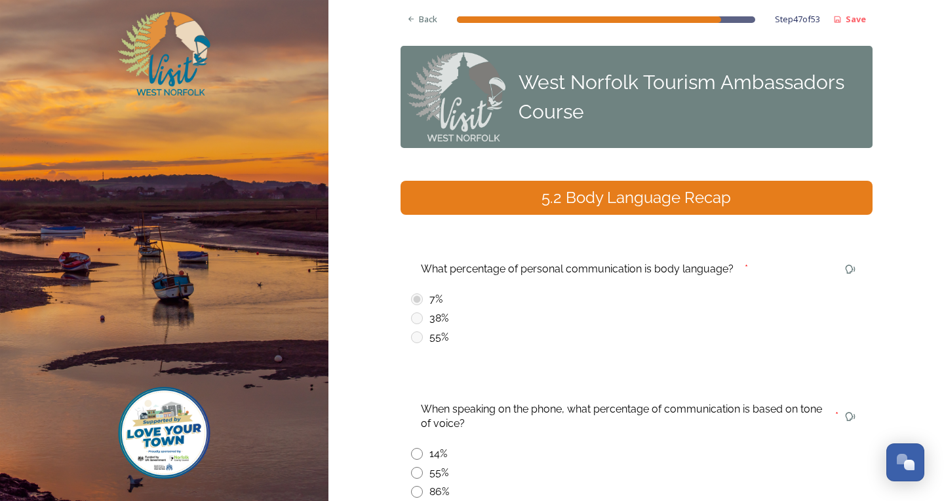
click at [421, 347] on div "What percentage of personal communication is body language? * 7% 38% 55%" at bounding box center [637, 302] width 472 height 108
click at [405, 24] on div "Back" at bounding box center [423, 20] width 44 height 26
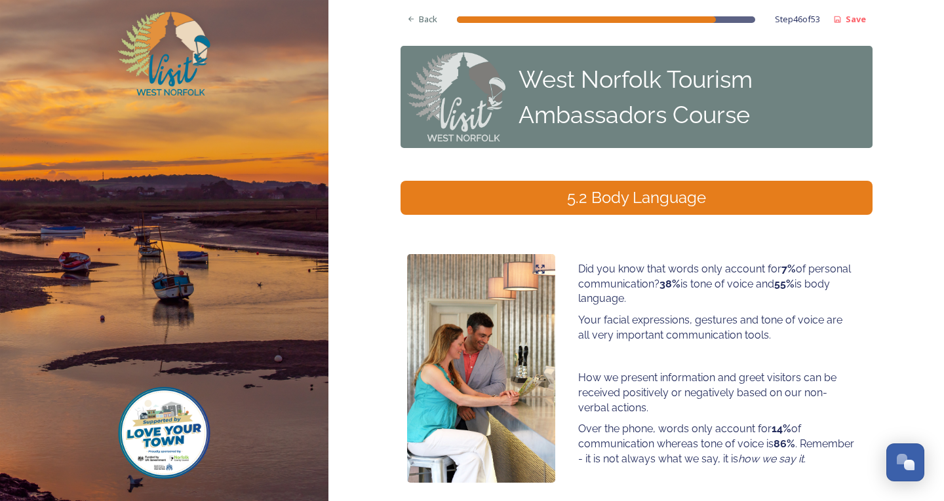
scroll to position [108, 0]
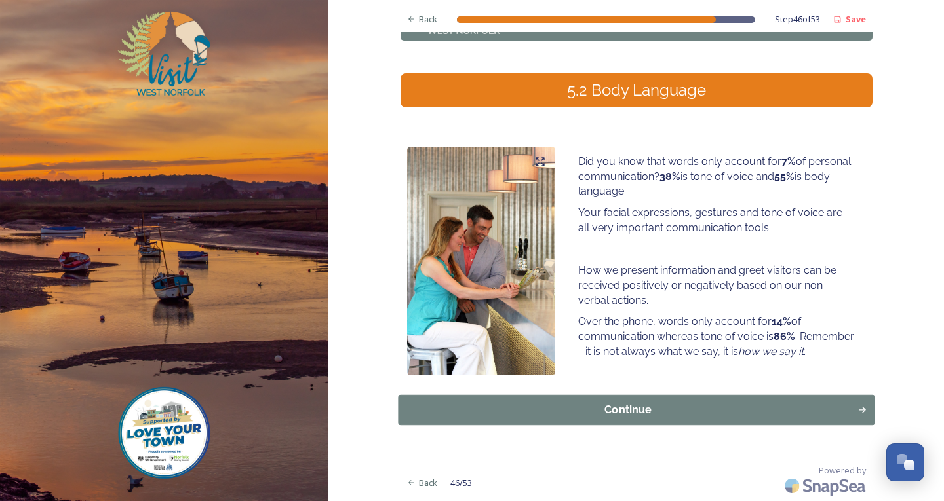
click at [606, 398] on button "Continue" at bounding box center [636, 410] width 477 height 30
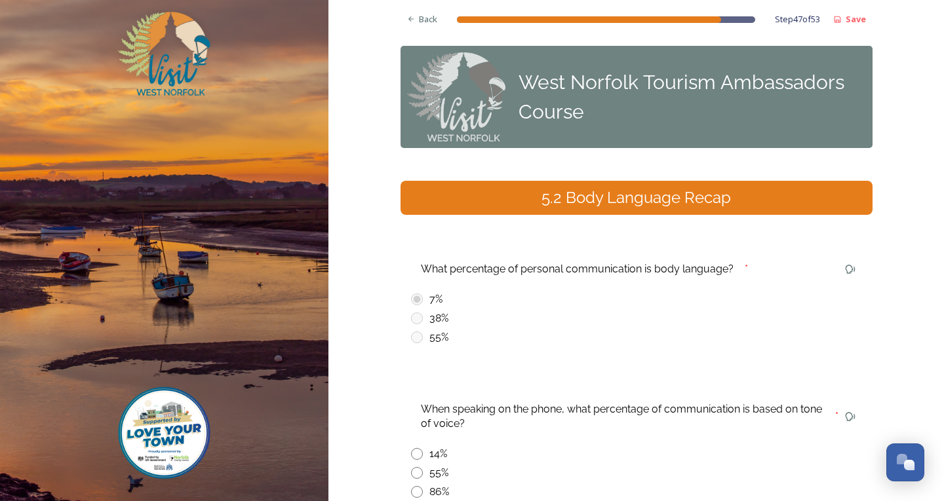
scroll to position [147, 0]
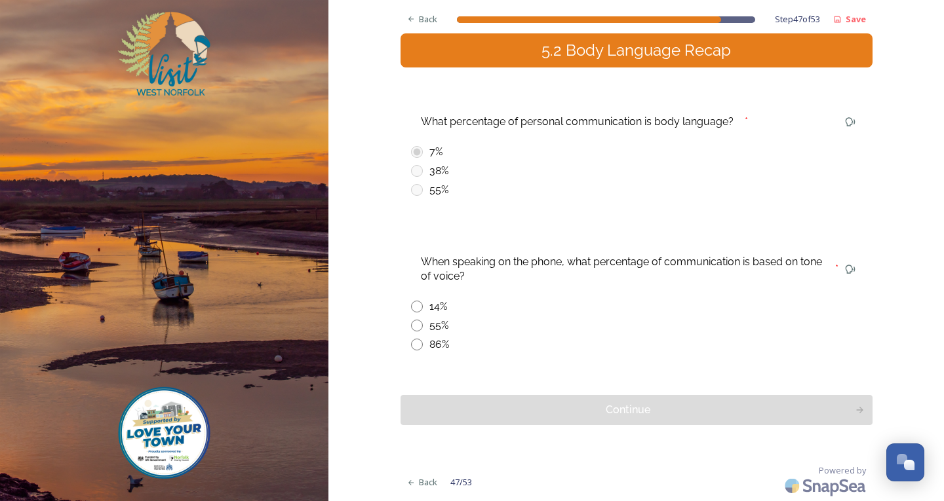
click at [416, 347] on input "radio" at bounding box center [417, 345] width 12 height 12
radio input "true"
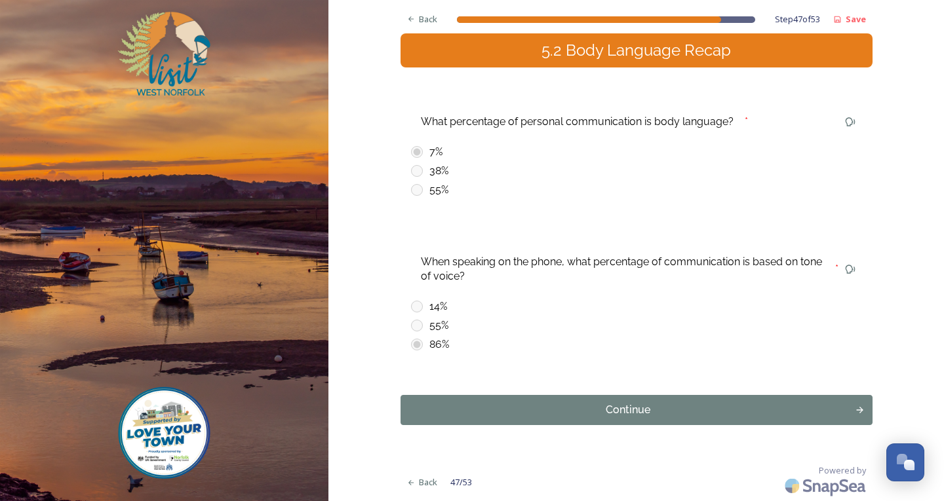
click at [473, 437] on div "Back Step 47 of 53 Save West Norfolk Tourism Ambassadors Course 5.2 Body Langua…" at bounding box center [637, 177] width 472 height 649
click at [506, 397] on button "Continue" at bounding box center [636, 410] width 477 height 30
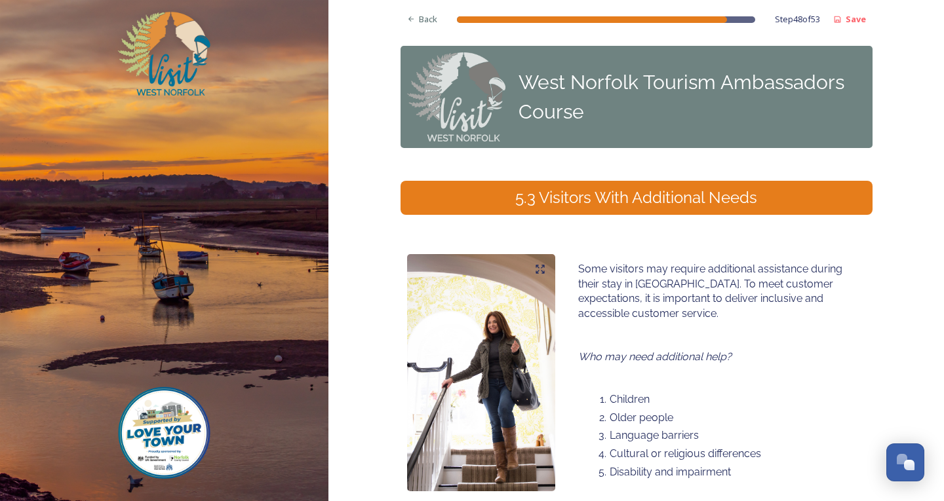
scroll to position [116, 0]
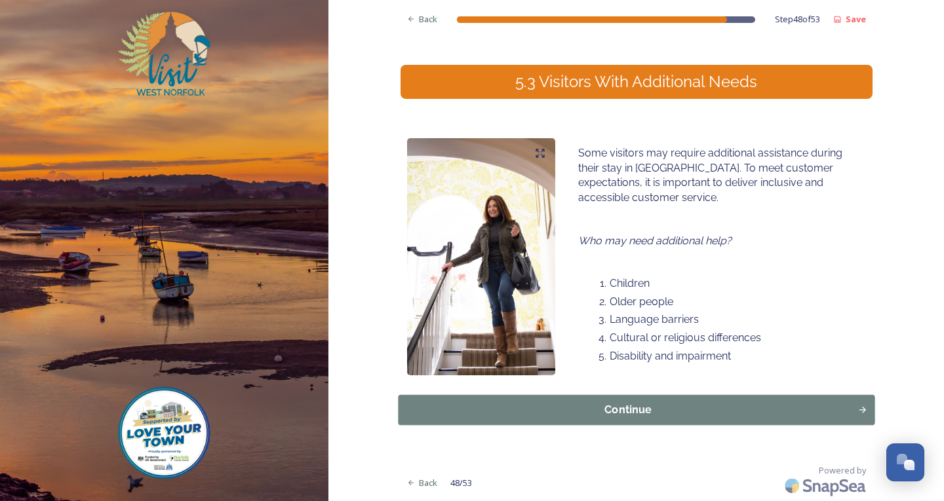
click at [493, 410] on div "Continue" at bounding box center [627, 410] width 445 height 16
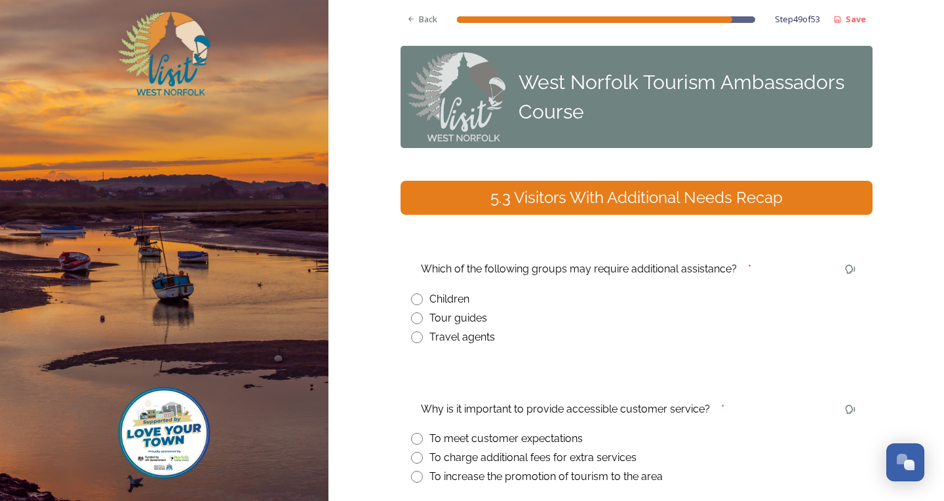
click at [411, 301] on input "radio" at bounding box center [417, 300] width 12 height 12
radio input "true"
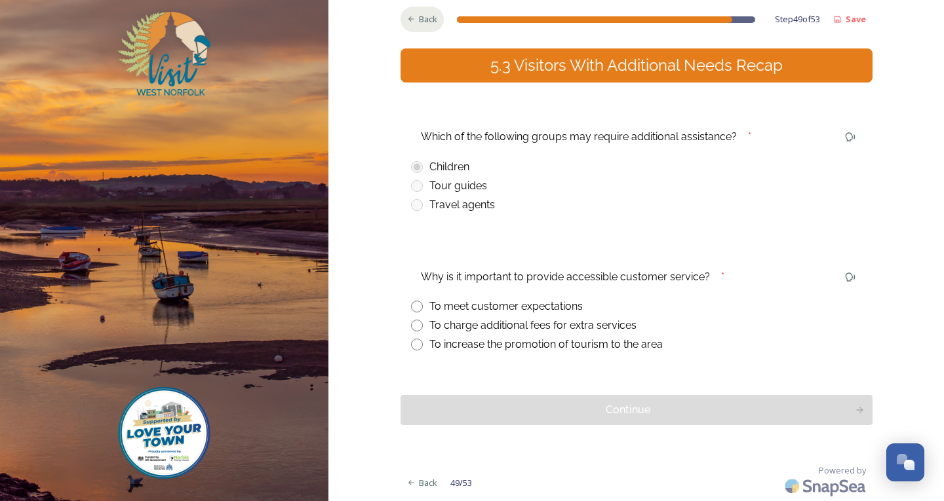
click at [432, 20] on span "Back" at bounding box center [428, 19] width 18 height 12
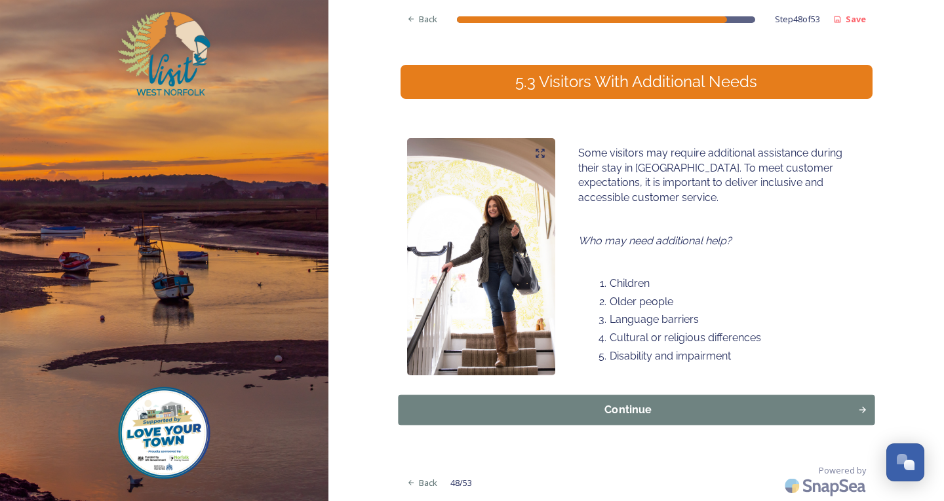
click at [551, 414] on div "Continue" at bounding box center [627, 410] width 445 height 16
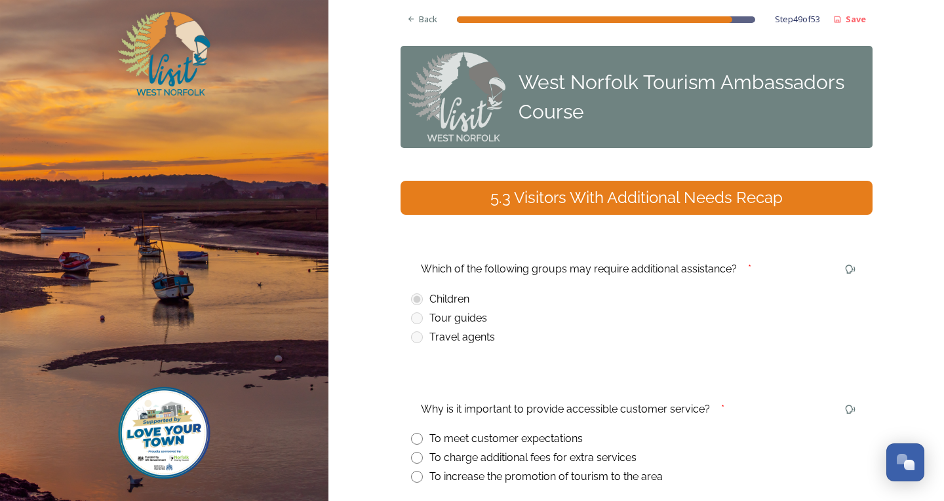
scroll to position [132, 0]
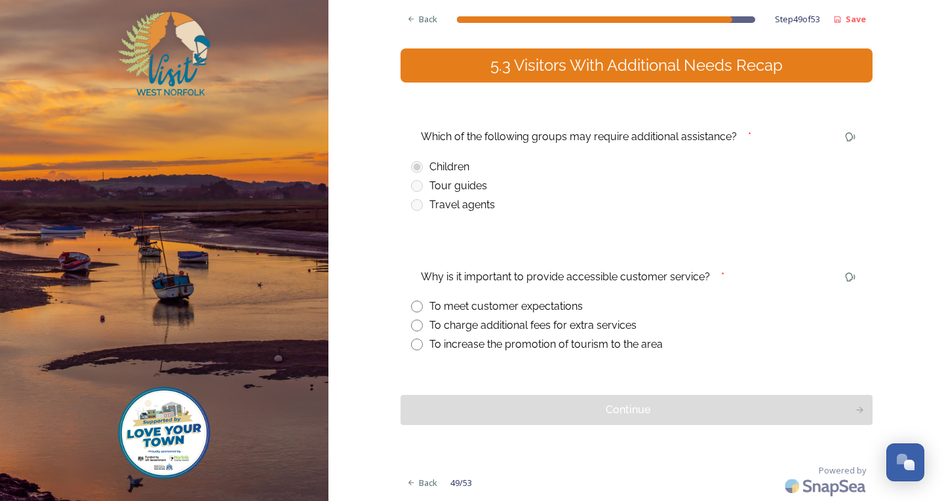
click at [415, 304] on input "radio" at bounding box center [417, 307] width 12 height 12
radio input "true"
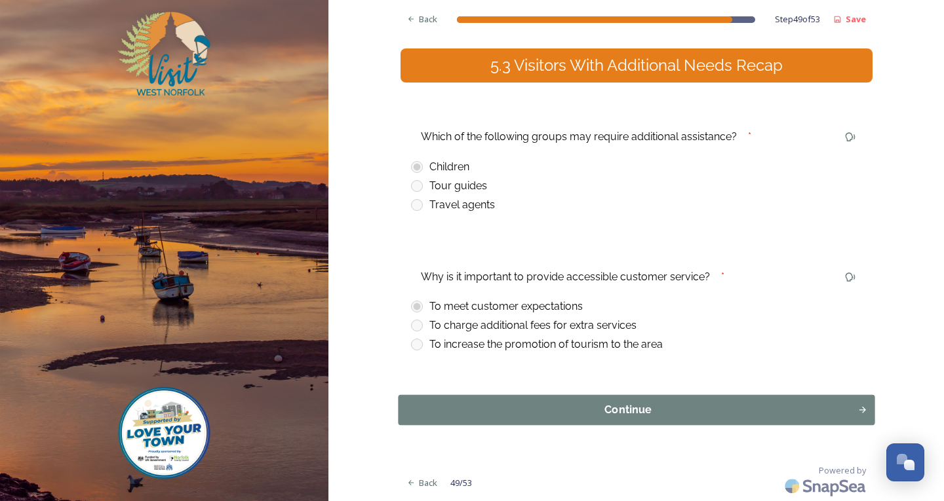
click at [433, 422] on button "Continue" at bounding box center [636, 410] width 477 height 30
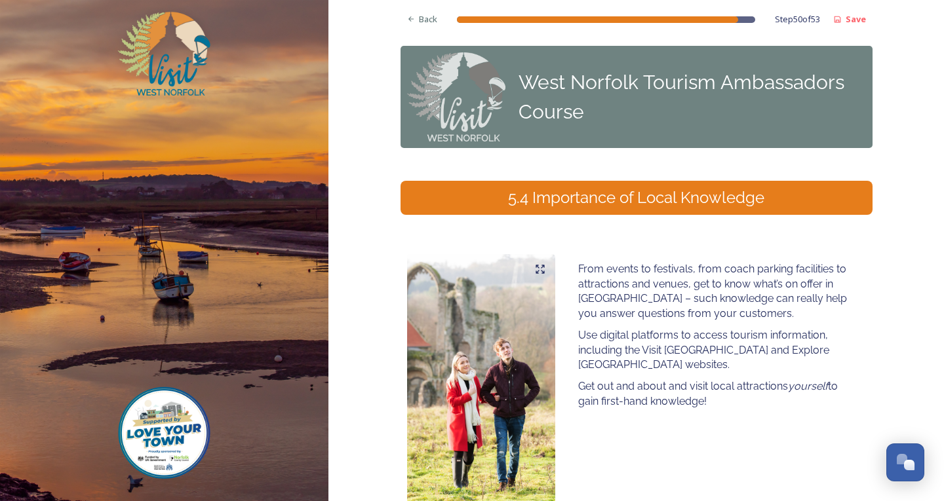
scroll to position [131, 0]
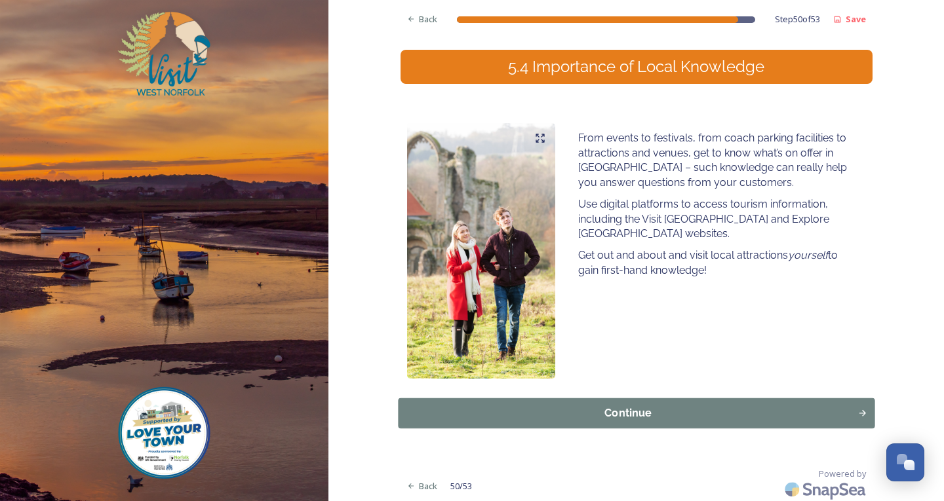
click at [525, 410] on div "Continue" at bounding box center [627, 414] width 445 height 16
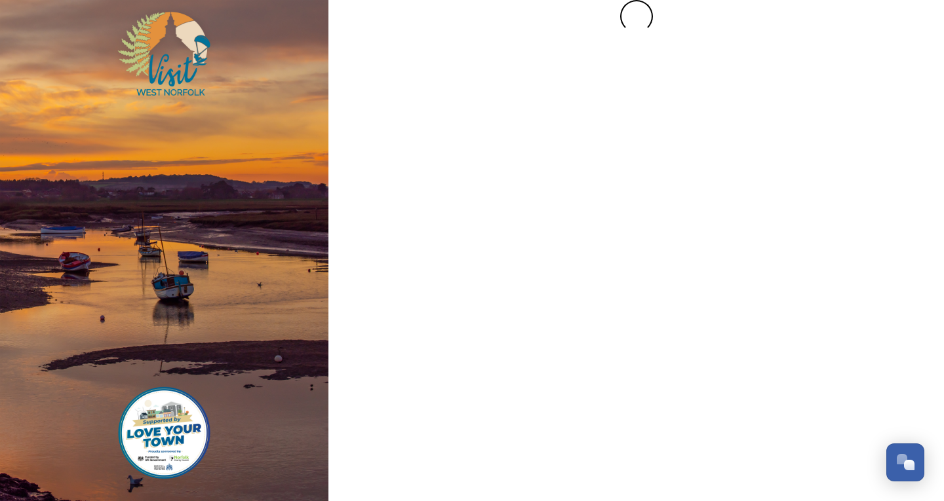
scroll to position [0, 0]
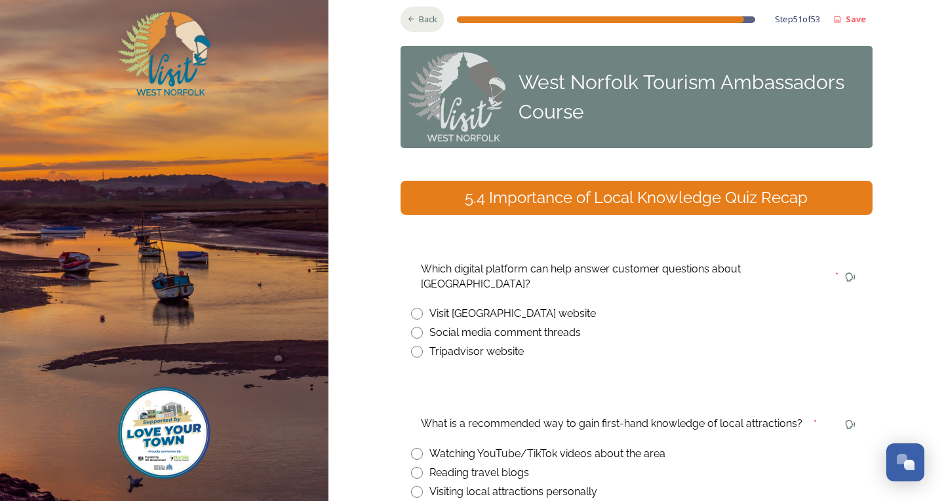
click at [413, 27] on div "Back" at bounding box center [423, 20] width 44 height 26
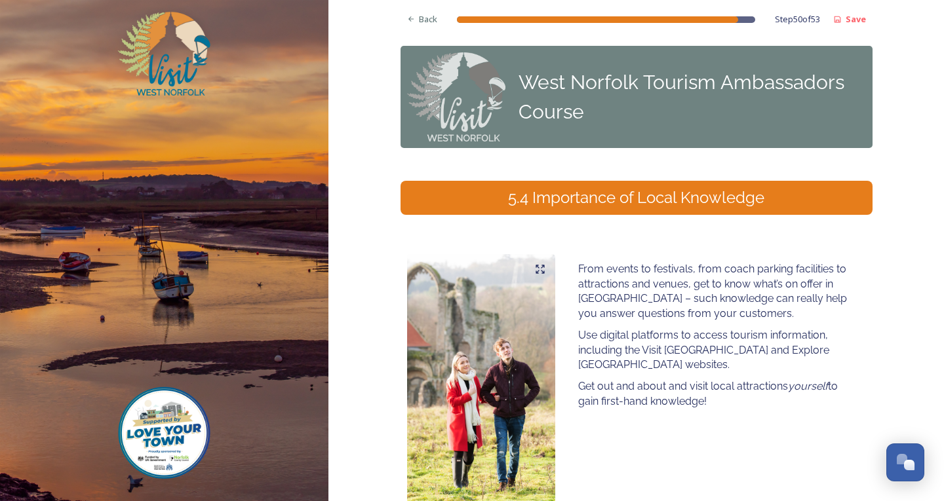
click at [522, 254] on img at bounding box center [481, 382] width 149 height 256
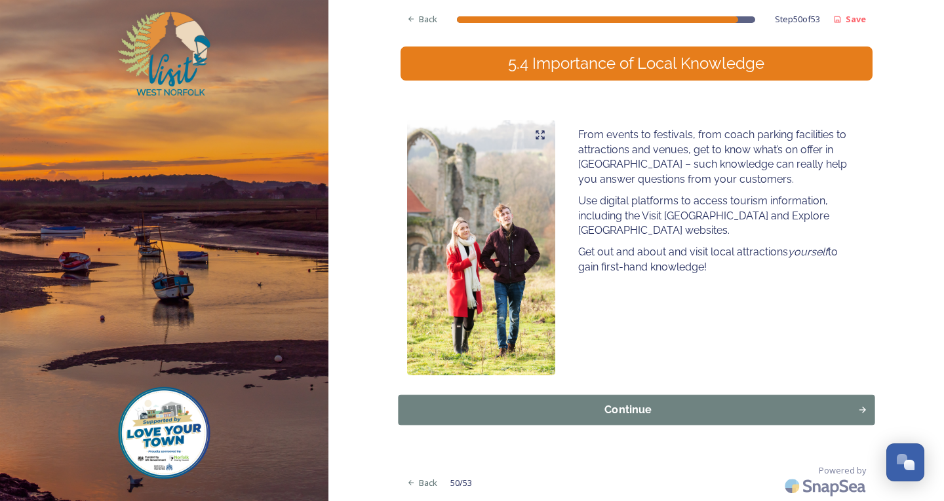
click at [509, 399] on button "Continue" at bounding box center [636, 410] width 477 height 30
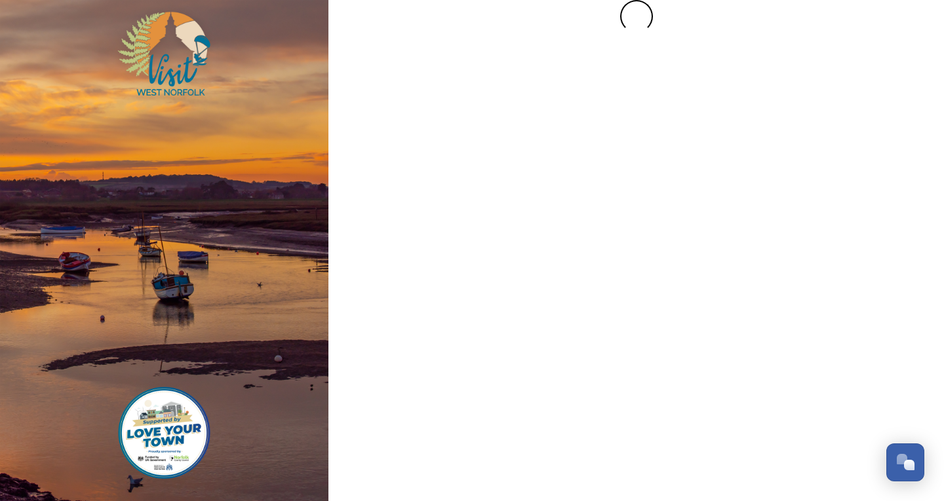
scroll to position [0, 0]
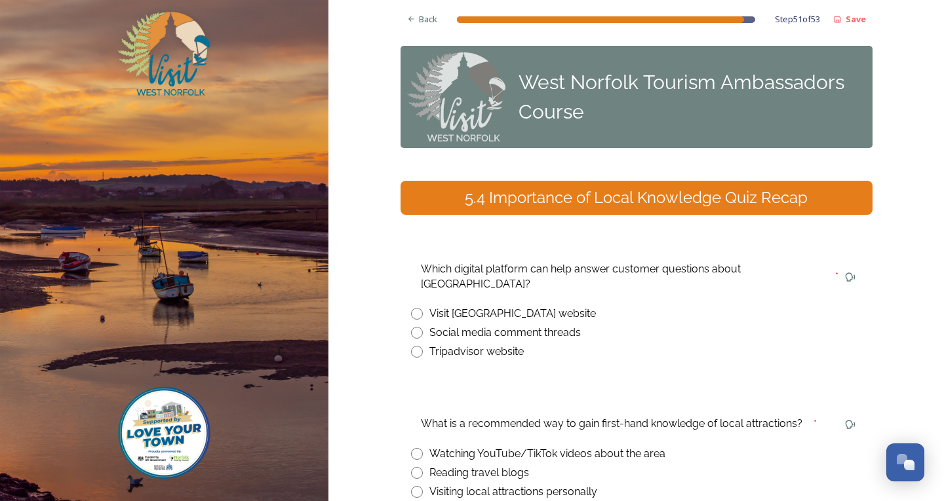
click at [411, 308] on input "radio" at bounding box center [417, 314] width 12 height 12
radio input "true"
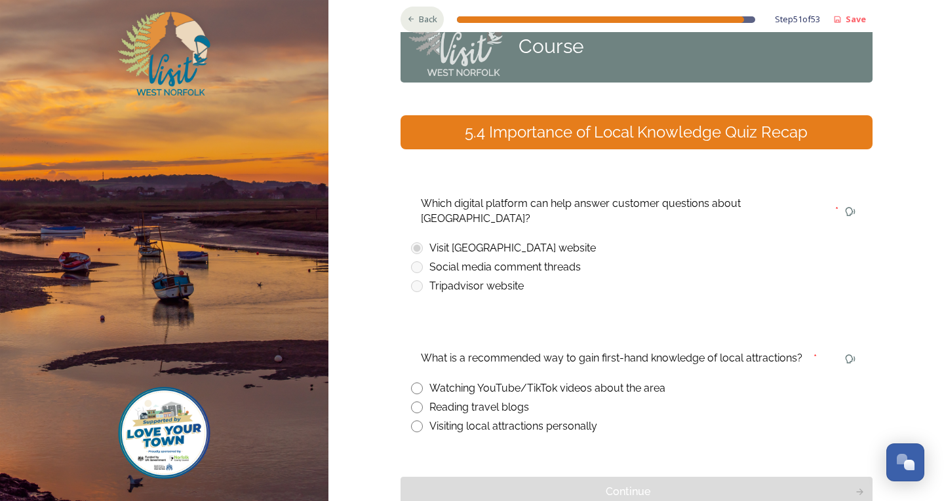
click at [412, 14] on div "Back" at bounding box center [423, 20] width 44 height 26
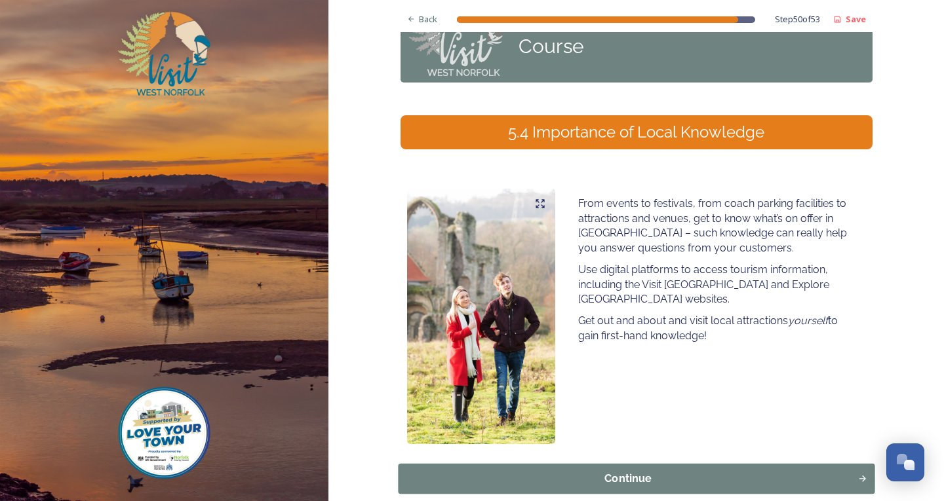
click at [592, 478] on div "Continue" at bounding box center [627, 479] width 445 height 16
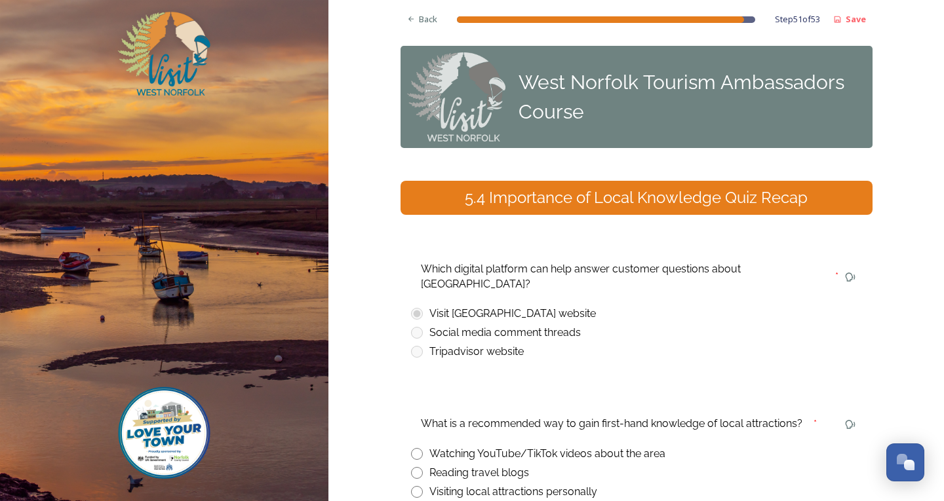
click at [412, 486] on input "radio" at bounding box center [417, 492] width 12 height 12
radio input "true"
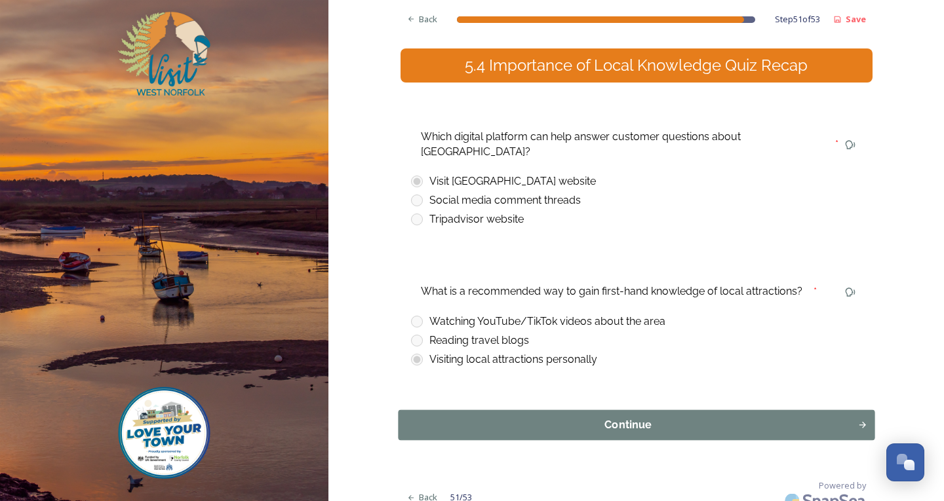
click at [585, 418] on div "Continue" at bounding box center [627, 426] width 445 height 16
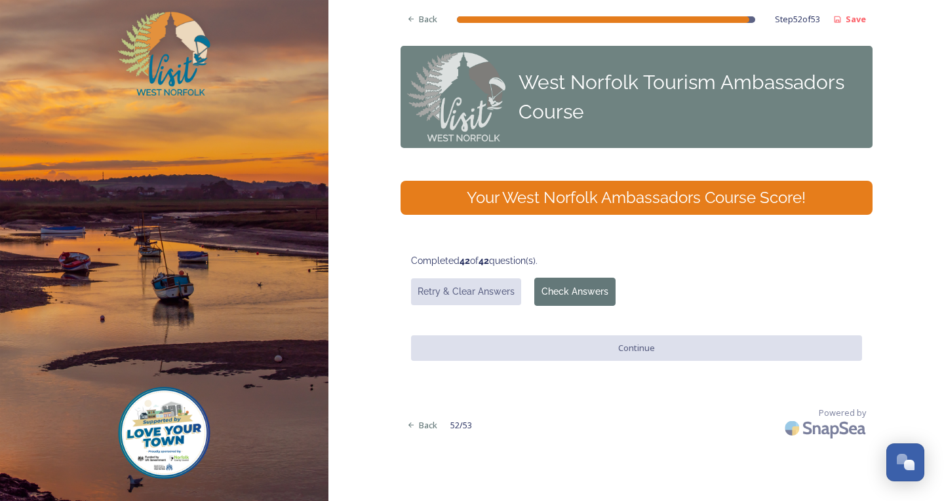
click at [576, 286] on button "Check Answers" at bounding box center [574, 292] width 81 height 28
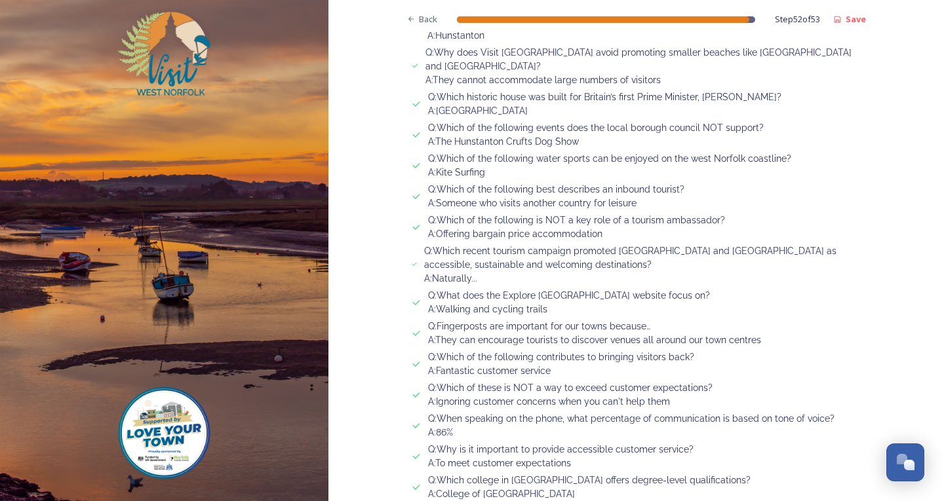
scroll to position [1433, 0]
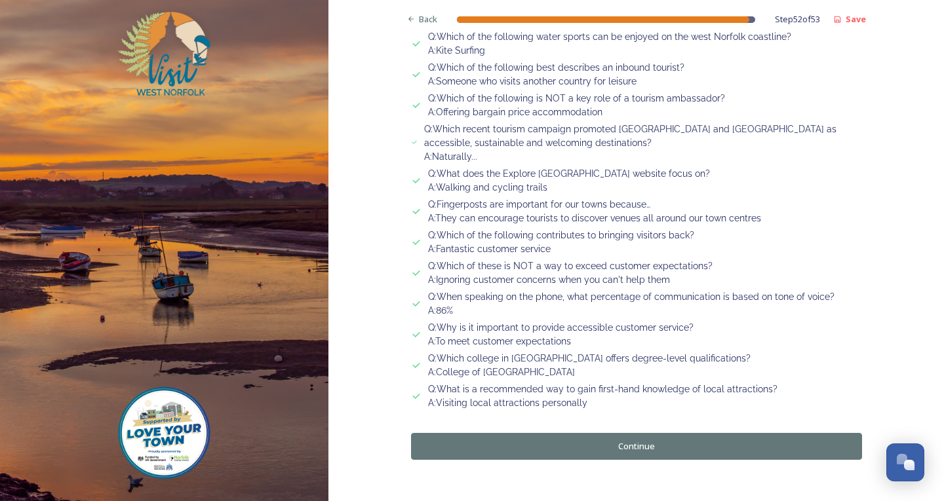
click at [548, 433] on button "Continue" at bounding box center [636, 446] width 451 height 27
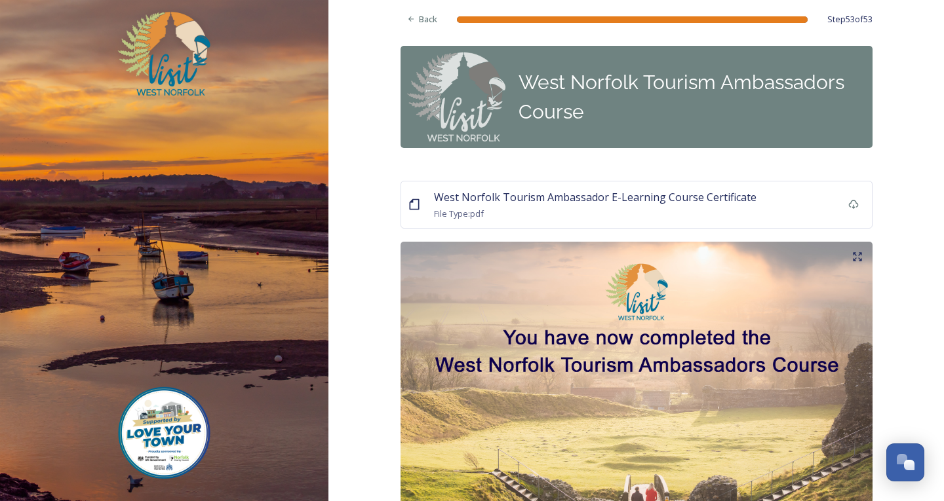
scroll to position [66, 0]
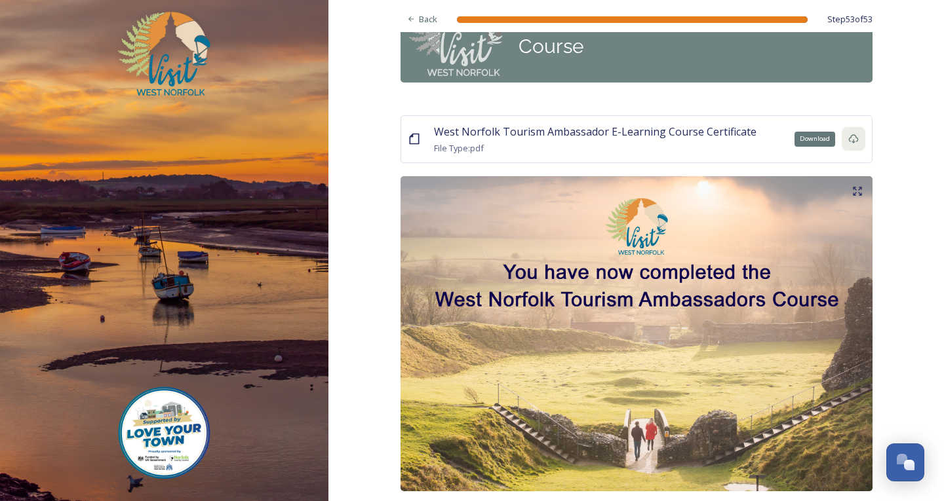
click at [850, 136] on icon at bounding box center [853, 139] width 10 height 9
